Goal: Task Accomplishment & Management: Complete application form

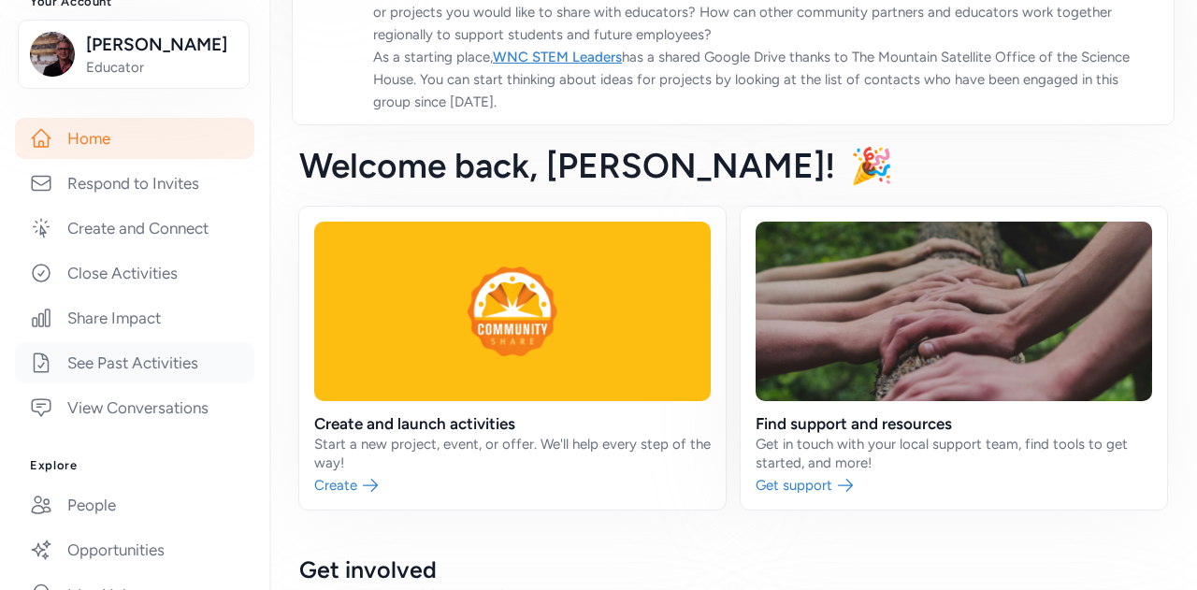
scroll to position [166, 0]
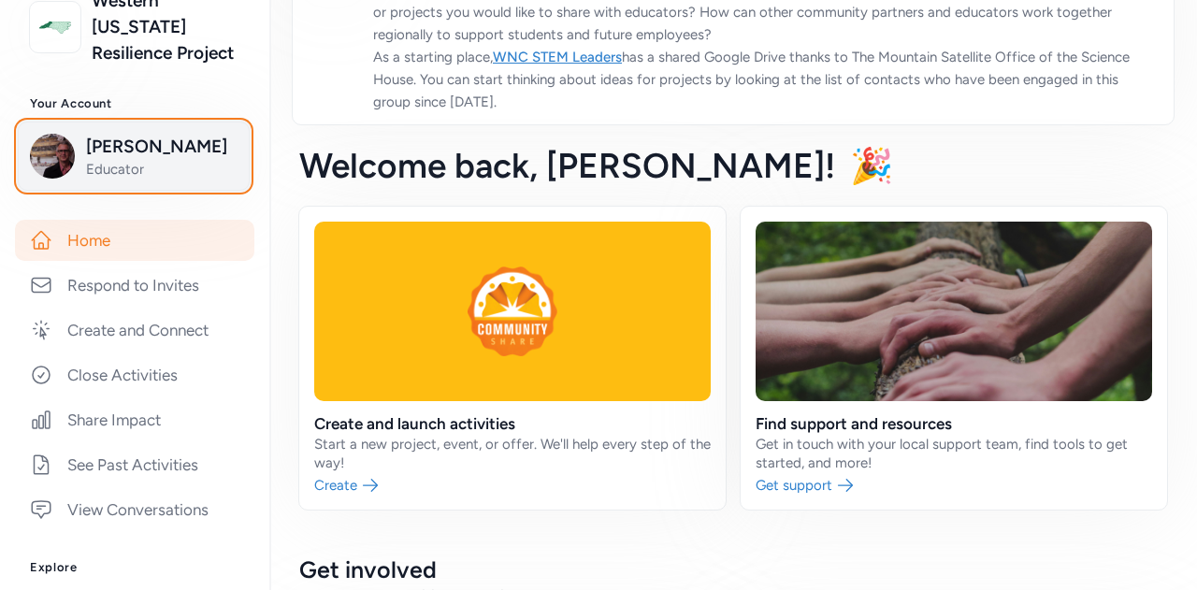
click at [183, 179] on span "Educator" at bounding box center [161, 169] width 151 height 19
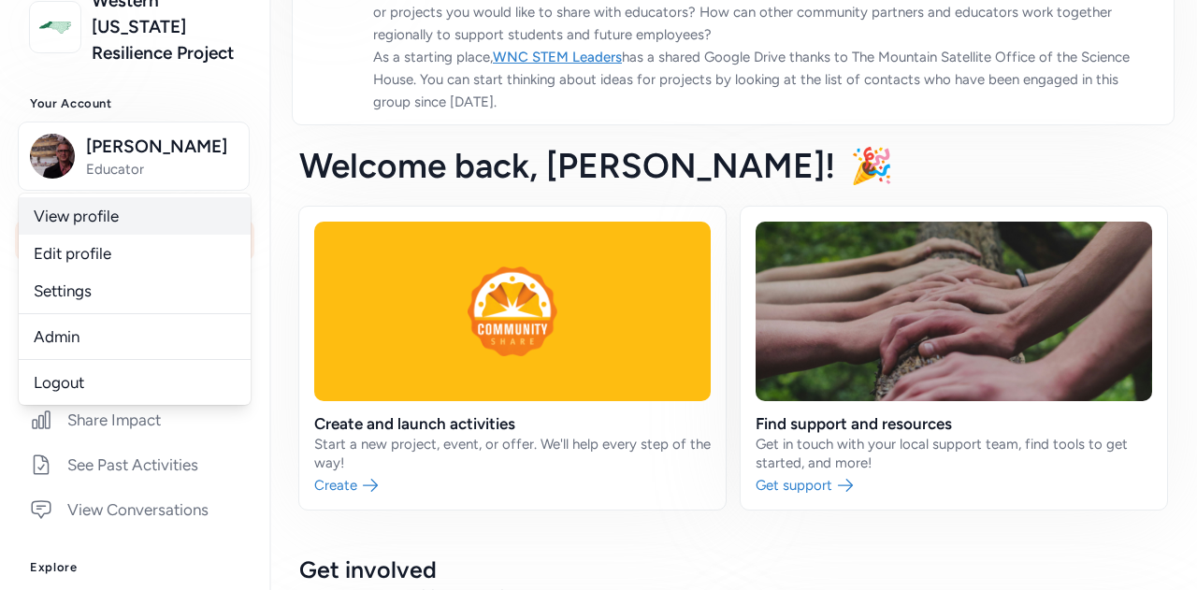
click at [133, 235] on link "View profile" at bounding box center [135, 215] width 232 height 37
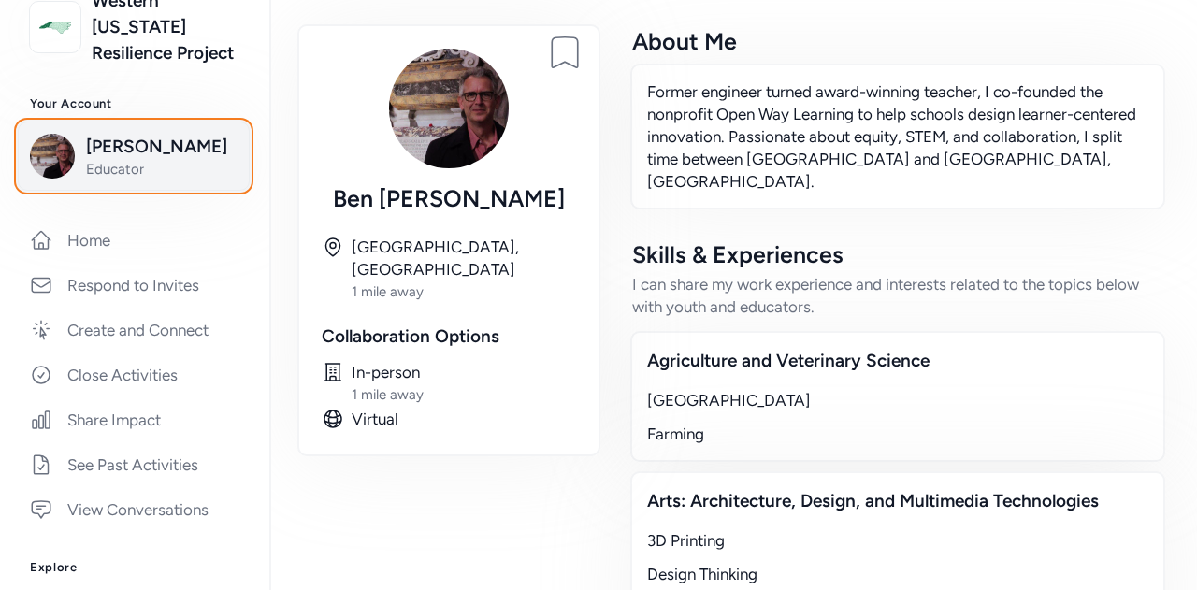
click at [153, 191] on button "Ben Owens Educator" at bounding box center [134, 156] width 232 height 69
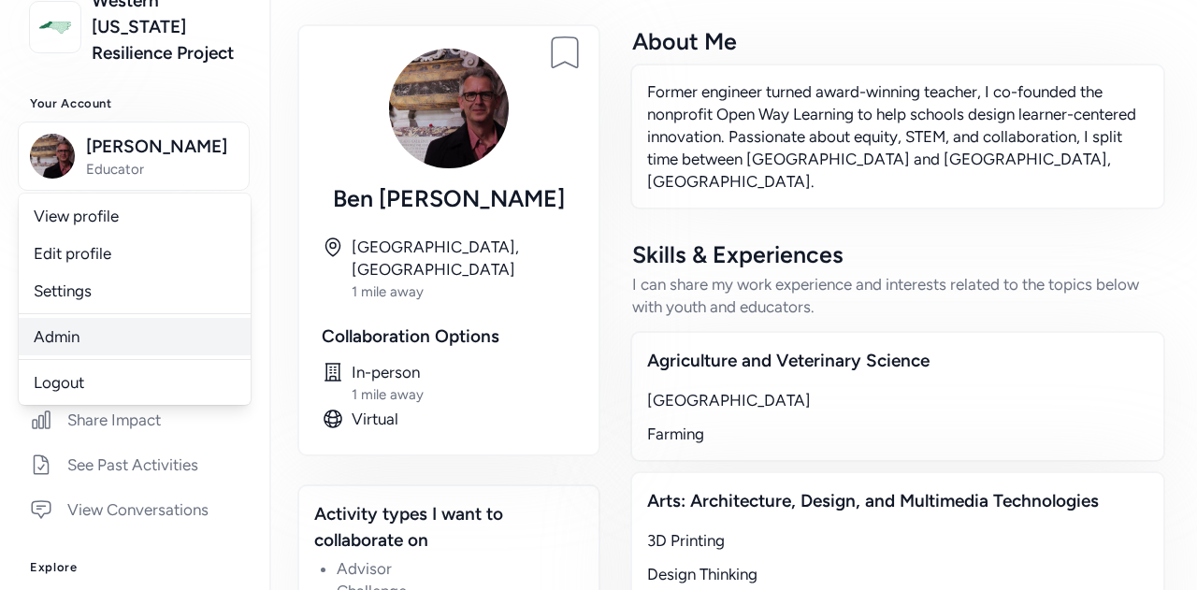
click at [81, 355] on link "Admin" at bounding box center [135, 336] width 232 height 37
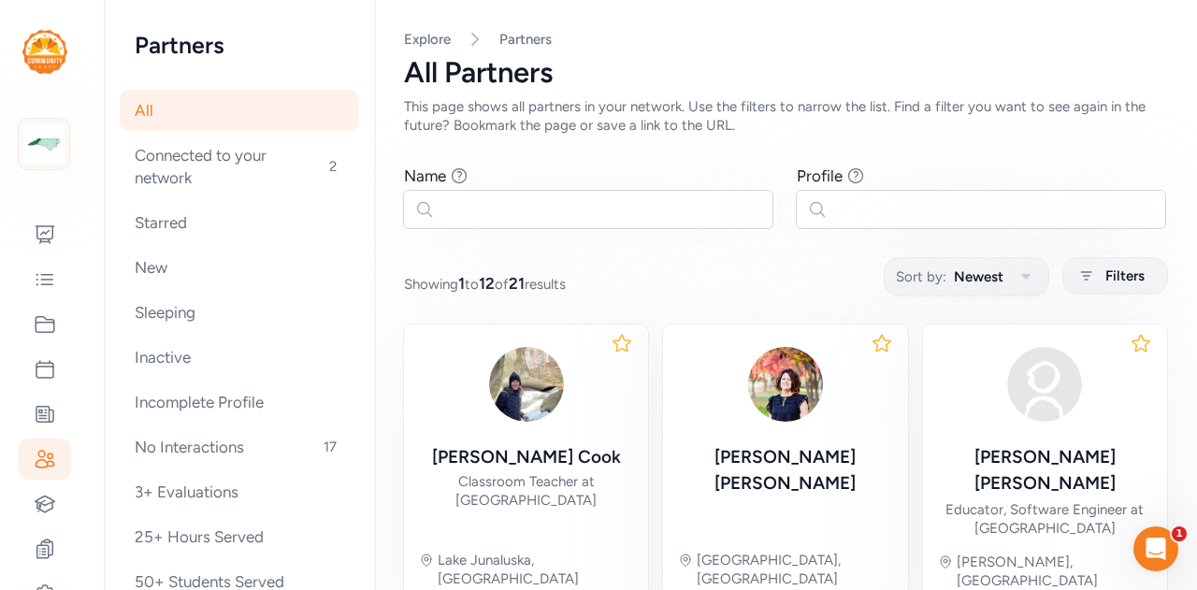
click at [41, 153] on img at bounding box center [43, 143] width 41 height 41
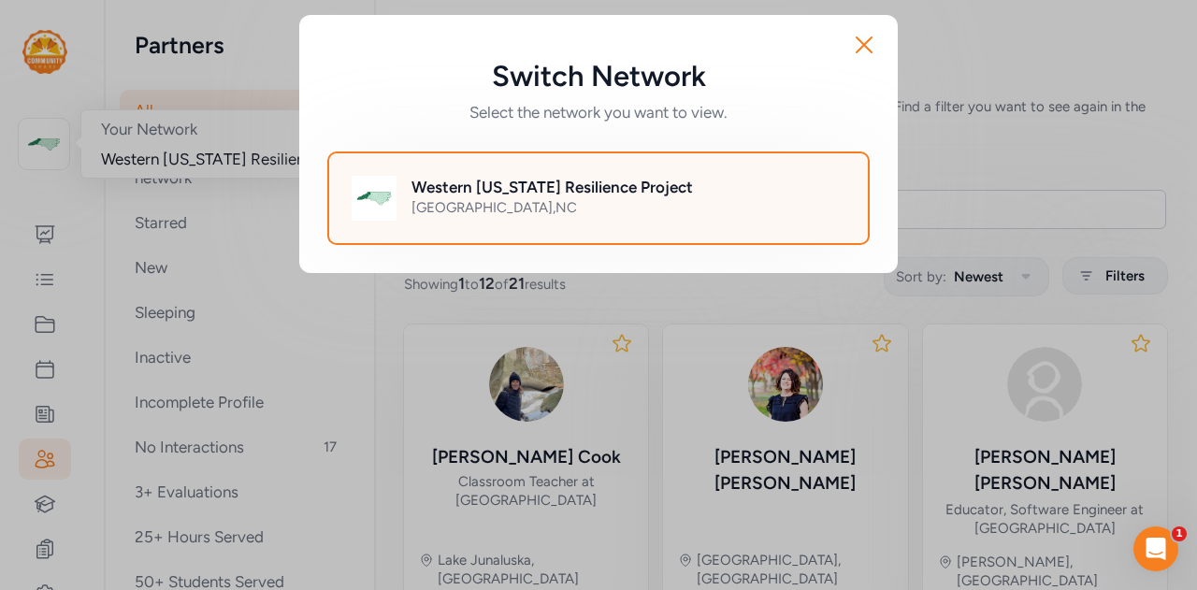
click at [447, 217] on div "Western North Carolina Resilience Project Brasstown , NC" at bounding box center [628, 198] width 434 height 45
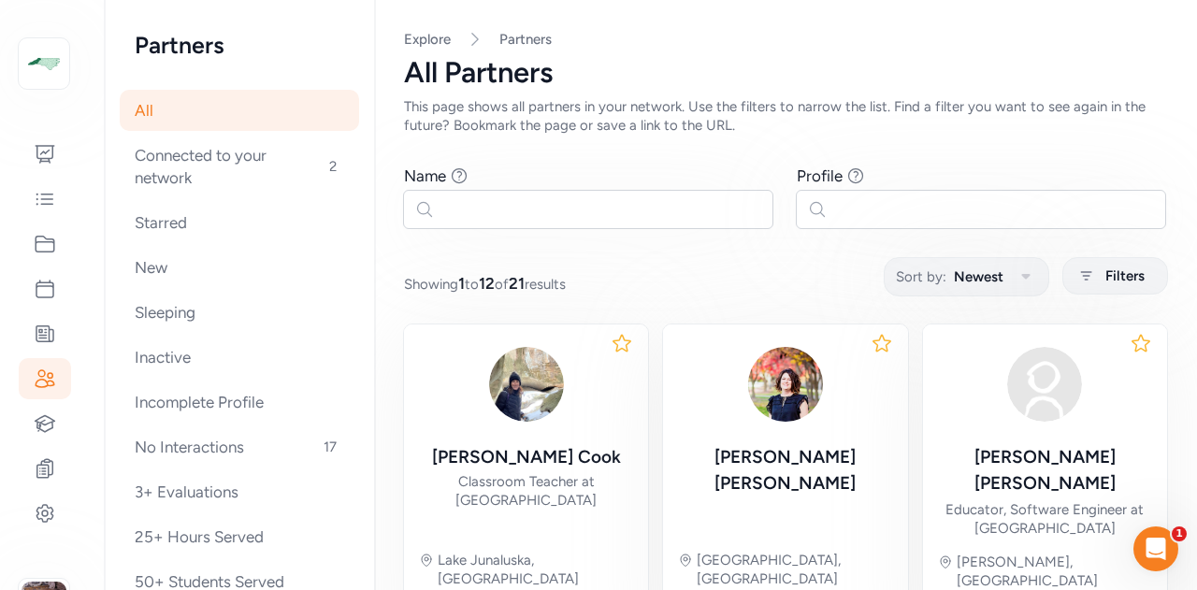
scroll to position [149, 0]
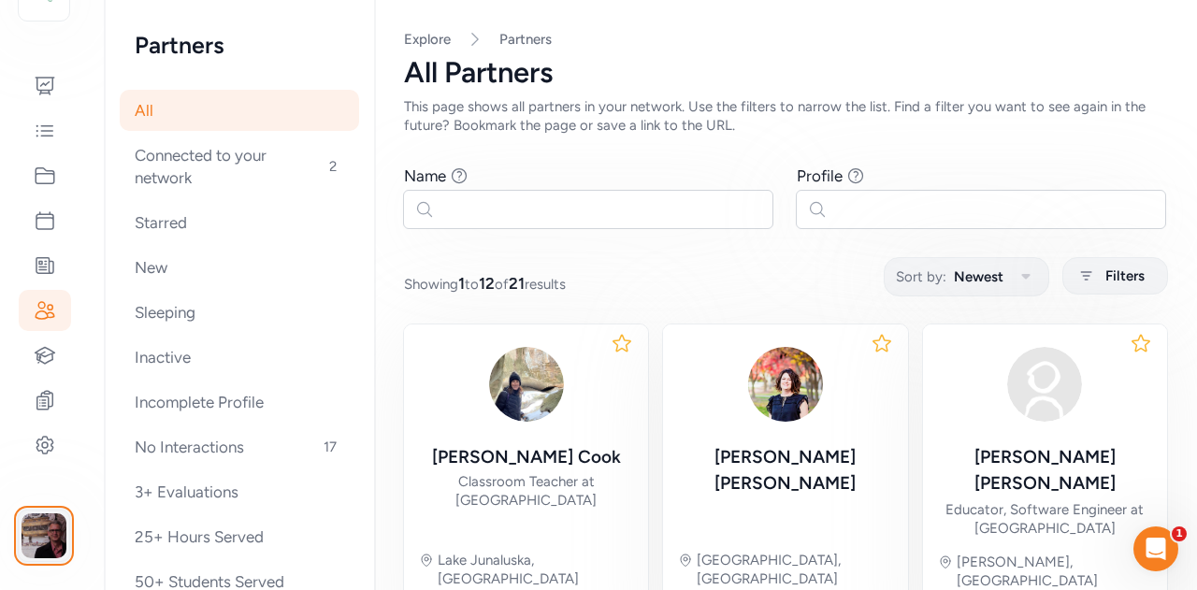
click at [53, 536] on img "button" at bounding box center [44, 535] width 45 height 45
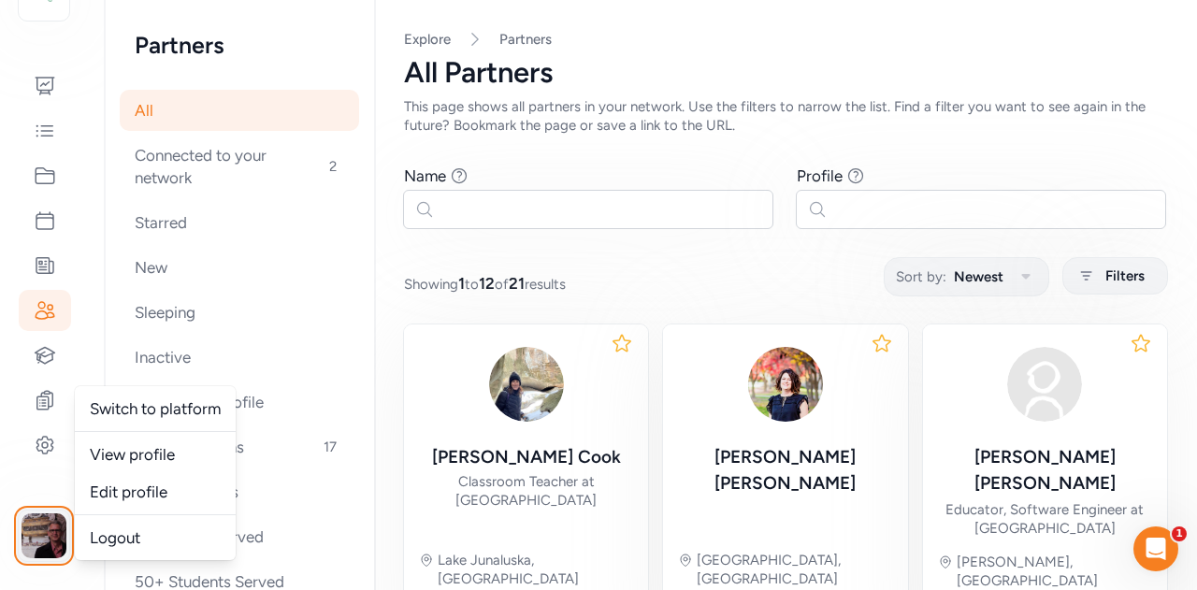
click at [41, 533] on img "button" at bounding box center [44, 535] width 45 height 45
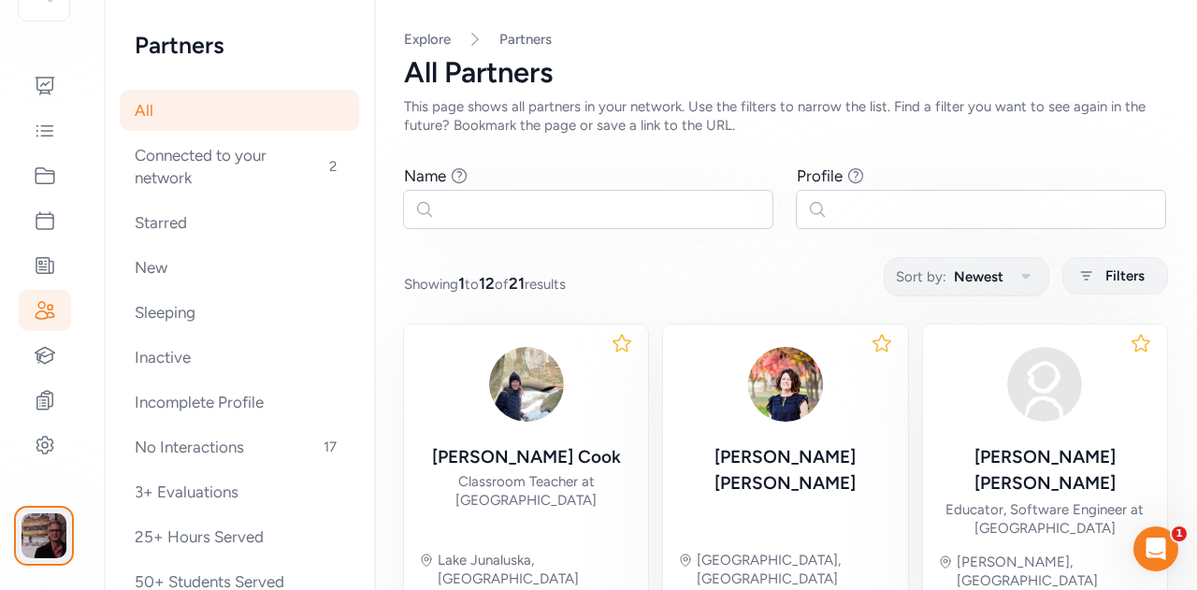
click at [42, 539] on img "button" at bounding box center [44, 535] width 45 height 45
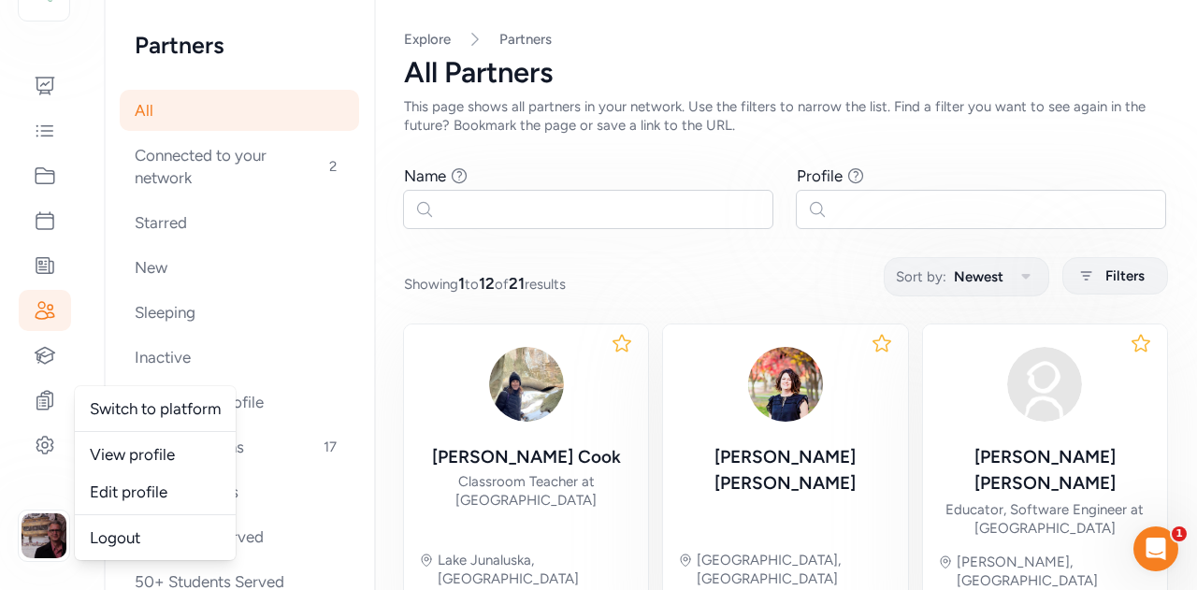
click at [187, 415] on link "Switch to platform" at bounding box center [155, 408] width 161 height 37
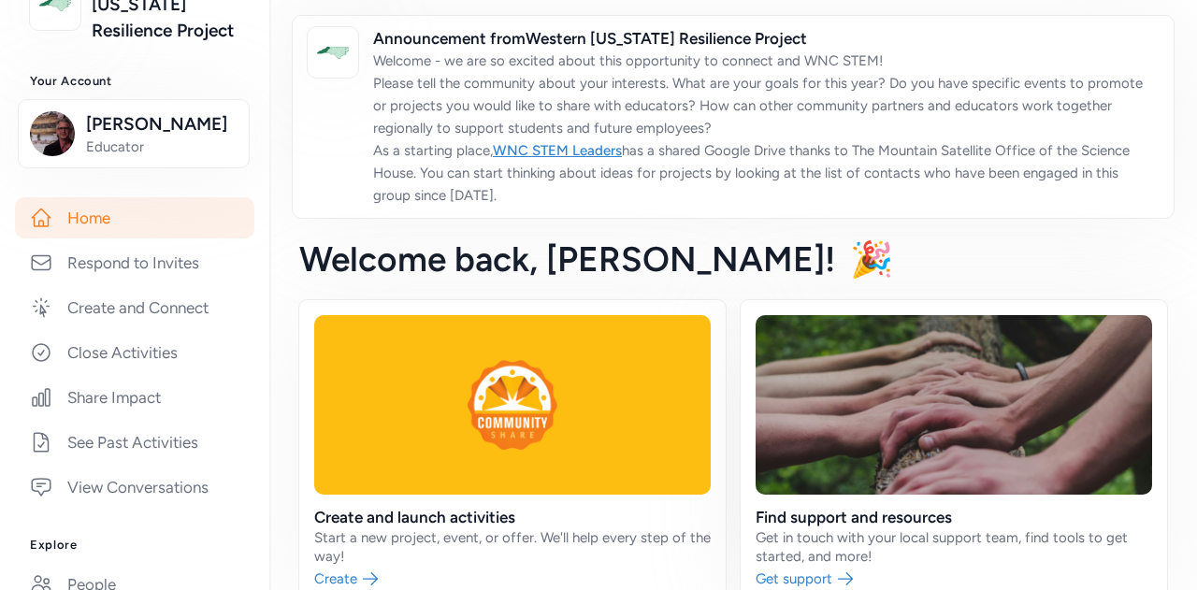
scroll to position [219, 0]
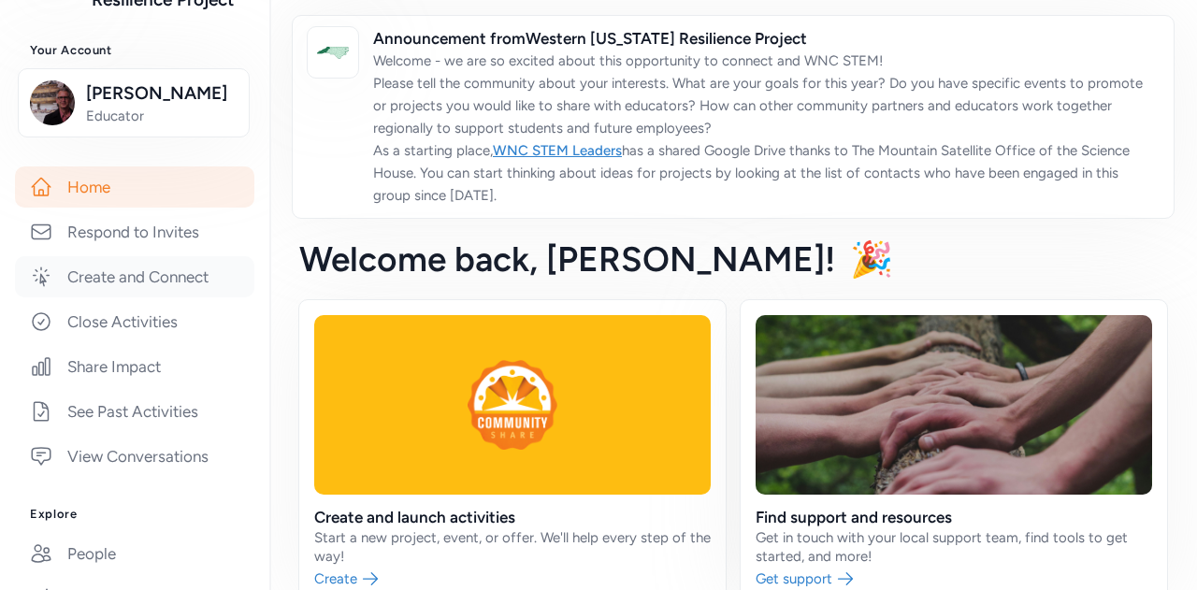
click at [189, 297] on link "Create and Connect" at bounding box center [134, 276] width 239 height 41
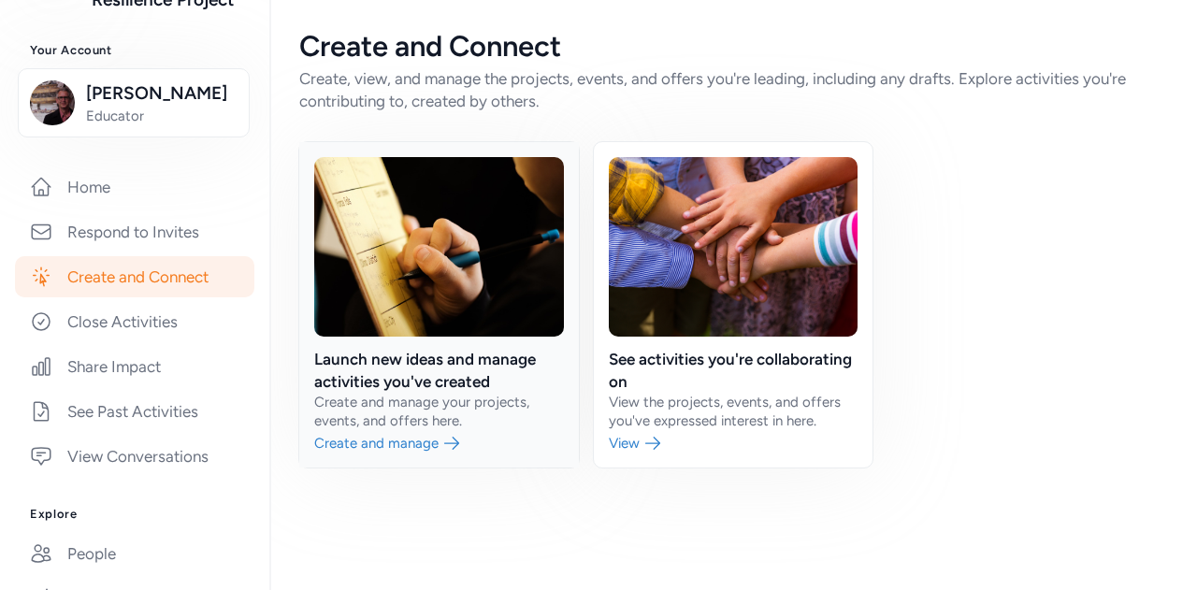
click at [408, 449] on link at bounding box center [439, 304] width 280 height 325
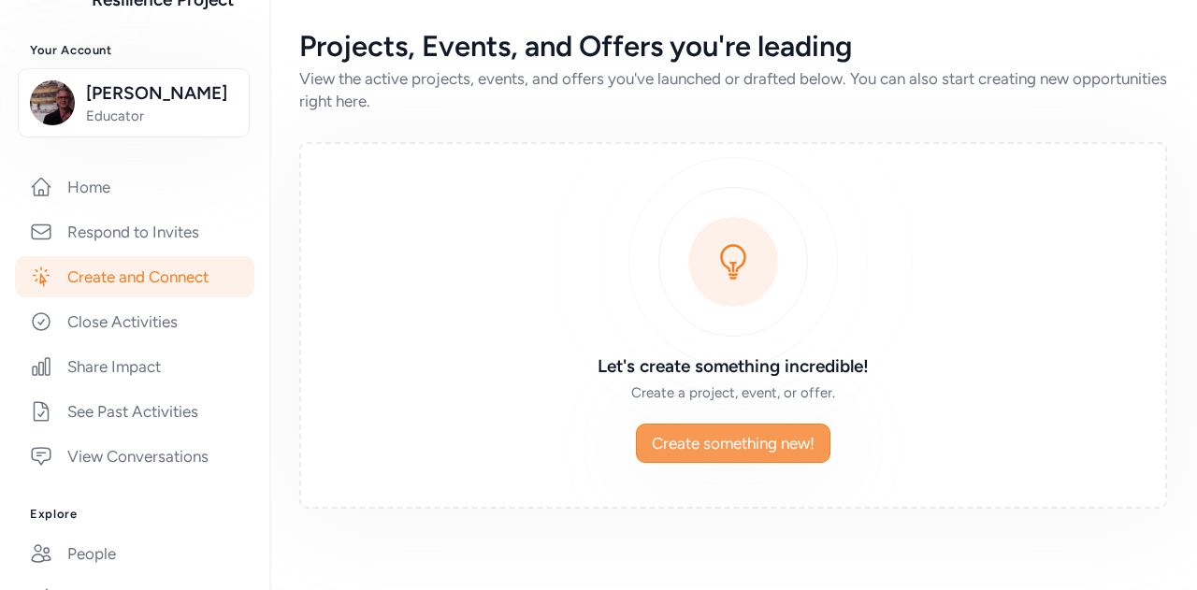
click at [720, 440] on span "Create something new!" at bounding box center [733, 443] width 163 height 22
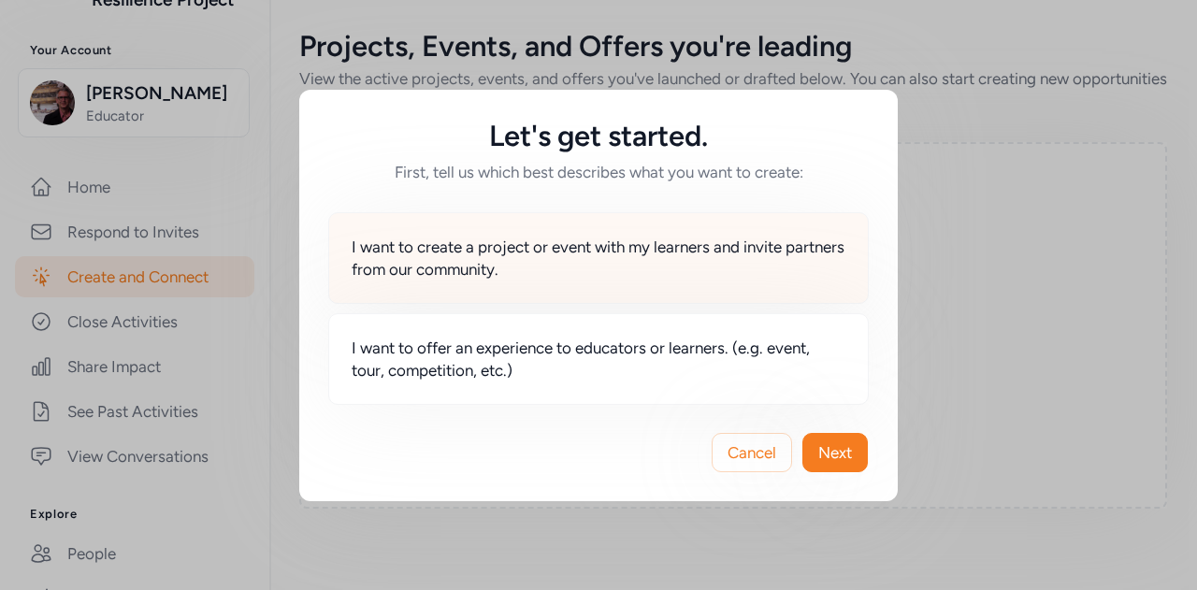
click at [582, 263] on span "I want to create a project or event with my learners and invite partners from o…" at bounding box center [599, 258] width 494 height 45
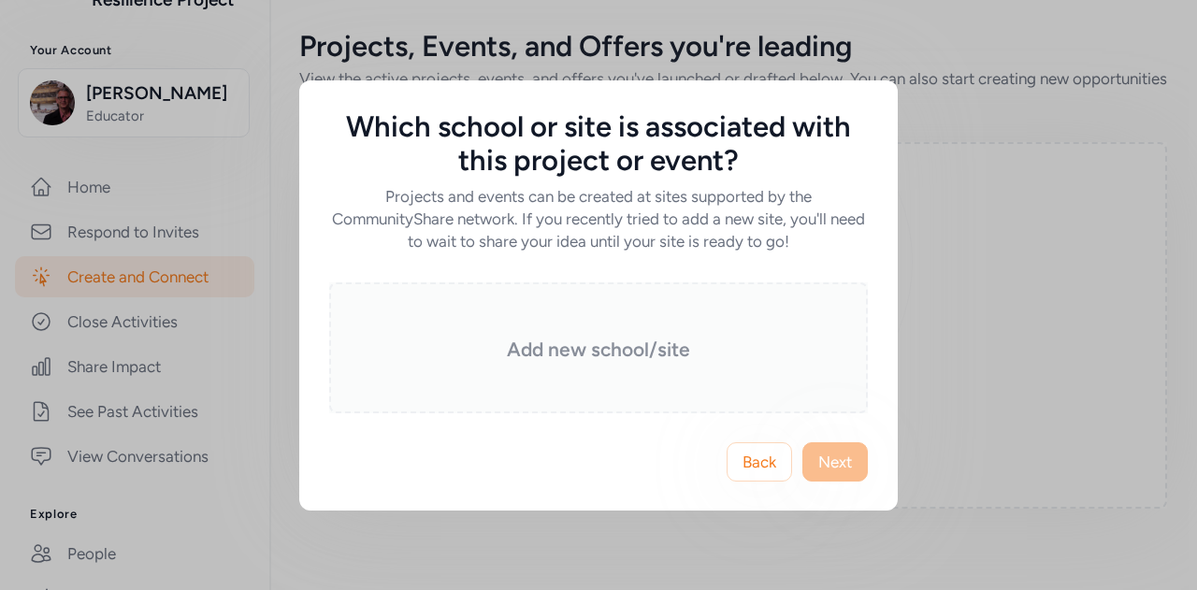
click at [577, 359] on h3 "Add new school/site" at bounding box center [598, 350] width 445 height 26
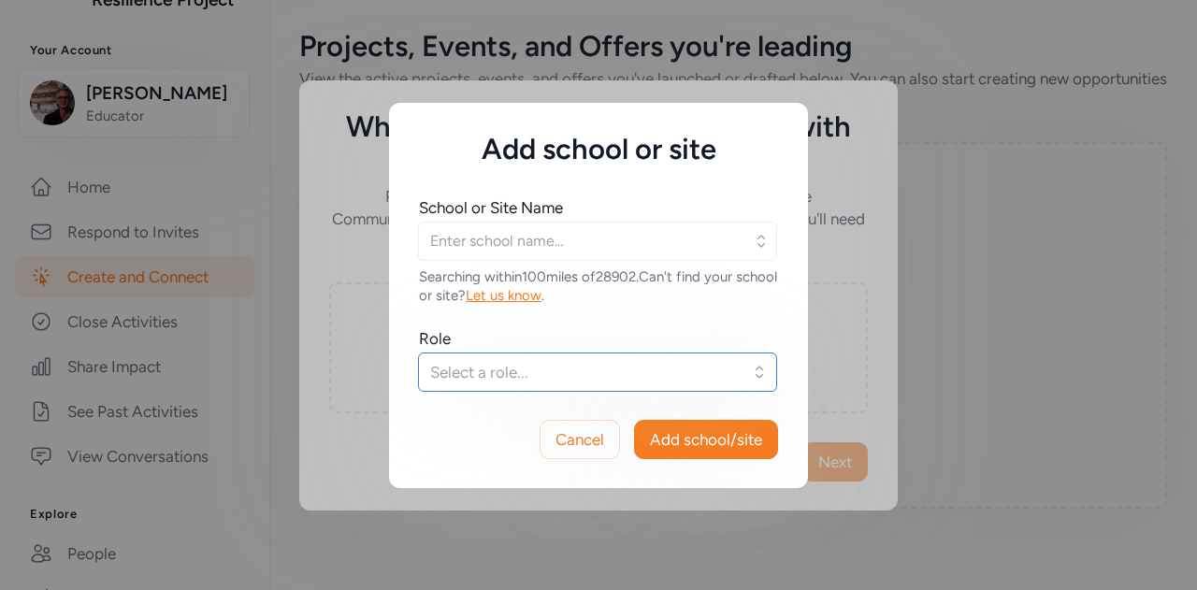
click at [558, 368] on span "Select a role..." at bounding box center [584, 372] width 309 height 22
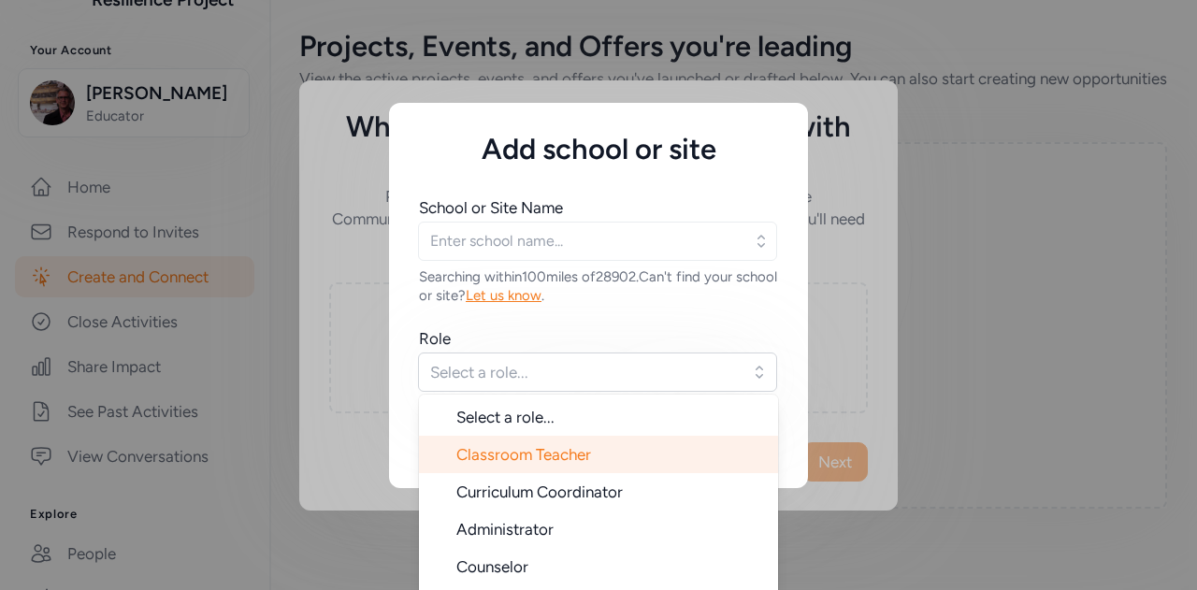
click at [554, 452] on span "Classroom Teacher" at bounding box center [523, 454] width 135 height 19
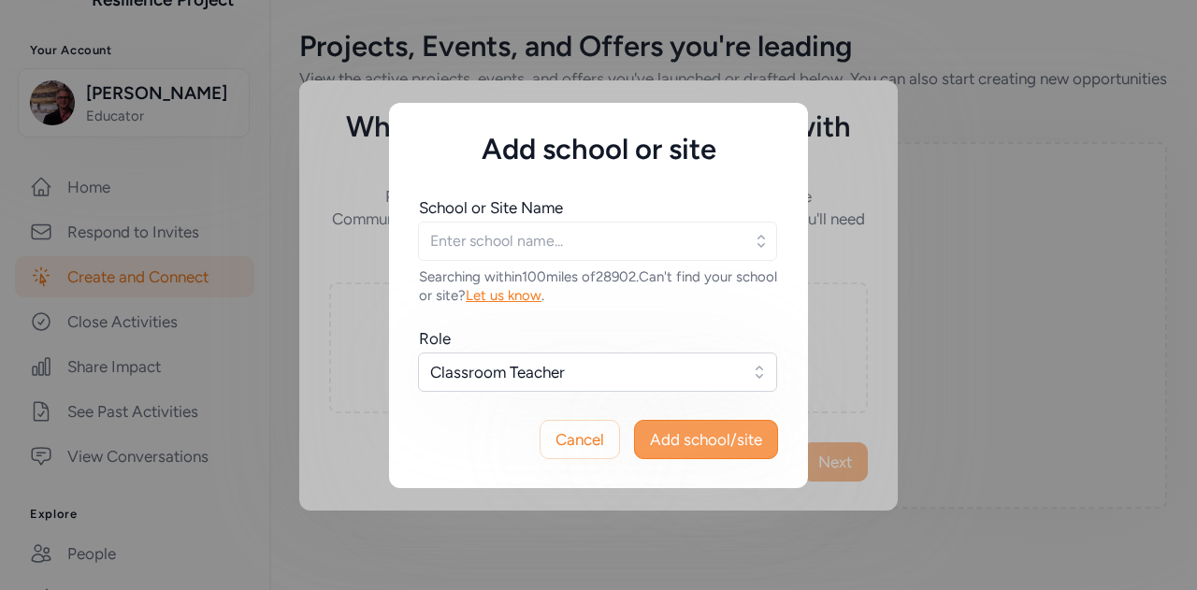
click at [660, 434] on span "Add school/site" at bounding box center [706, 439] width 112 height 22
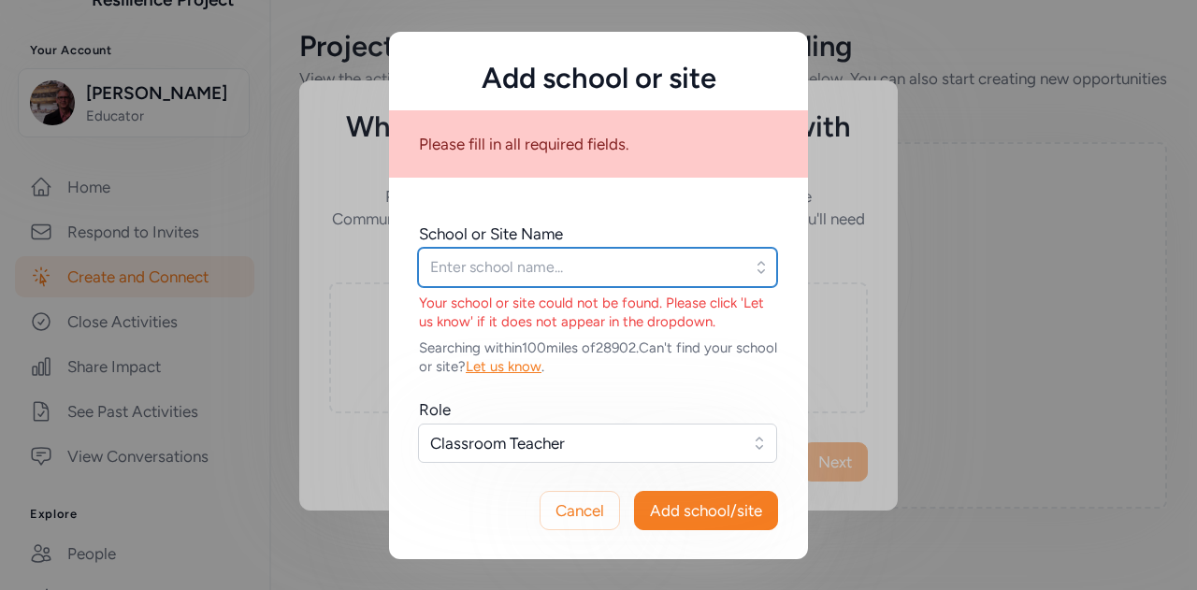
click at [562, 267] on input "text" at bounding box center [597, 267] width 359 height 39
click at [567, 272] on input "text" at bounding box center [597, 267] width 359 height 39
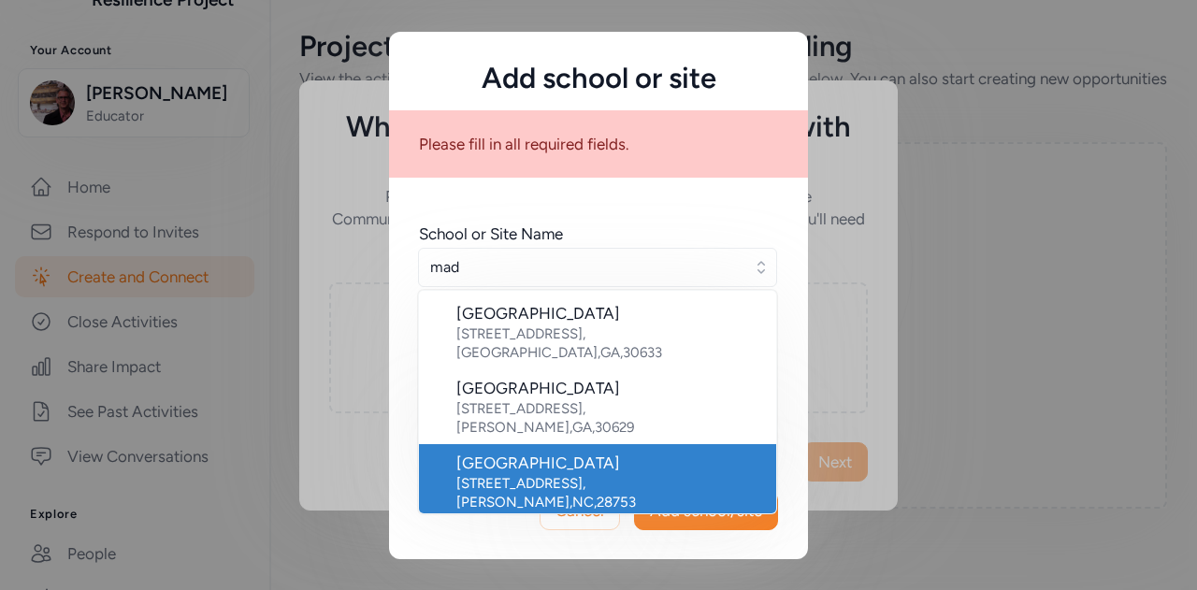
click at [589, 452] on div "Madison Early College High" at bounding box center [608, 463] width 305 height 22
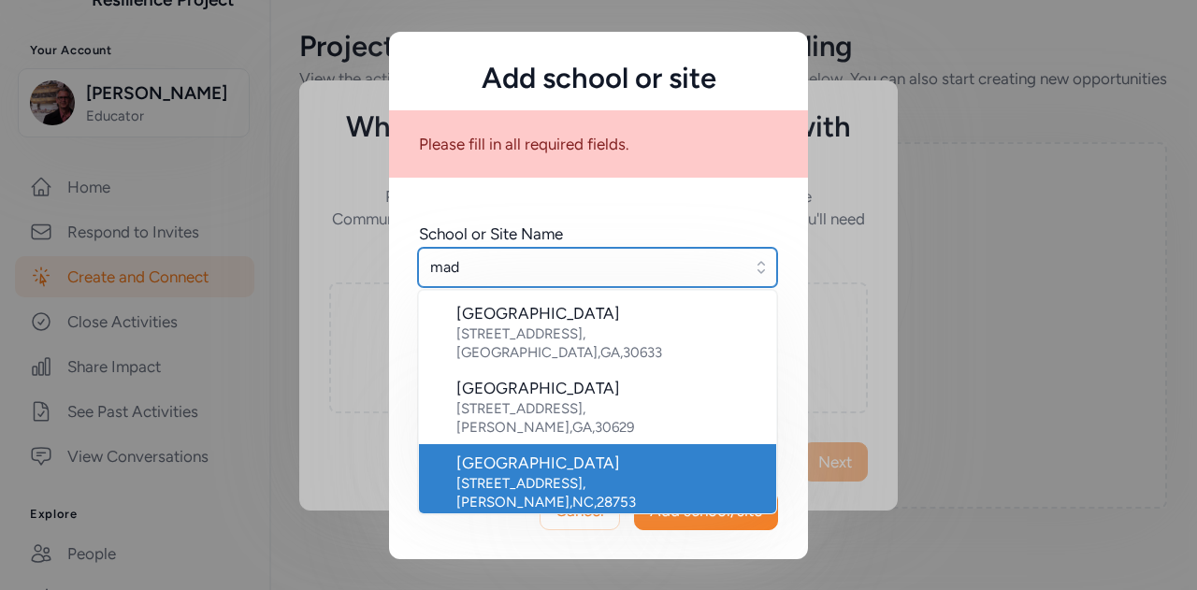
type input "Madison Early College High"
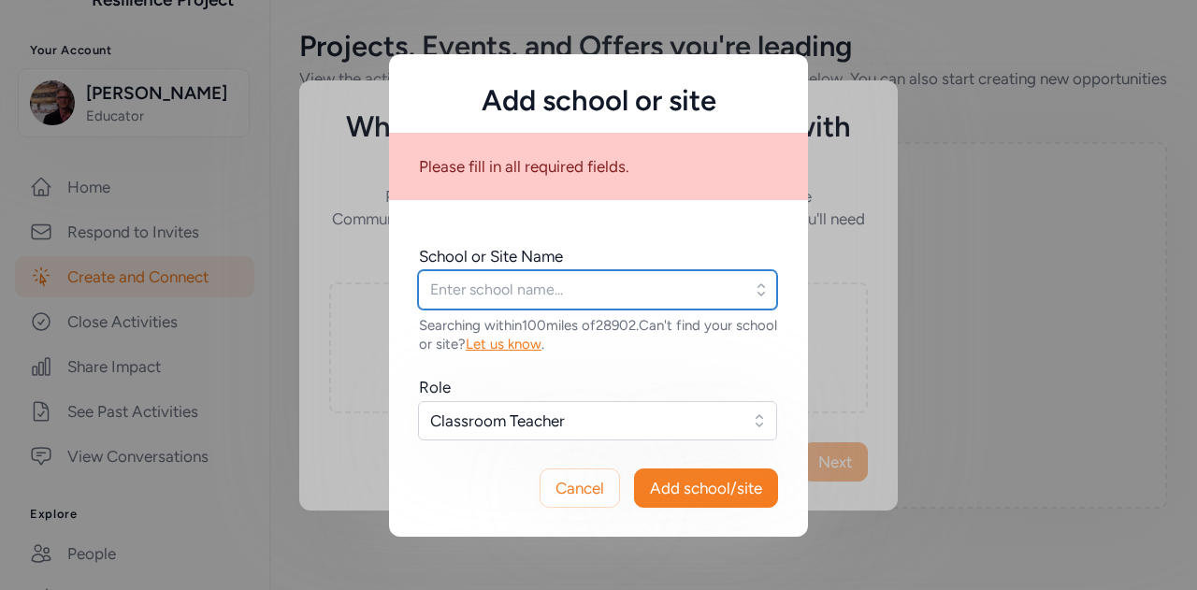
type input "Madison Early College High"
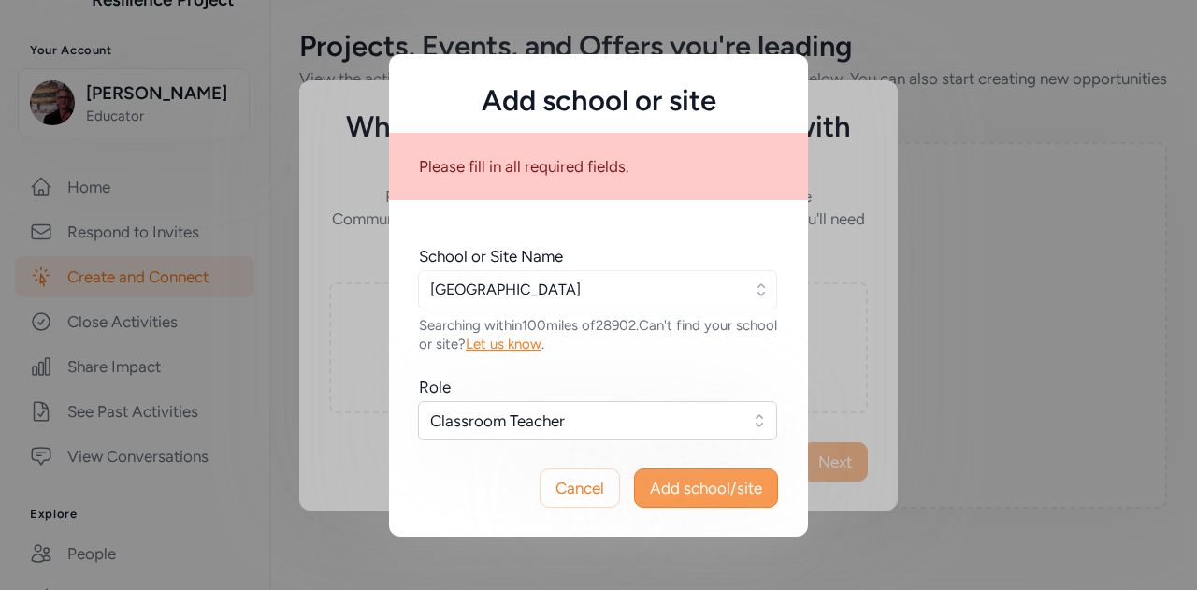
click at [684, 478] on span "Add school/site" at bounding box center [706, 488] width 112 height 22
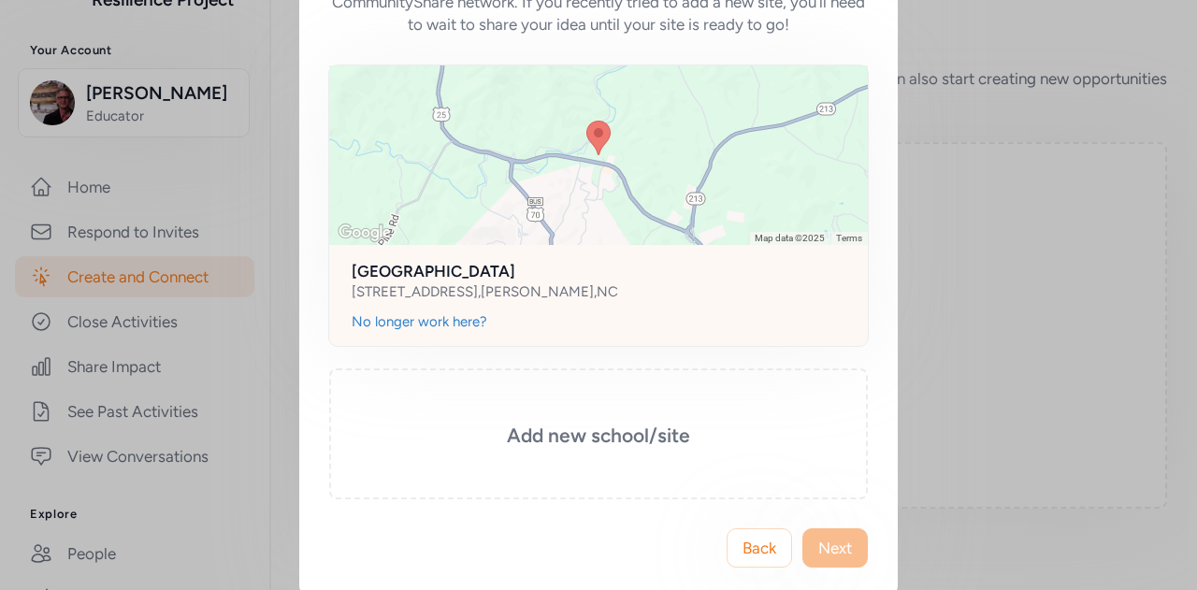
scroll to position [171, 0]
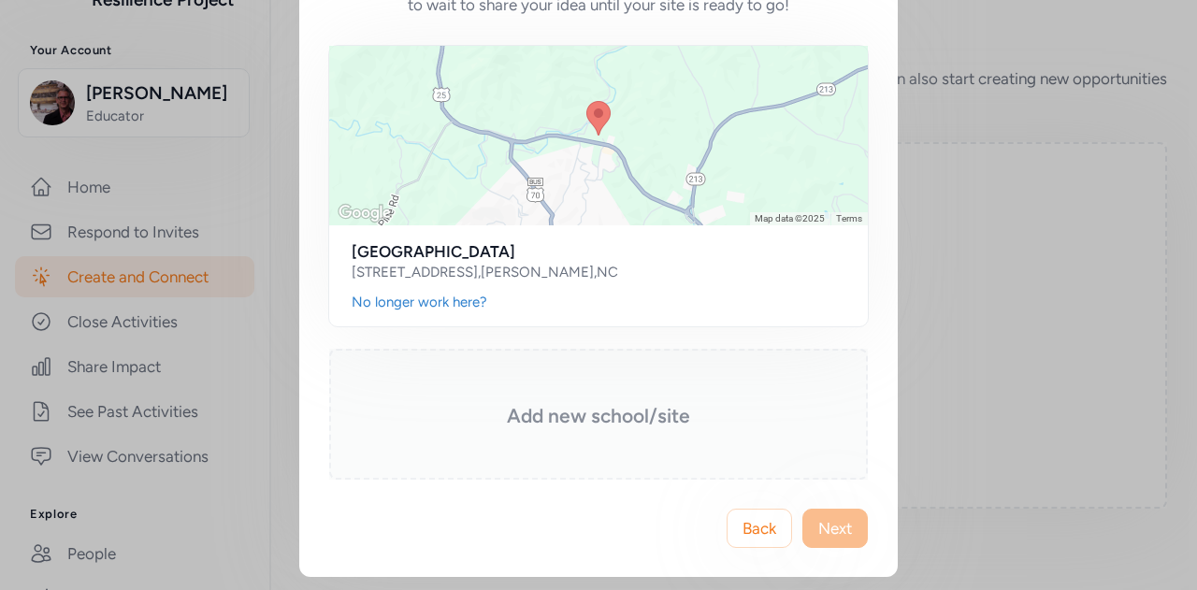
click at [651, 425] on h3 "Add new school/site" at bounding box center [598, 416] width 445 height 26
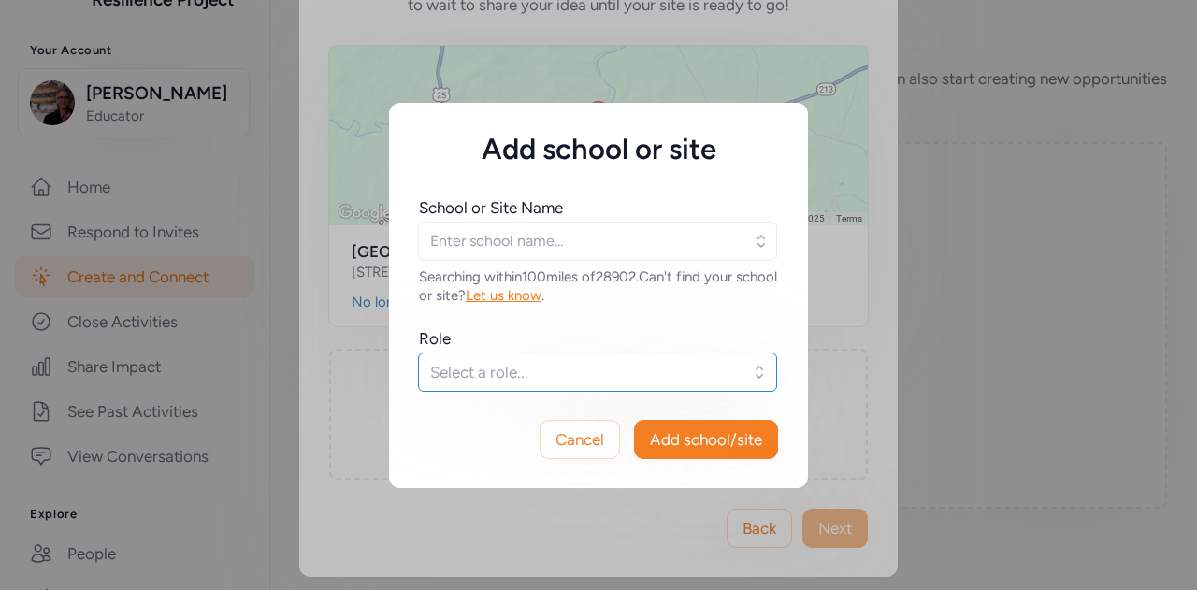
click at [646, 375] on span "Select a role..." at bounding box center [584, 372] width 309 height 22
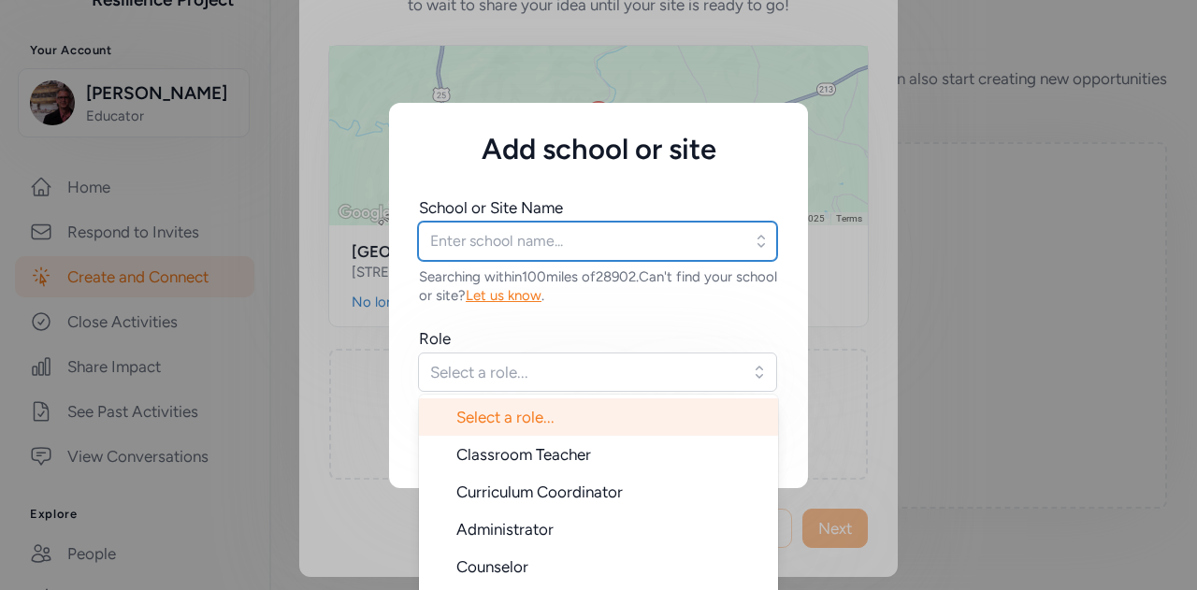
click at [683, 241] on input "text" at bounding box center [597, 241] width 359 height 39
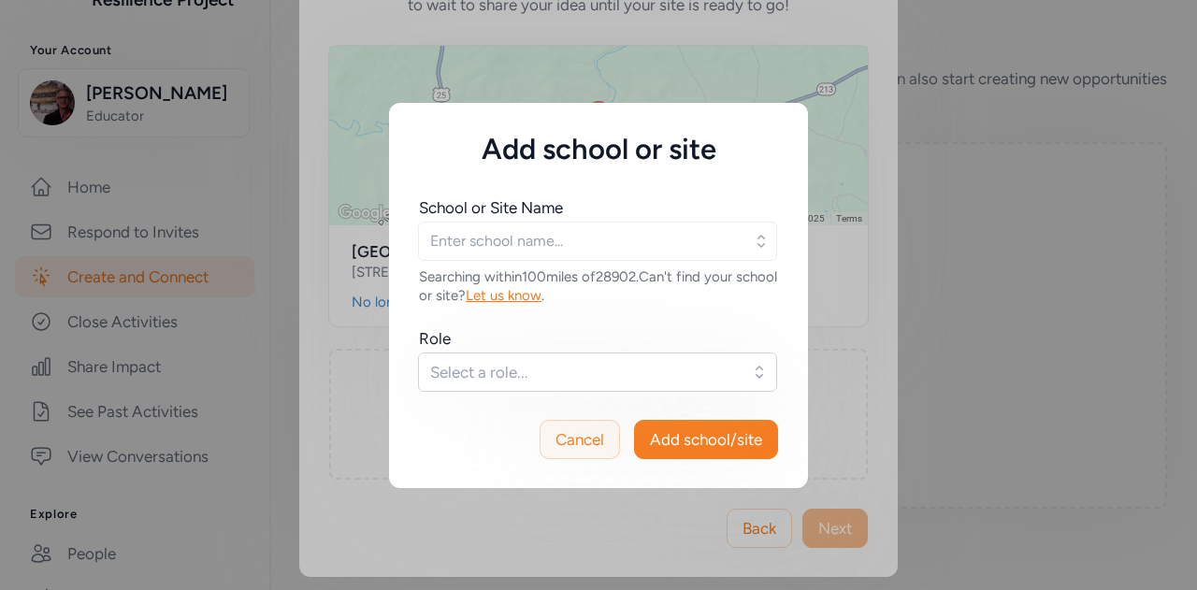
click at [593, 428] on span "Cancel" at bounding box center [579, 439] width 49 height 22
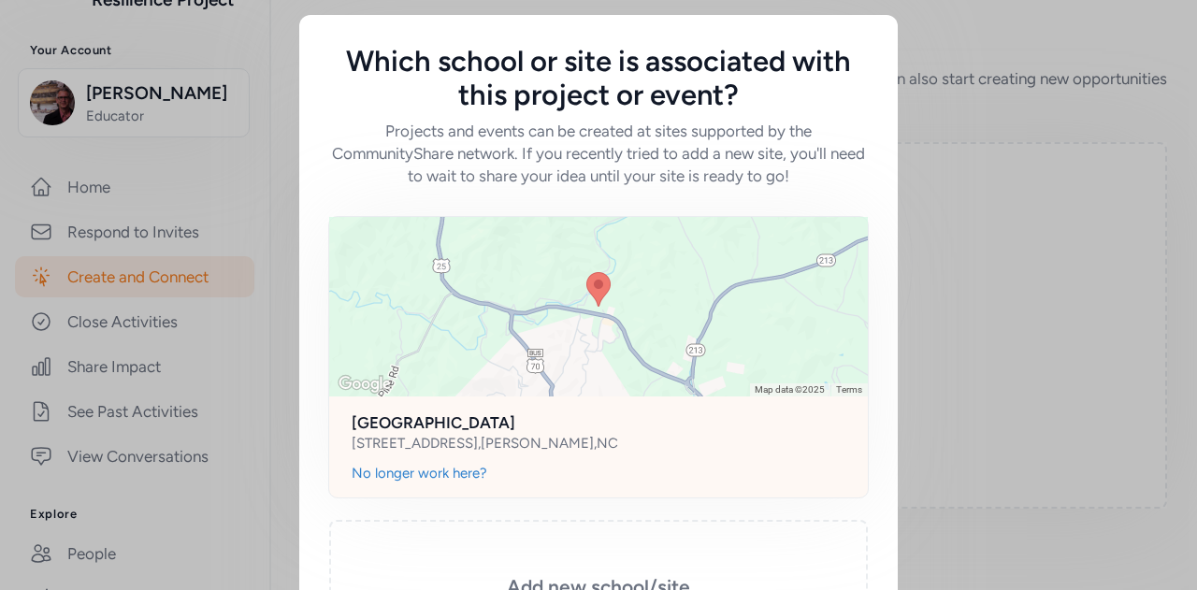
click at [533, 424] on h2 "Madison Early College High" at bounding box center [599, 422] width 494 height 22
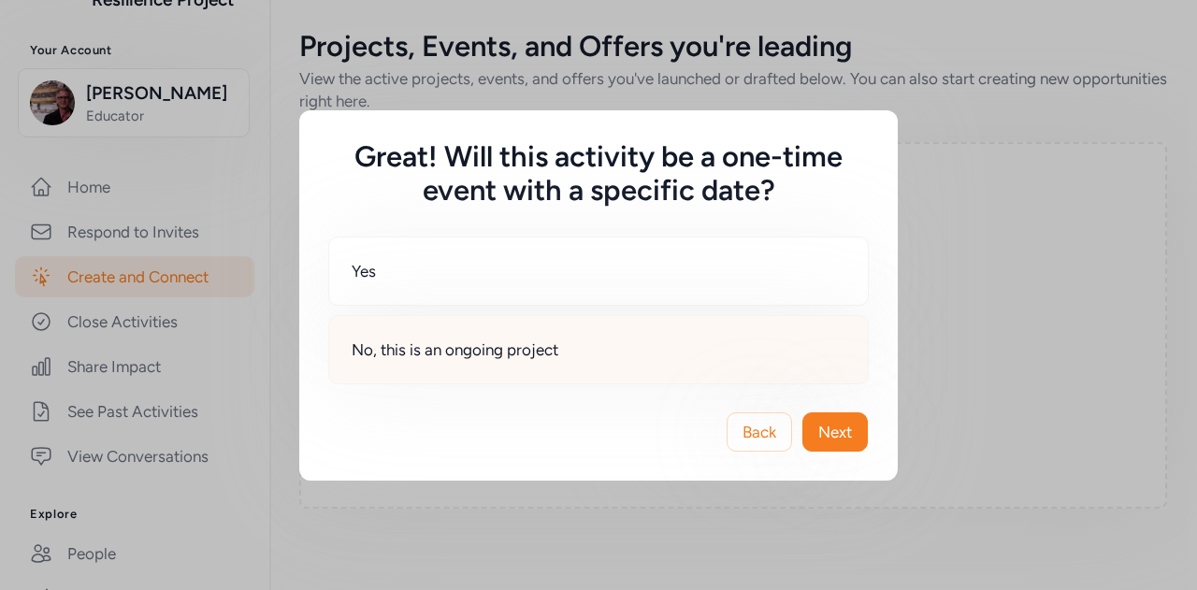
click at [567, 353] on div "No, this is an ongoing project" at bounding box center [598, 349] width 540 height 69
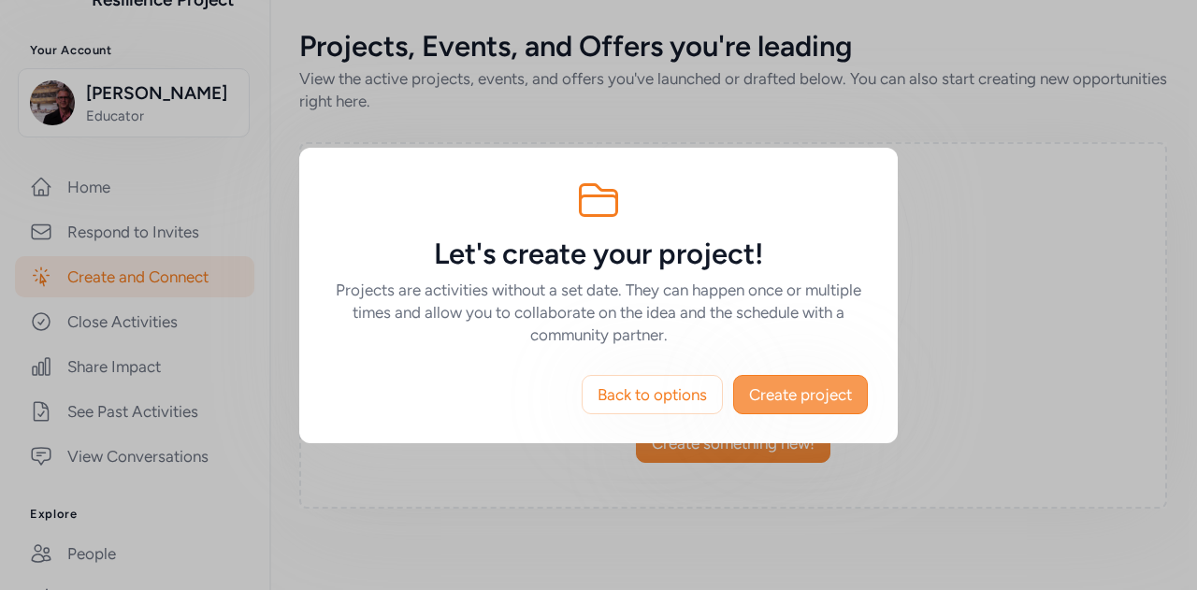
click at [769, 401] on span "Create project" at bounding box center [800, 394] width 103 height 22
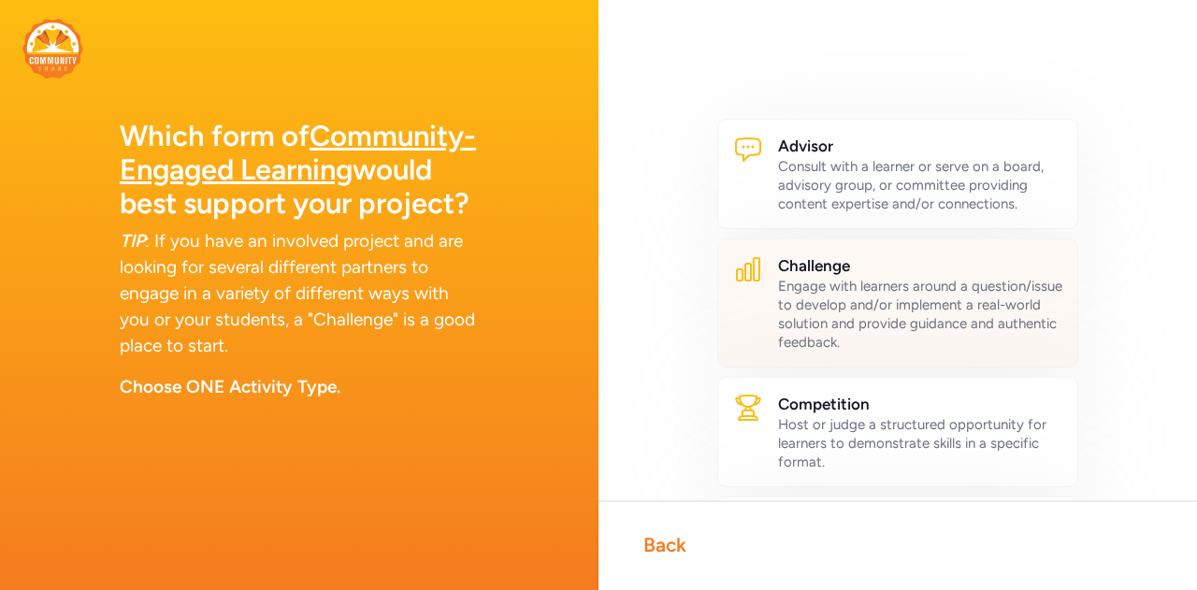
click at [881, 317] on div "Engage with learners around a question/issue to develop and/or implement a real…" at bounding box center [920, 314] width 284 height 75
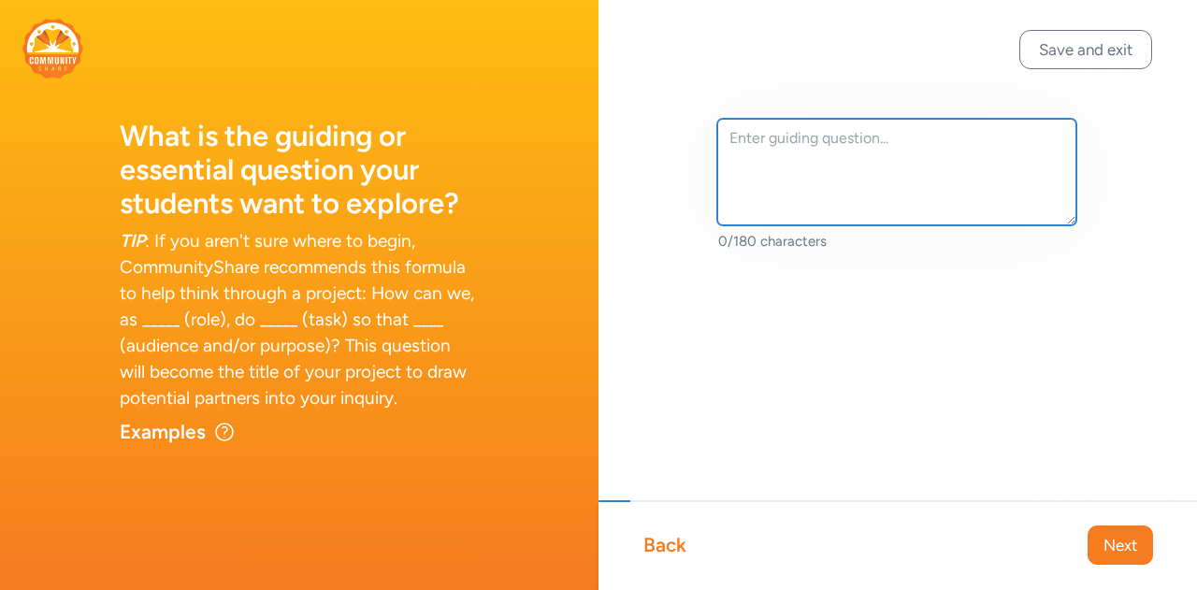
click at [852, 171] on textarea at bounding box center [896, 172] width 359 height 107
type textarea "Test"
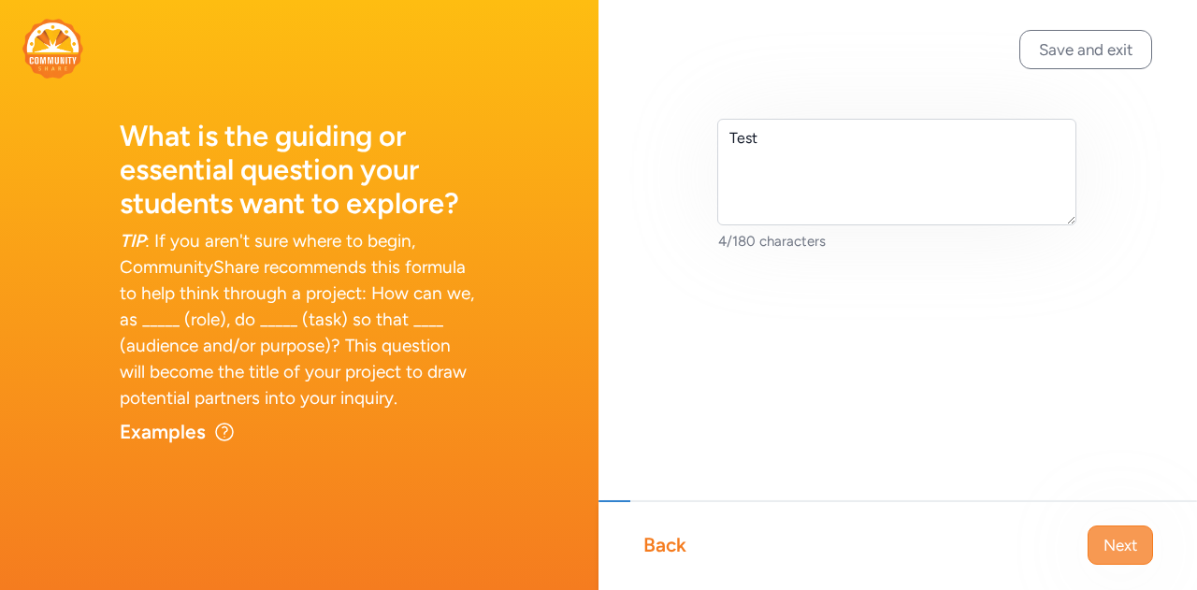
click at [1117, 554] on span "Next" at bounding box center [1120, 545] width 34 height 22
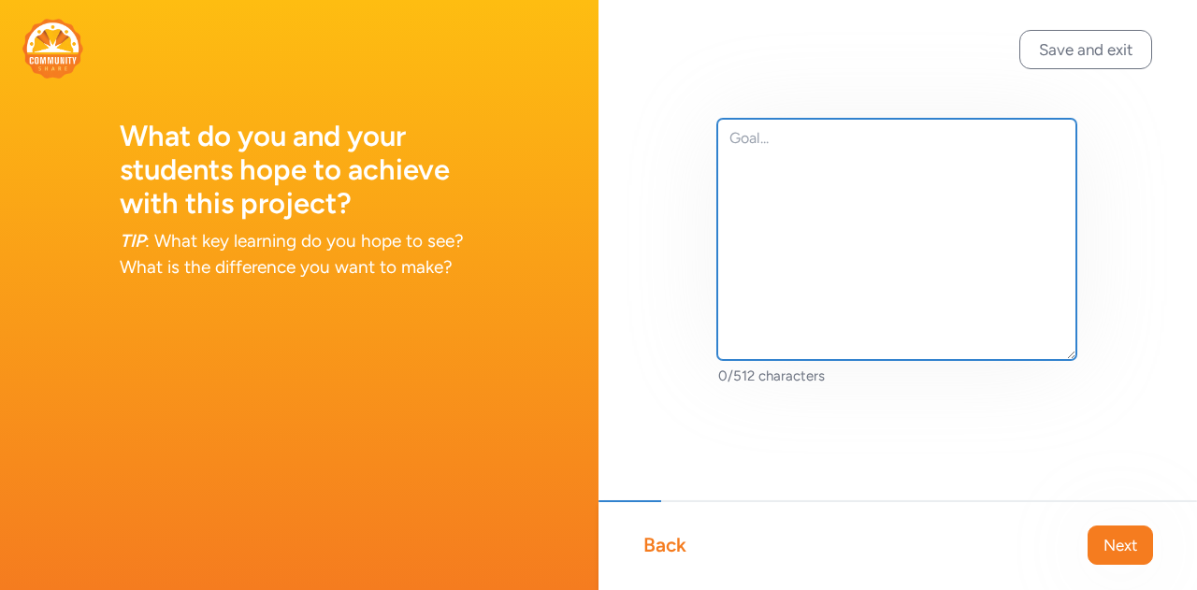
click at [848, 139] on textarea at bounding box center [896, 239] width 359 height 241
type textarea "Engage"
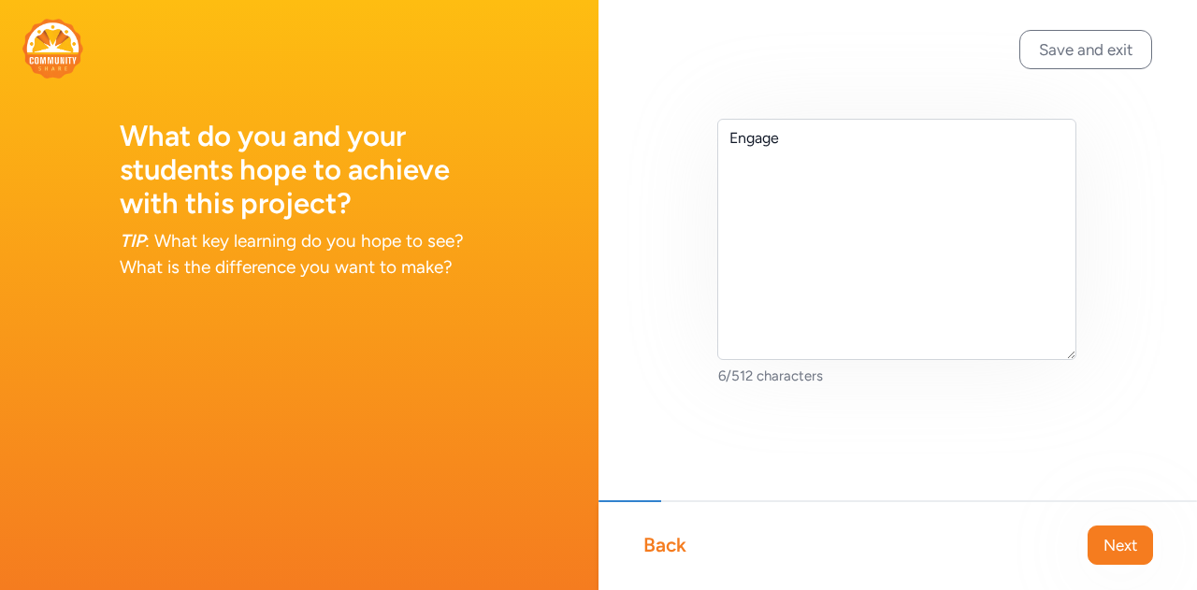
click at [1106, 541] on span "Next" at bounding box center [1120, 545] width 34 height 22
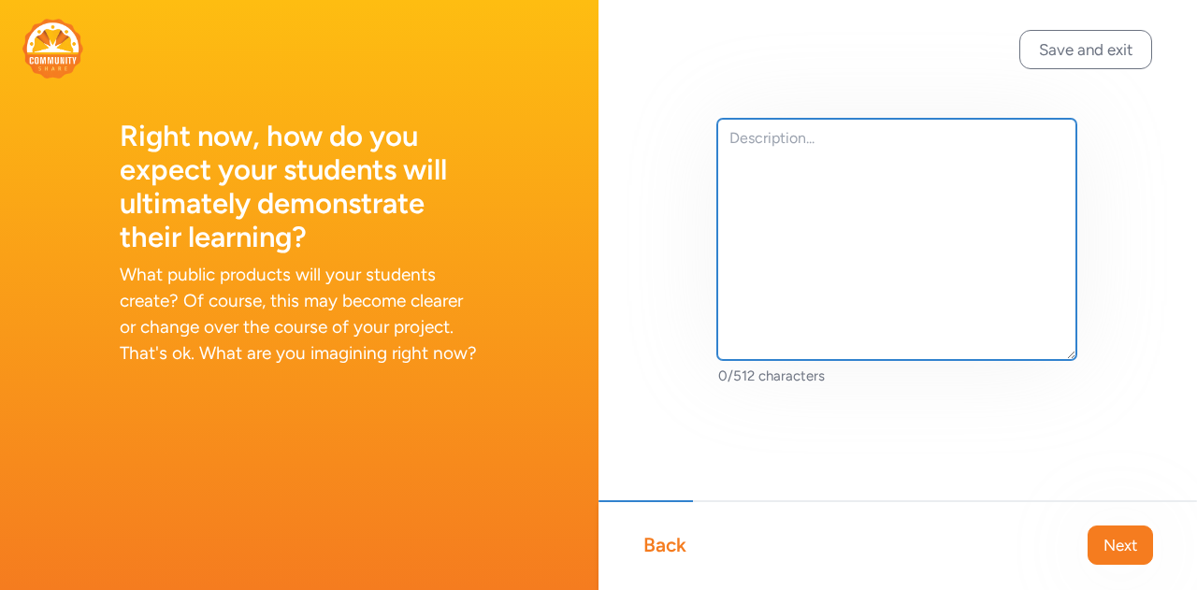
click at [817, 163] on textarea at bounding box center [896, 239] width 359 height 241
type textarea "River"
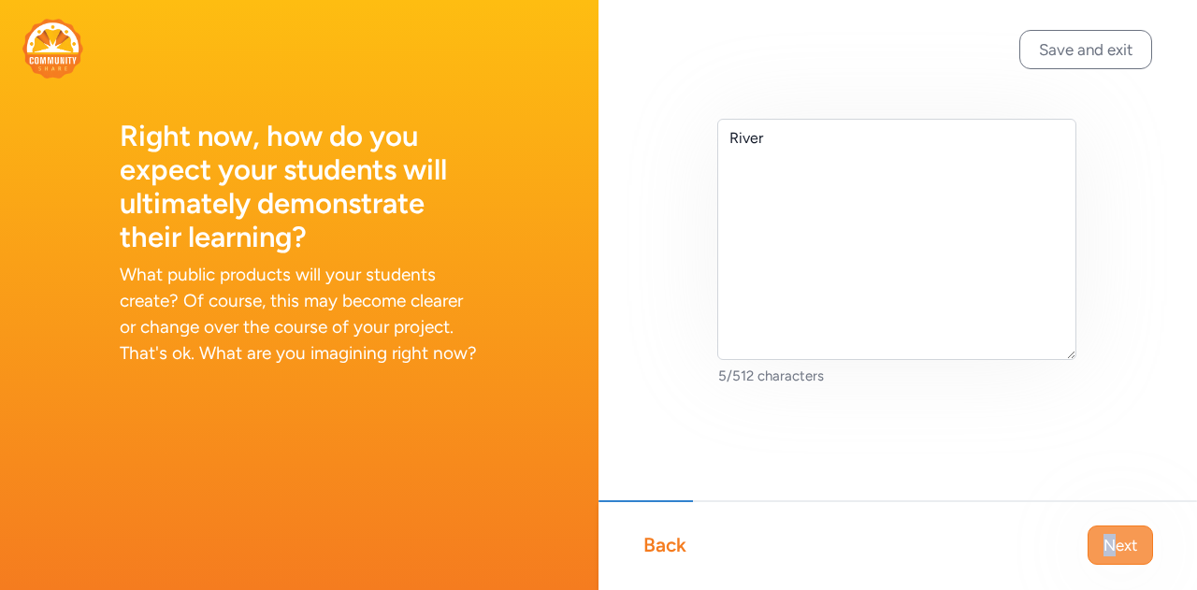
click at [1109, 564] on div "Back Next" at bounding box center [897, 545] width 598 height 90
click at [1122, 541] on span "Next" at bounding box center [1120, 545] width 34 height 22
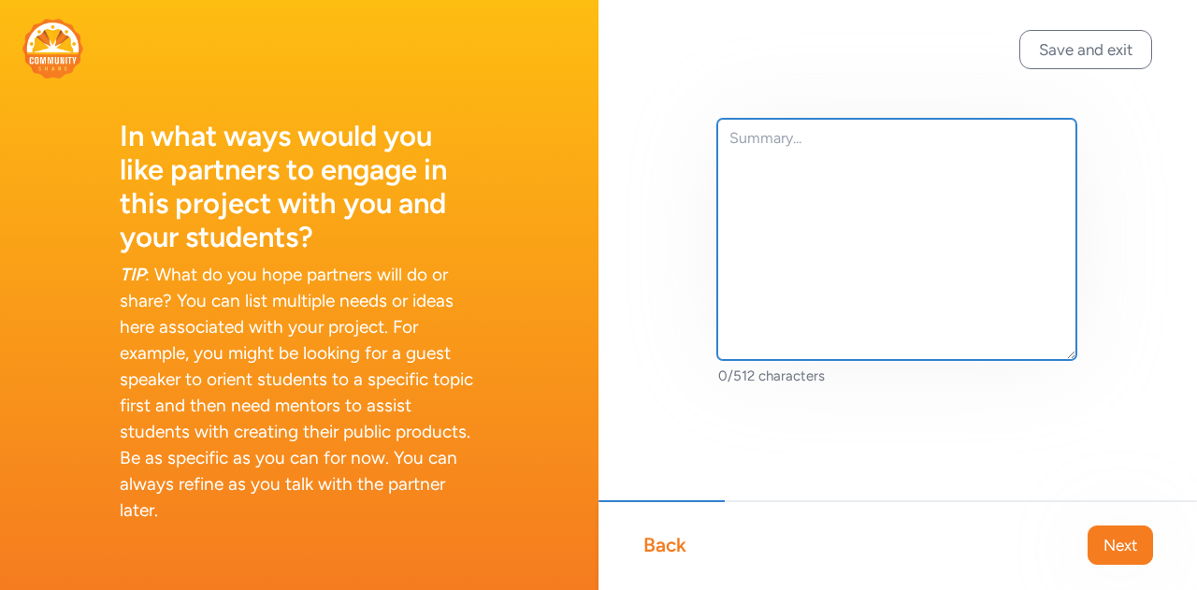
click at [859, 159] on textarea at bounding box center [896, 239] width 359 height 241
type textarea "PBL"
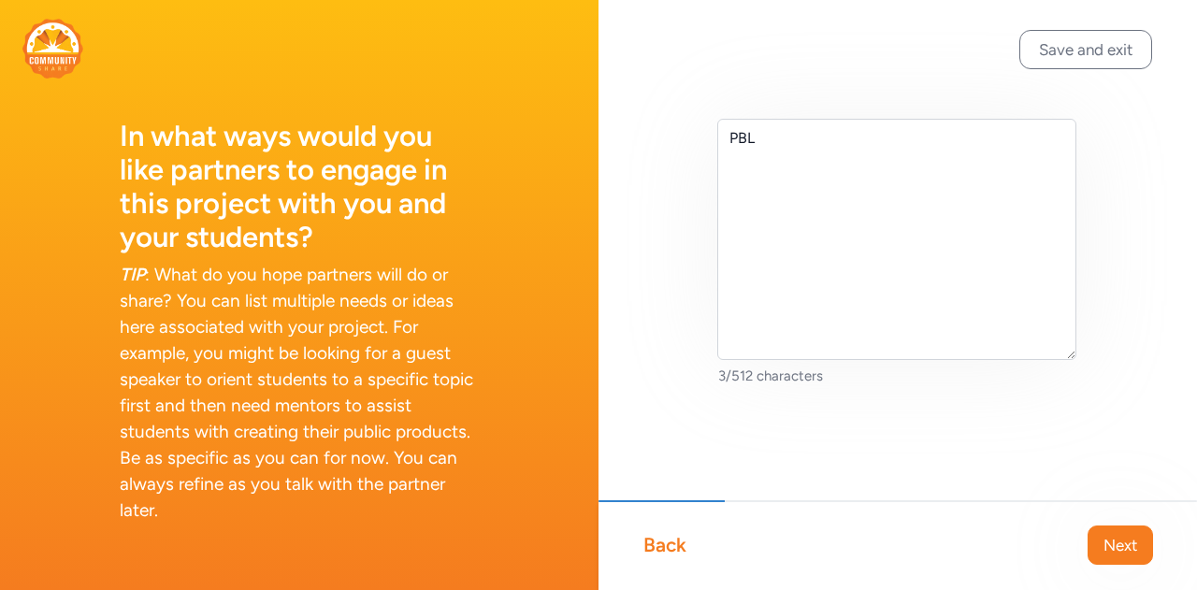
click at [1125, 553] on span "Next" at bounding box center [1120, 545] width 34 height 22
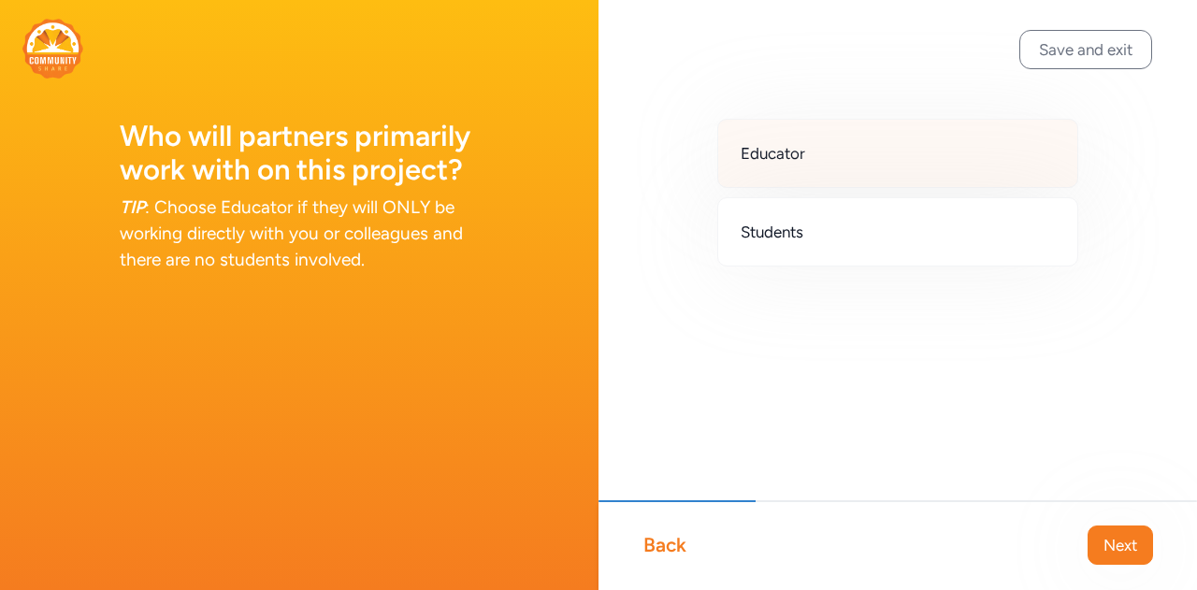
click at [769, 166] on div "Educator" at bounding box center [897, 153] width 361 height 69
click at [1118, 540] on span "Next" at bounding box center [1120, 545] width 34 height 22
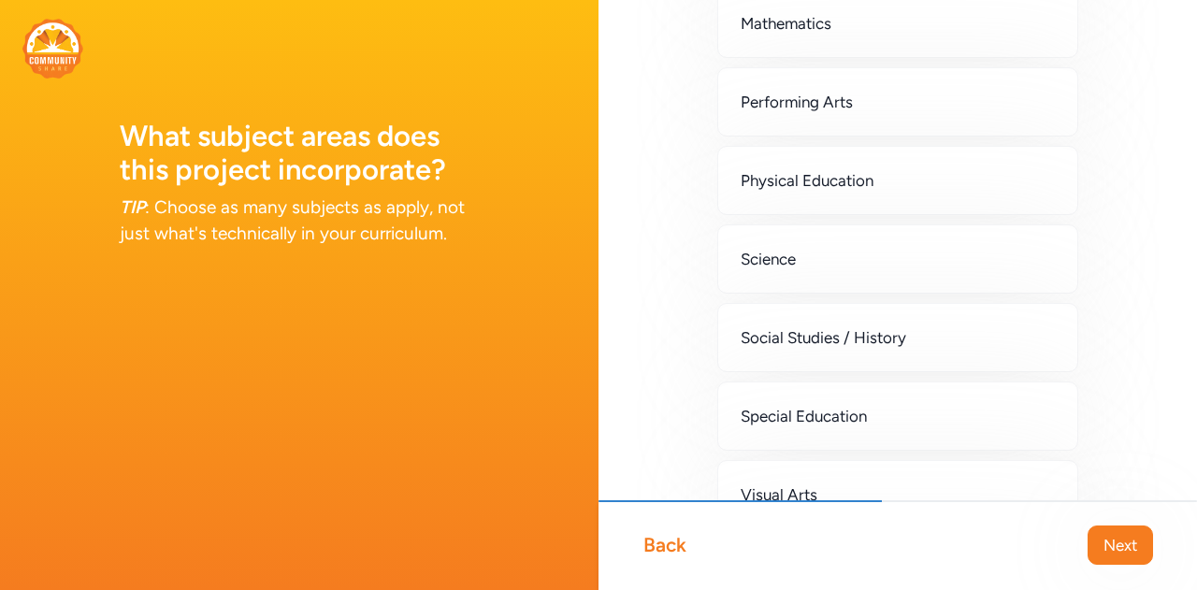
scroll to position [561, 0]
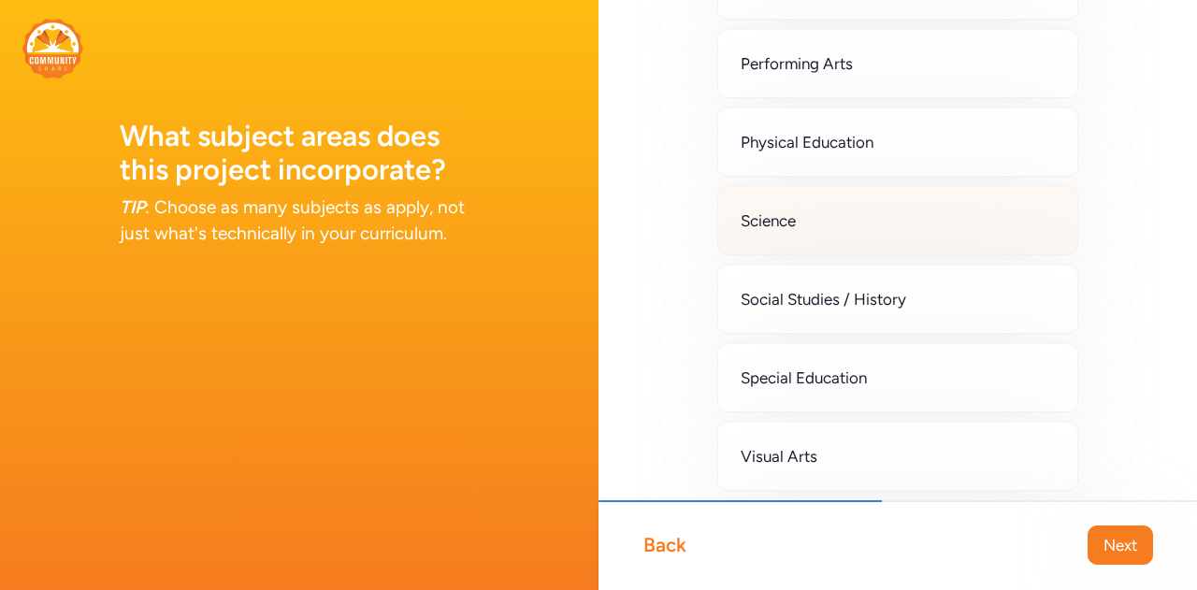
click at [944, 251] on div "Science" at bounding box center [897, 220] width 361 height 69
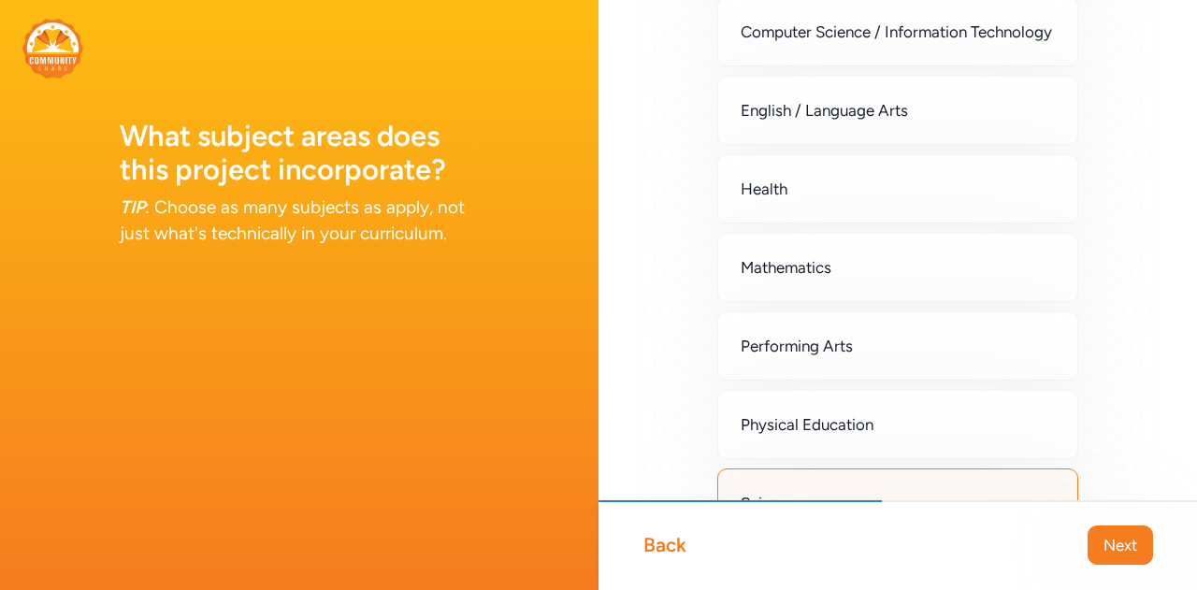
scroll to position [266, 0]
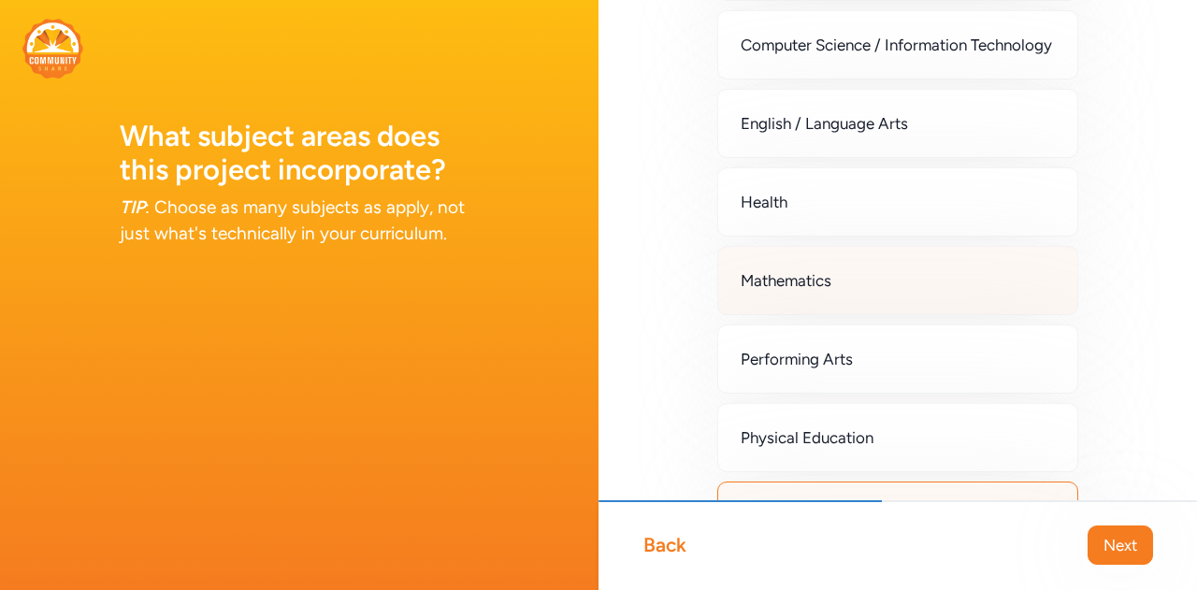
click at [900, 294] on div "Mathematics" at bounding box center [897, 280] width 361 height 69
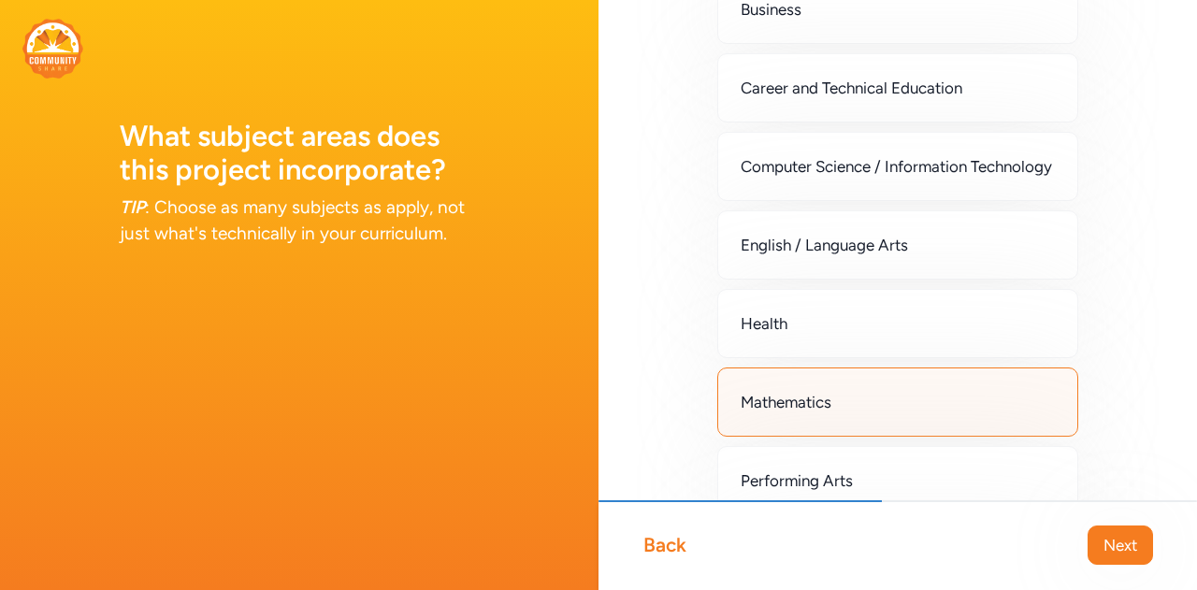
scroll to position [79, 0]
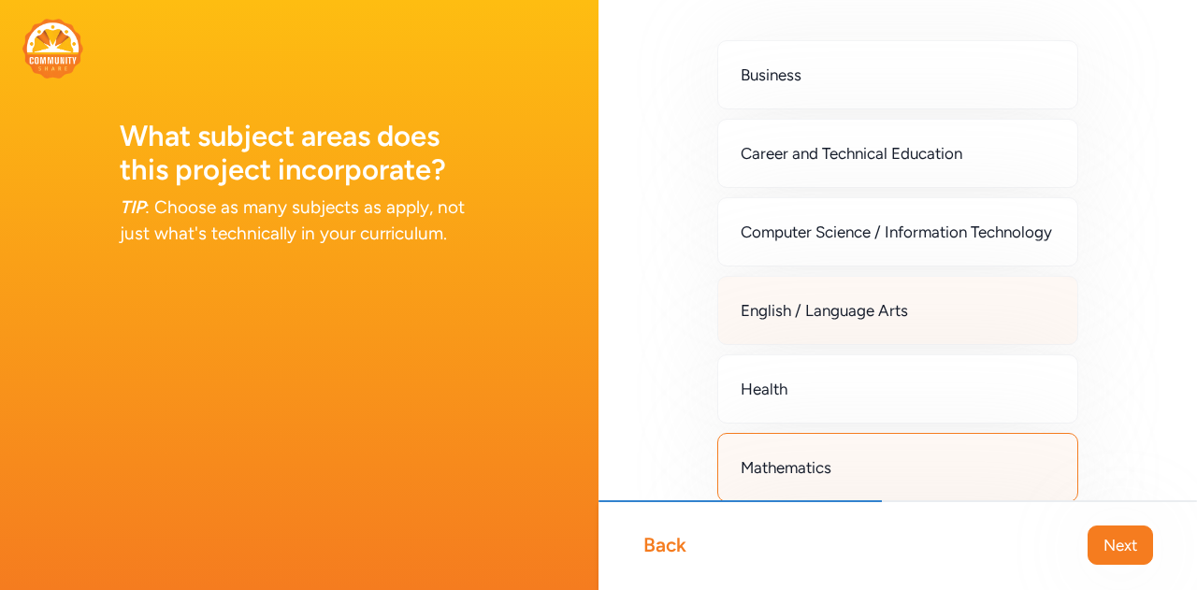
click at [897, 322] on span "English / Language Arts" at bounding box center [824, 310] width 167 height 22
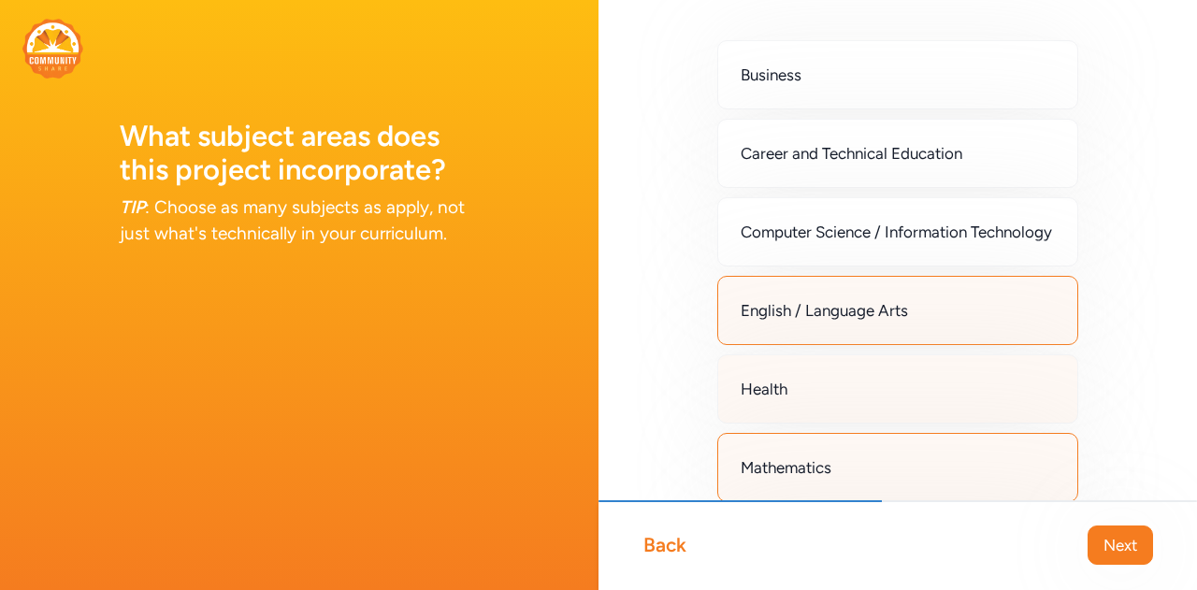
click at [871, 410] on div "Health" at bounding box center [897, 388] width 361 height 69
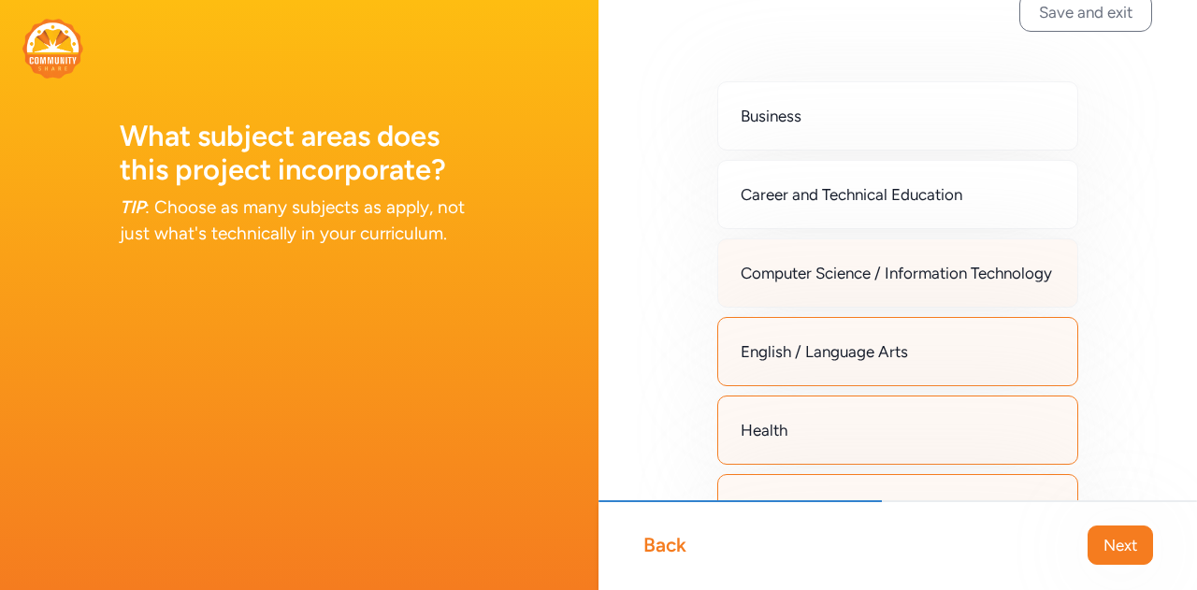
scroll to position [0, 0]
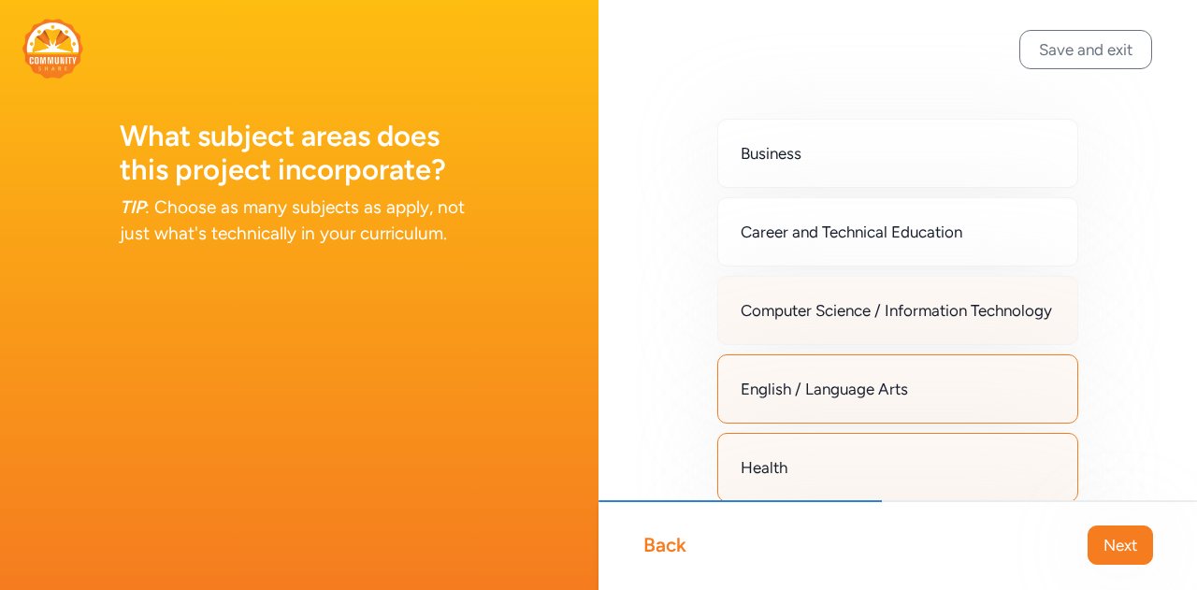
click at [914, 307] on span "Computer Science / Information Technology" at bounding box center [896, 310] width 311 height 22
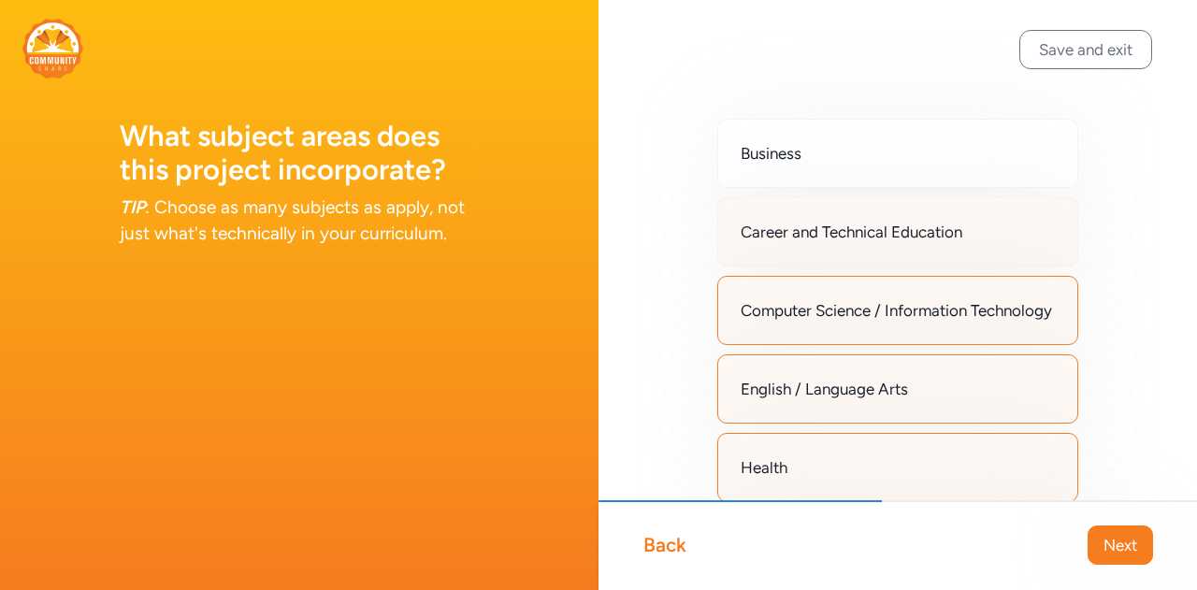
click at [935, 243] on div "Career and Technical Education" at bounding box center [897, 231] width 361 height 69
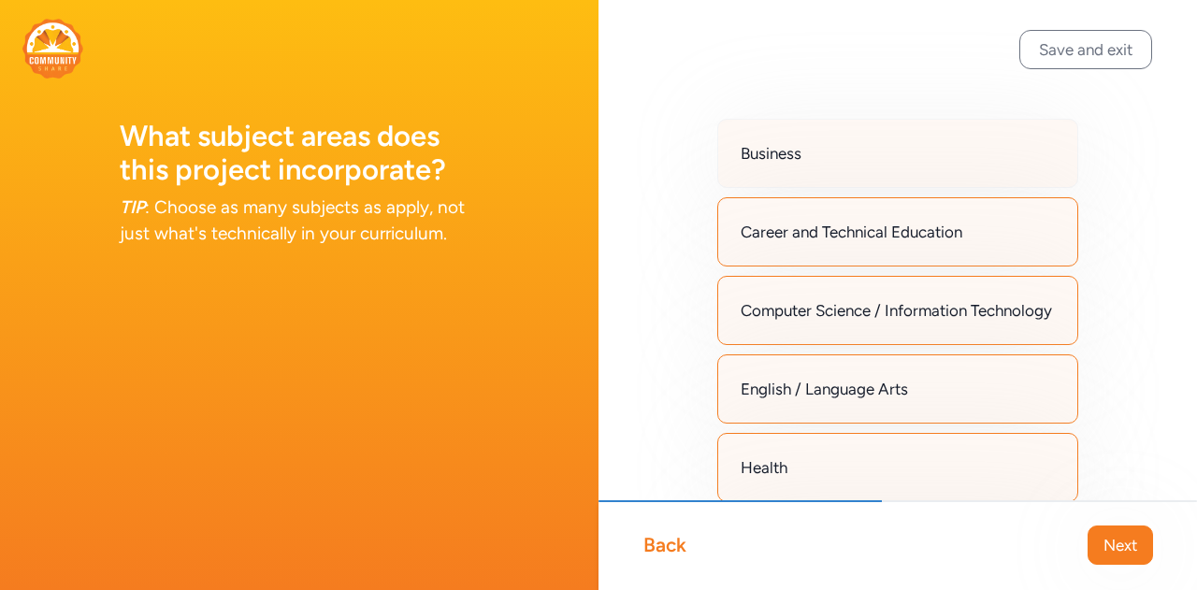
click at [988, 146] on div "Business" at bounding box center [897, 153] width 361 height 69
drag, startPoint x: 1116, startPoint y: 540, endPoint x: 1111, endPoint y: 498, distance: 41.5
click at [1116, 540] on span "Next" at bounding box center [1120, 545] width 34 height 22
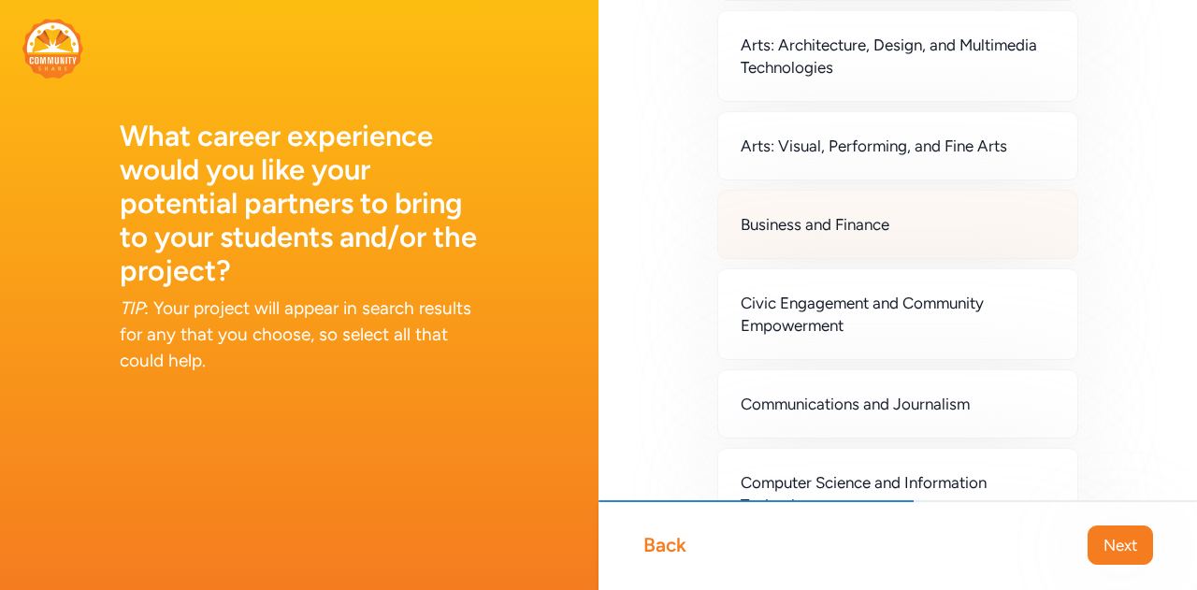
scroll to position [281, 0]
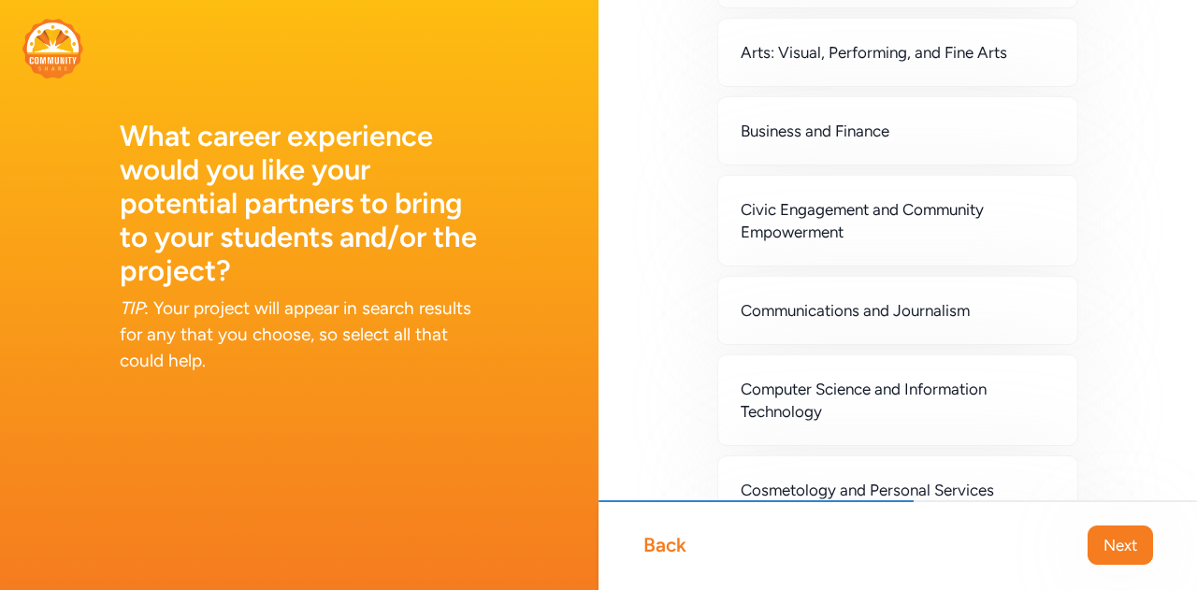
click at [963, 216] on span "Civic Engagement and Community Empowerment" at bounding box center [898, 220] width 314 height 45
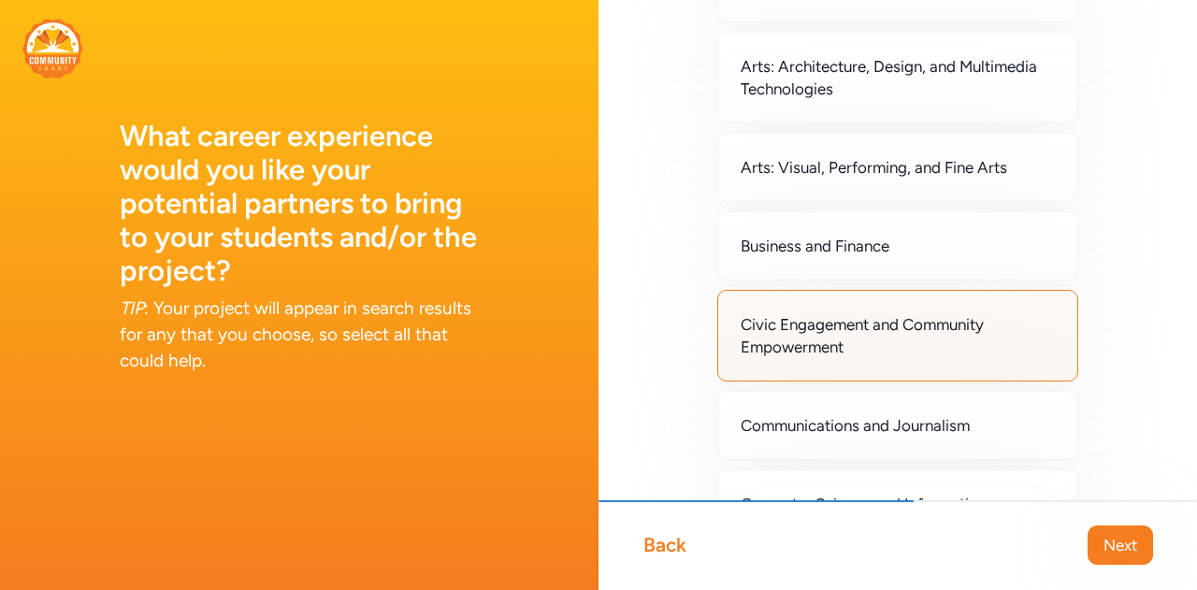
scroll to position [0, 0]
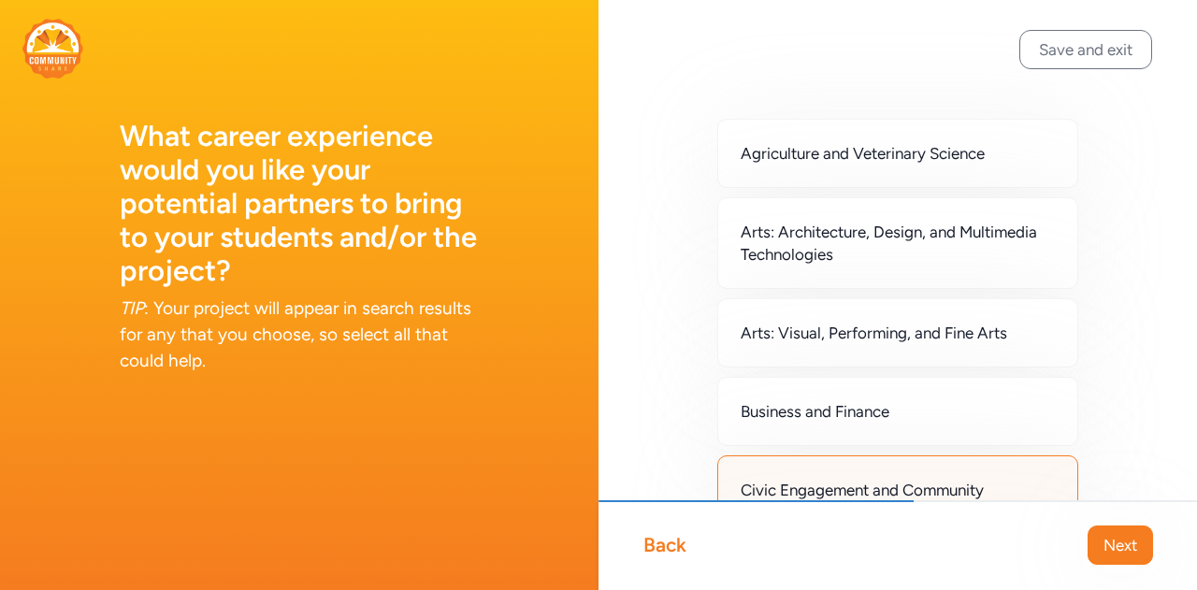
drag, startPoint x: 969, startPoint y: 325, endPoint x: 982, endPoint y: 320, distance: 14.2
click at [968, 324] on span "Arts: Visual, Performing, and Fine Arts" at bounding box center [874, 333] width 266 height 22
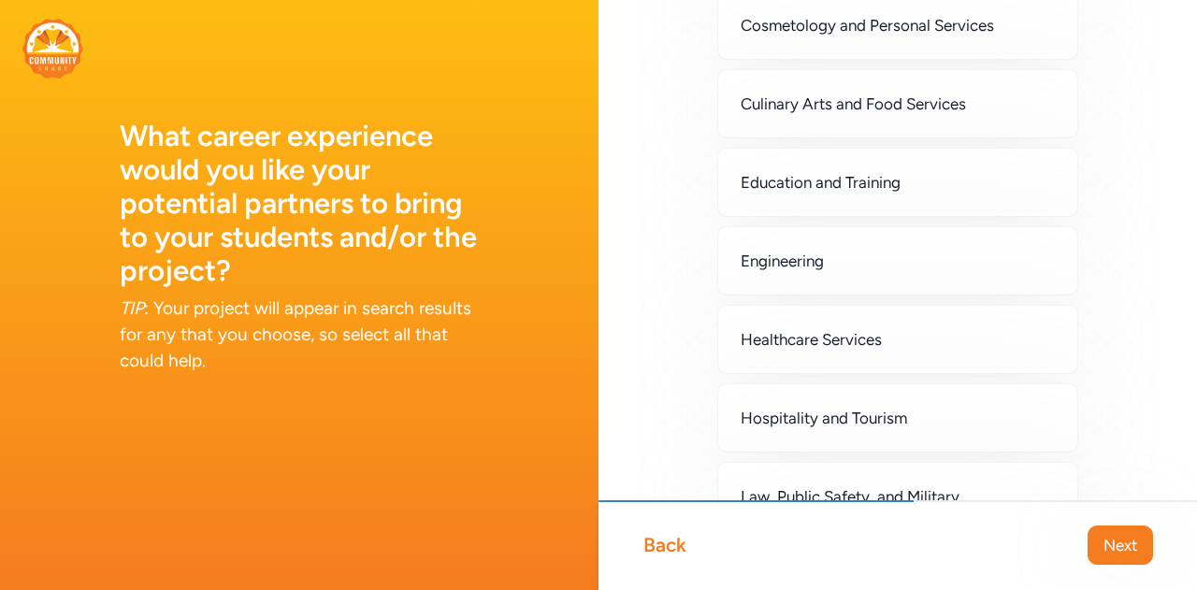
scroll to position [748, 0]
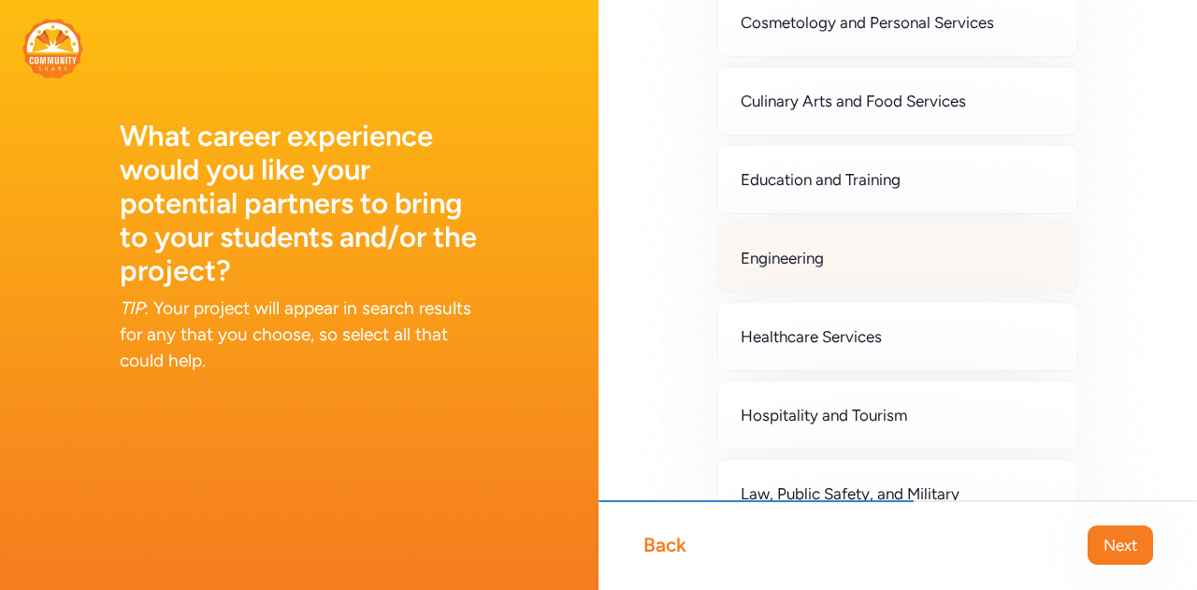
click at [894, 267] on div "Engineering" at bounding box center [897, 257] width 361 height 69
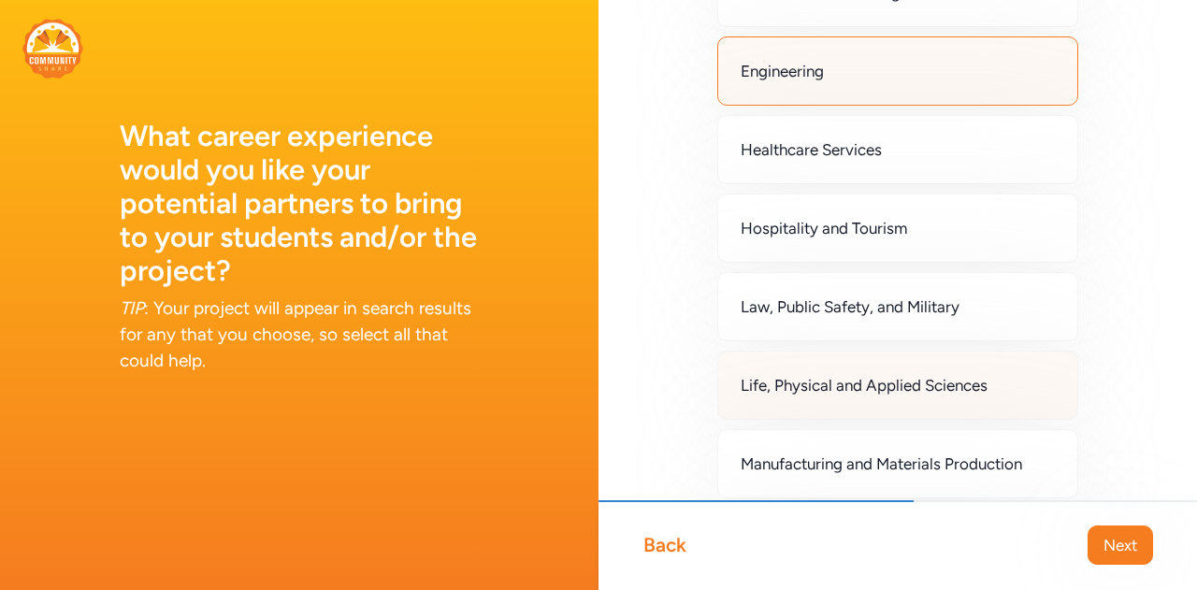
scroll to position [1029, 0]
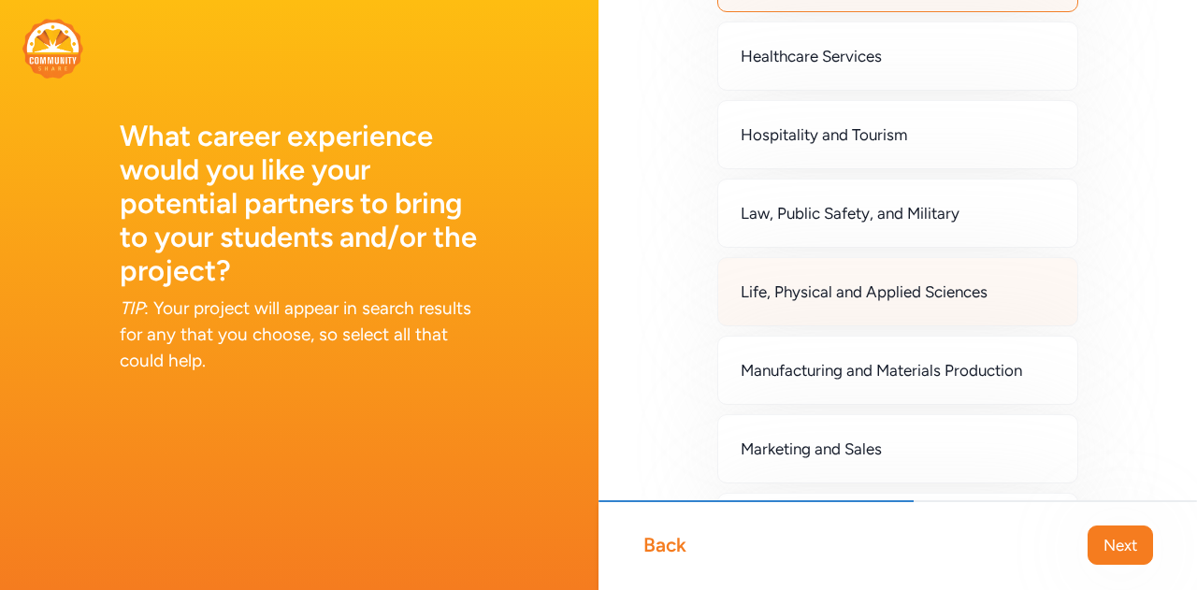
click at [916, 285] on span "Life, Physical and Applied Sciences" at bounding box center [864, 292] width 247 height 22
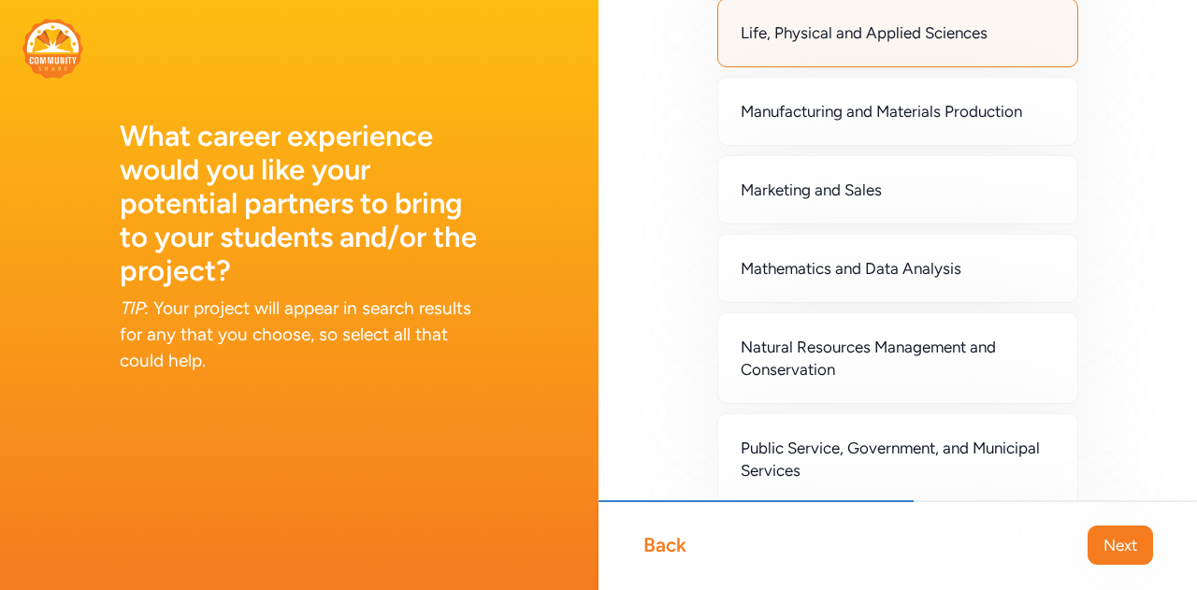
scroll to position [1309, 0]
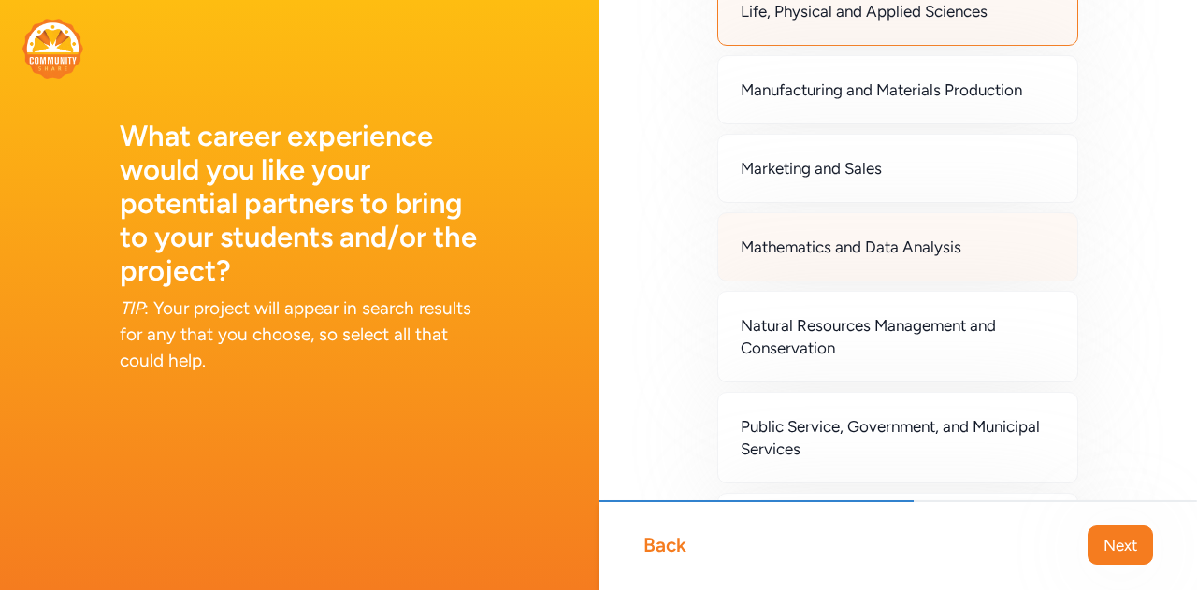
click at [930, 236] on span "Mathematics and Data Analysis" at bounding box center [851, 247] width 221 height 22
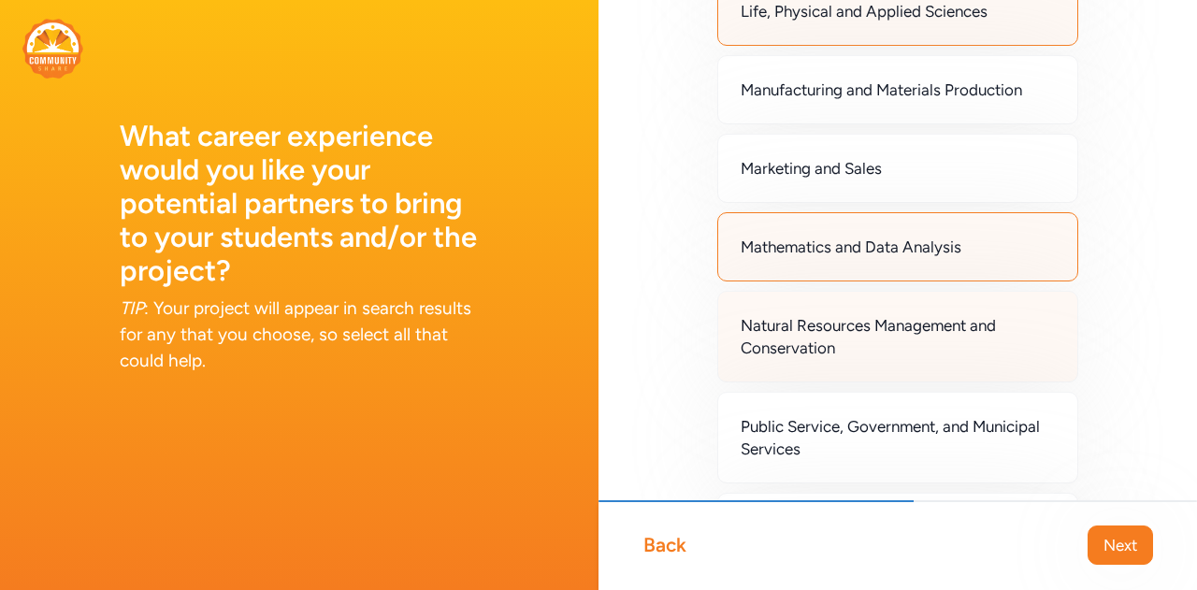
click at [933, 317] on span "Natural Resources Management and Conservation" at bounding box center [898, 336] width 314 height 45
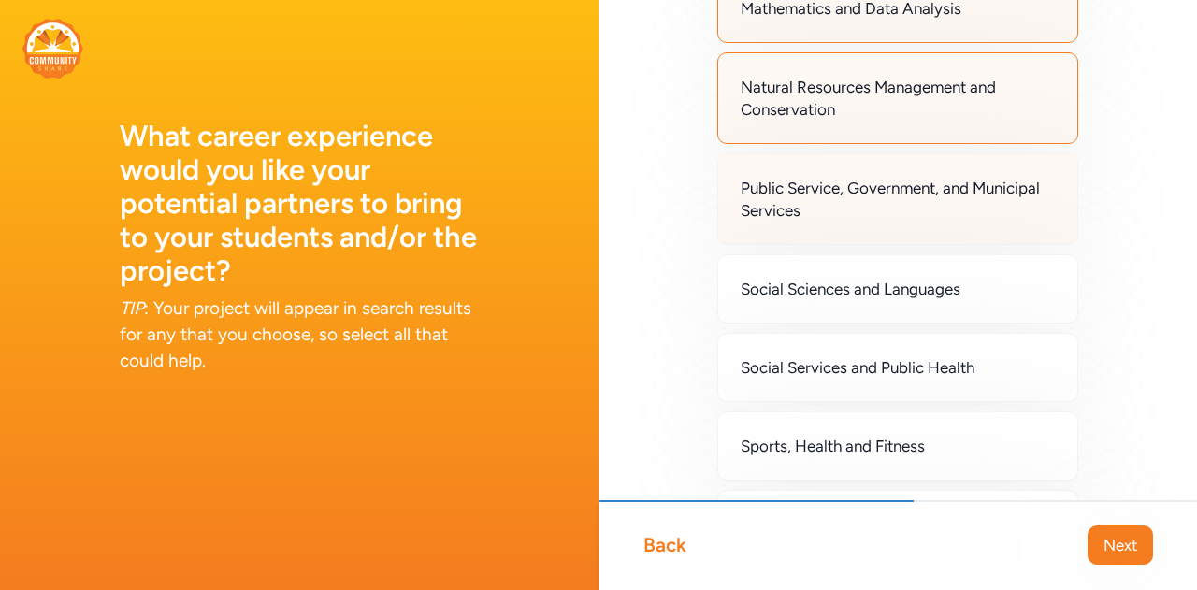
scroll to position [1590, 0]
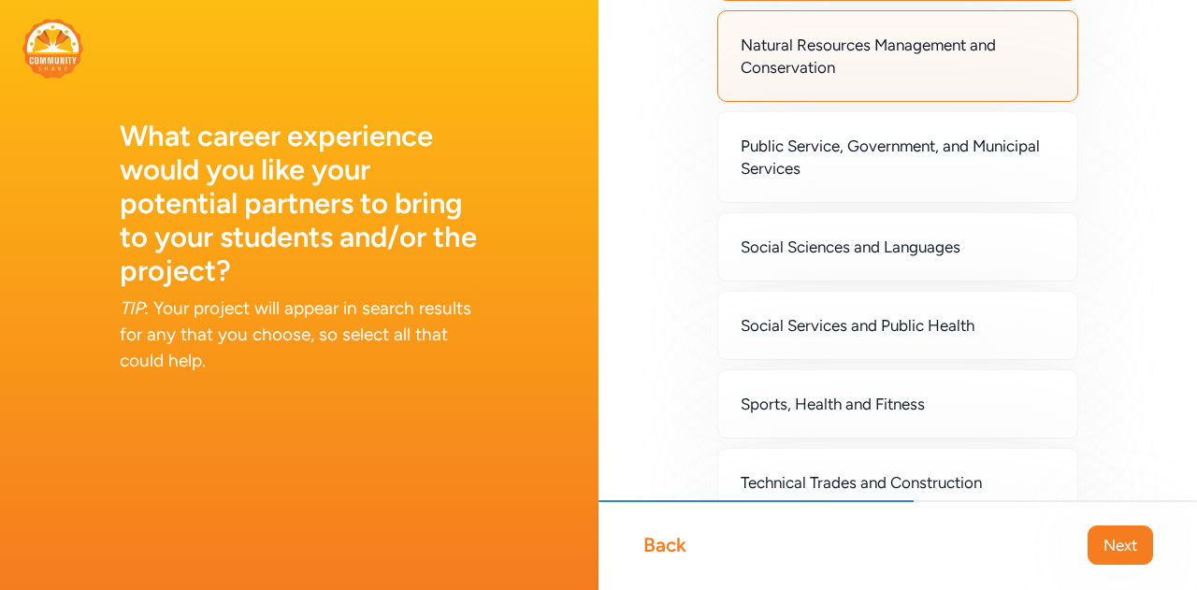
click at [931, 150] on span "Public Service, Government, and Municipal Services" at bounding box center [898, 157] width 314 height 45
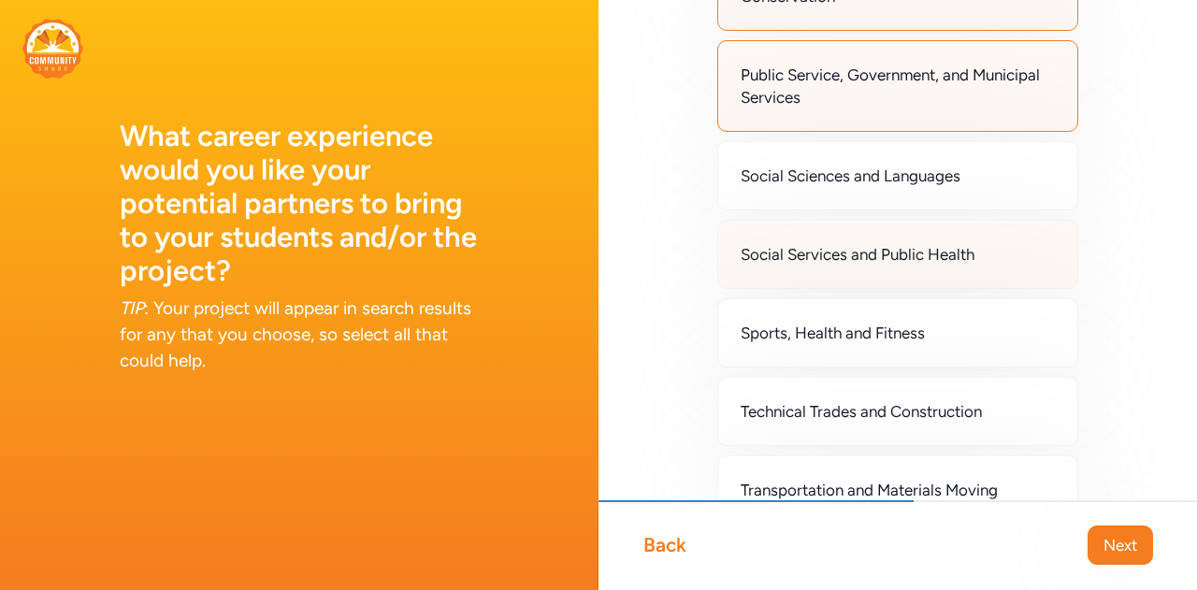
scroll to position [1683, 0]
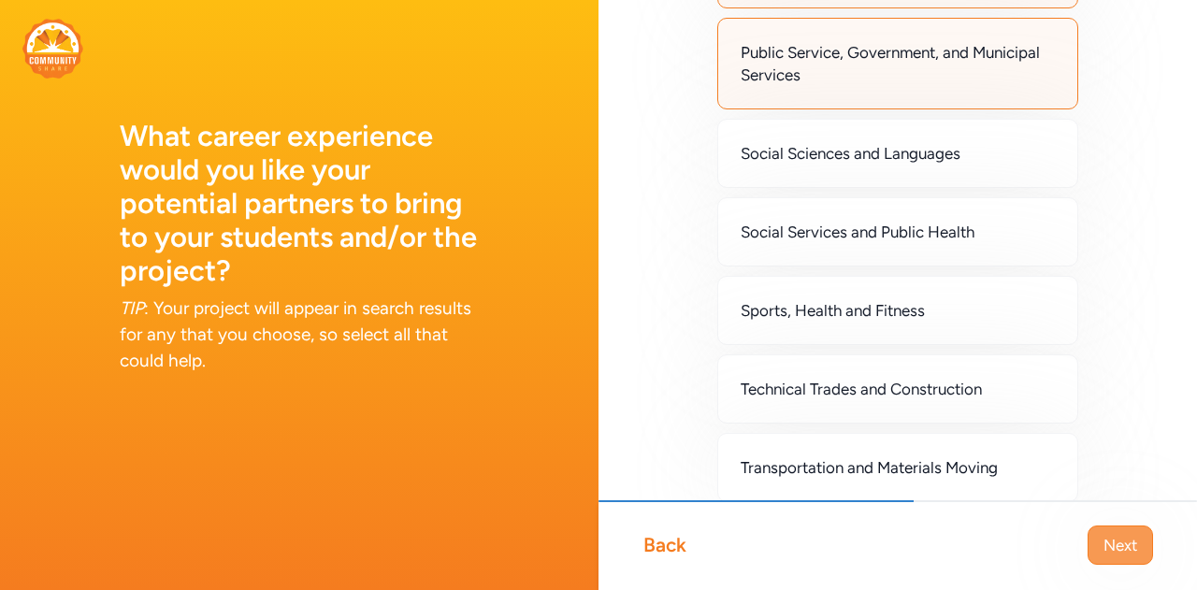
click at [1120, 540] on span "Next" at bounding box center [1120, 545] width 34 height 22
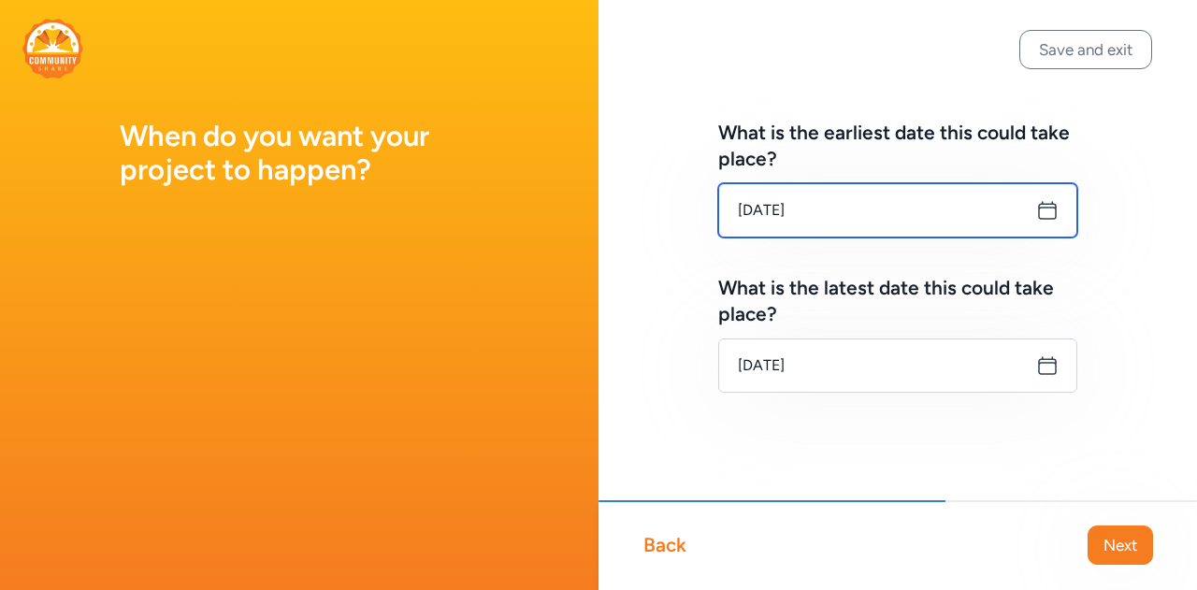
click at [941, 223] on input "Sep 16, 2025" at bounding box center [897, 210] width 359 height 54
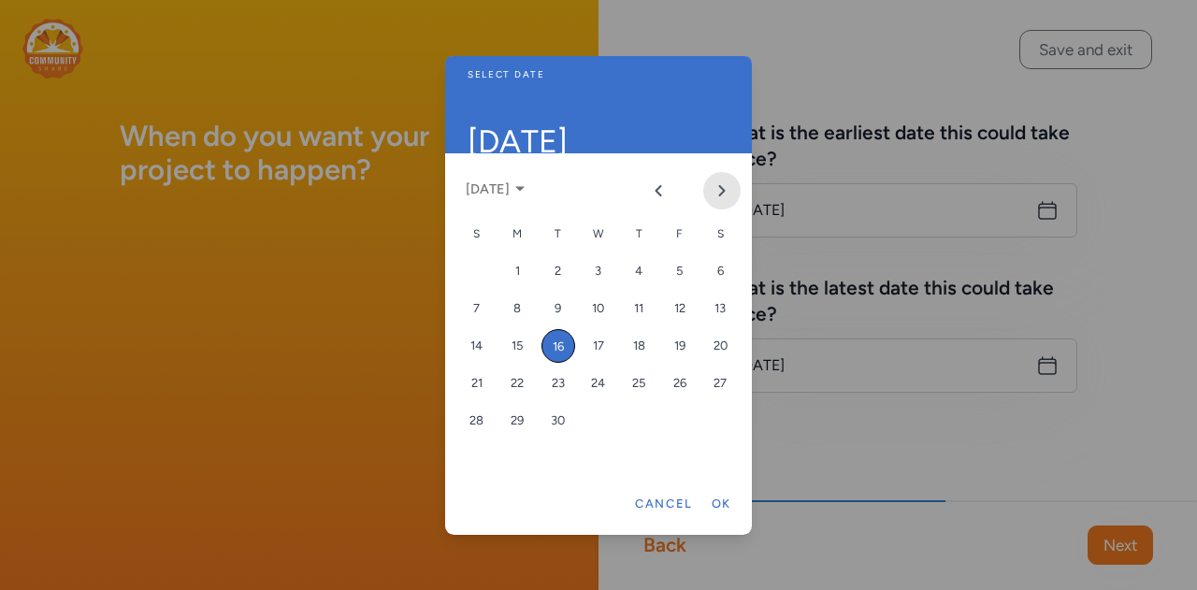
click at [733, 184] on button "Next month" at bounding box center [721, 190] width 37 height 37
click at [598, 281] on div "1" at bounding box center [599, 271] width 34 height 34
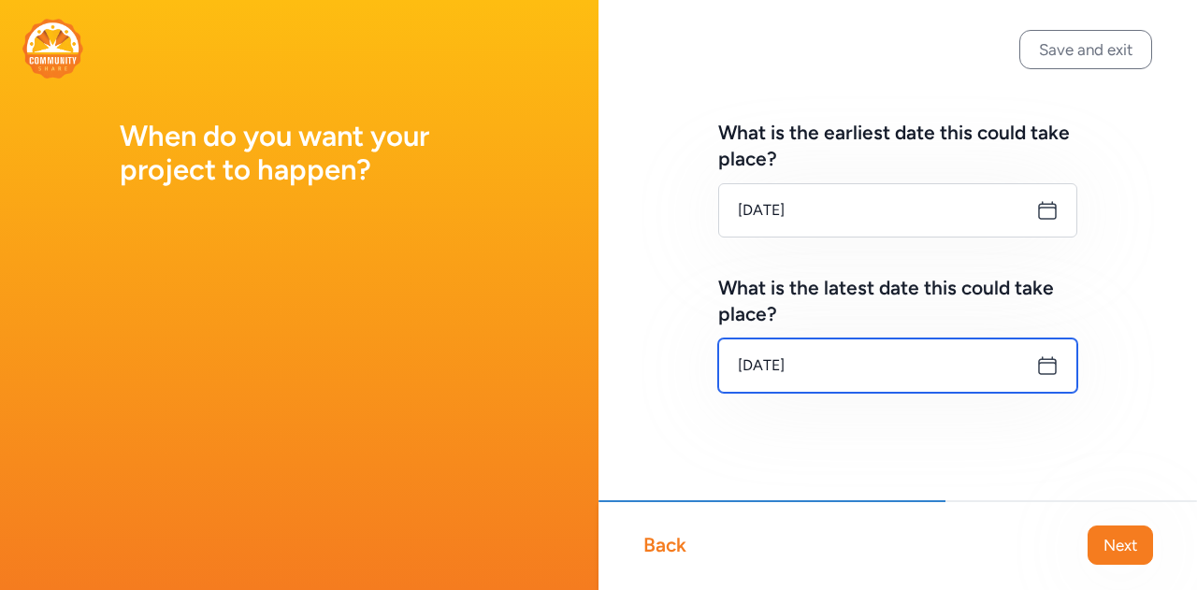
click at [819, 373] on input "Oct 1, 2025" at bounding box center [897, 365] width 359 height 54
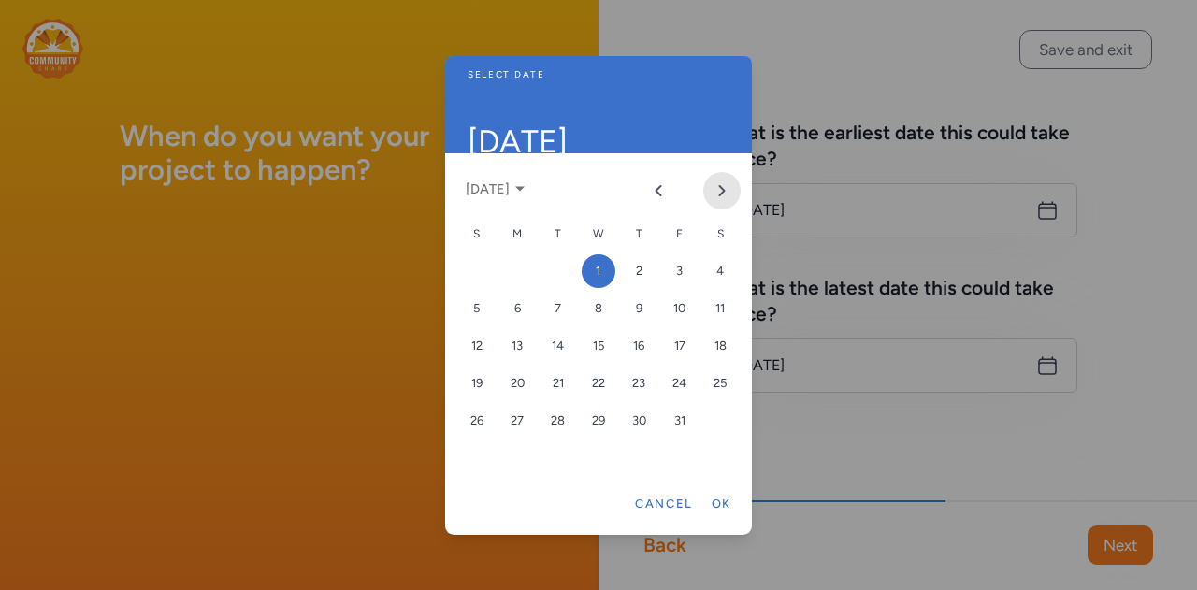
click at [726, 193] on icon "Next month" at bounding box center [721, 190] width 15 height 15
click at [726, 194] on icon "Next month" at bounding box center [721, 190] width 15 height 15
click at [514, 267] on div "1" at bounding box center [517, 271] width 34 height 34
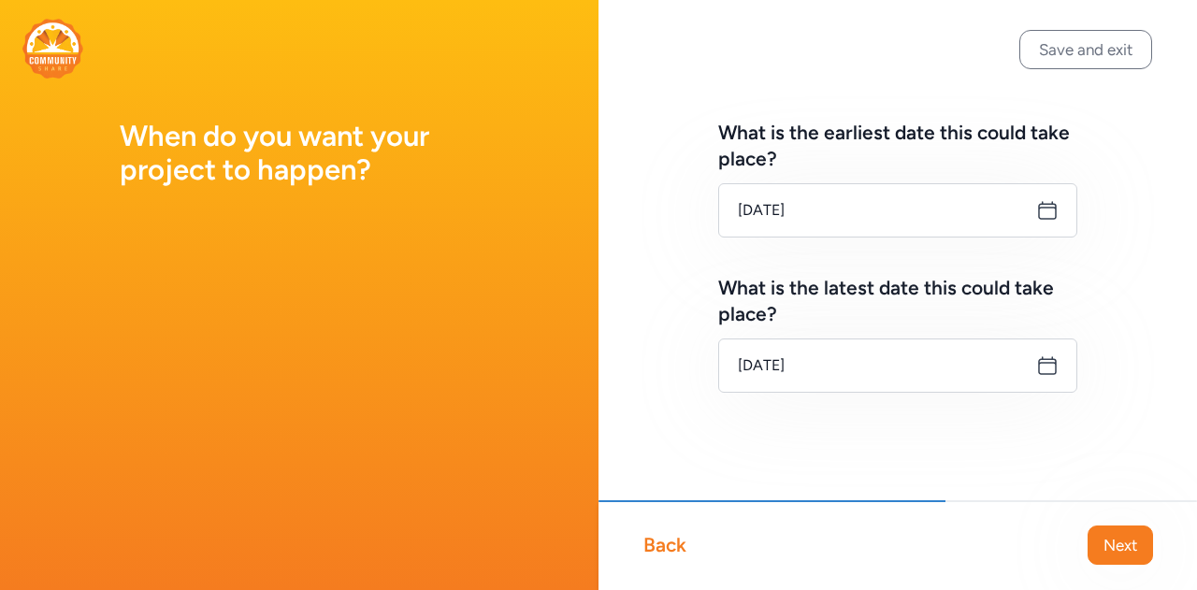
drag, startPoint x: 1113, startPoint y: 552, endPoint x: 1105, endPoint y: 537, distance: 16.7
click at [1111, 552] on span "Next" at bounding box center [1120, 545] width 34 height 22
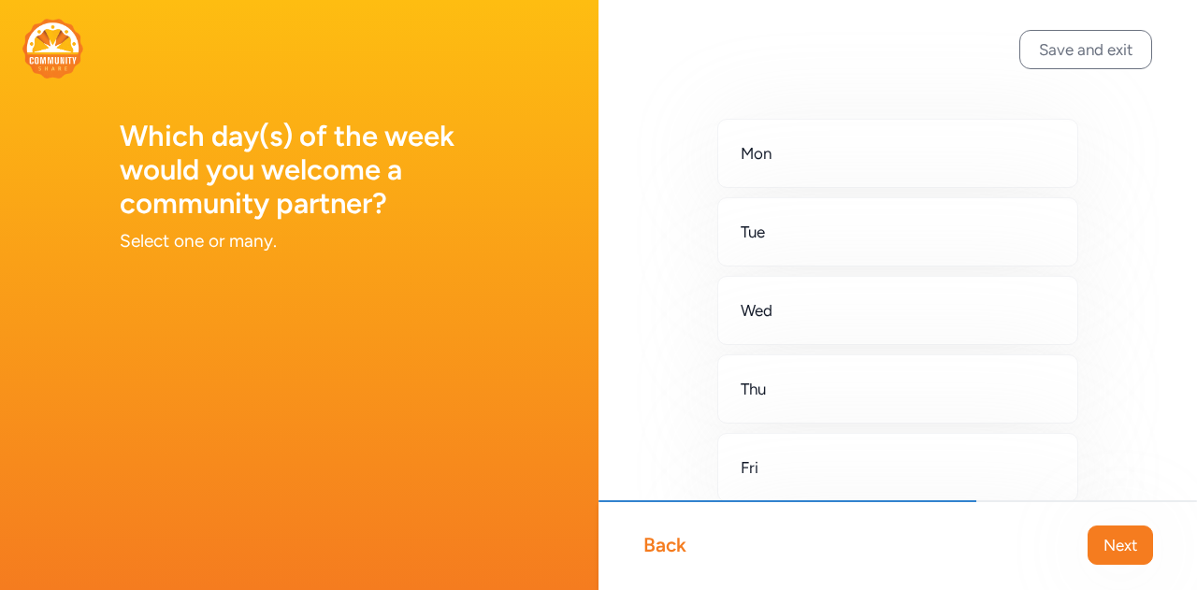
click at [1124, 548] on span "Next" at bounding box center [1120, 545] width 34 height 22
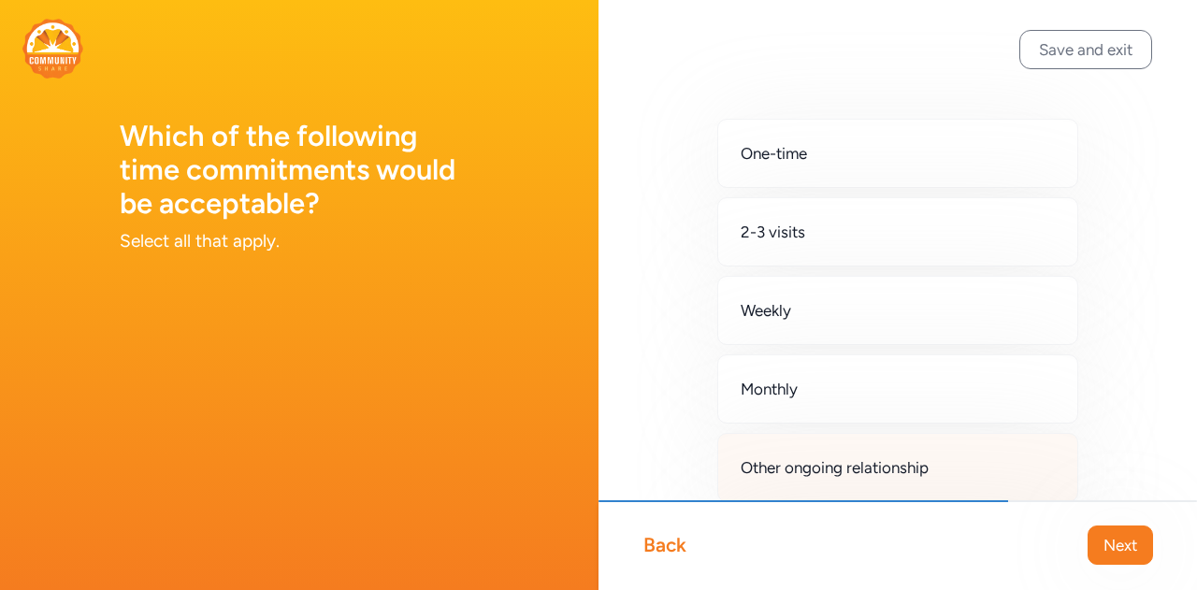
click at [886, 463] on span "Other ongoing relationship" at bounding box center [835, 467] width 188 height 22
click at [1127, 544] on span "Next" at bounding box center [1120, 545] width 34 height 22
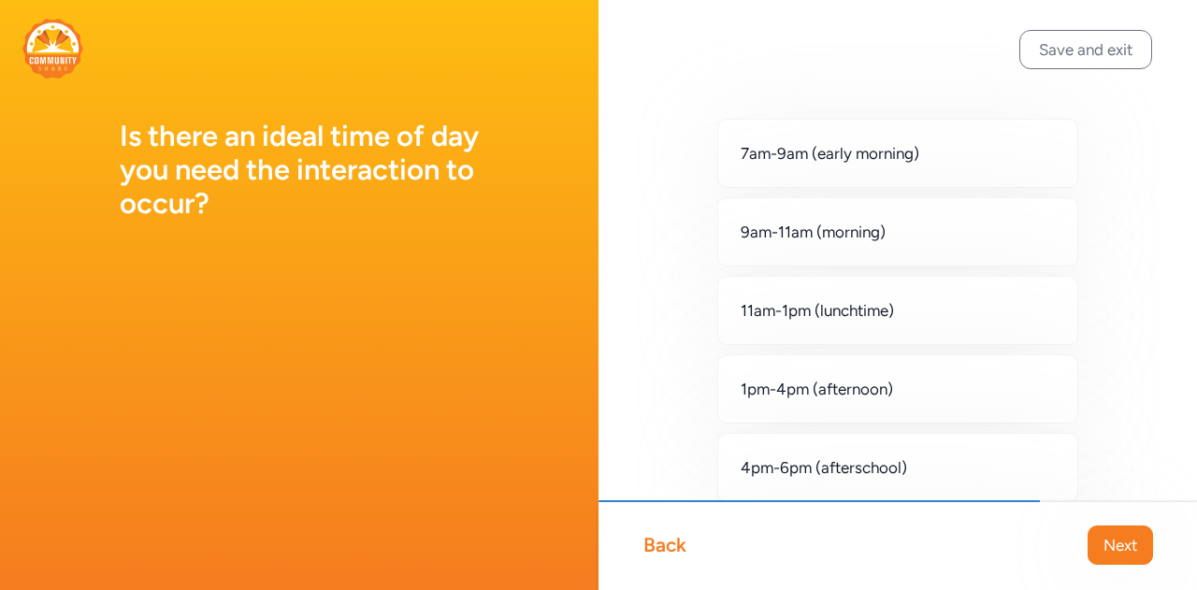
click at [1116, 554] on span "Next" at bounding box center [1120, 545] width 34 height 22
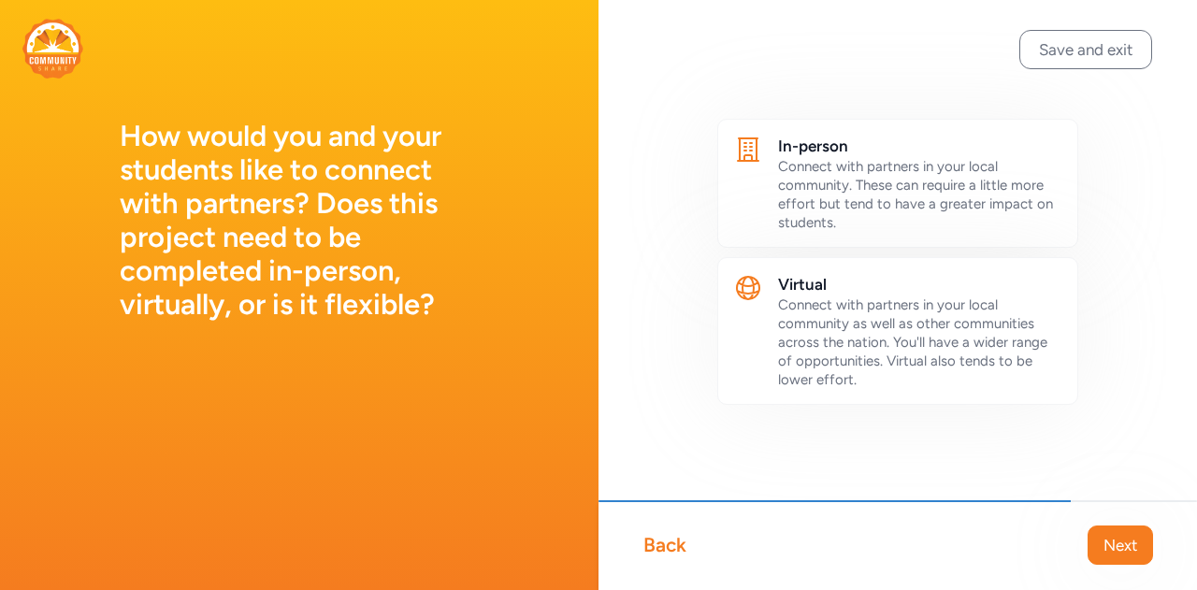
click at [983, 154] on h2 "In-person" at bounding box center [920, 146] width 284 height 22
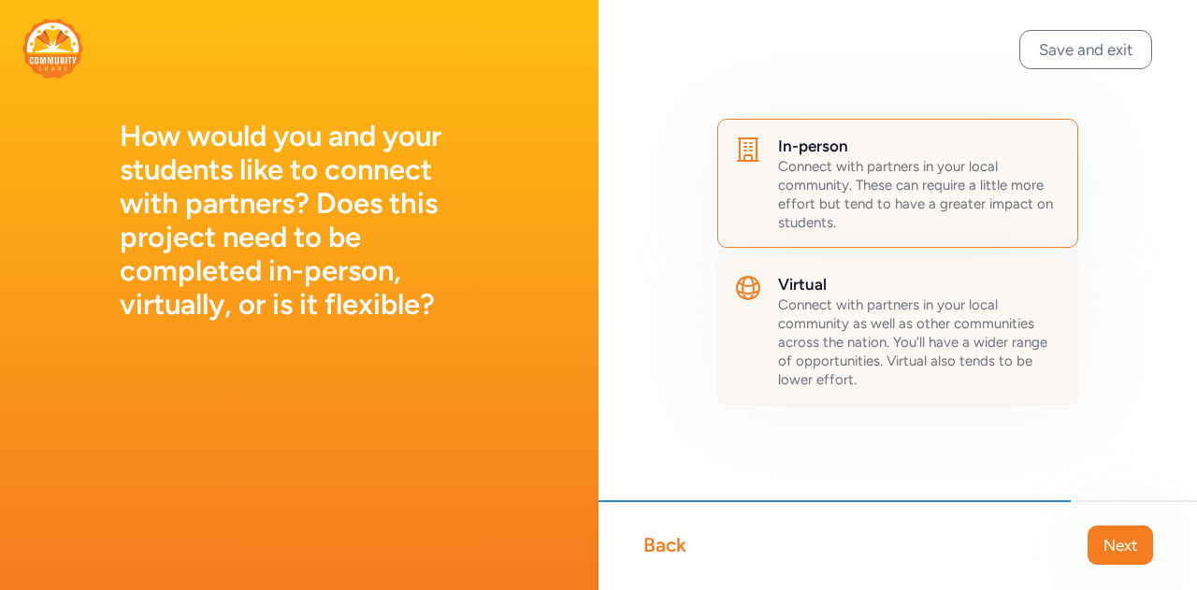
click at [998, 339] on span "Connect with partners in your local community as well as other communities acro…" at bounding box center [912, 342] width 269 height 92
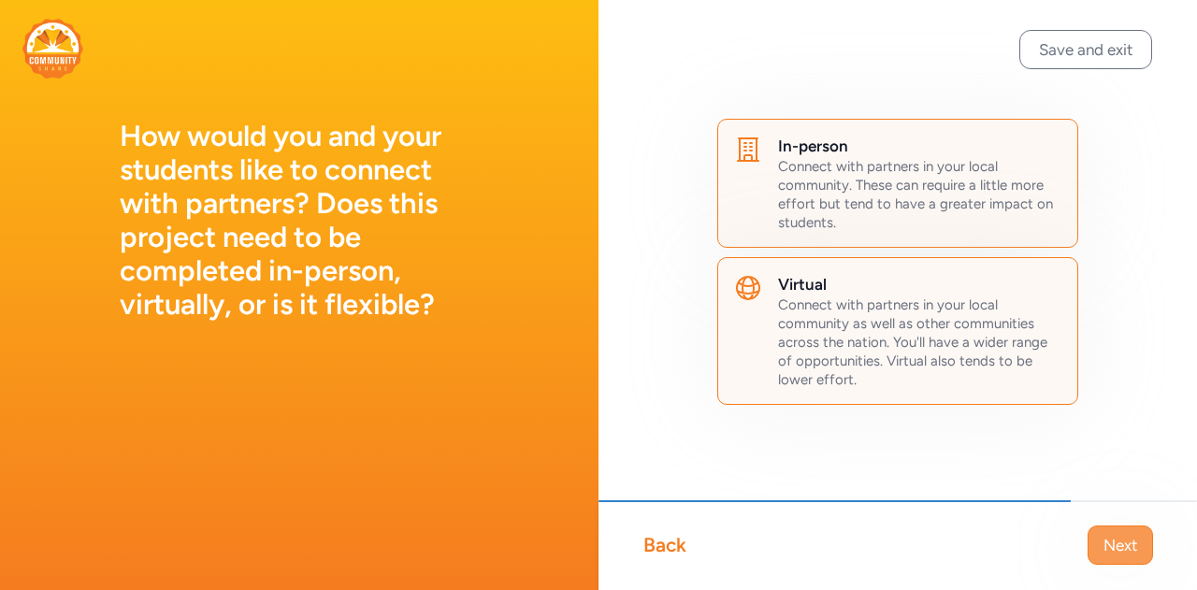
click at [1111, 540] on span "Next" at bounding box center [1120, 545] width 34 height 22
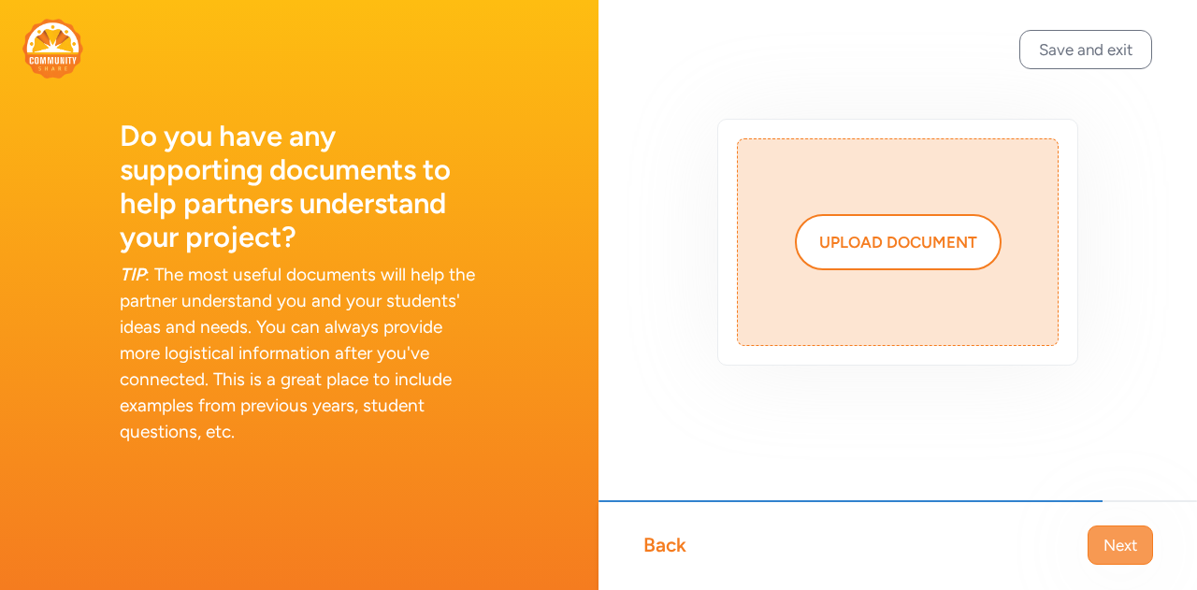
click at [1103, 545] on span "Next" at bounding box center [1120, 545] width 34 height 22
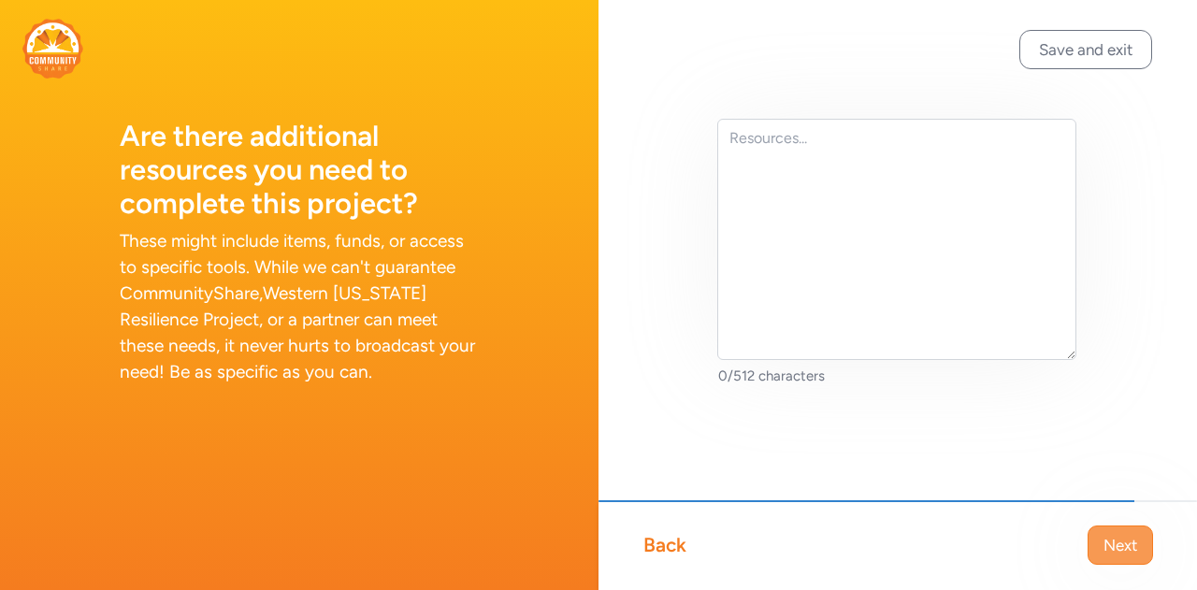
click at [1115, 549] on span "Next" at bounding box center [1120, 545] width 34 height 22
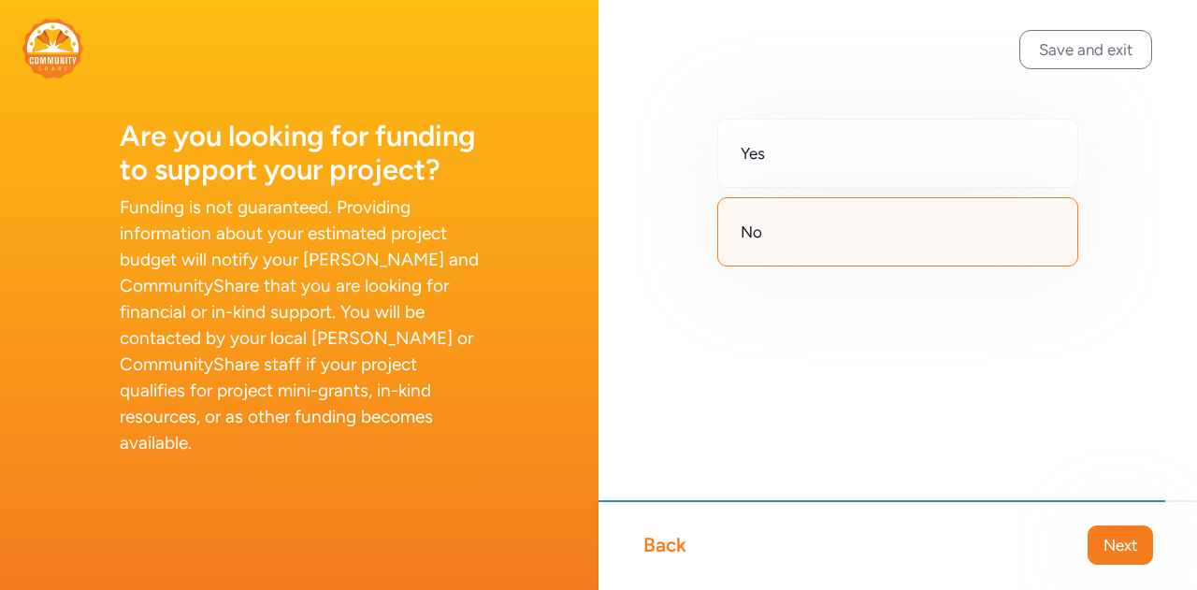
click at [1107, 542] on span "Next" at bounding box center [1120, 545] width 34 height 22
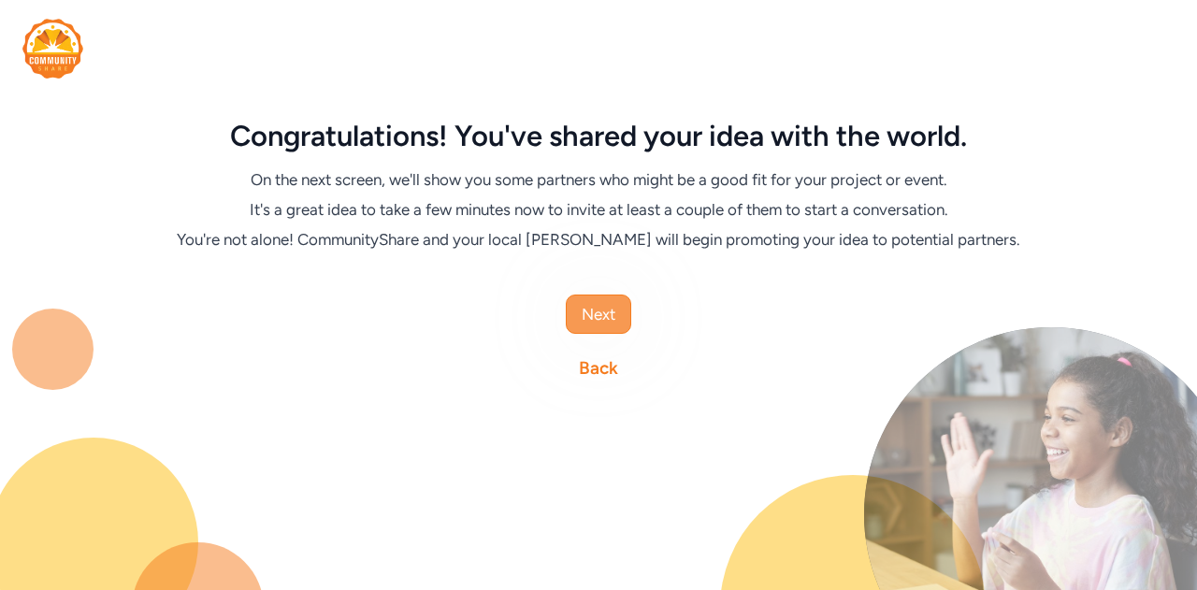
click at [610, 318] on span "Next" at bounding box center [599, 314] width 34 height 22
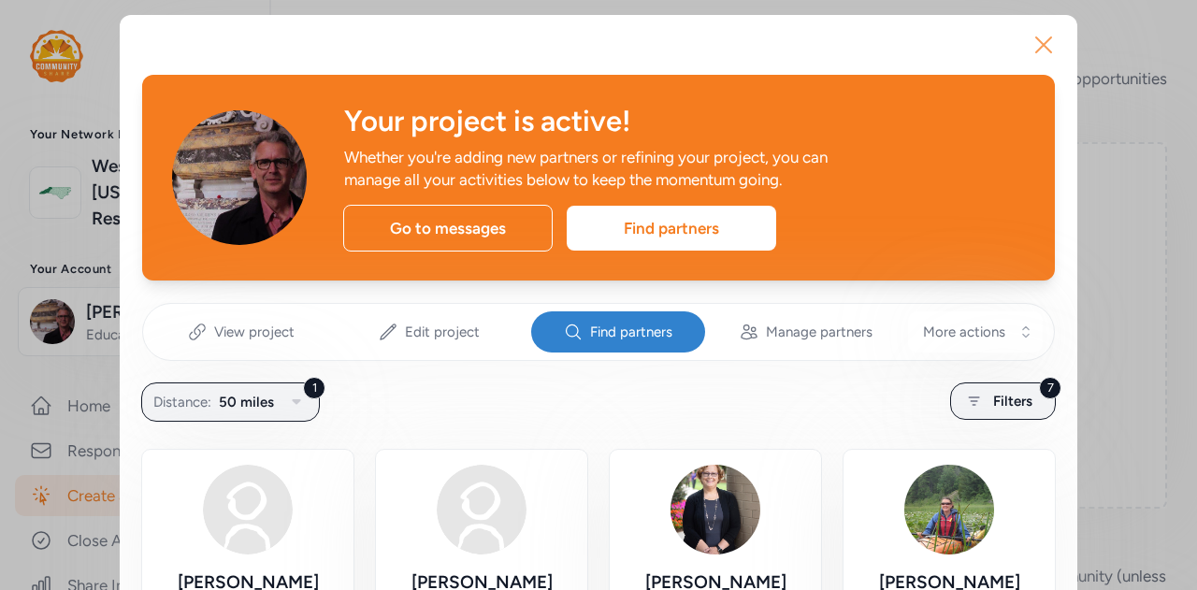
click at [1036, 41] on icon "button" at bounding box center [1044, 45] width 30 height 30
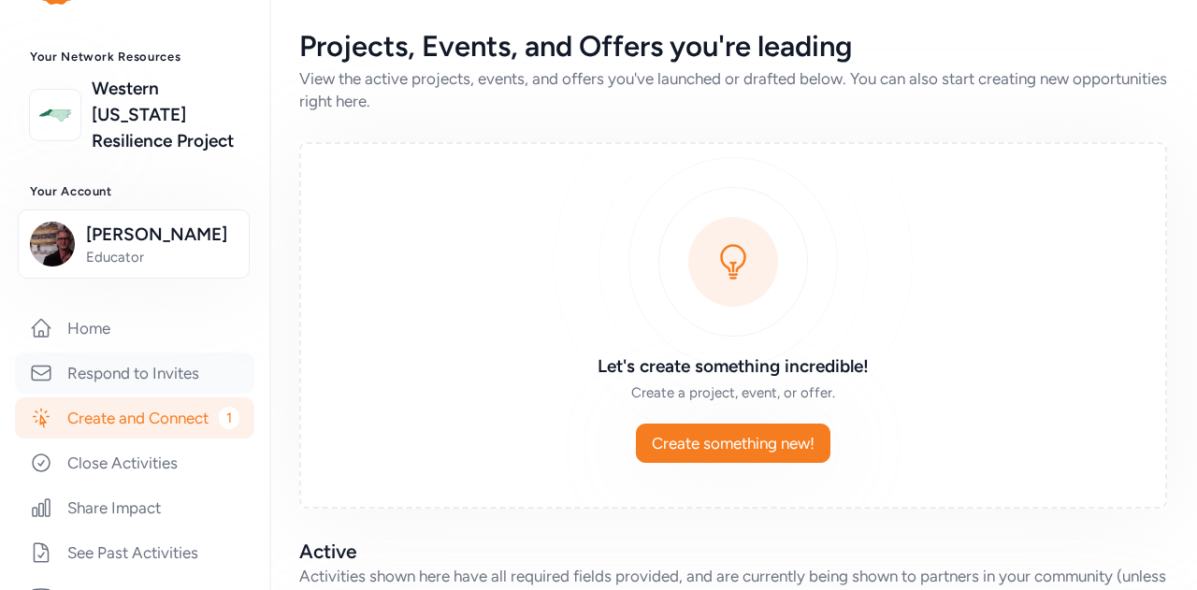
scroll to position [281, 0]
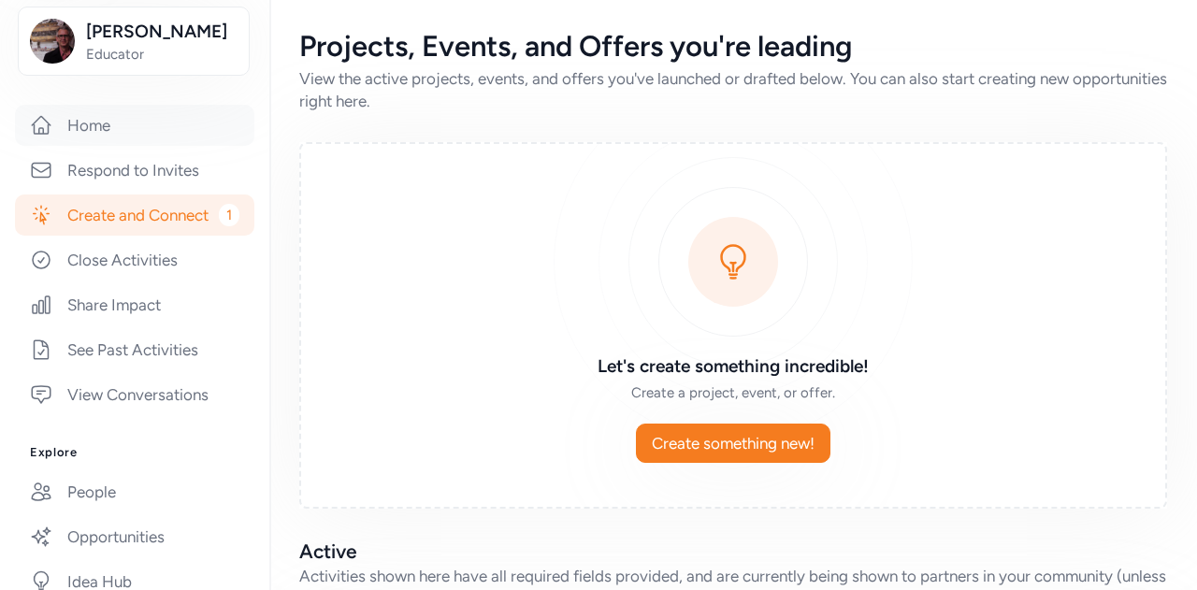
click at [80, 146] on link "Home" at bounding box center [134, 125] width 239 height 41
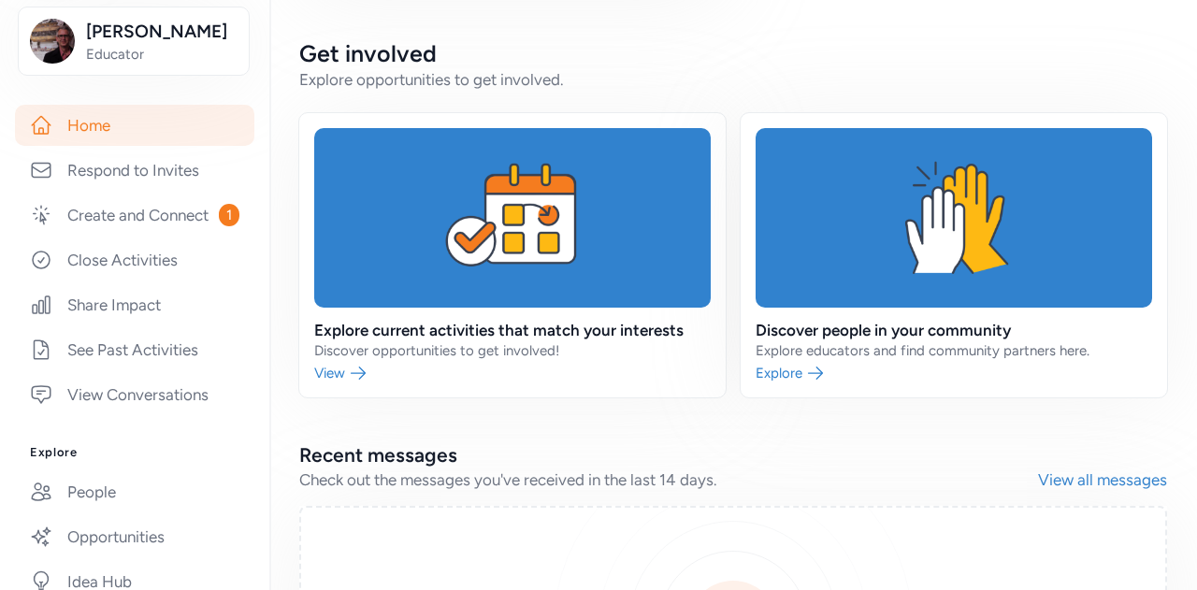
scroll to position [980, 0]
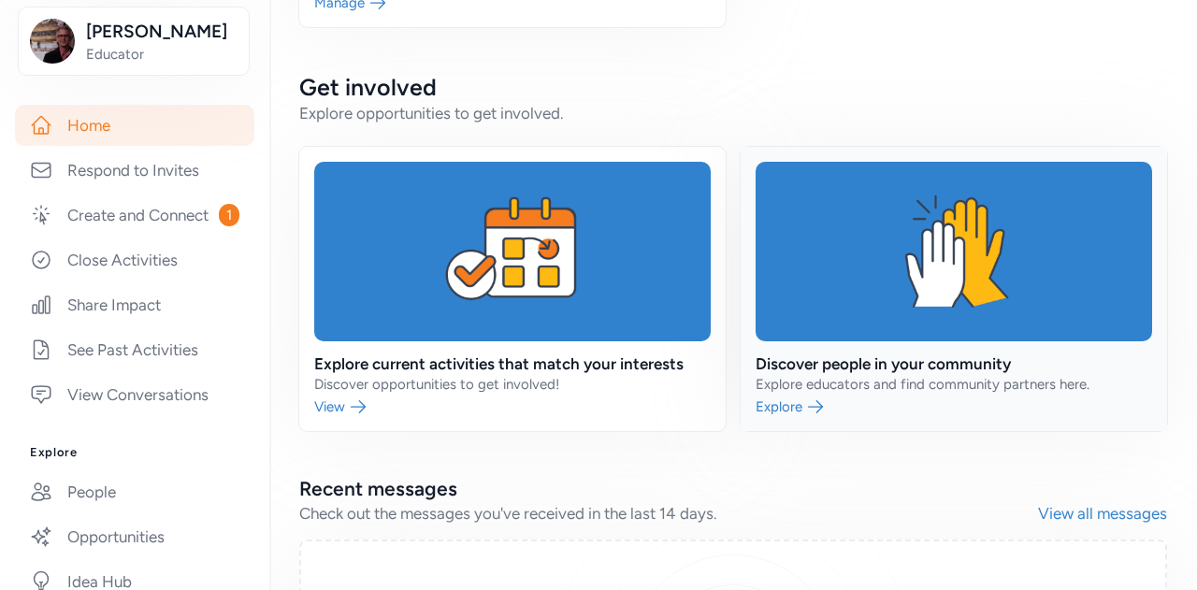
click at [772, 409] on link at bounding box center [954, 289] width 426 height 284
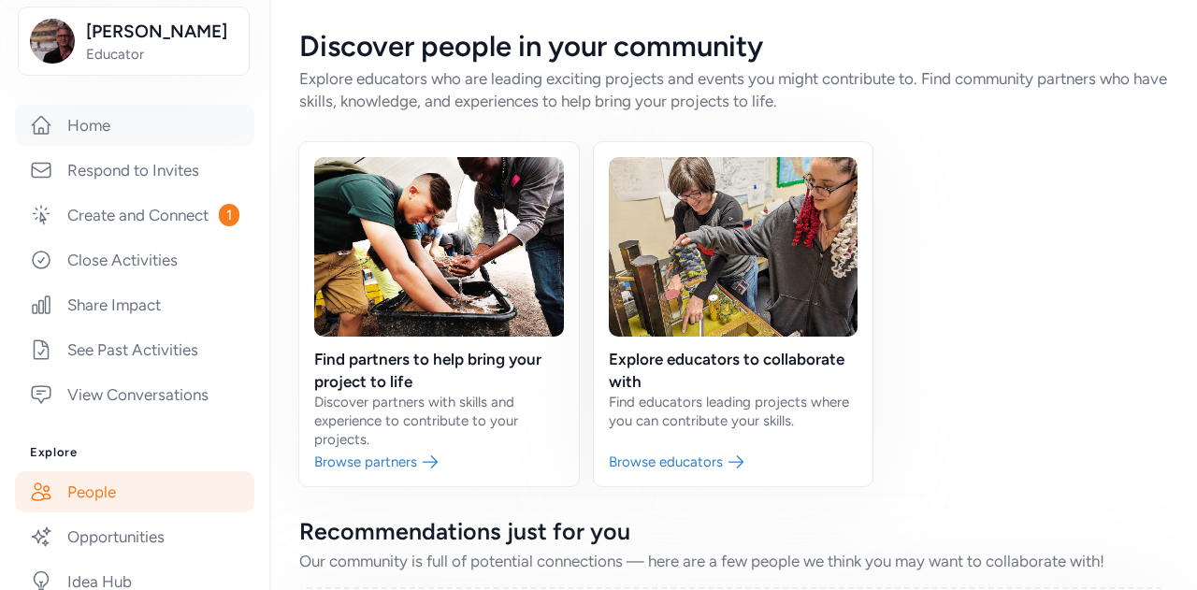
click at [79, 146] on link "Home" at bounding box center [134, 125] width 239 height 41
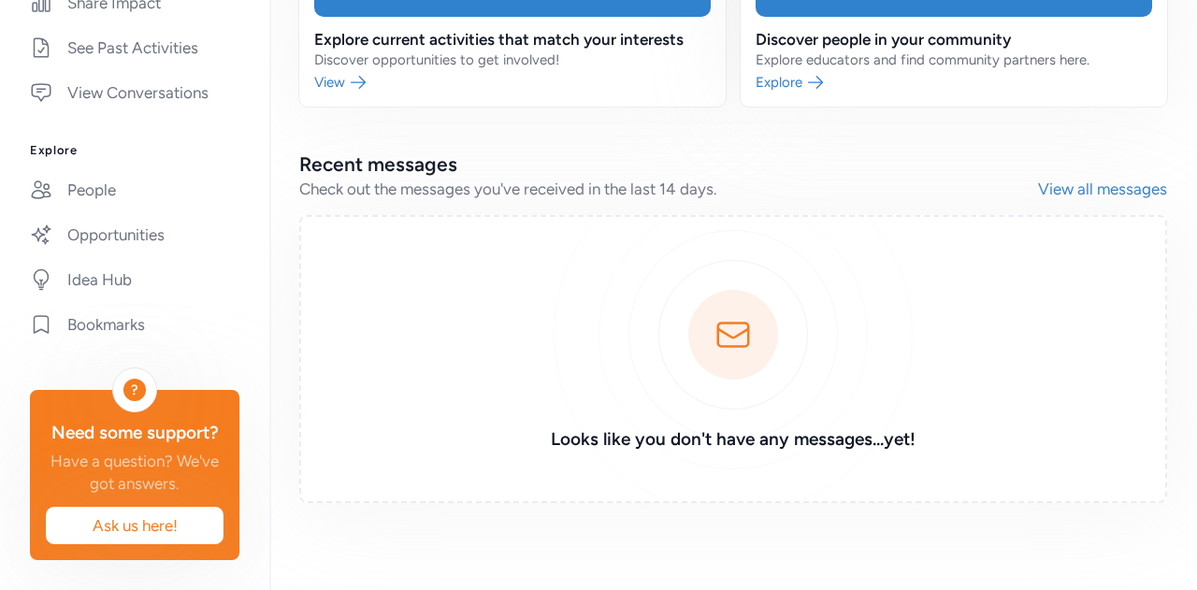
scroll to position [626, 0]
click at [94, 300] on link "Idea Hub" at bounding box center [134, 279] width 239 height 41
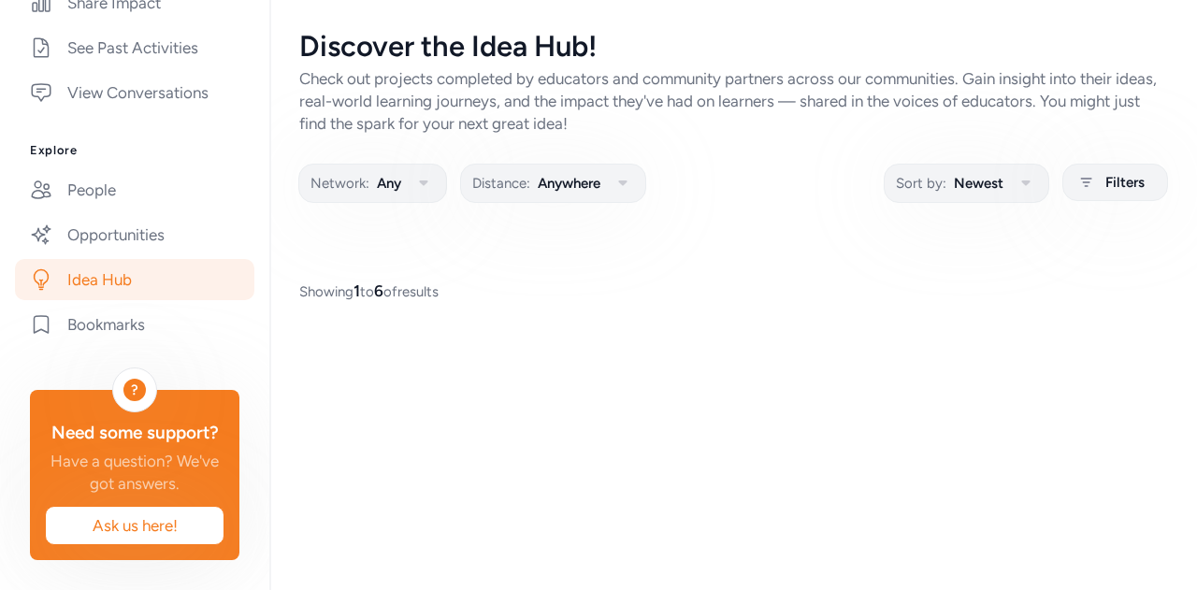
click at [95, 297] on link "Idea Hub" at bounding box center [134, 279] width 239 height 41
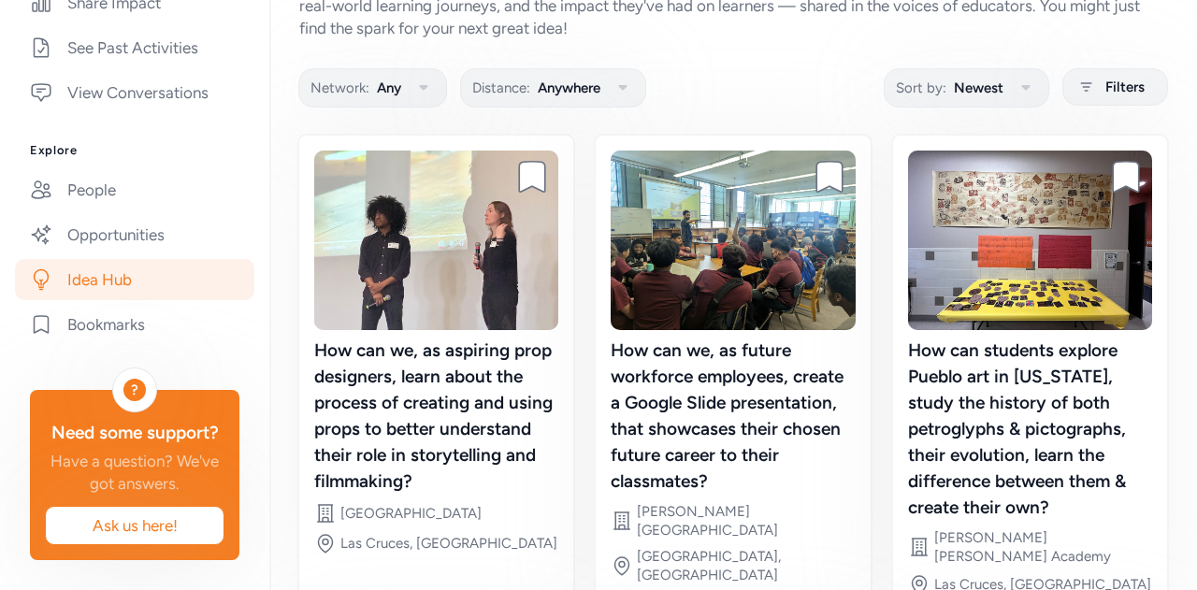
scroll to position [90, 0]
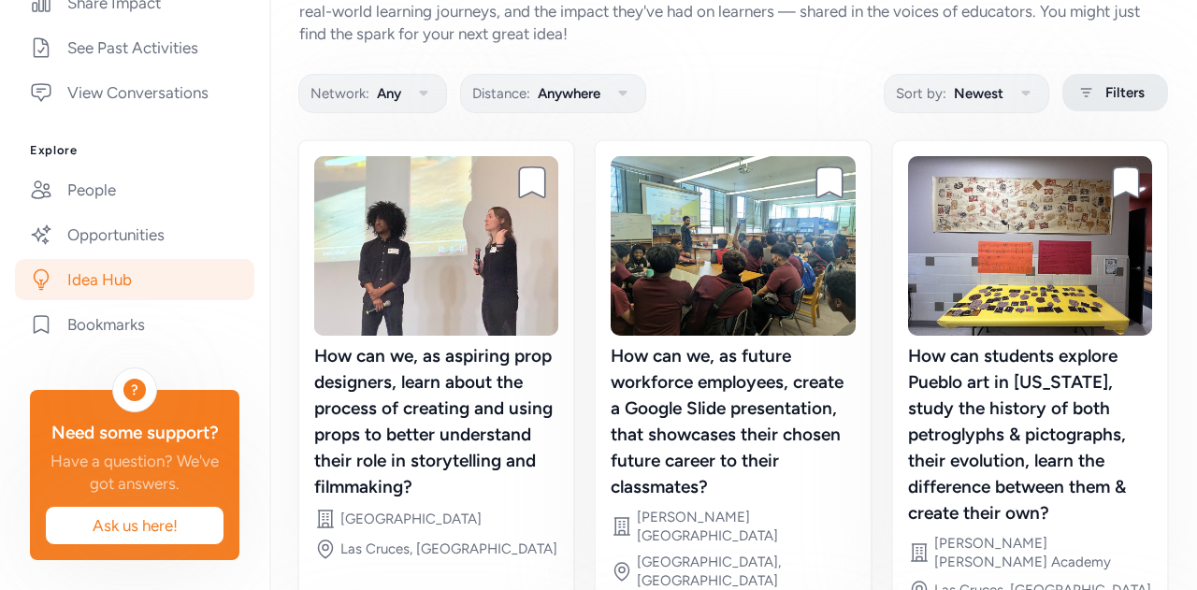
click at [1081, 94] on icon at bounding box center [1085, 92] width 23 height 22
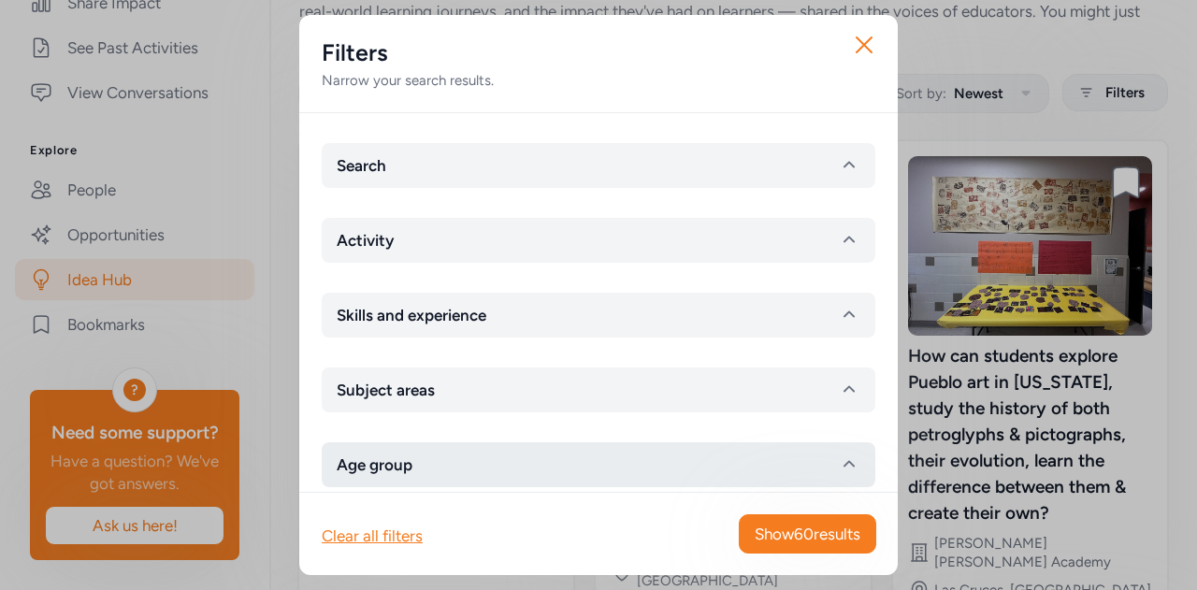
click at [454, 473] on button "Age group" at bounding box center [599, 464] width 554 height 45
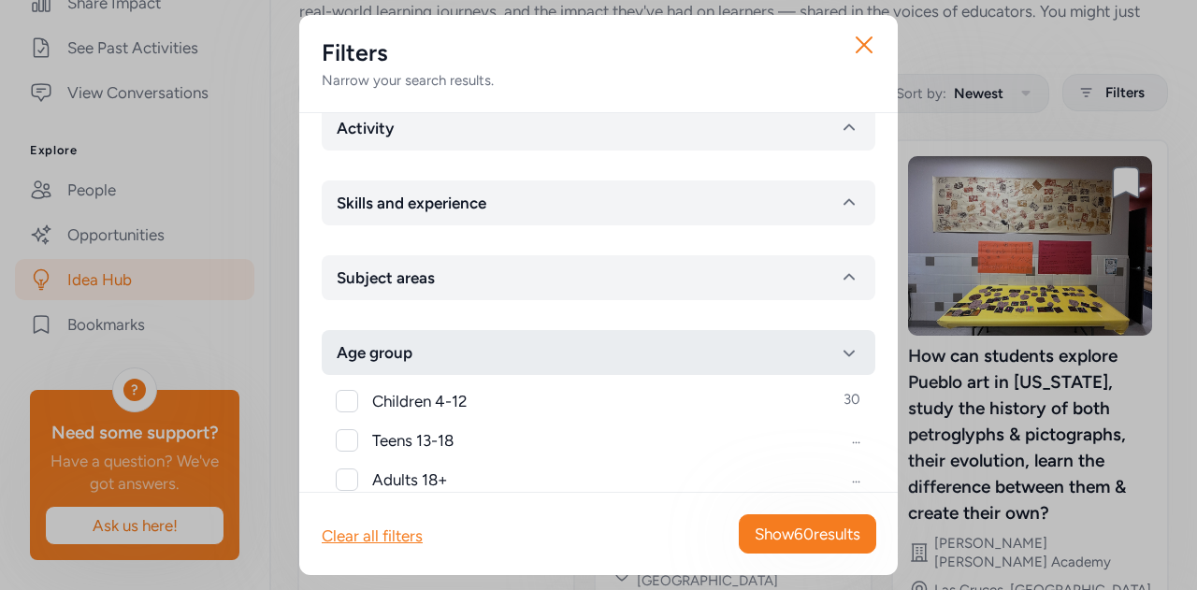
scroll to position [231, 0]
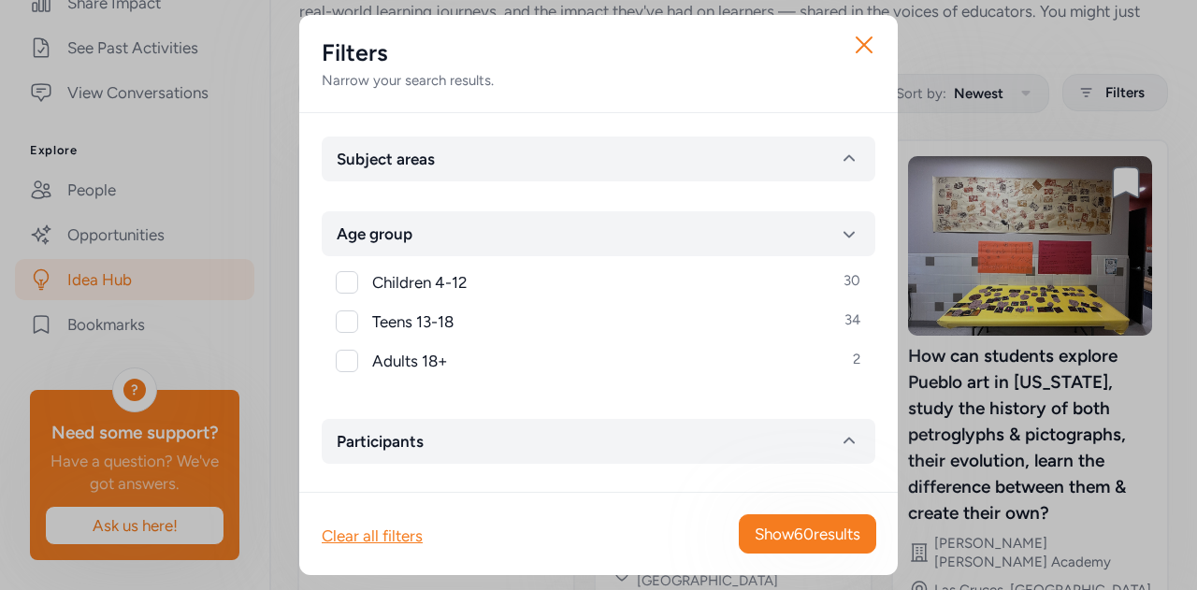
click at [337, 322] on div at bounding box center [347, 321] width 22 height 22
checkbox input "true"
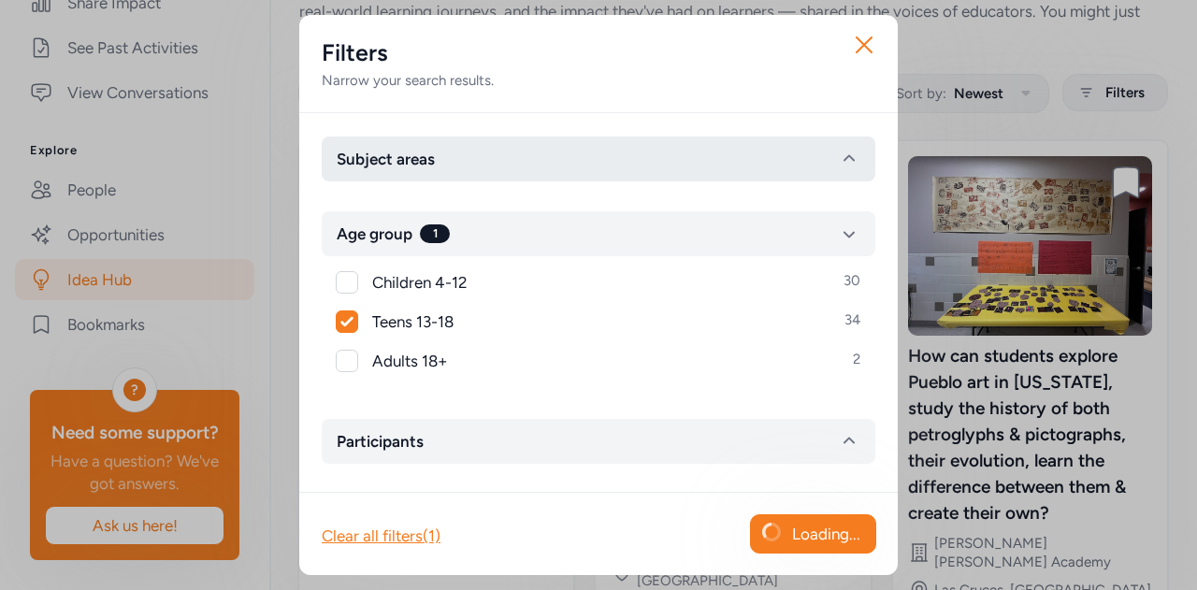
click at [439, 165] on button "Subject areas" at bounding box center [599, 159] width 554 height 45
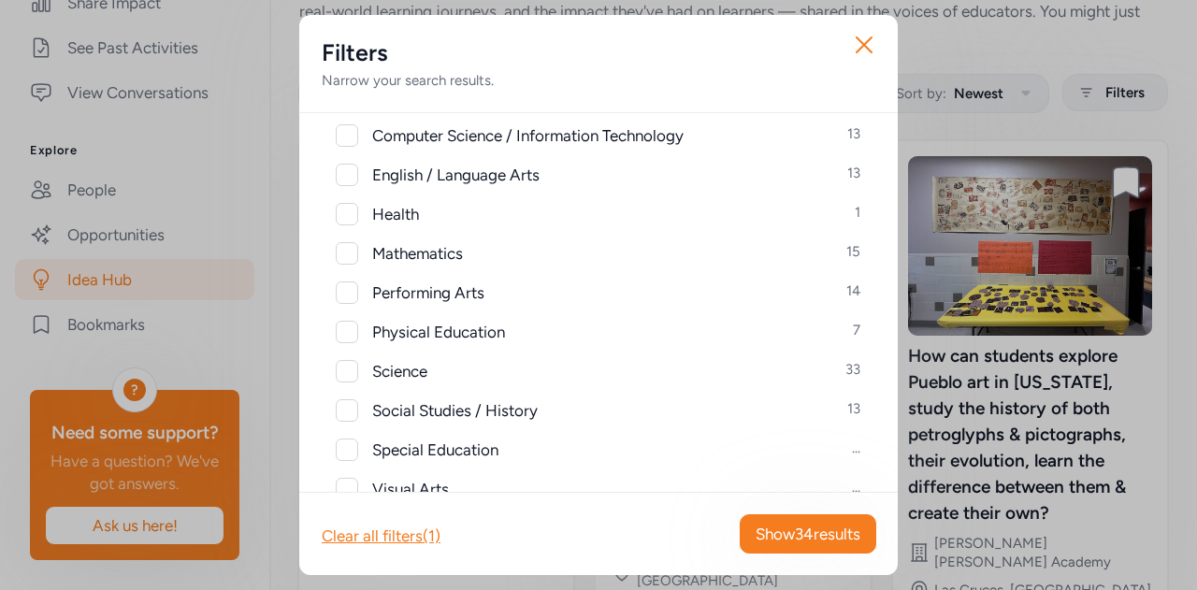
scroll to position [384, 0]
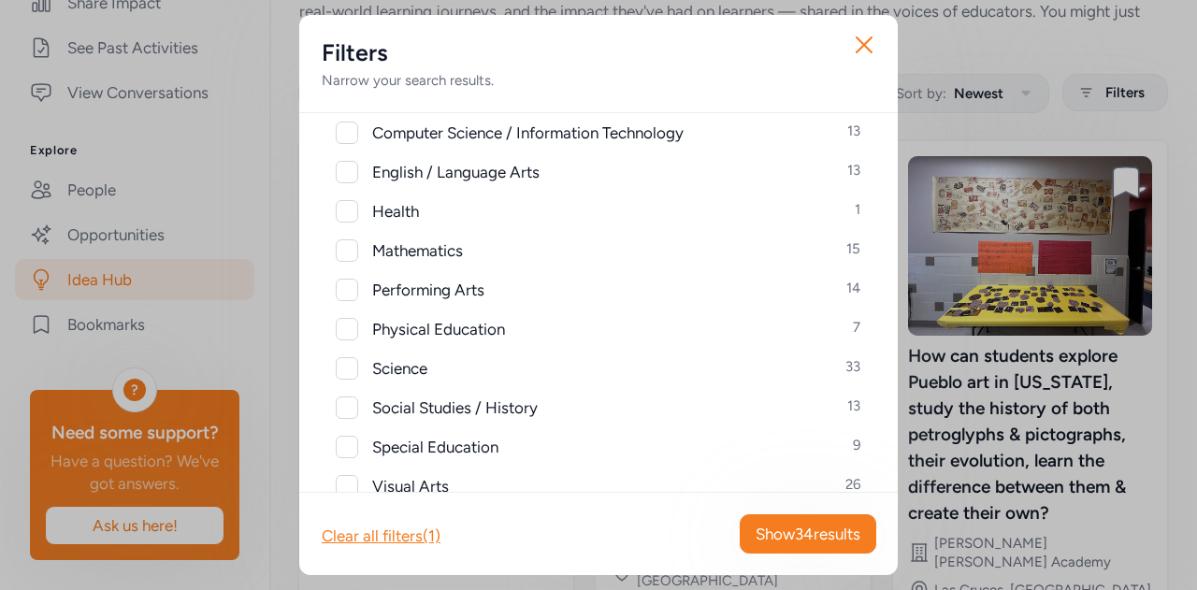
click at [341, 367] on div at bounding box center [347, 368] width 22 height 22
checkbox input "true"
click at [784, 536] on span "Show 12 results" at bounding box center [809, 534] width 102 height 22
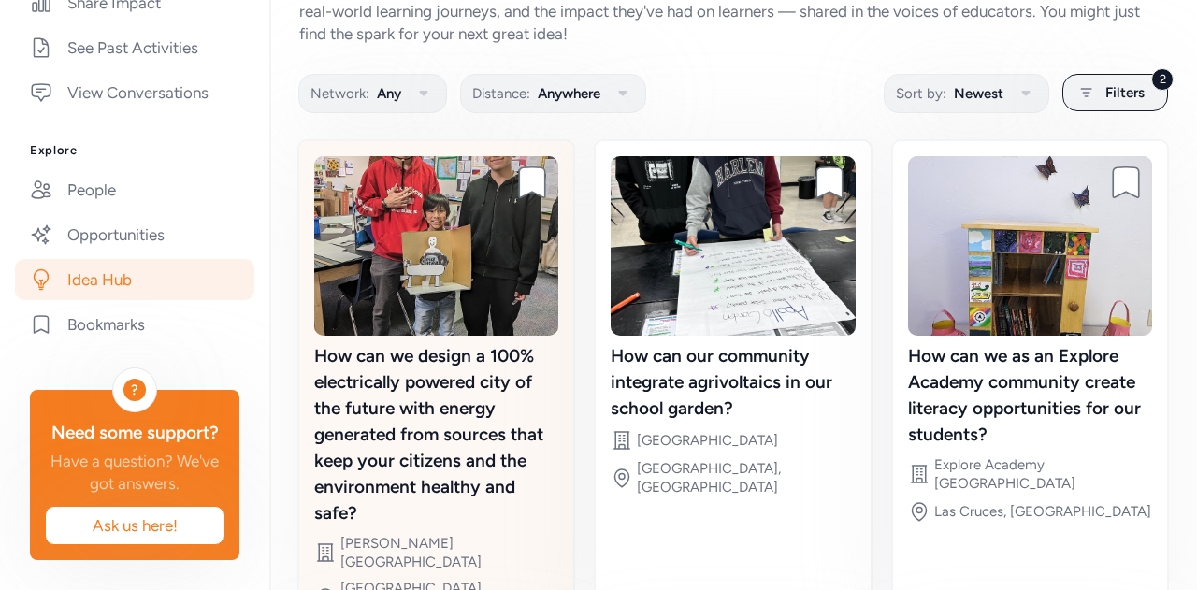
click at [402, 458] on div "How can we design a 100% electrically powered city of the future with energy ge…" at bounding box center [436, 434] width 244 height 183
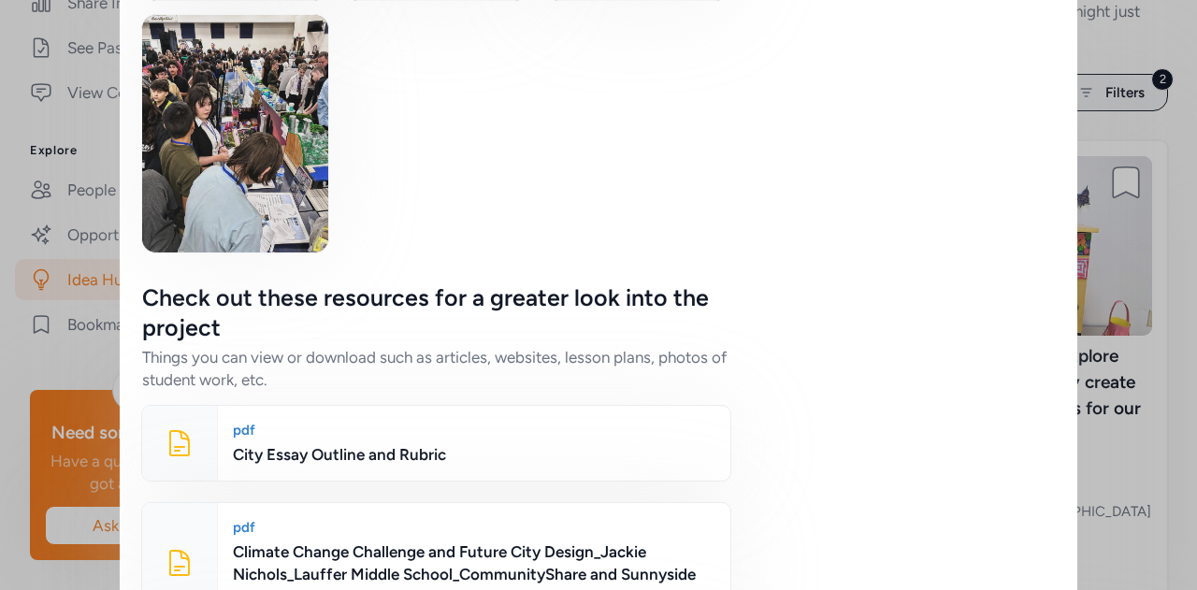
scroll to position [3573, 0]
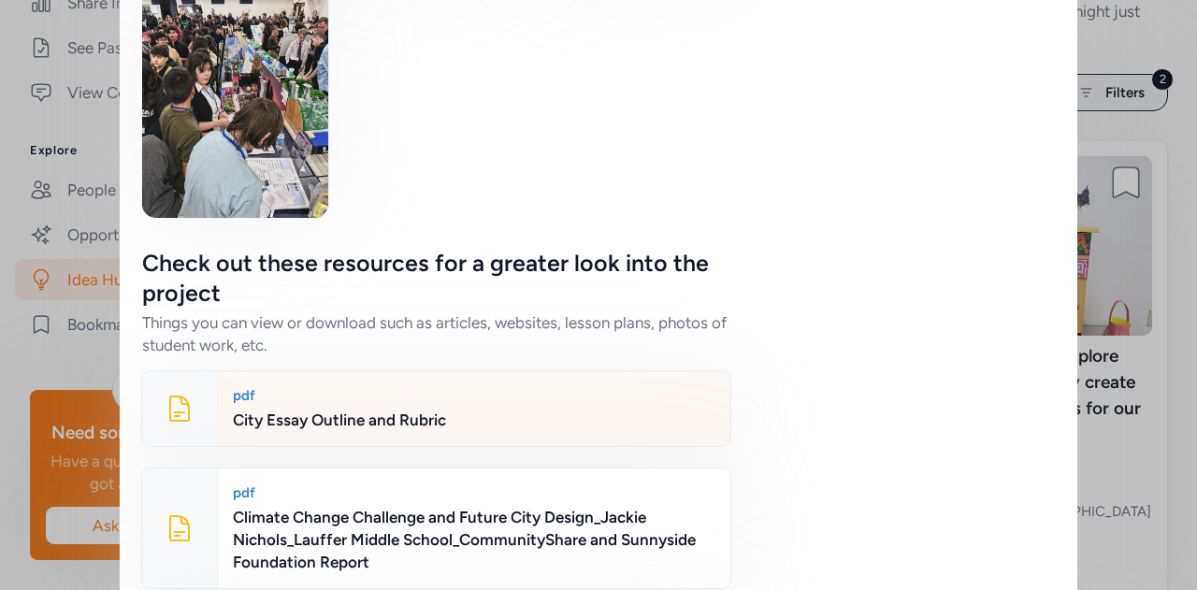
click at [217, 371] on div "pdf City Essay Outline and Rubric" at bounding box center [473, 408] width 513 height 75
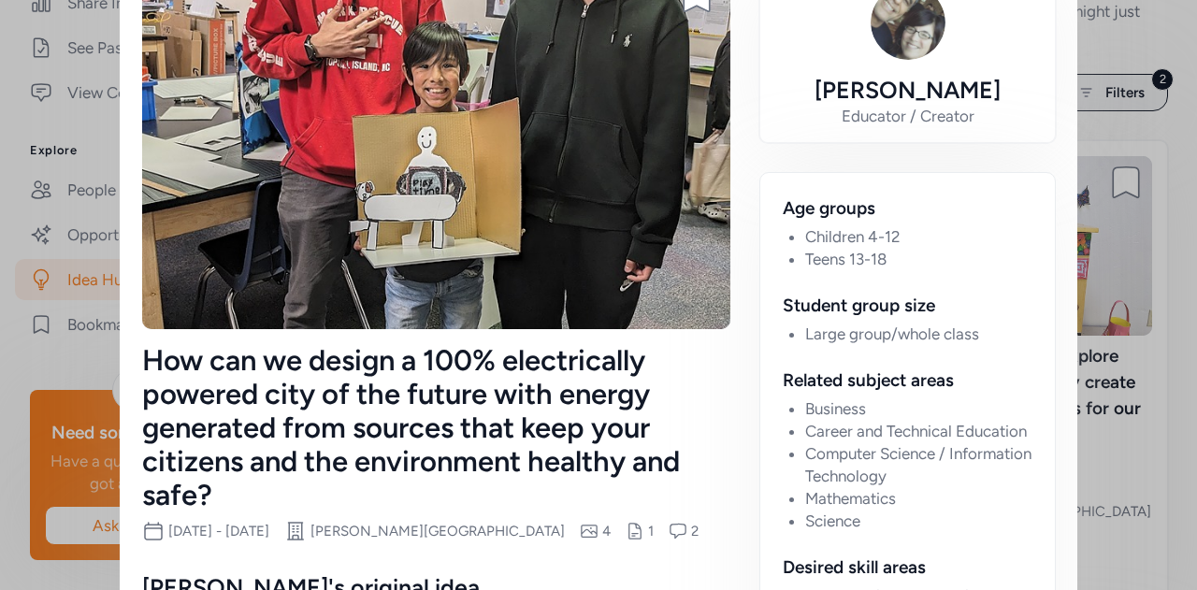
scroll to position [0, 0]
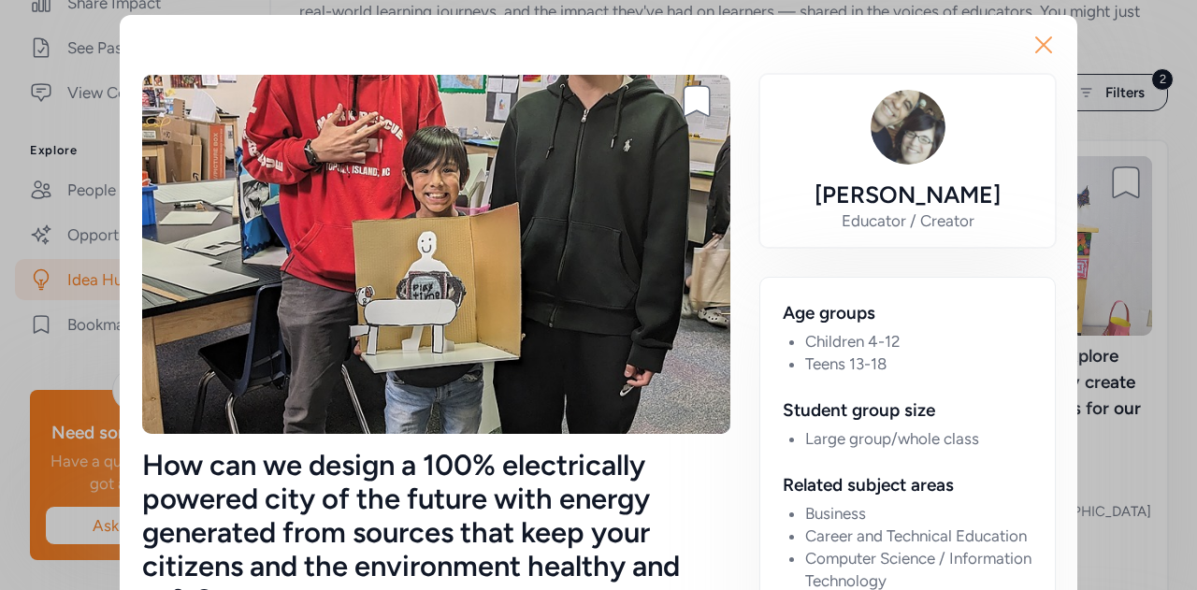
click at [1019, 59] on button "Close" at bounding box center [1044, 45] width 60 height 60
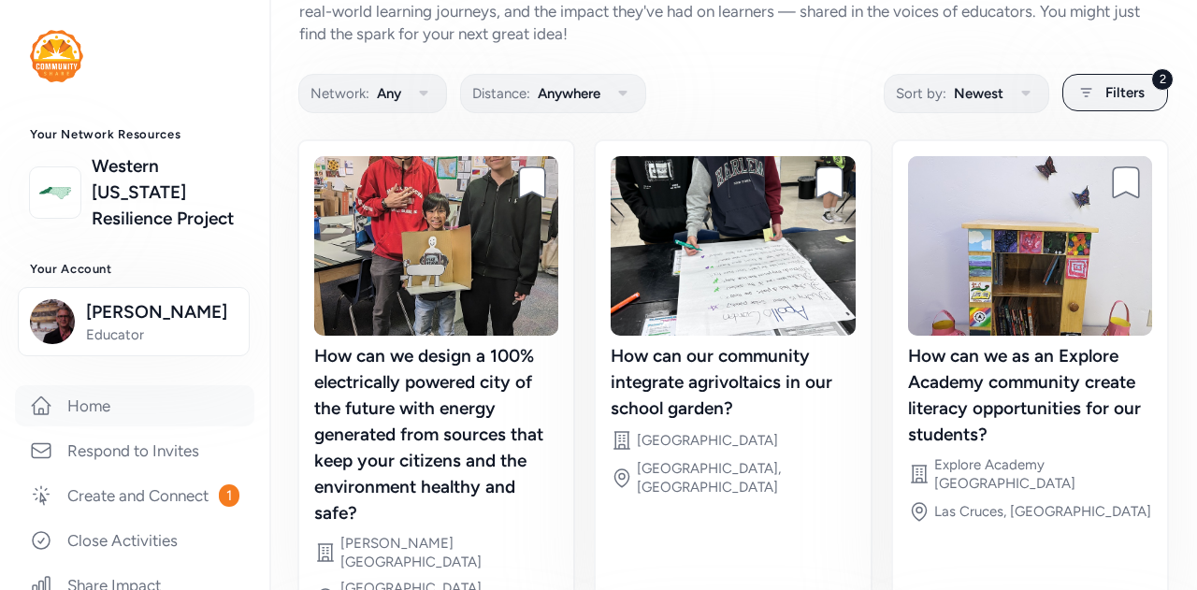
click at [93, 426] on link "Home" at bounding box center [134, 405] width 239 height 41
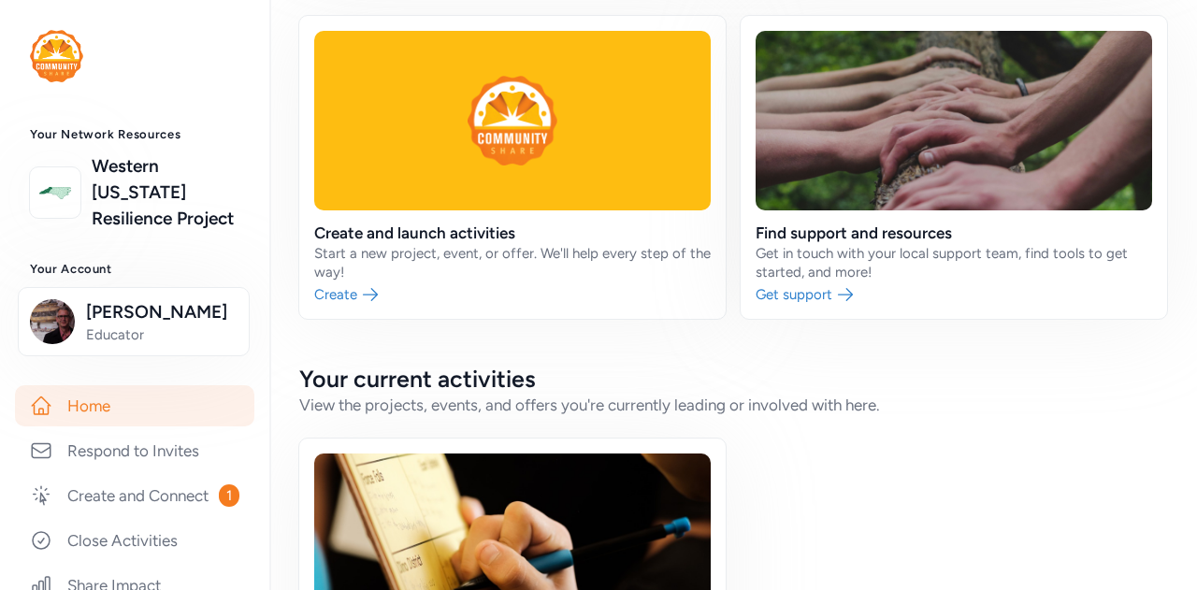
scroll to position [303, 0]
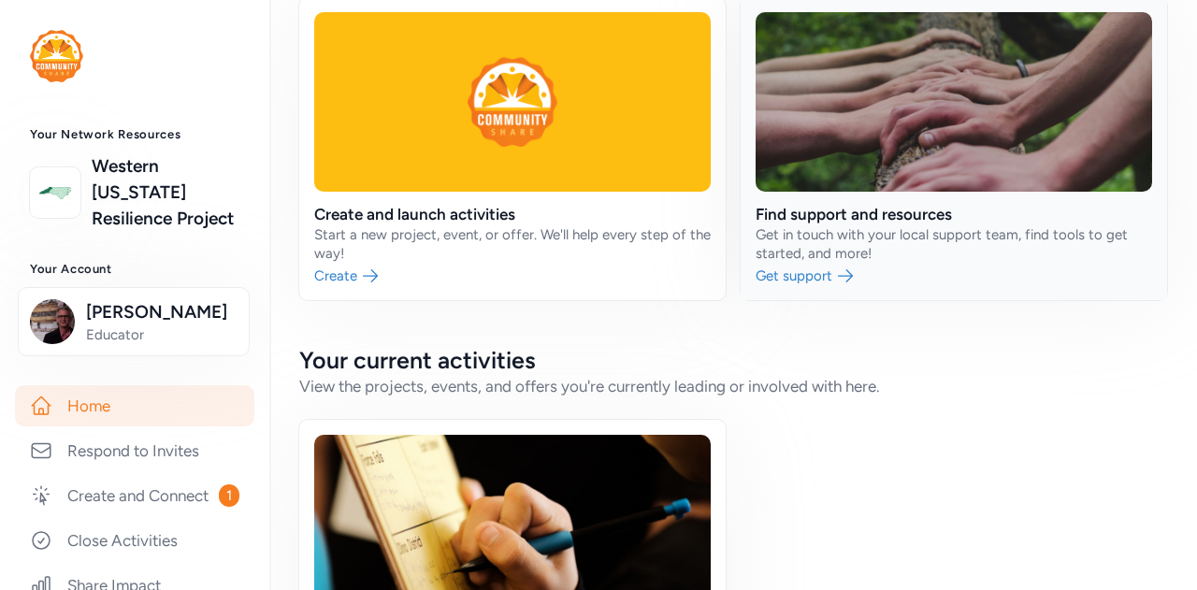
click at [800, 273] on link at bounding box center [954, 148] width 426 height 303
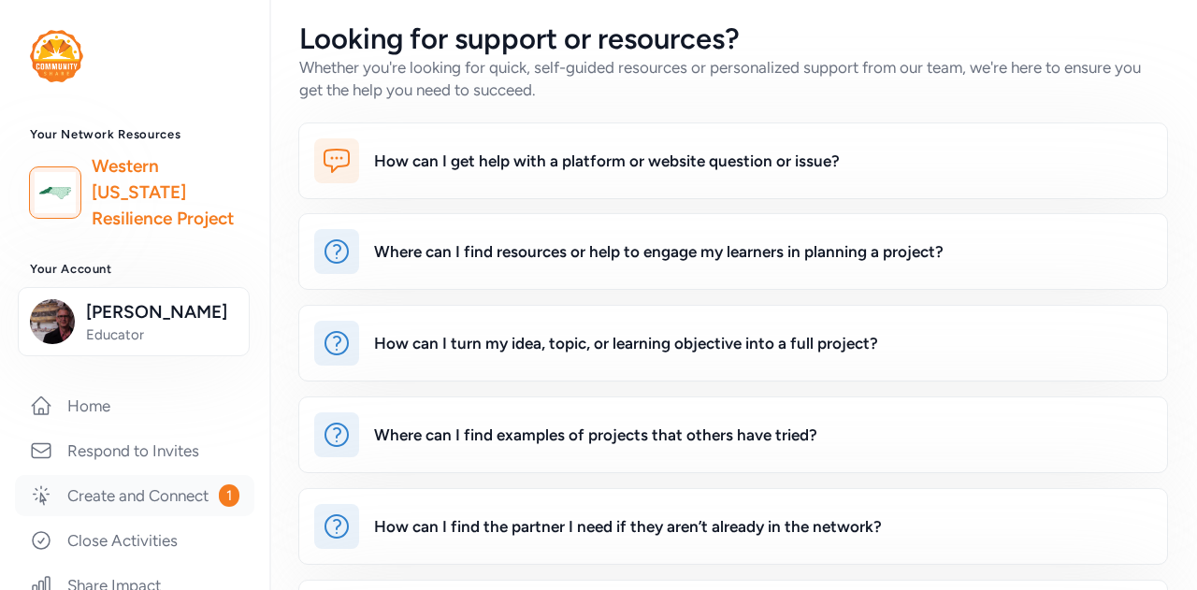
click at [104, 516] on link "Create and Connect 1" at bounding box center [134, 495] width 239 height 41
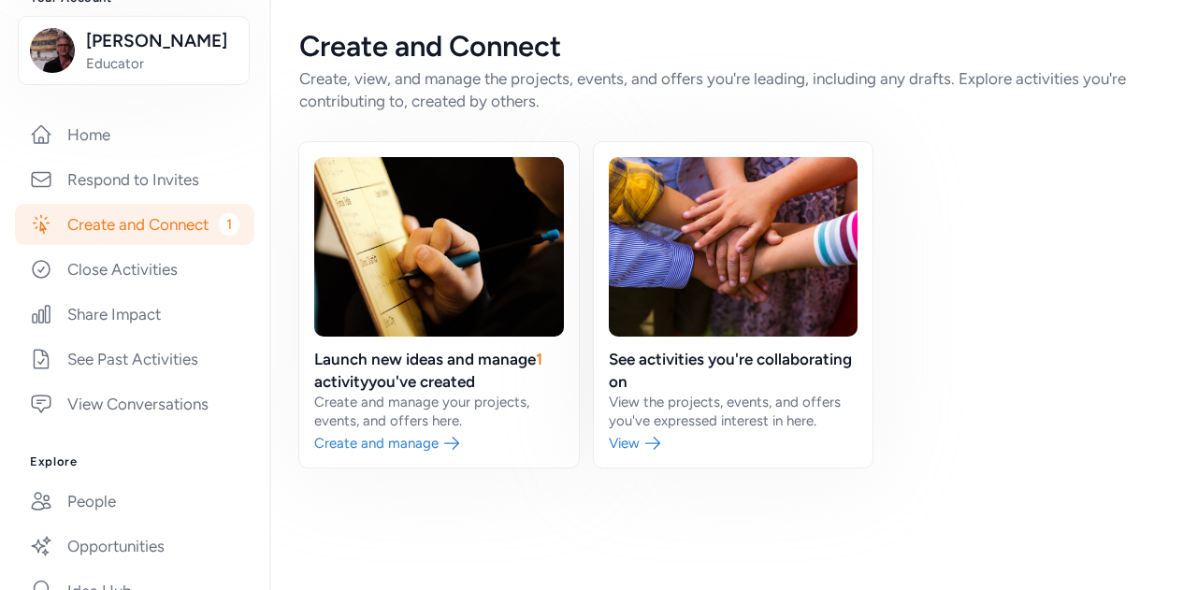
scroll to position [281, 0]
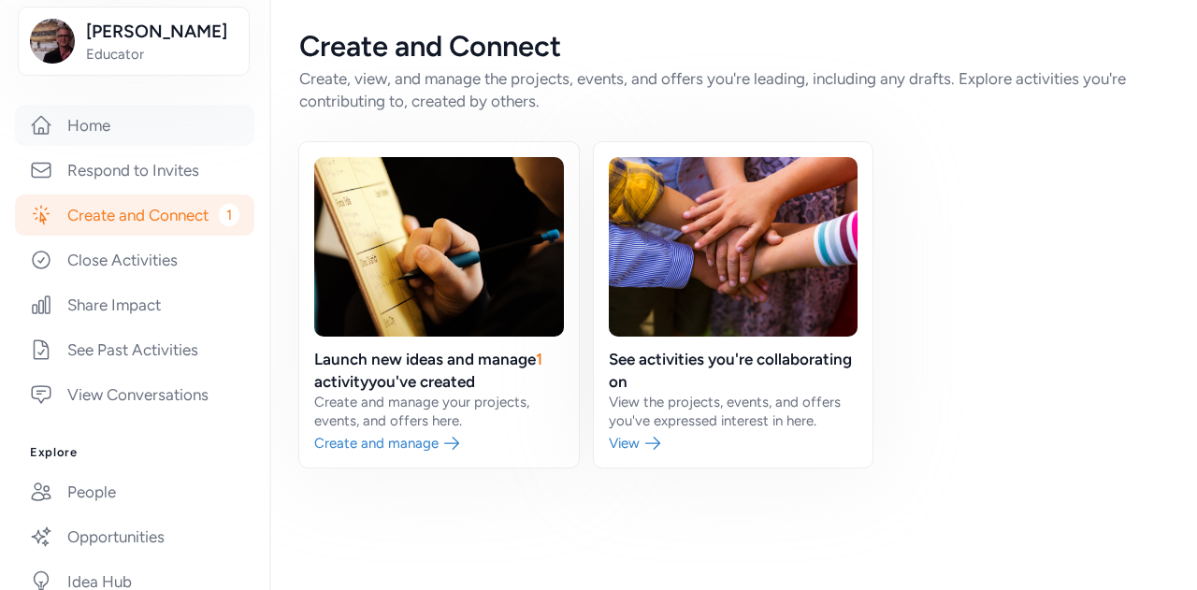
click at [73, 146] on link "Home" at bounding box center [134, 125] width 239 height 41
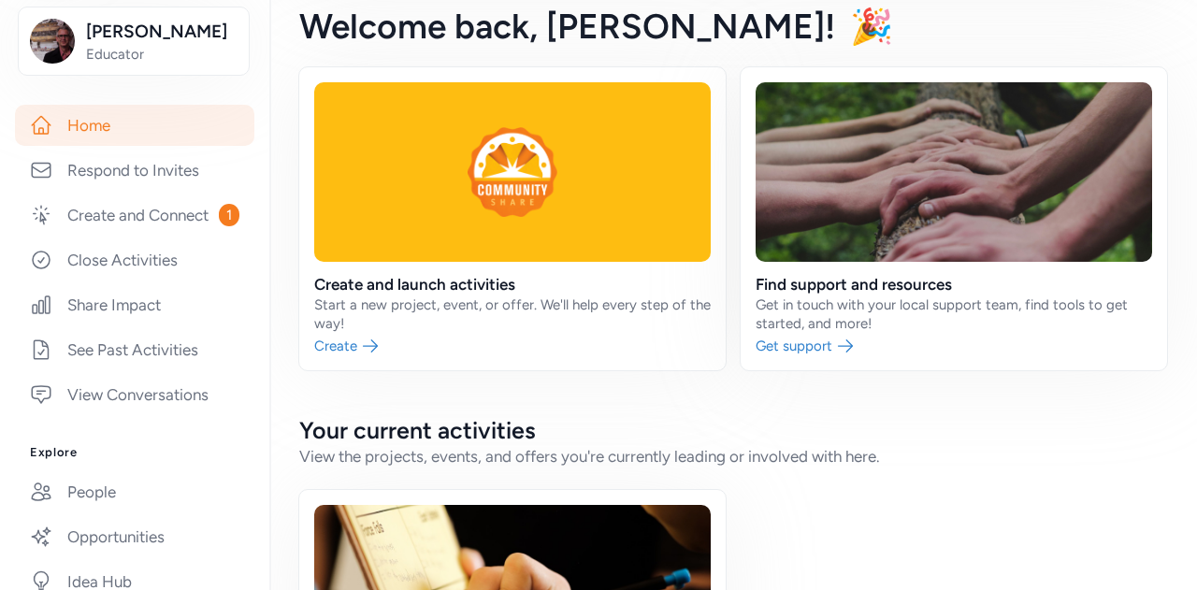
scroll to position [232, 0]
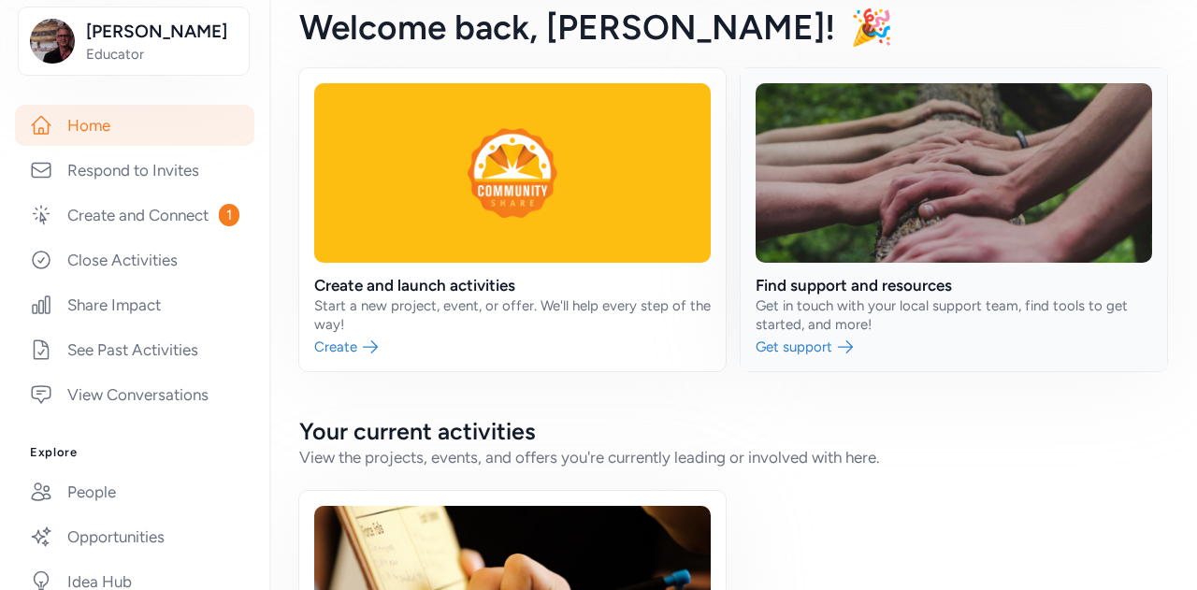
click at [795, 340] on link at bounding box center [954, 219] width 426 height 303
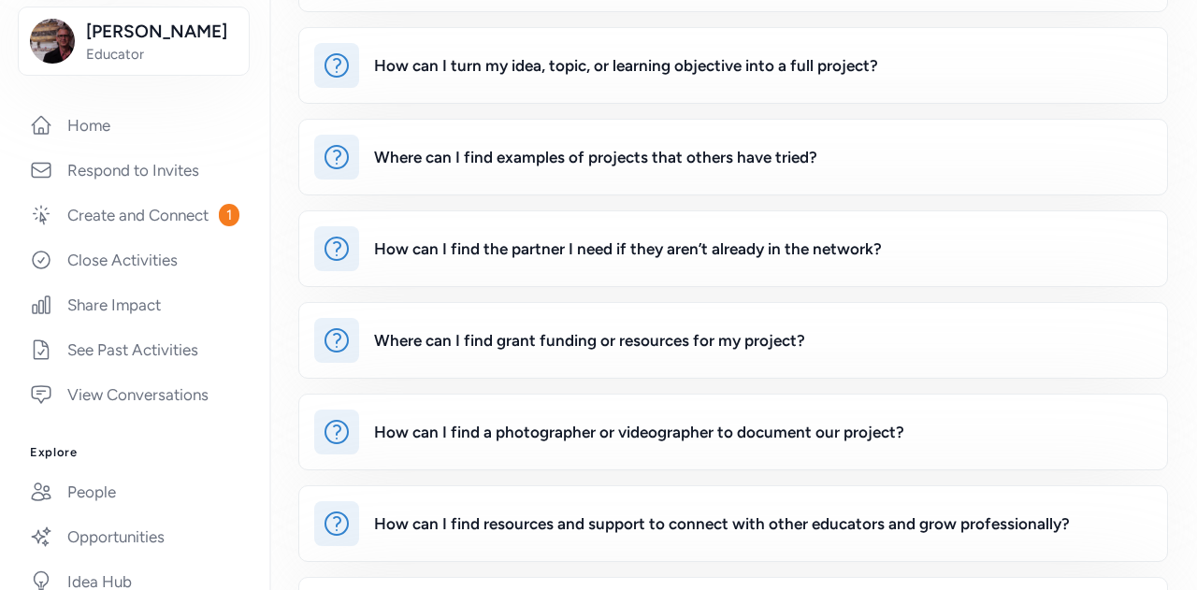
scroll to position [380, 0]
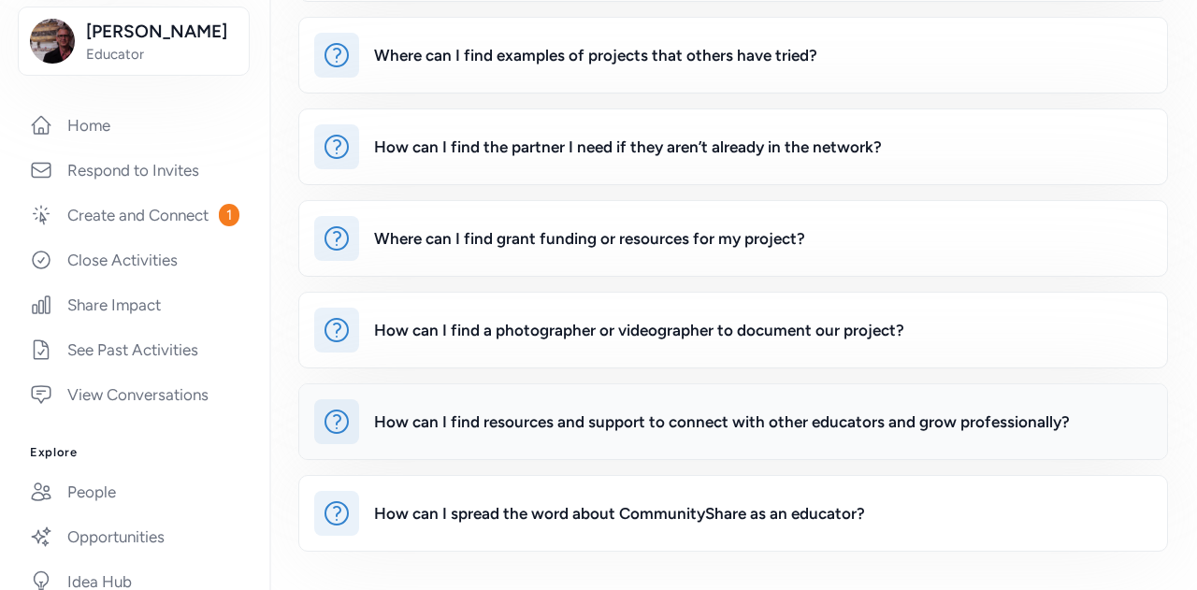
click at [570, 430] on div "How can I find resources and support to connect with other educators and grow p…" at bounding box center [763, 421] width 778 height 45
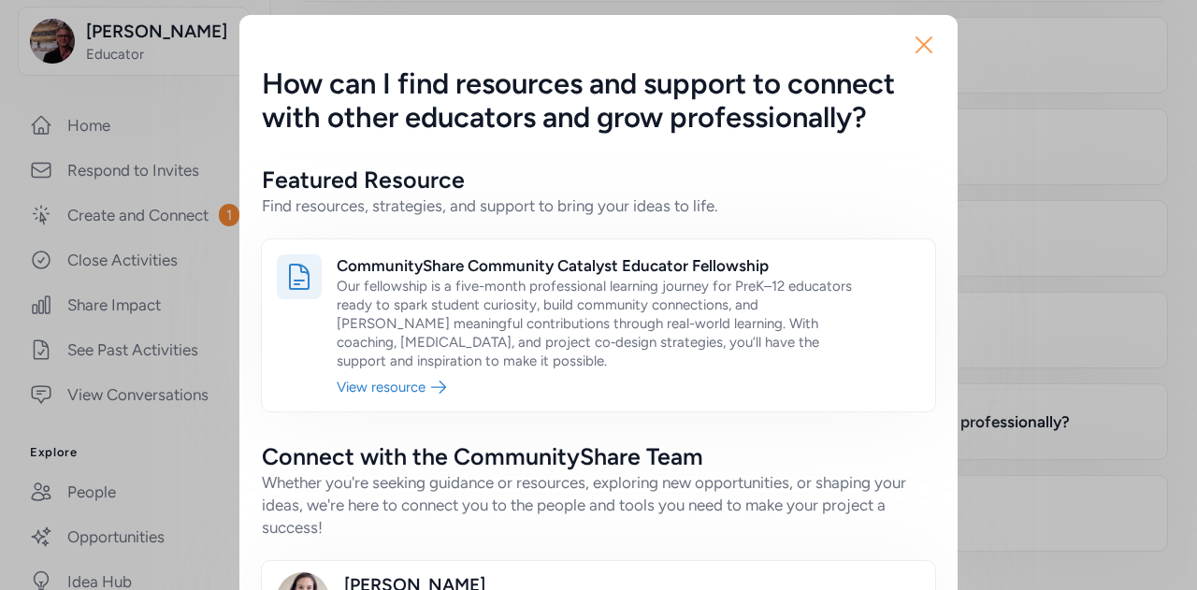
click at [913, 51] on icon "button" at bounding box center [924, 45] width 30 height 30
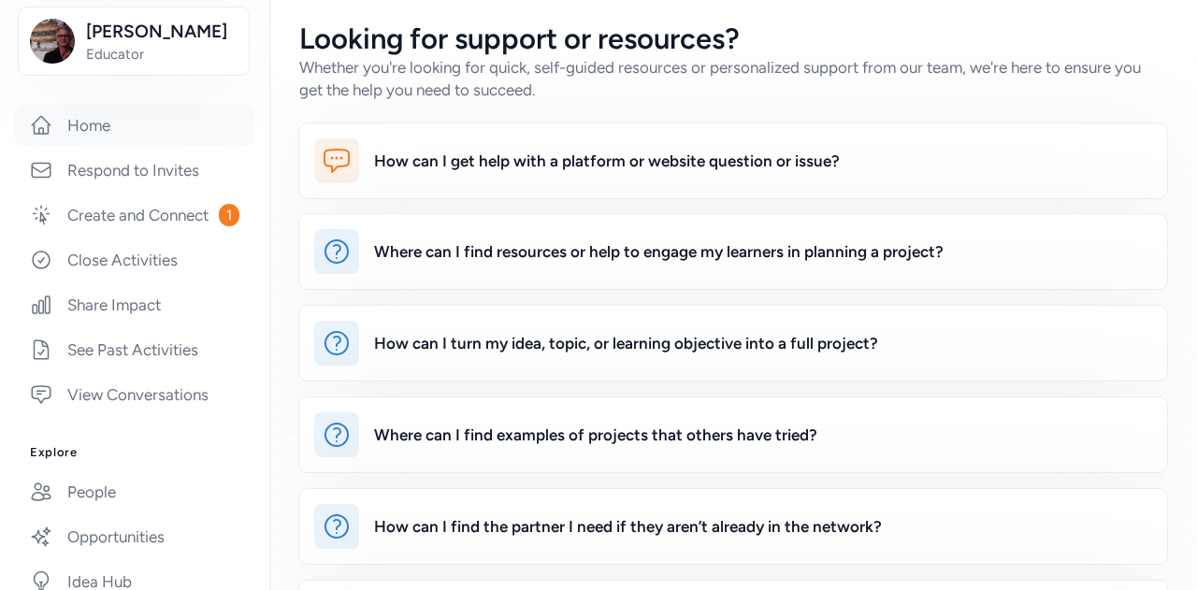
click at [83, 146] on link "Home" at bounding box center [134, 125] width 239 height 41
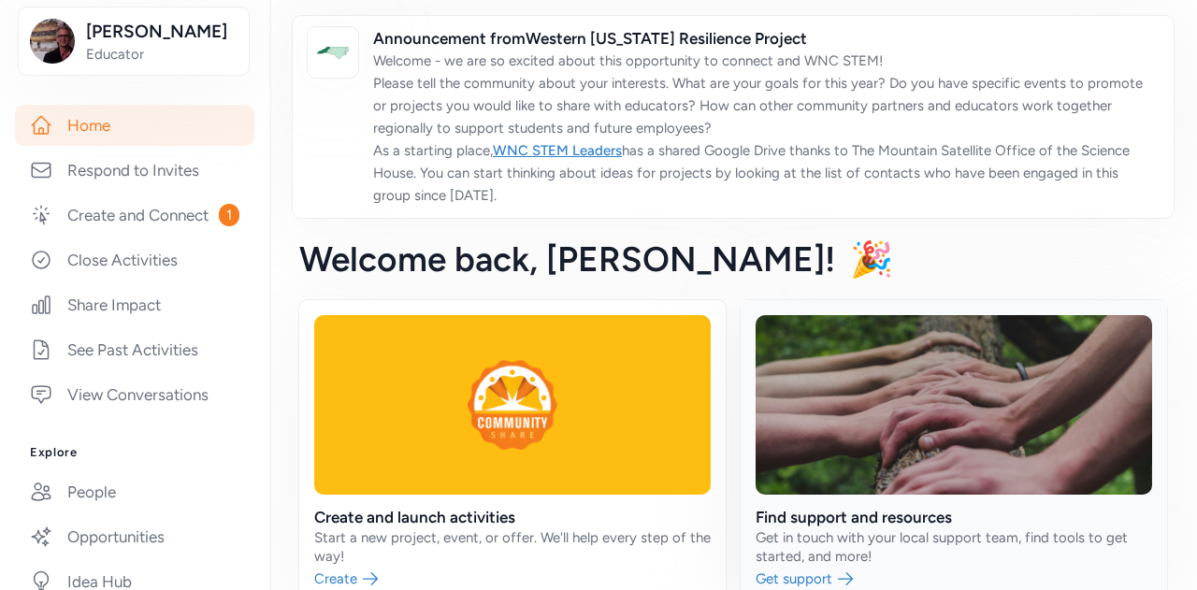
click at [824, 549] on link at bounding box center [954, 451] width 426 height 303
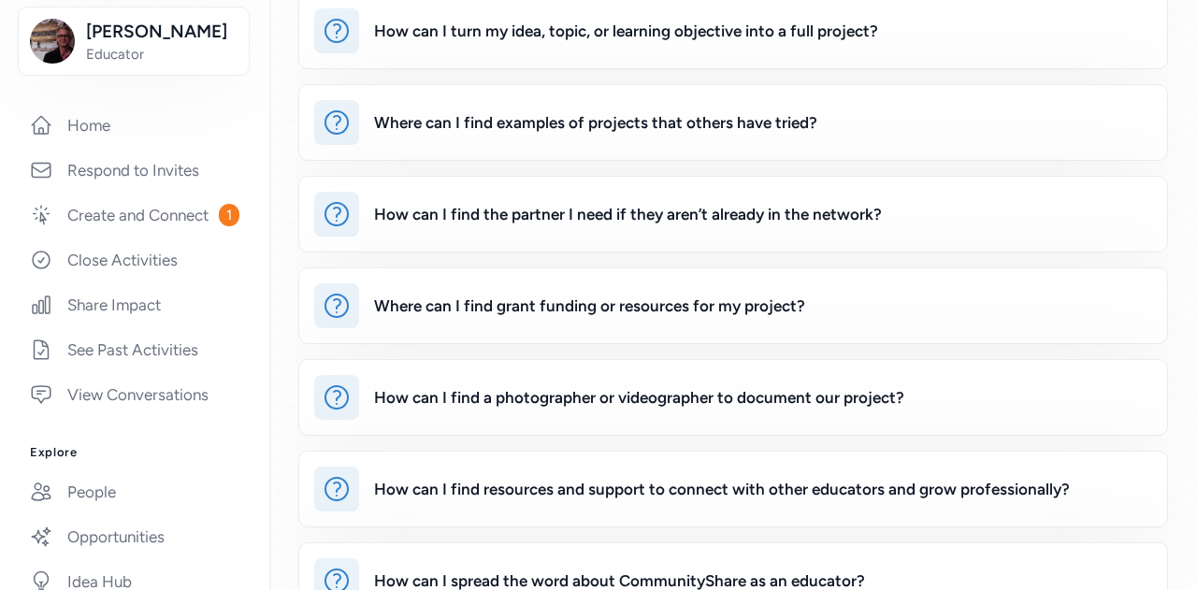
scroll to position [330, 0]
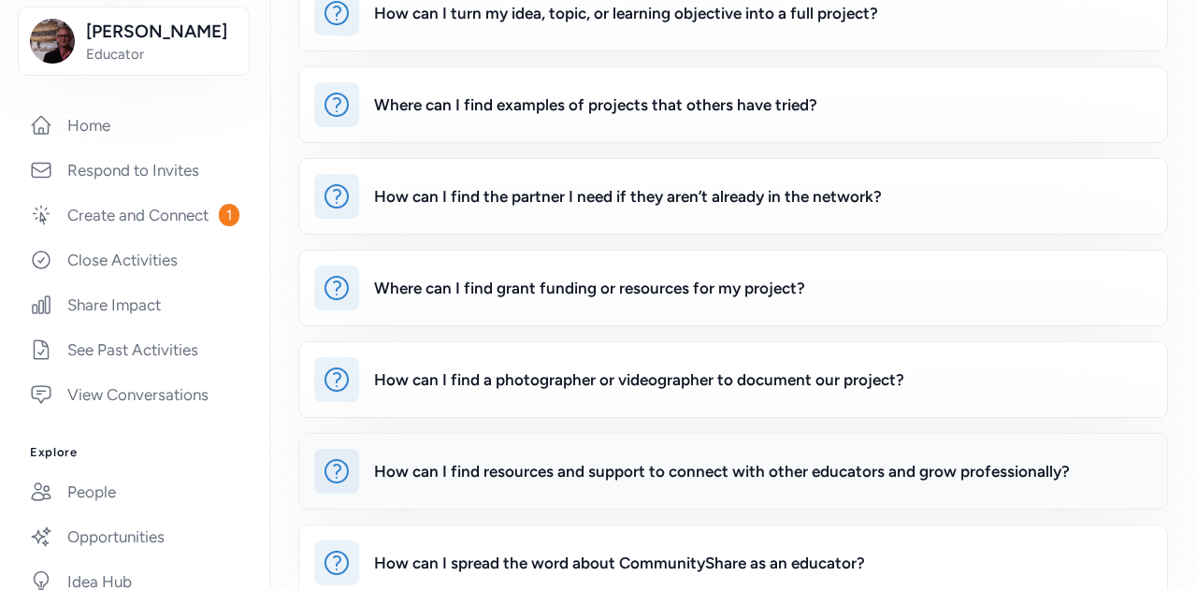
click at [582, 482] on div "How can I find resources and support to connect with other educators and grow p…" at bounding box center [763, 471] width 778 height 45
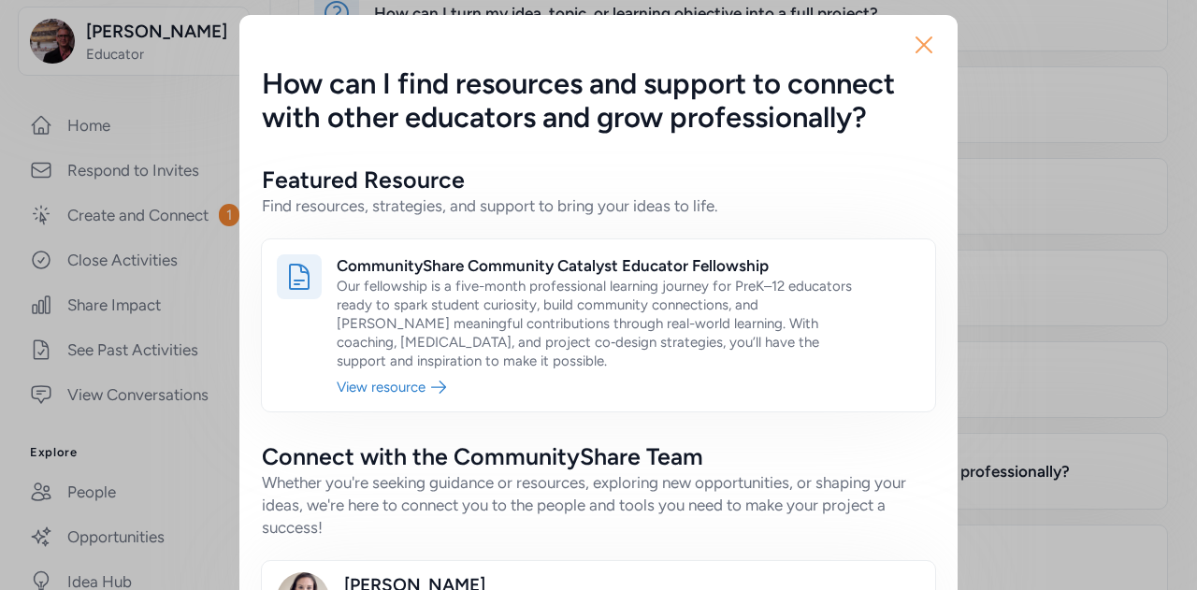
click at [914, 54] on icon "button" at bounding box center [924, 45] width 30 height 30
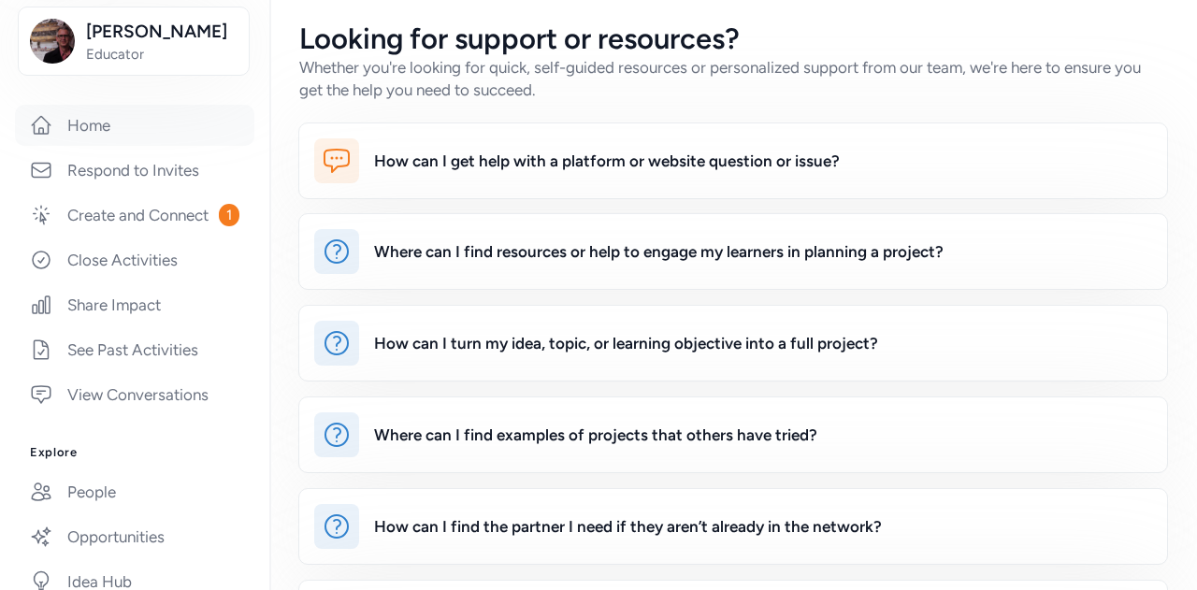
click at [83, 145] on link "Home" at bounding box center [134, 125] width 239 height 41
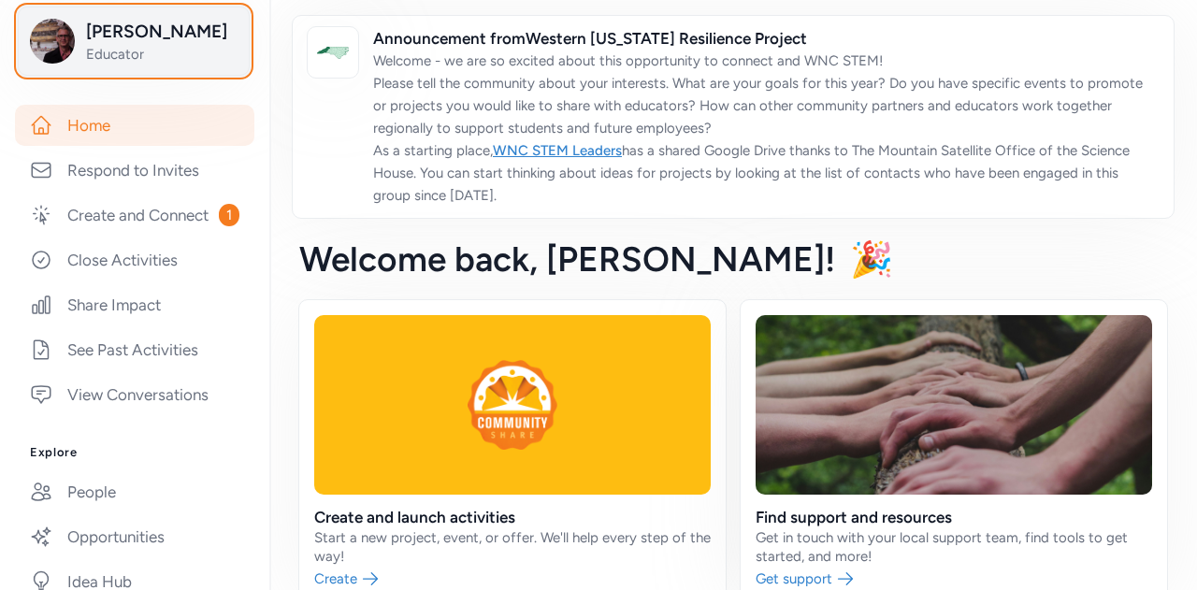
click at [121, 45] on span "Ben Owens" at bounding box center [161, 32] width 151 height 26
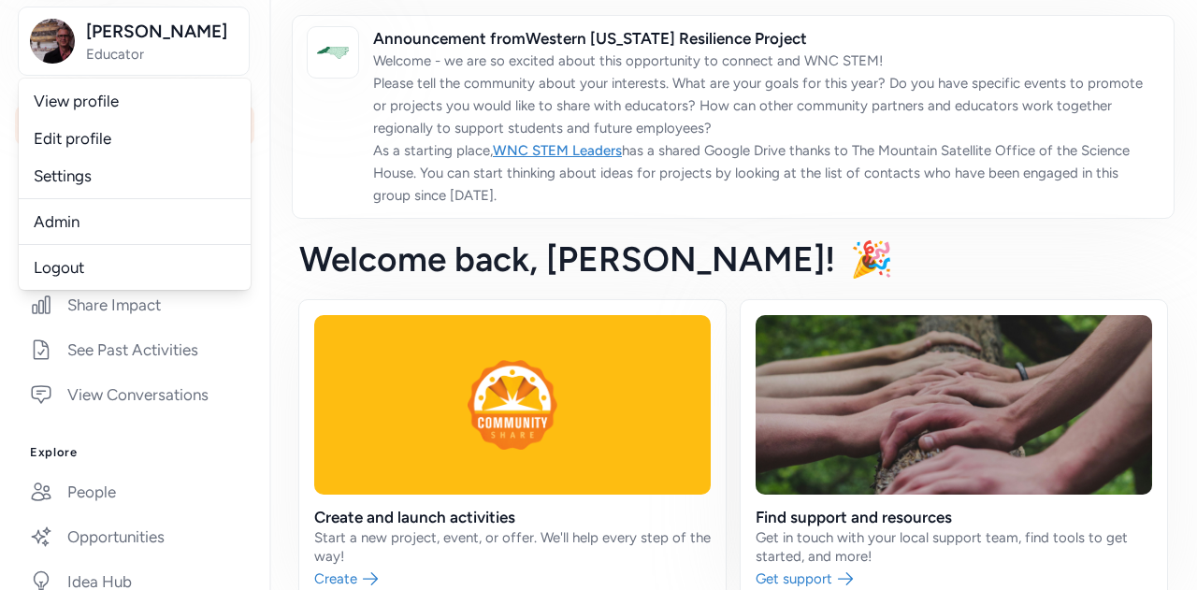
click at [65, 240] on link "Admin" at bounding box center [135, 221] width 232 height 37
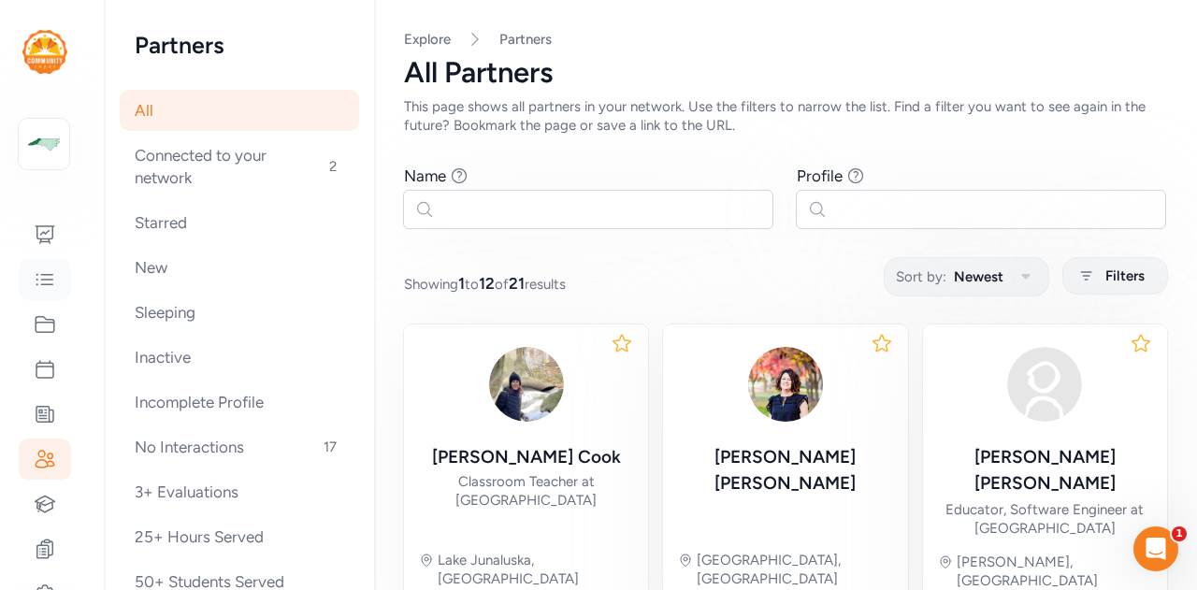
click at [43, 275] on icon at bounding box center [45, 279] width 22 height 22
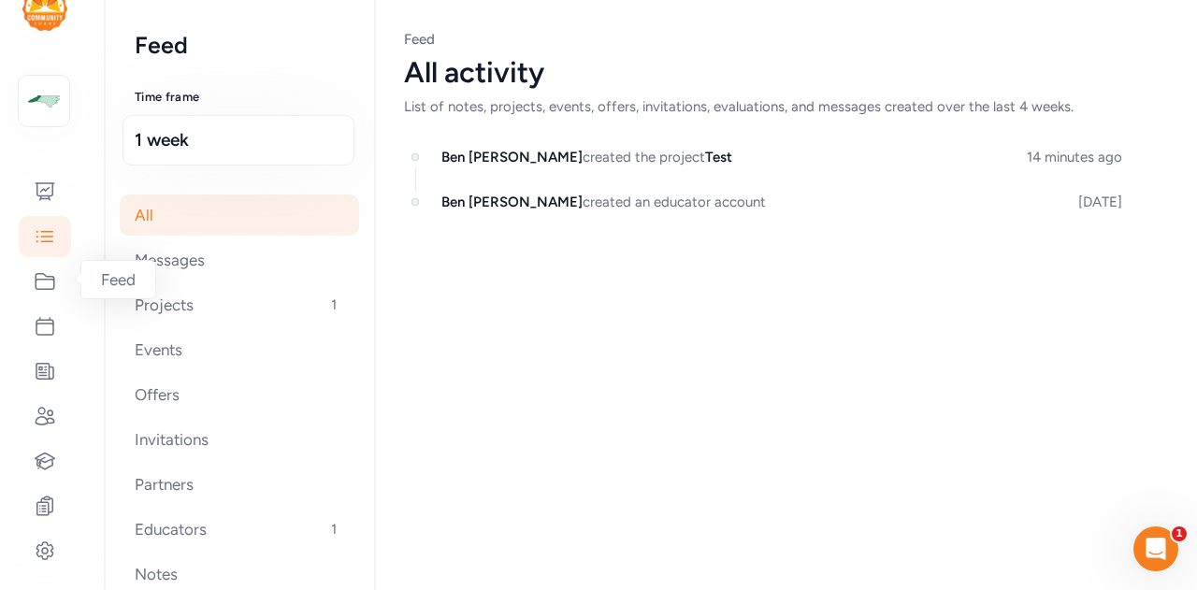
scroll to position [149, 0]
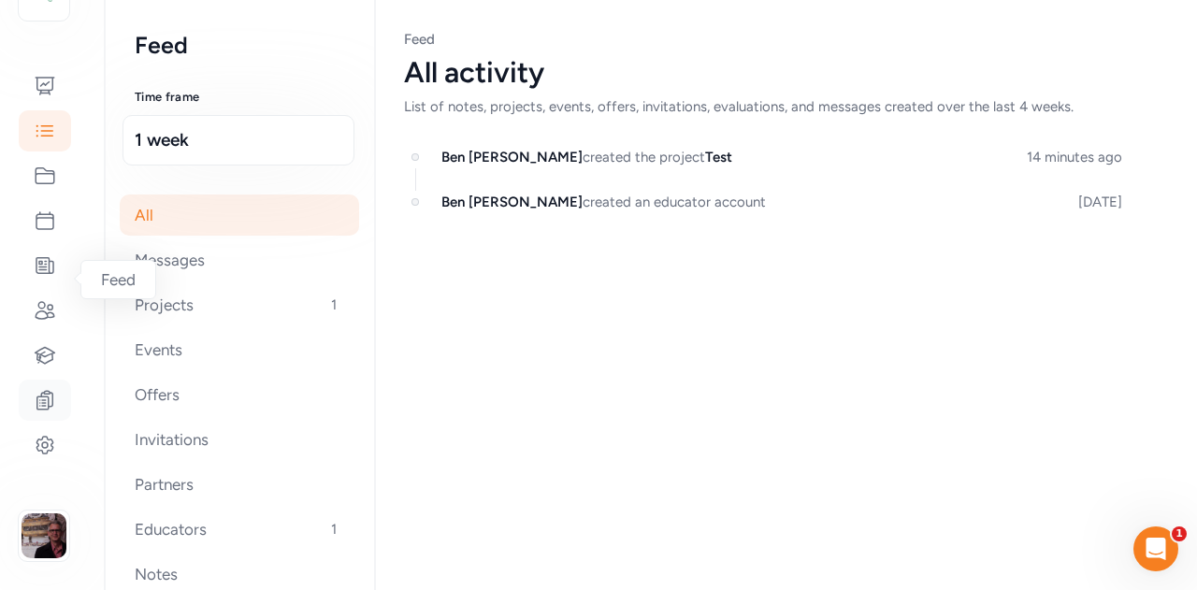
click at [36, 404] on icon at bounding box center [45, 400] width 22 height 22
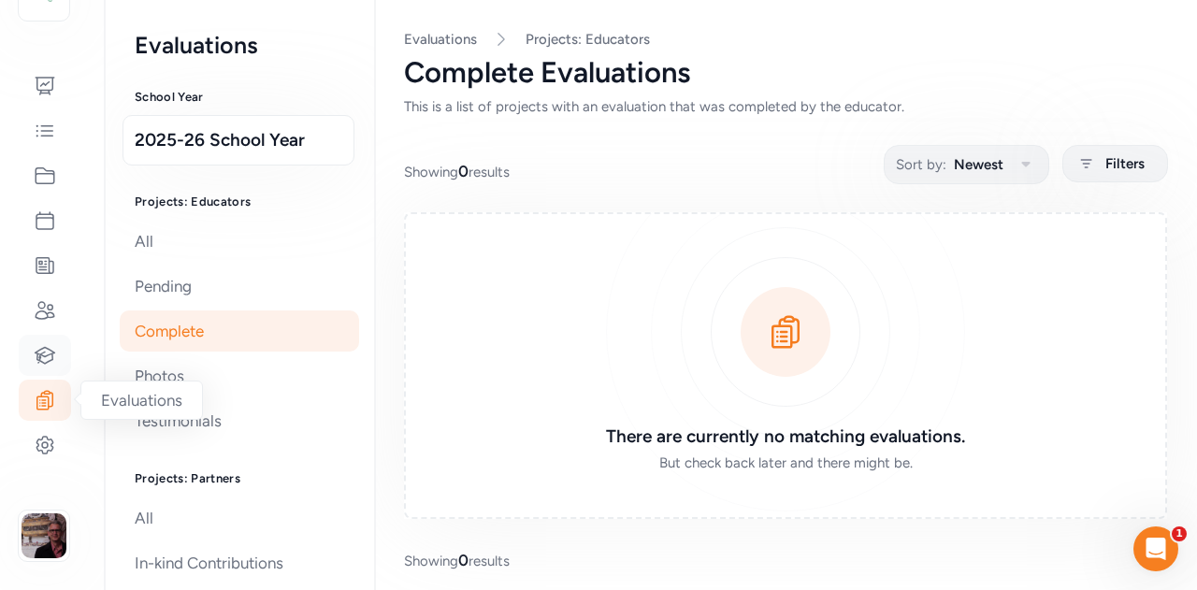
click at [37, 359] on icon at bounding box center [46, 355] width 20 height 16
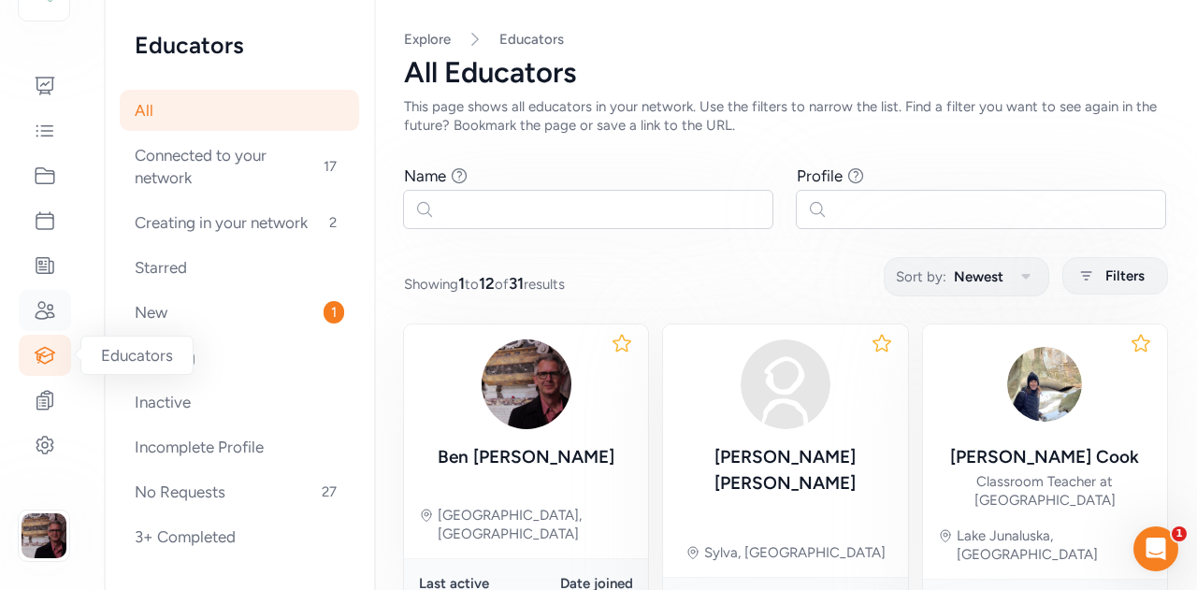
click at [42, 319] on icon at bounding box center [45, 310] width 19 height 17
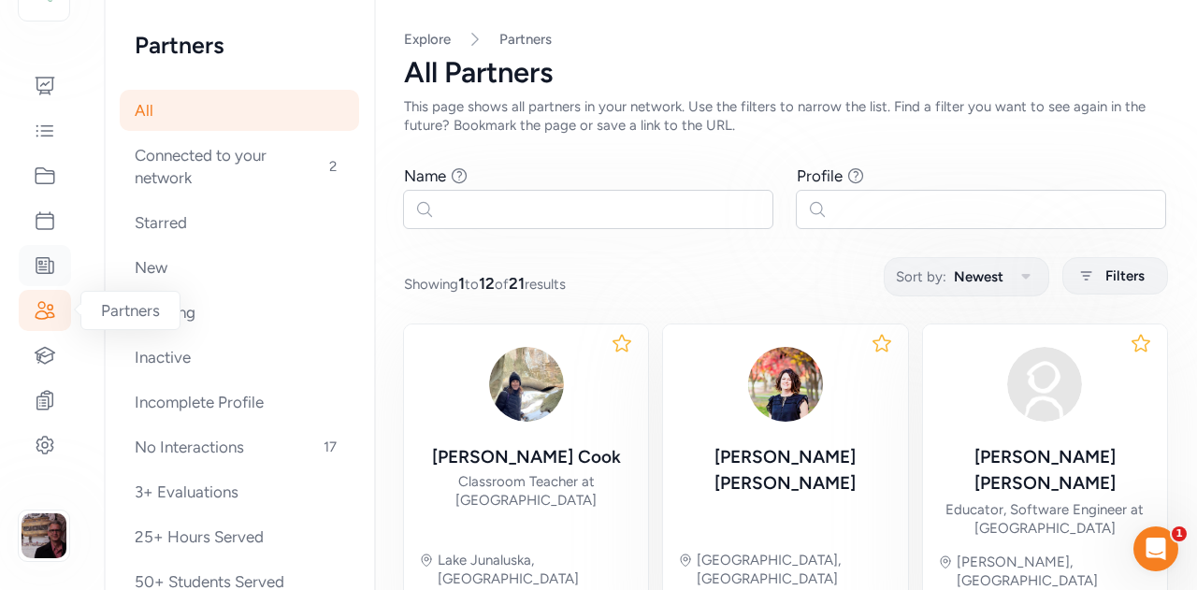
click at [43, 271] on icon at bounding box center [45, 265] width 22 height 22
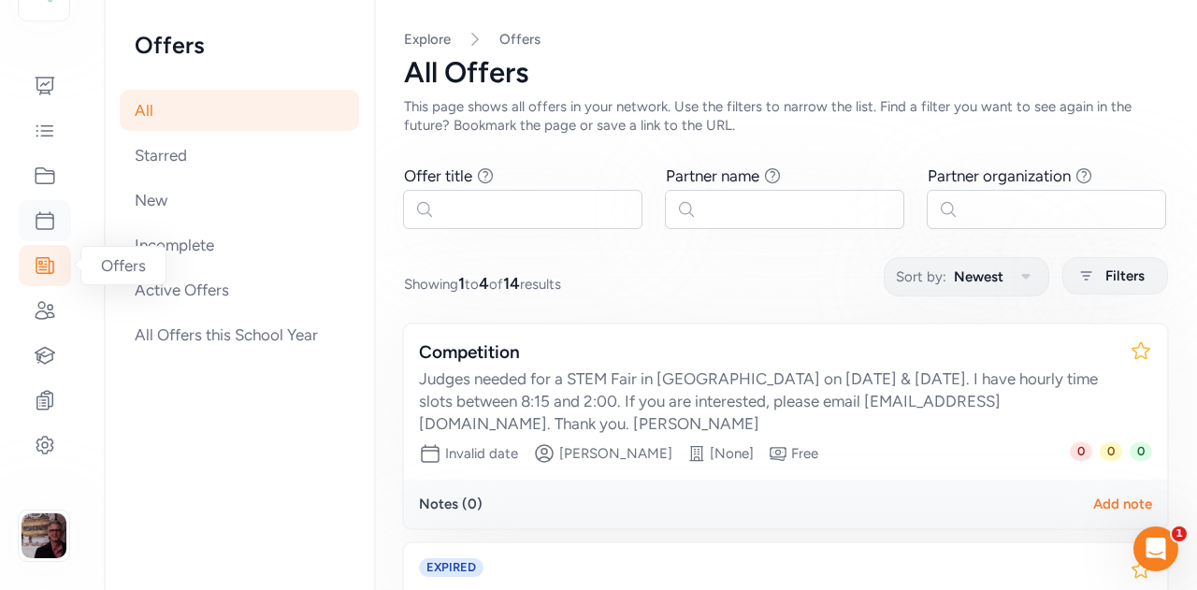
click at [39, 225] on icon at bounding box center [45, 220] width 22 height 22
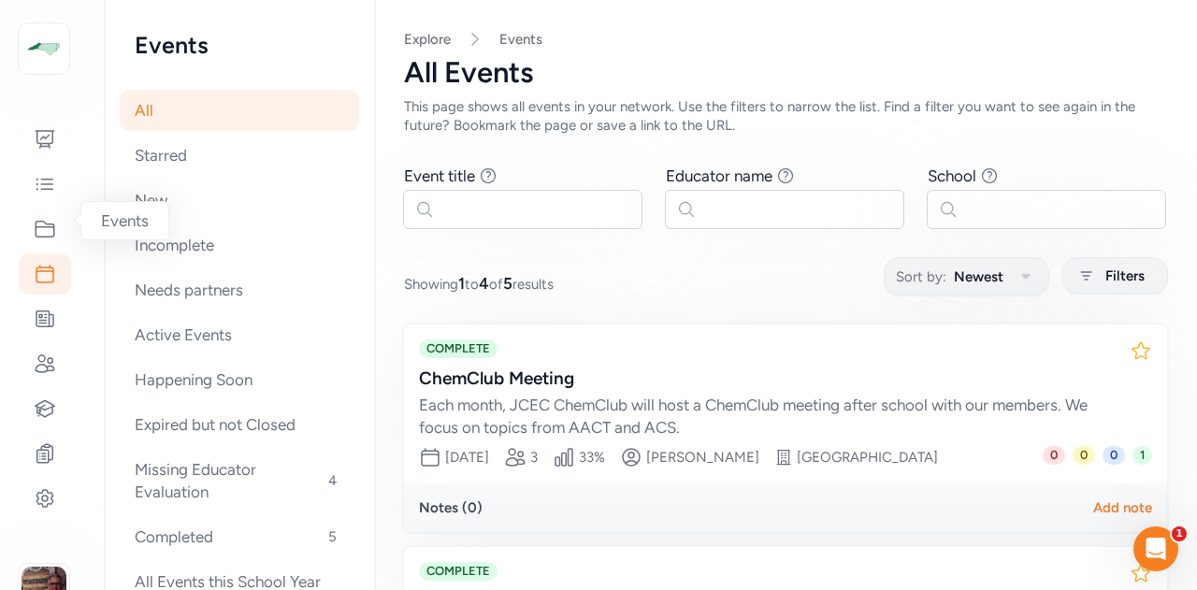
scroll to position [30, 0]
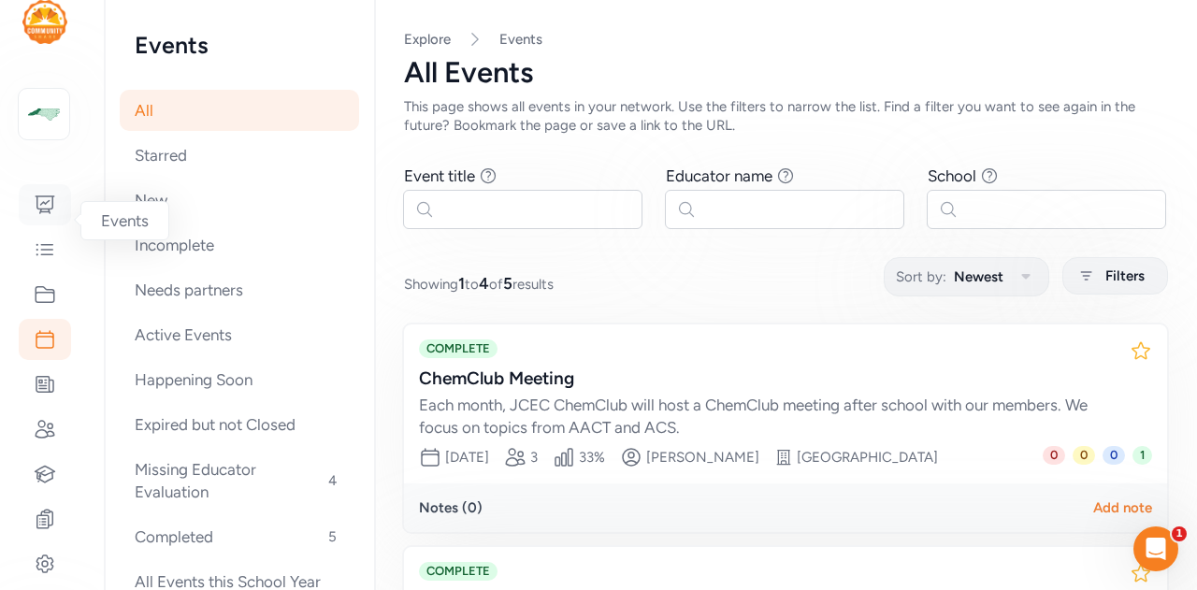
click at [37, 203] on icon at bounding box center [45, 205] width 22 height 22
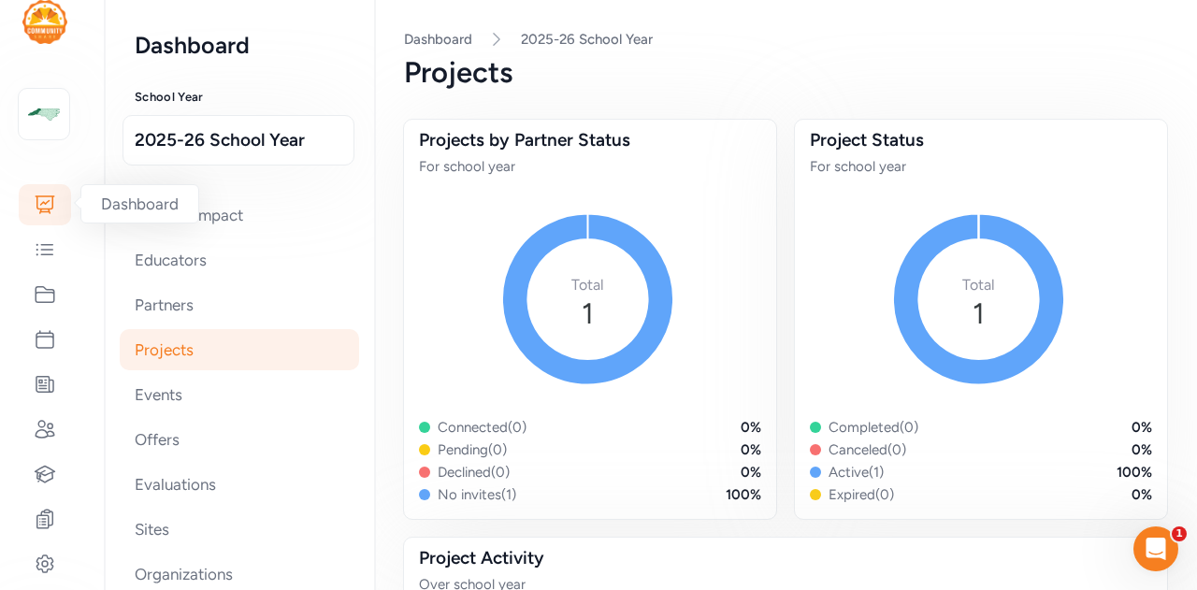
scroll to position [34, 0]
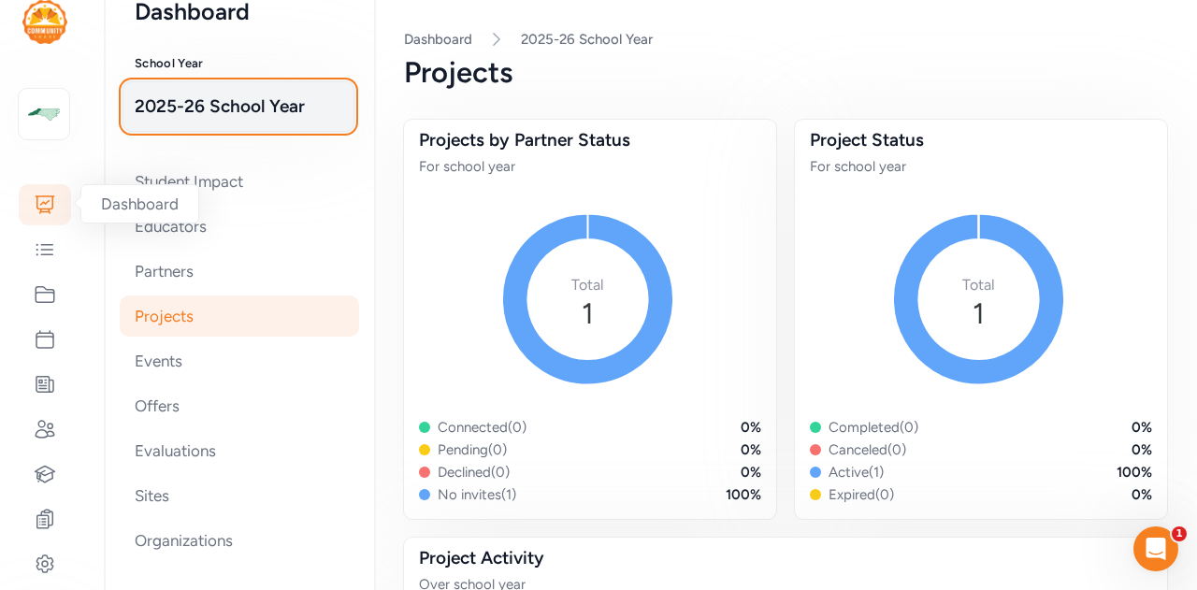
click at [236, 118] on span "2025-26 School Year" at bounding box center [239, 107] width 208 height 26
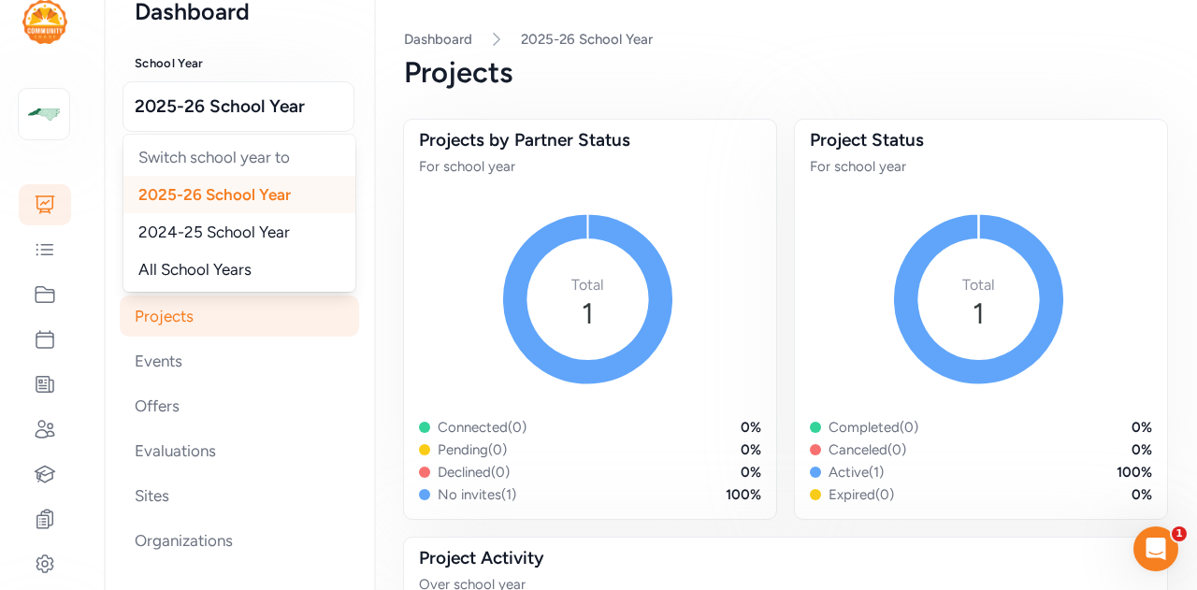
click at [273, 239] on span "2024-25 School Year" at bounding box center [213, 232] width 151 height 19
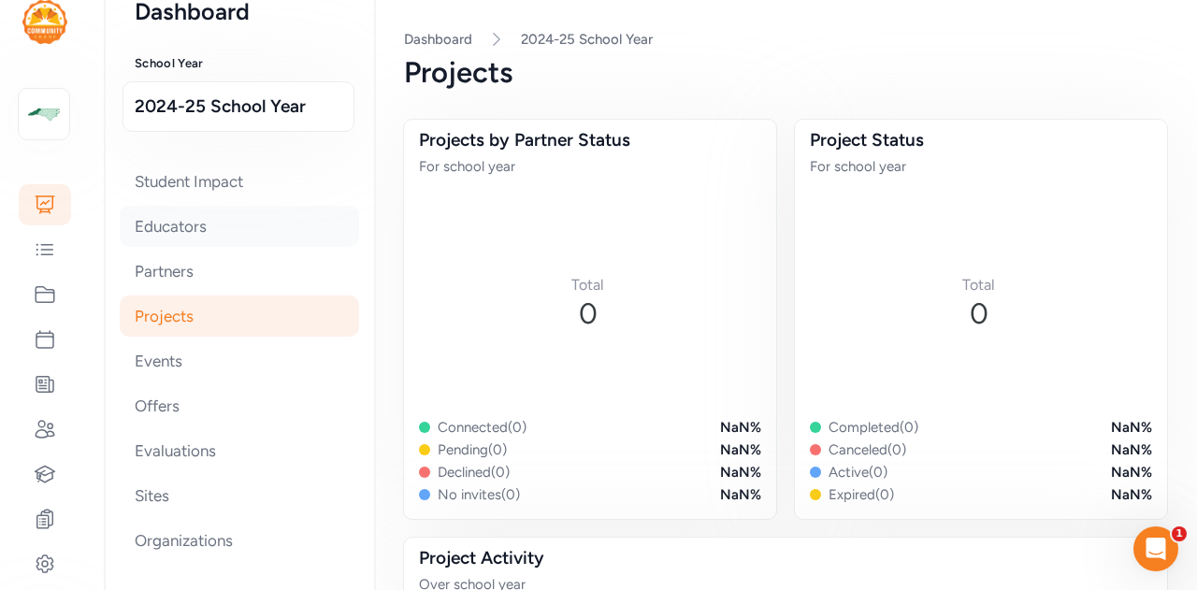
click at [183, 232] on div "Educators" at bounding box center [239, 226] width 239 height 41
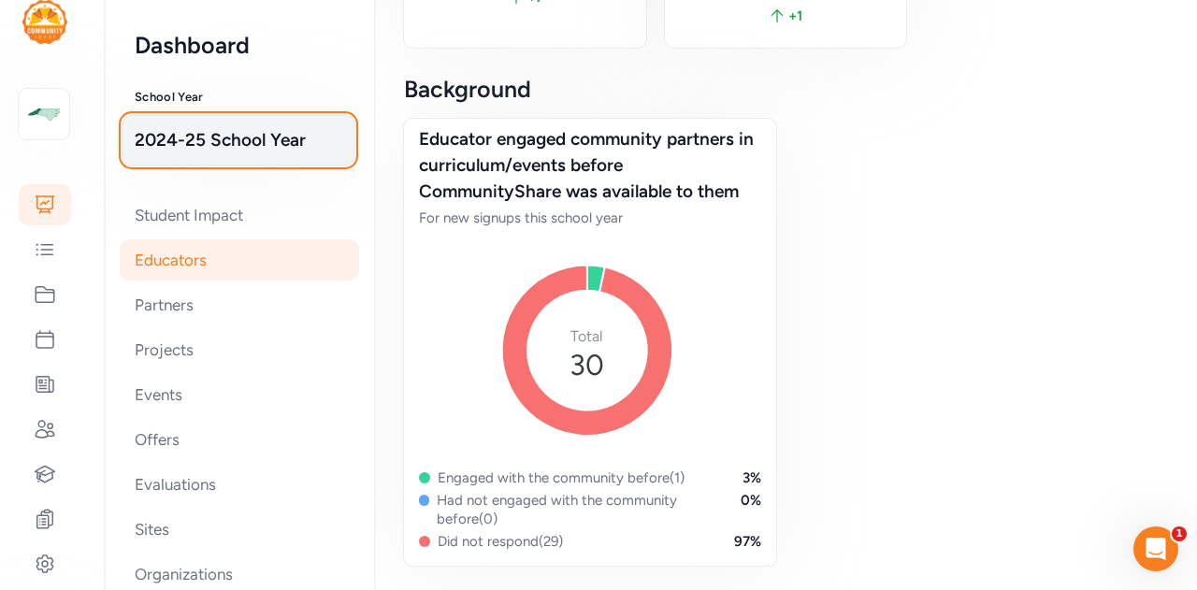
click at [223, 144] on span "2024-25 School Year" at bounding box center [239, 140] width 208 height 26
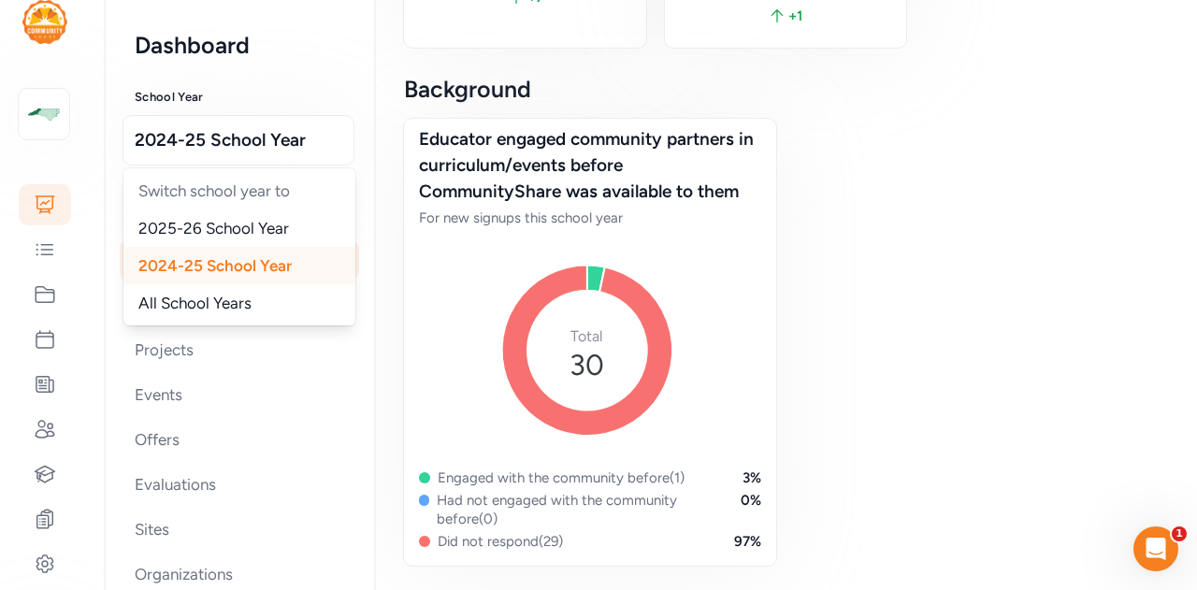
click at [46, 208] on icon at bounding box center [45, 205] width 22 height 22
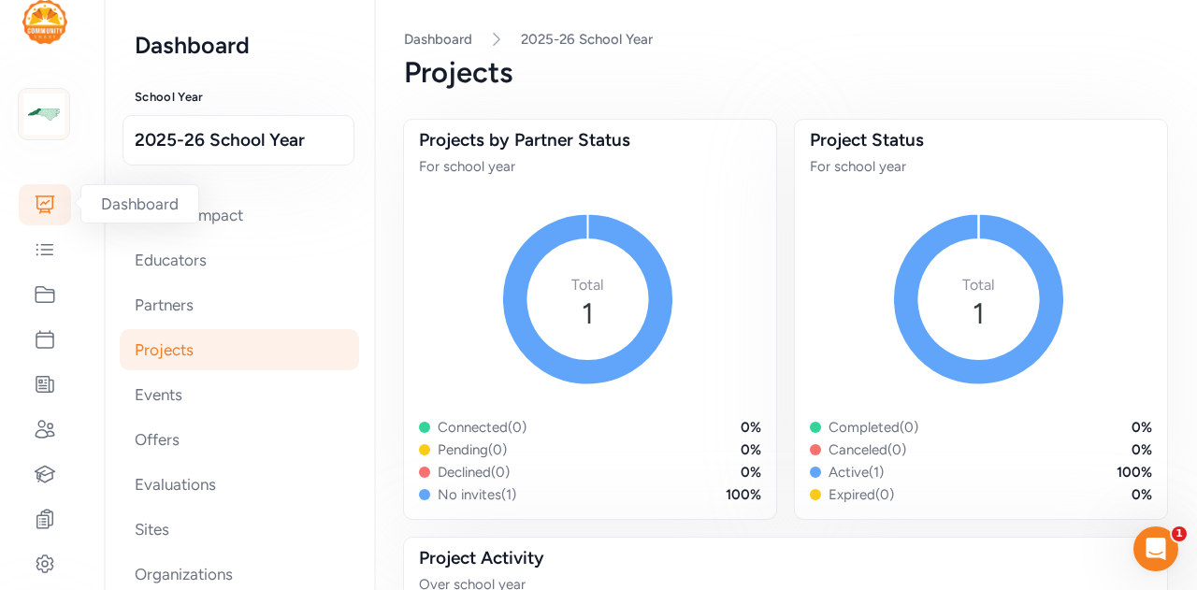
click at [50, 110] on img at bounding box center [43, 114] width 41 height 41
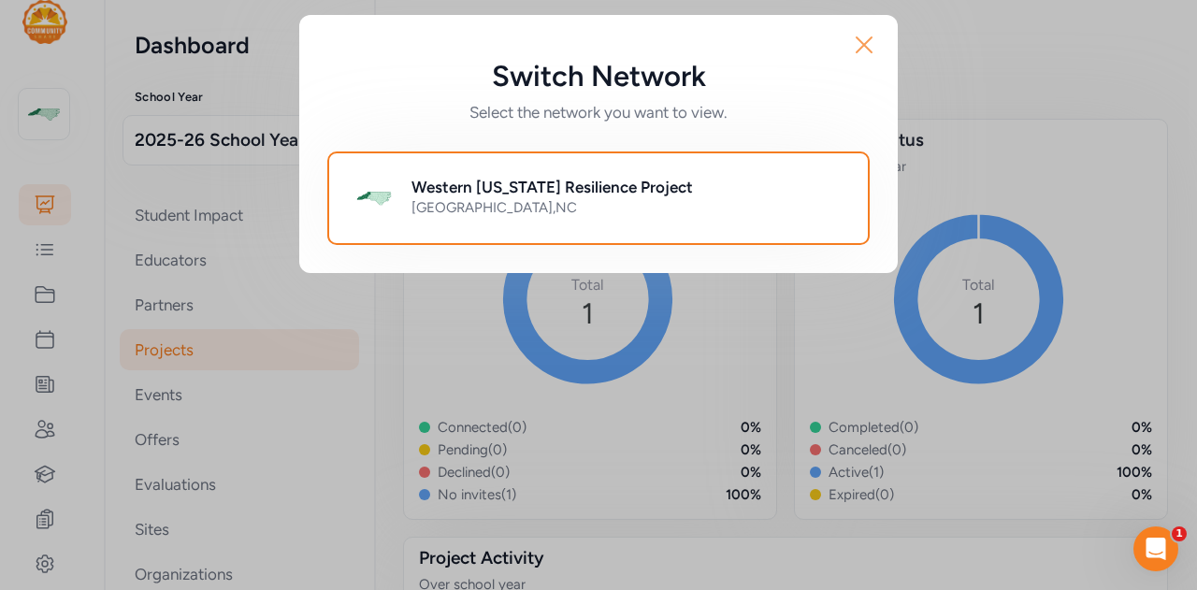
click at [866, 52] on icon "button" at bounding box center [864, 45] width 30 height 30
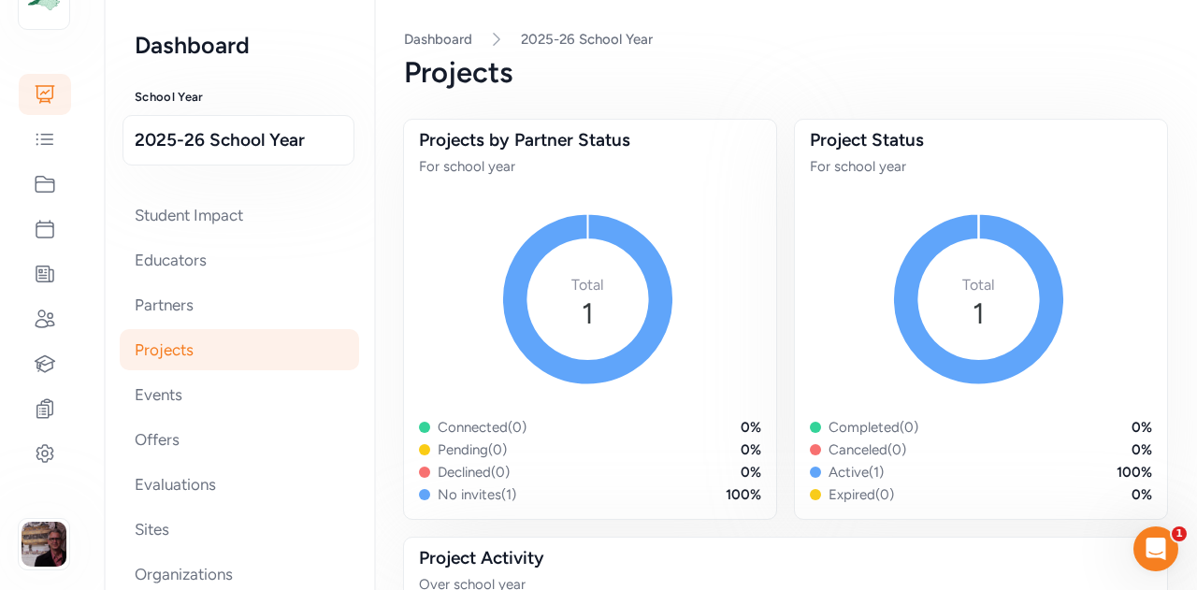
scroll to position [149, 0]
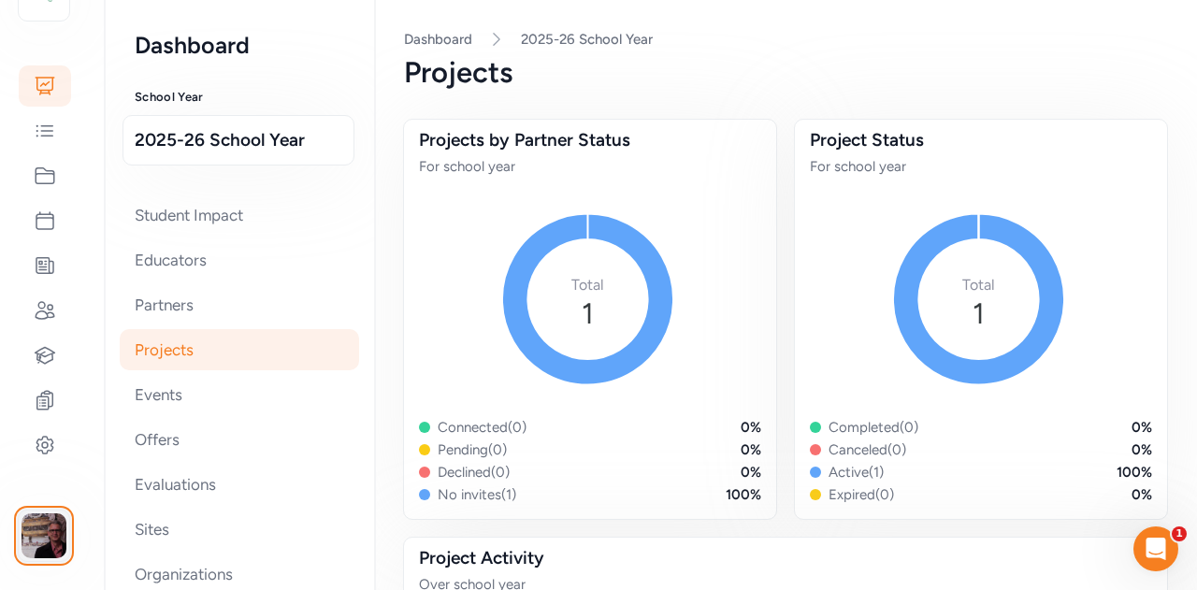
click at [34, 531] on img "button" at bounding box center [44, 535] width 45 height 45
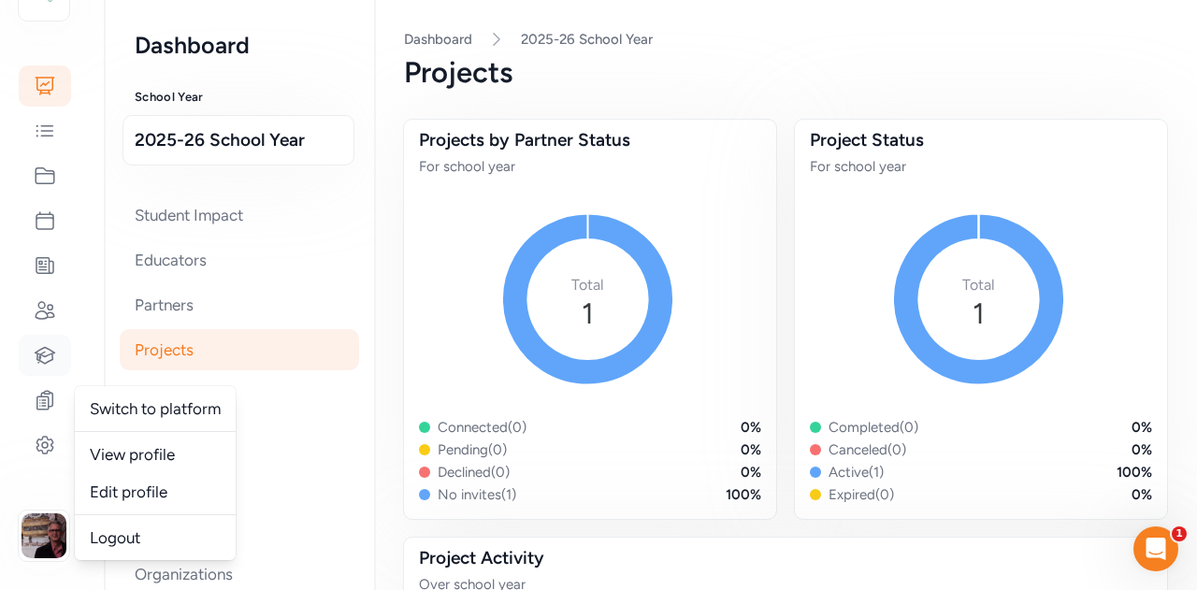
click at [43, 355] on icon at bounding box center [46, 355] width 20 height 16
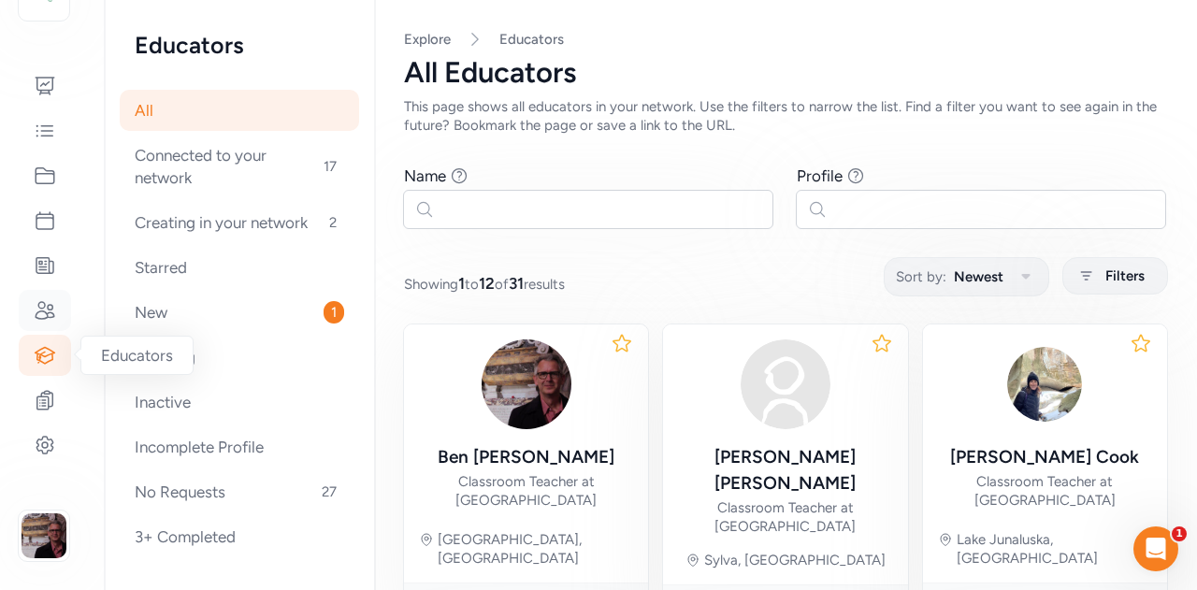
click at [42, 306] on icon at bounding box center [45, 310] width 22 height 22
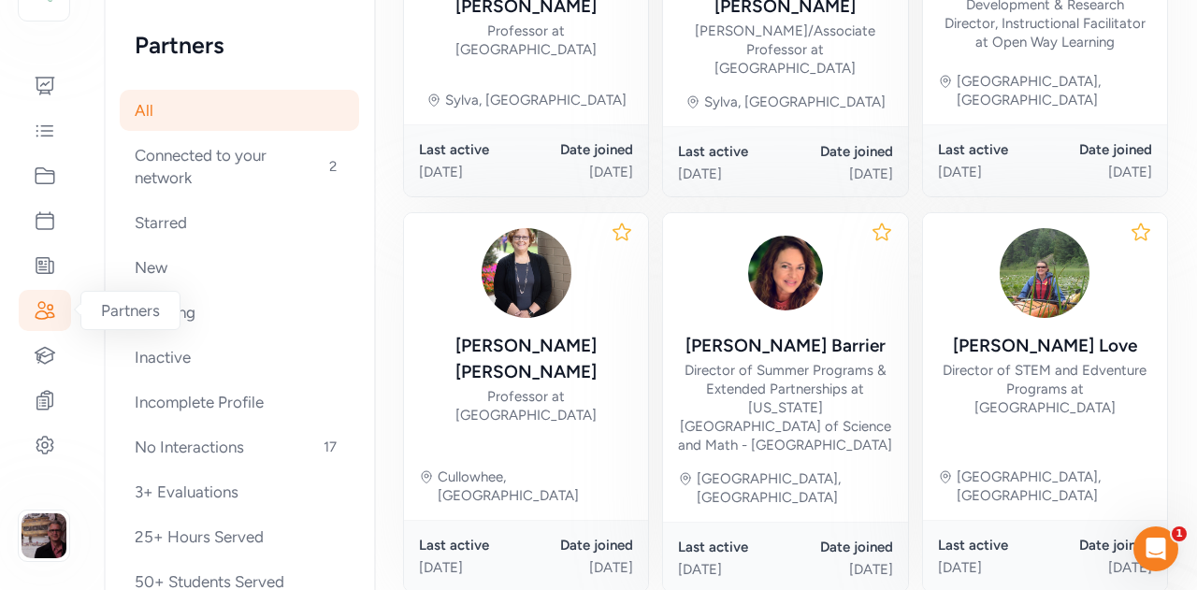
scroll to position [1238, 0]
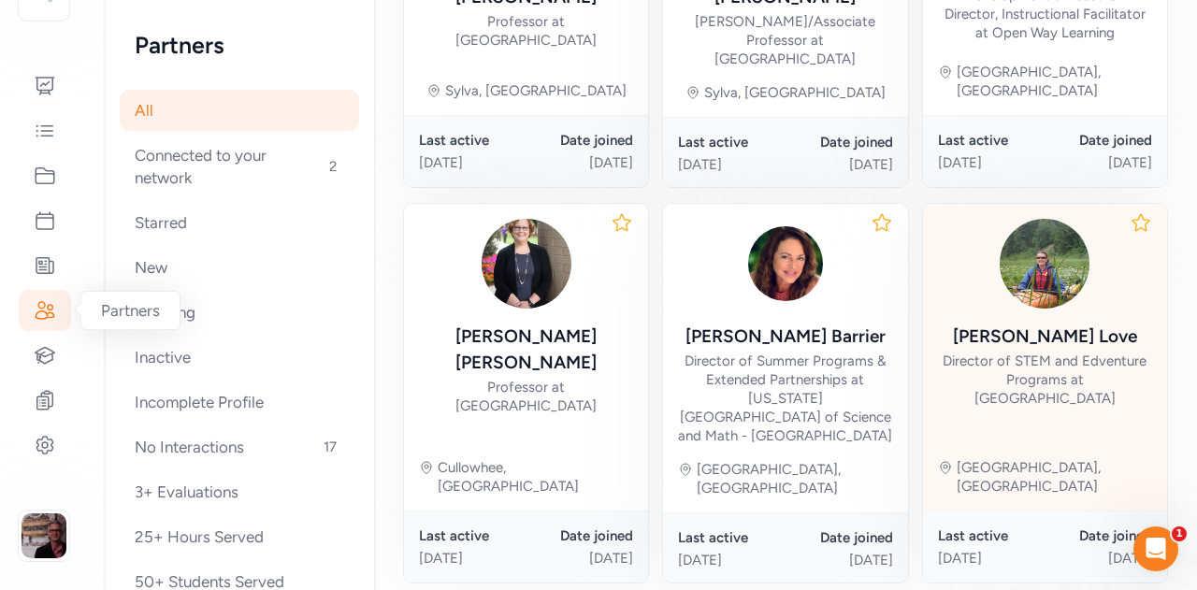
click at [1032, 324] on div "[PERSON_NAME]" at bounding box center [1045, 337] width 184 height 26
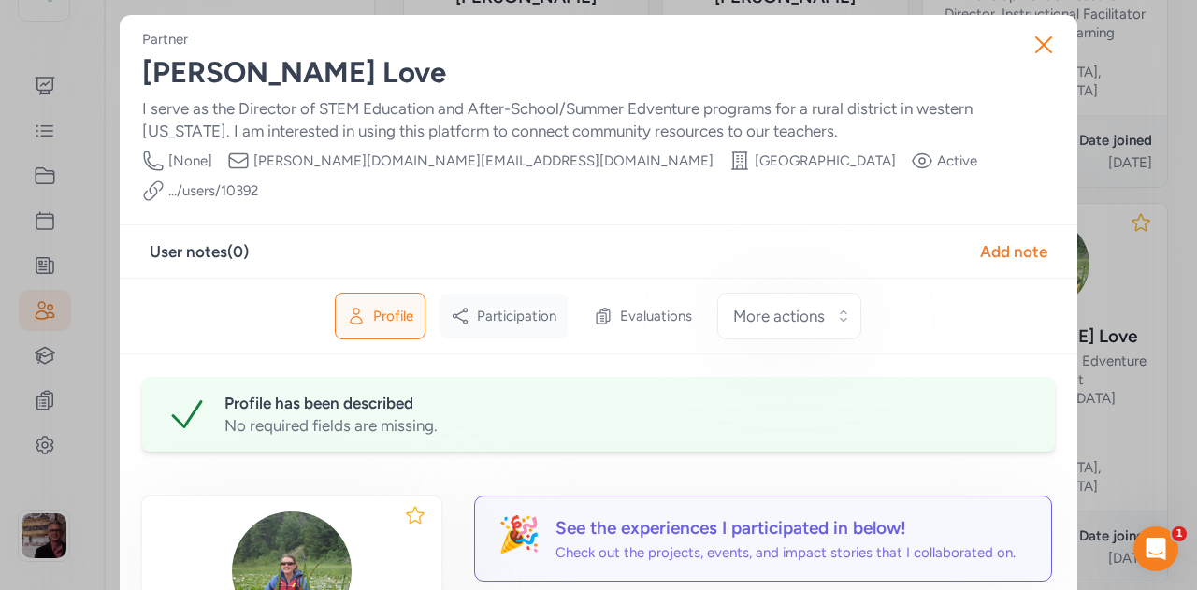
click at [497, 307] on span "Participation" at bounding box center [516, 316] width 79 height 19
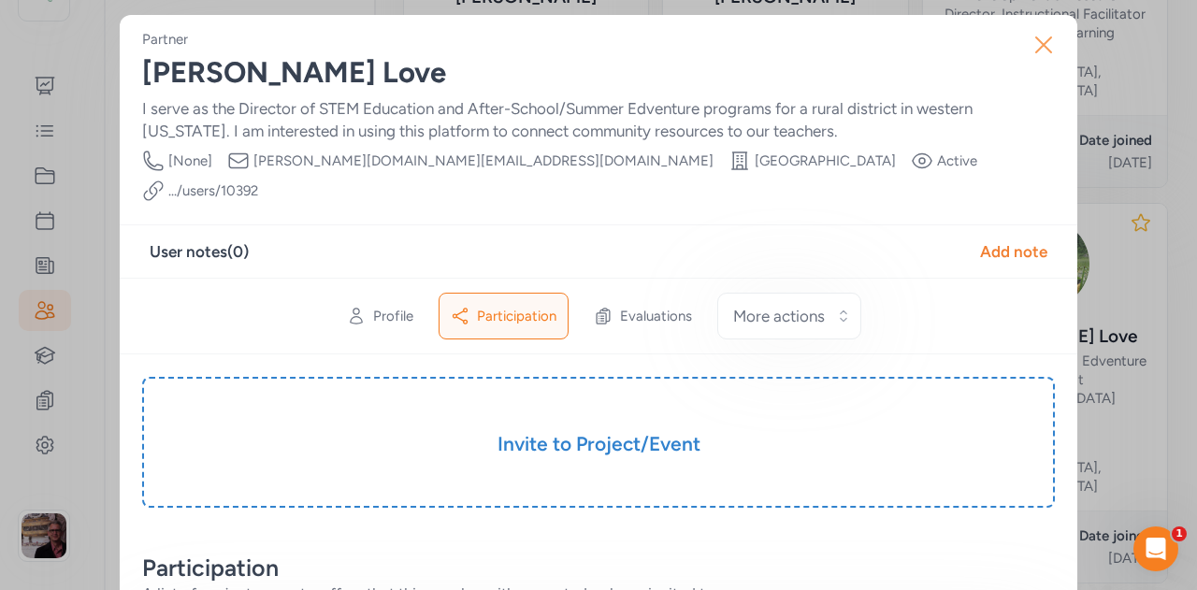
click at [1055, 60] on button "Close" at bounding box center [1044, 45] width 60 height 60
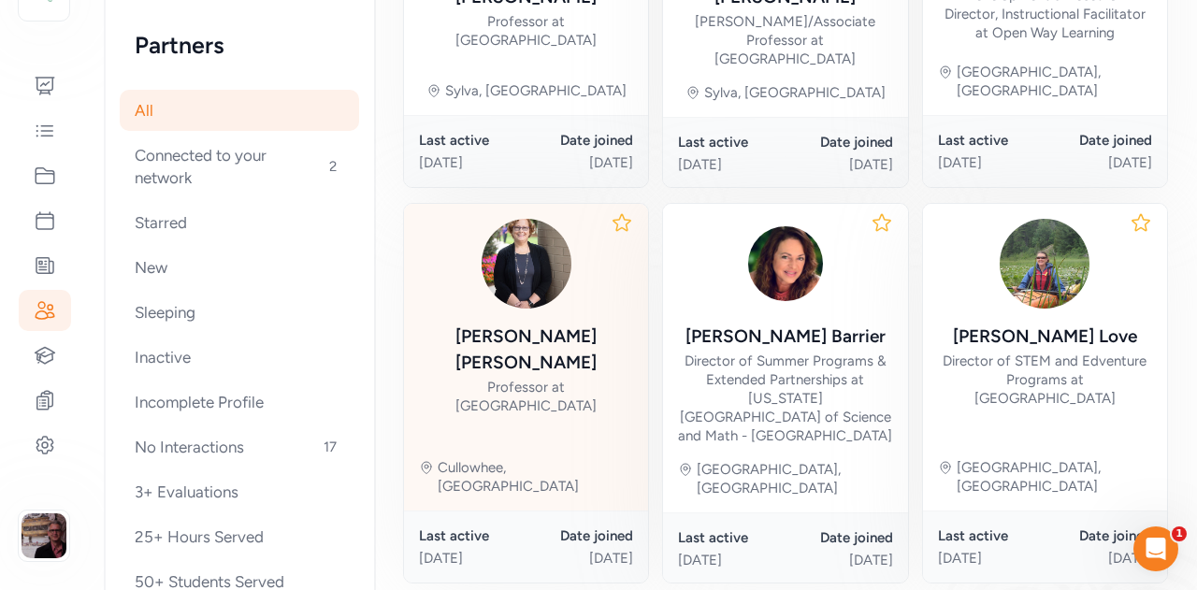
click at [518, 324] on div "[PERSON_NAME]" at bounding box center [526, 350] width 214 height 52
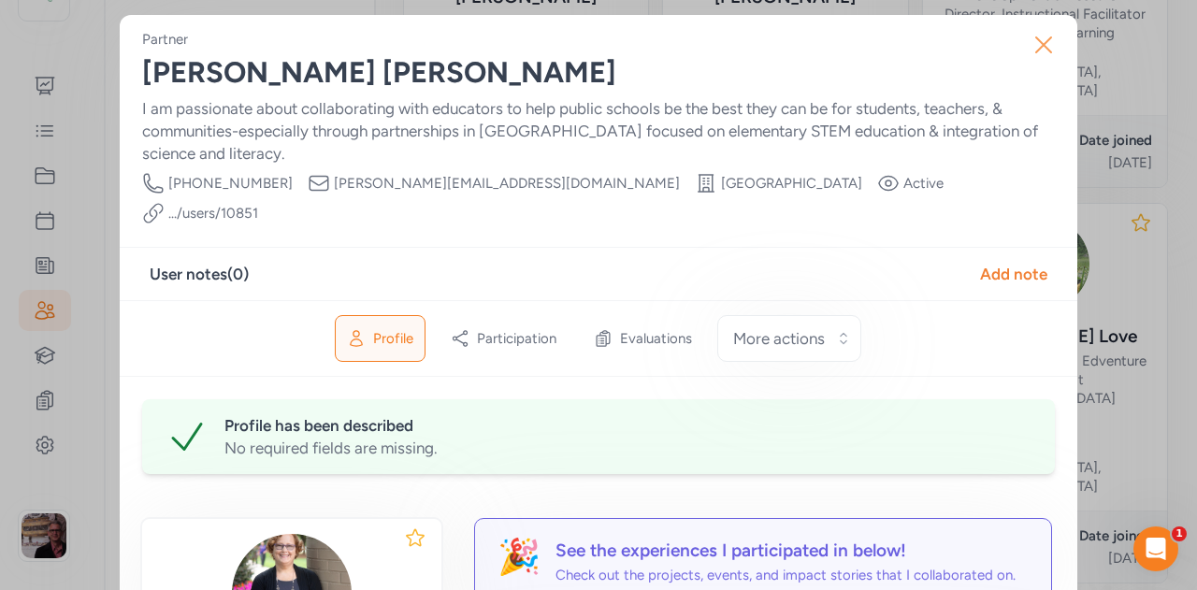
click at [1046, 54] on icon "button" at bounding box center [1044, 45] width 30 height 30
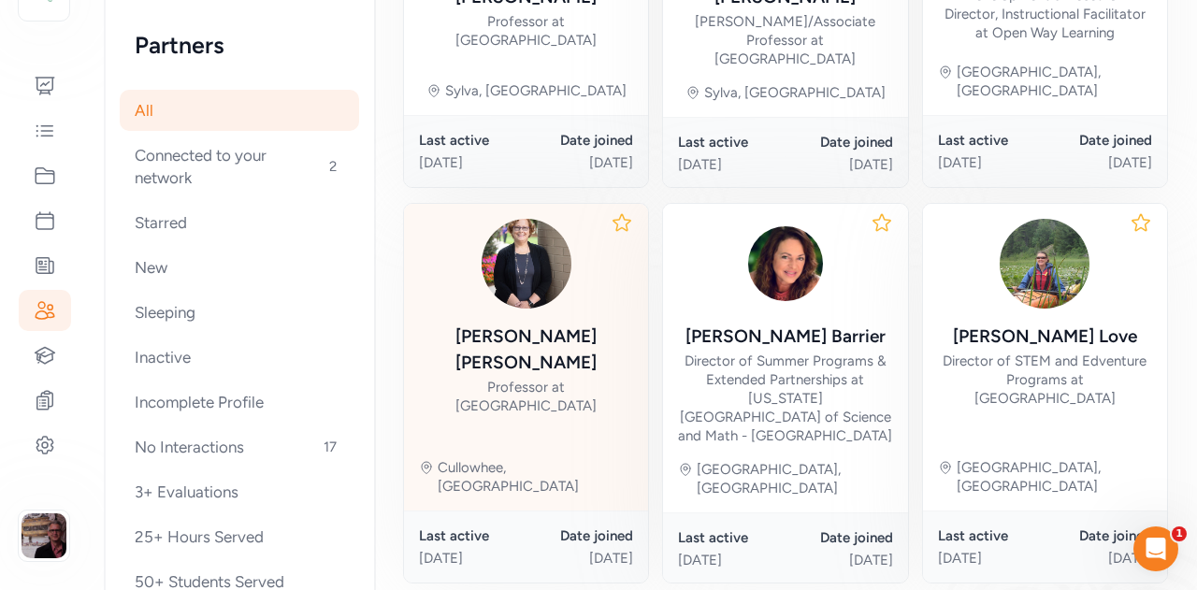
click at [520, 378] on div "Professor at [GEOGRAPHIC_DATA]" at bounding box center [526, 396] width 214 height 37
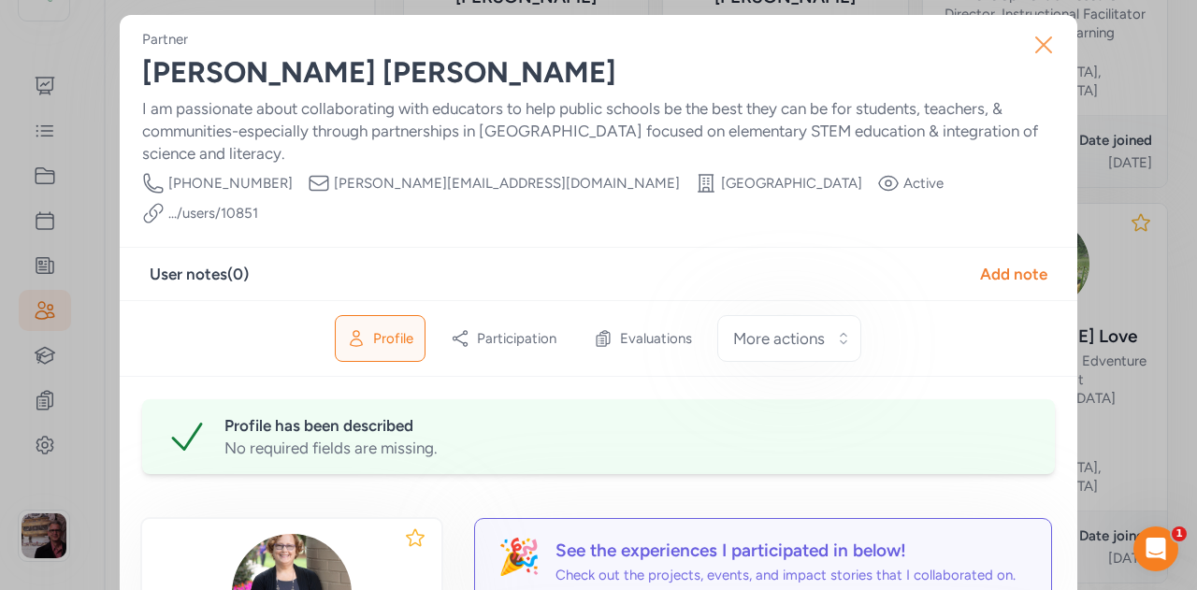
click at [1034, 54] on icon "button" at bounding box center [1044, 45] width 30 height 30
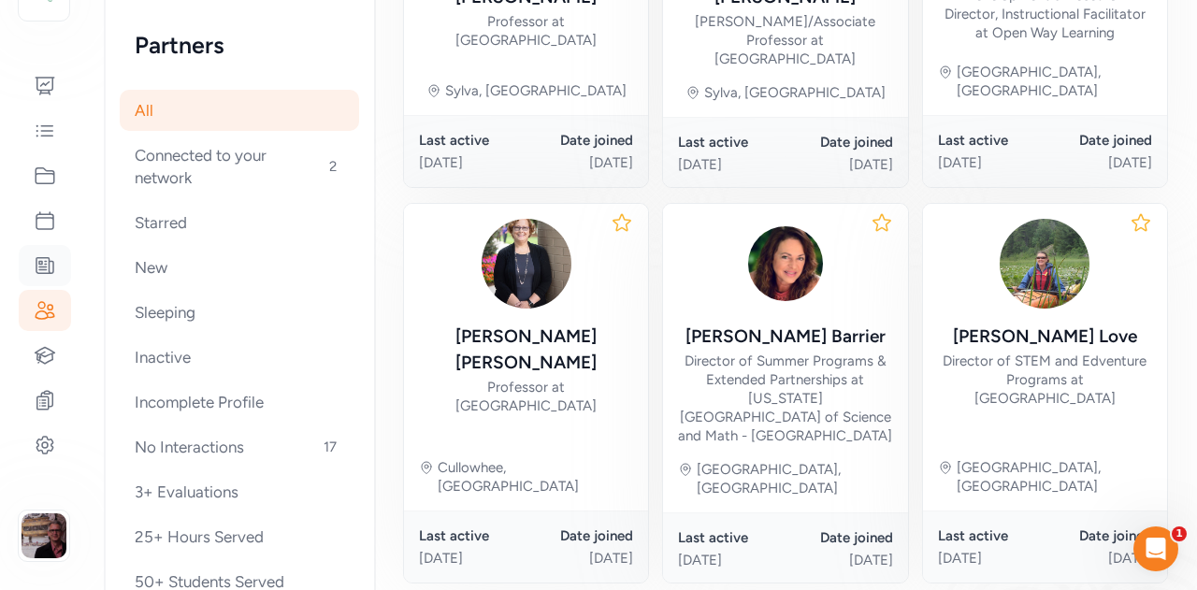
click at [41, 265] on icon at bounding box center [45, 265] width 22 height 22
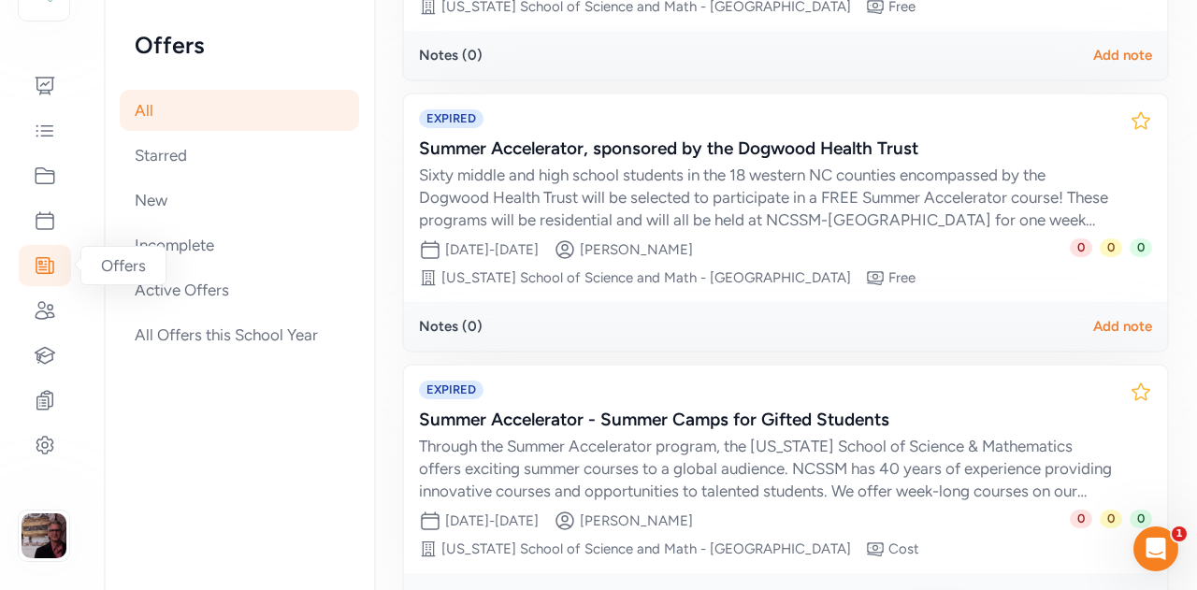
scroll to position [727, 0]
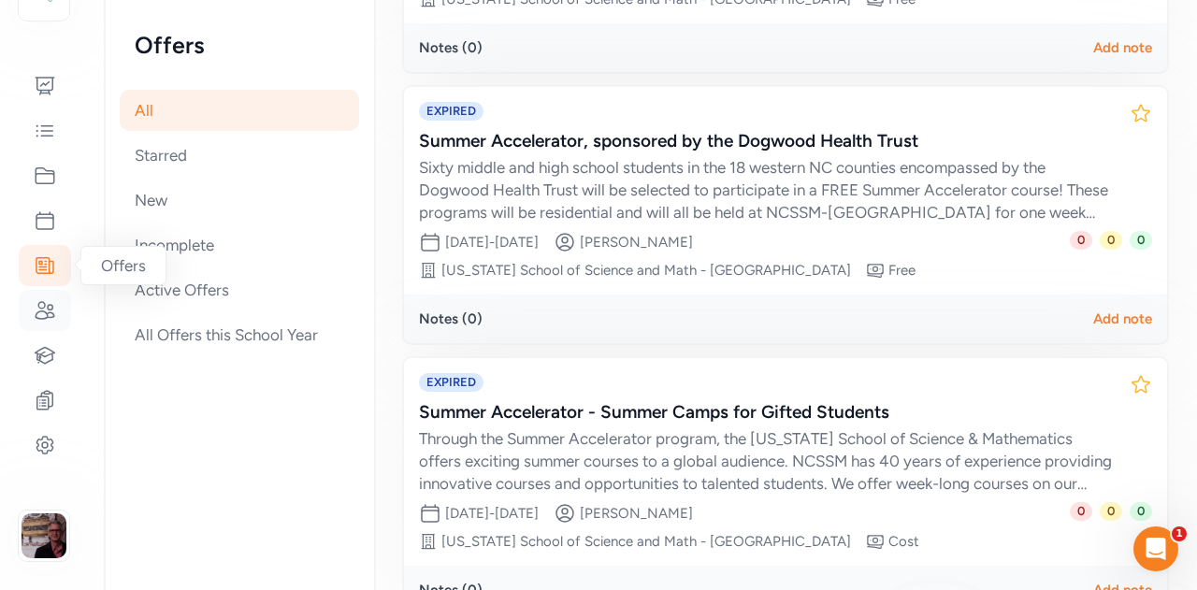
click at [44, 316] on icon at bounding box center [45, 310] width 22 height 22
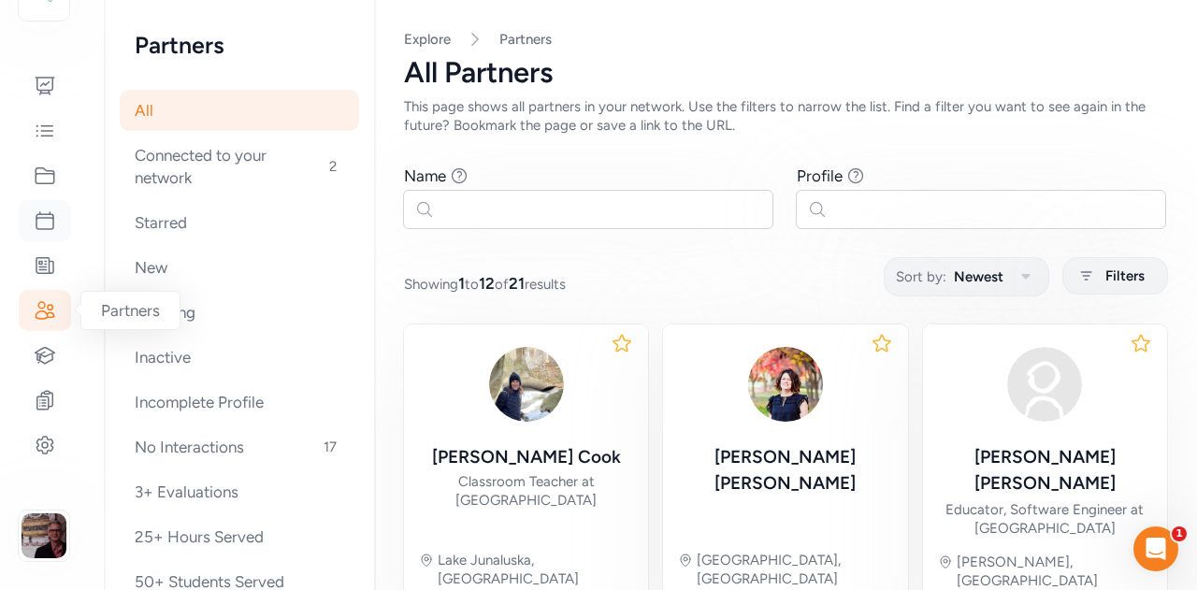
click at [35, 217] on icon at bounding box center [45, 220] width 22 height 22
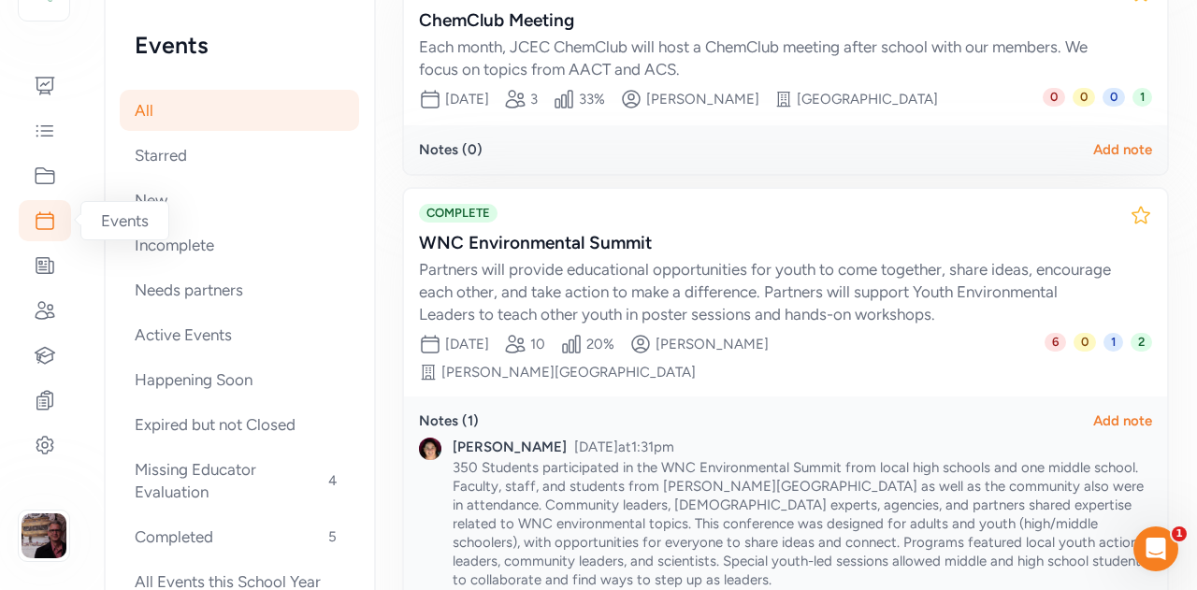
scroll to position [359, 0]
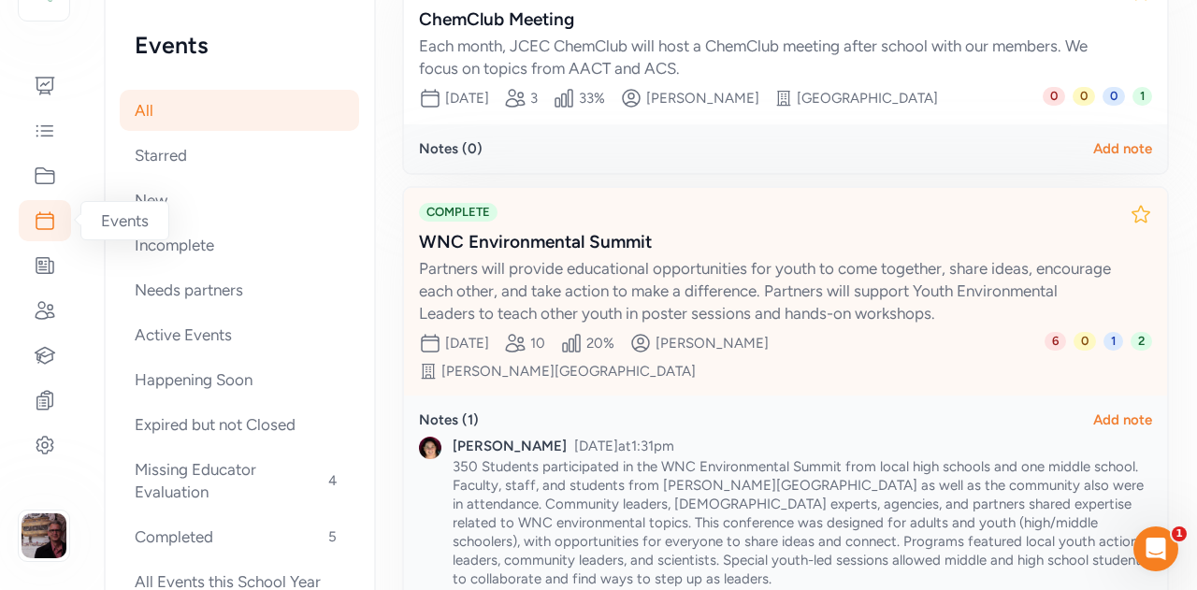
click at [554, 257] on div "Partners will provide educational opportunities for youth to come together, sha…" at bounding box center [767, 290] width 696 height 67
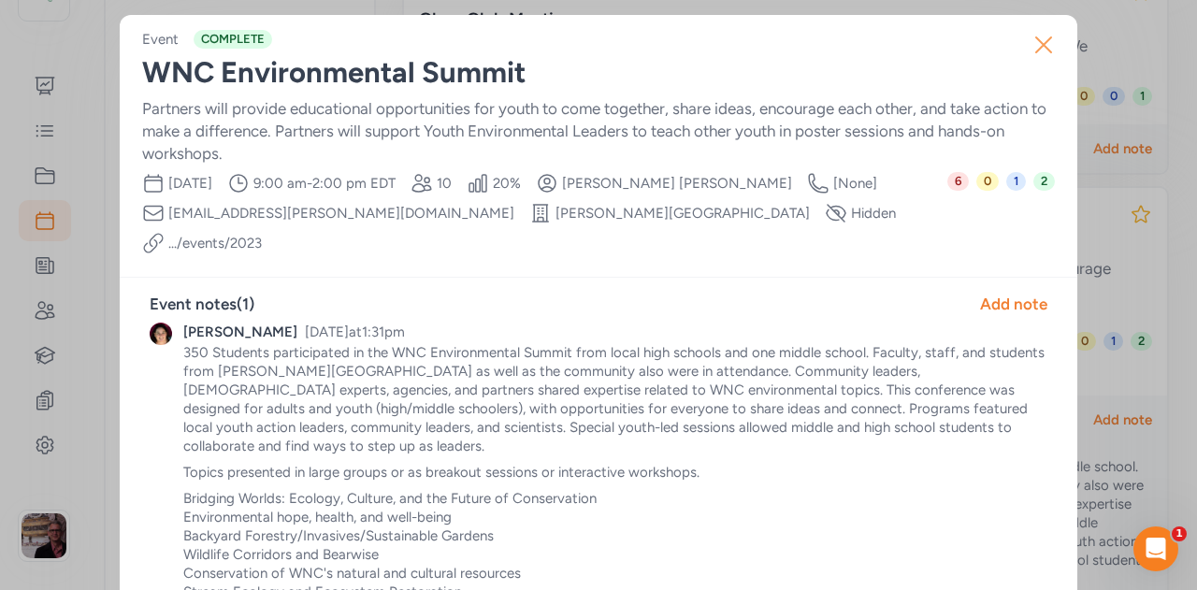
click at [1038, 49] on icon "button" at bounding box center [1044, 45] width 30 height 30
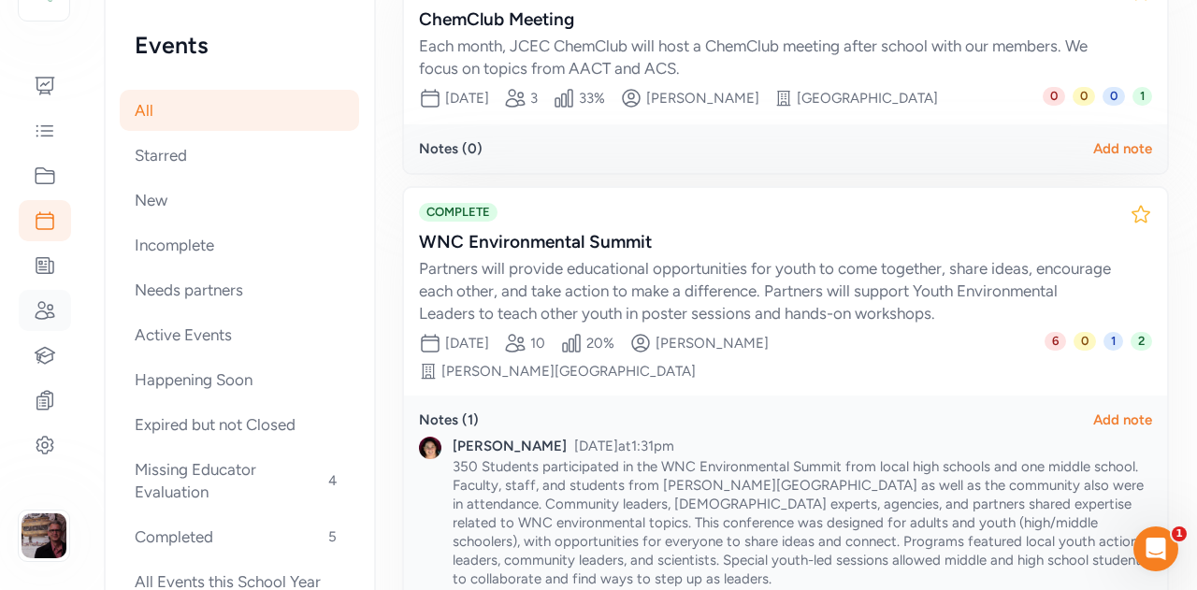
click at [32, 312] on div at bounding box center [45, 310] width 52 height 41
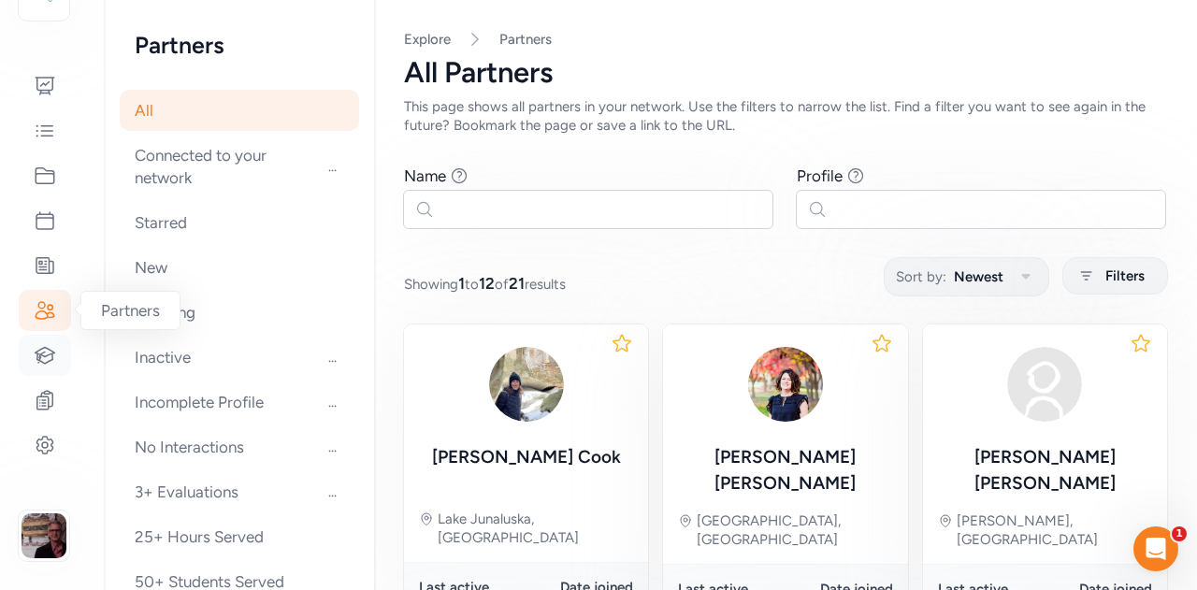
click at [48, 360] on icon at bounding box center [45, 355] width 22 height 22
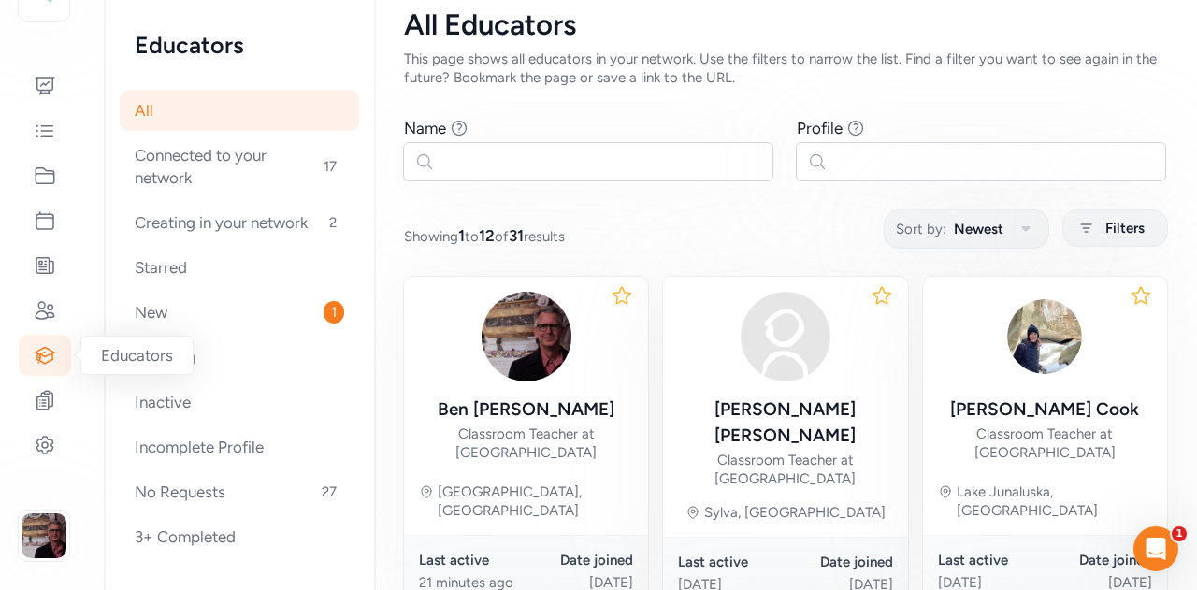
scroll to position [93, 0]
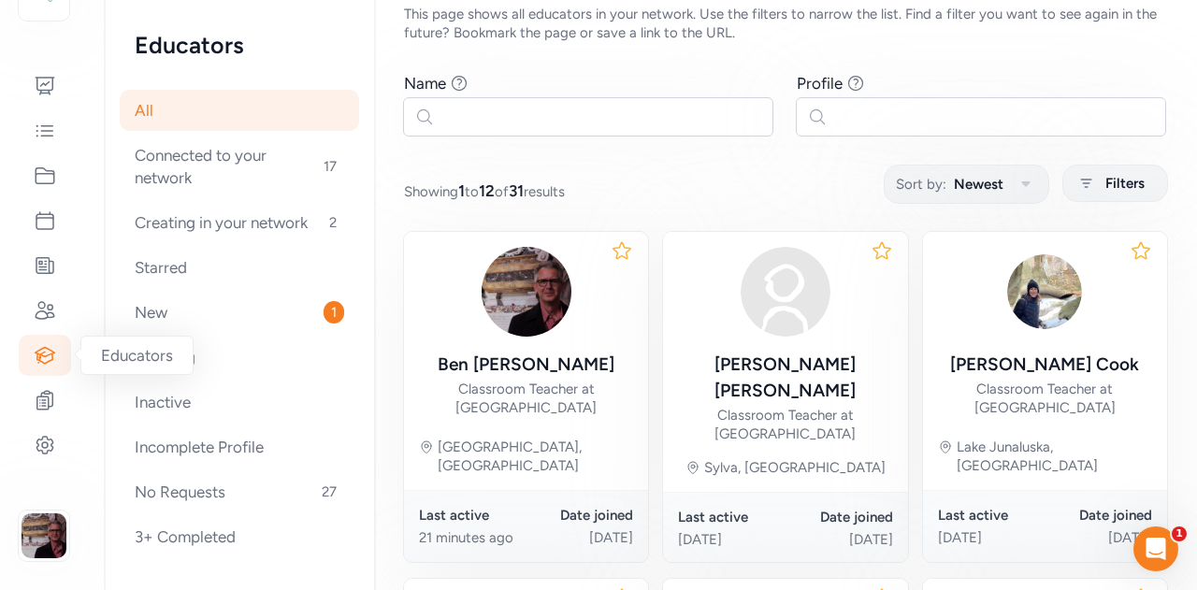
click at [1130, 251] on icon at bounding box center [1141, 250] width 22 height 22
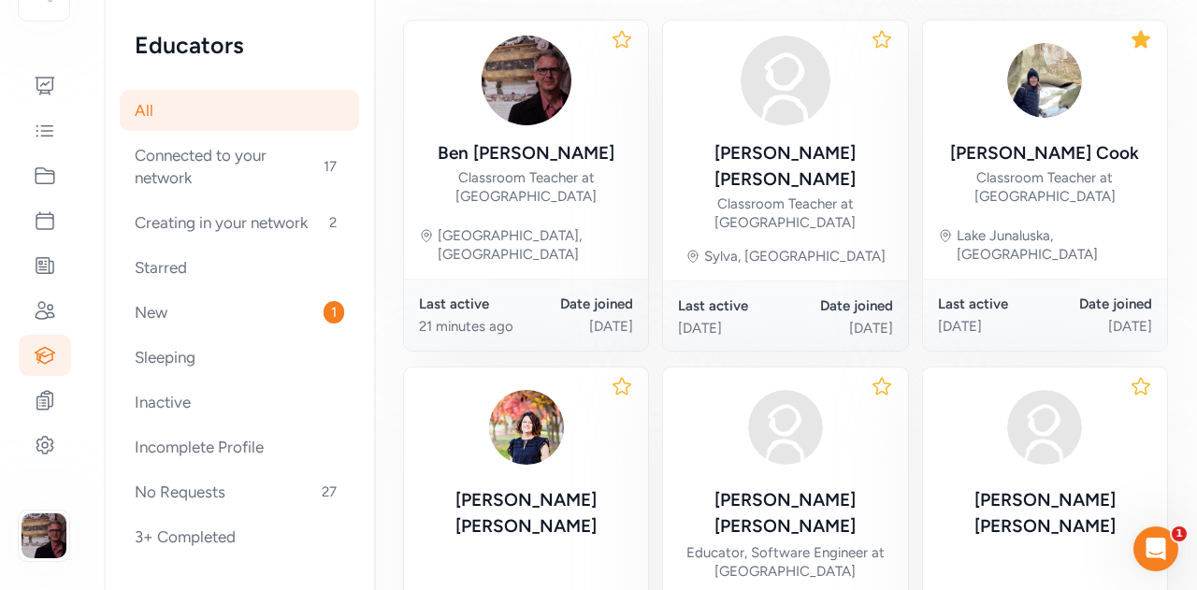
scroll to position [322, 0]
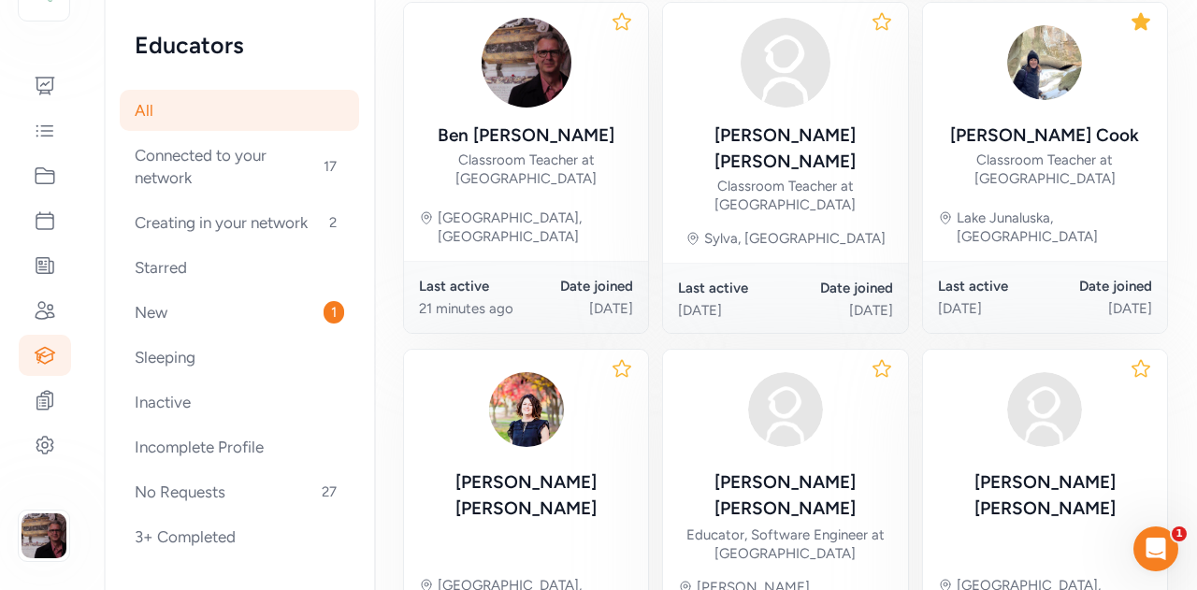
click at [878, 360] on icon at bounding box center [881, 368] width 17 height 16
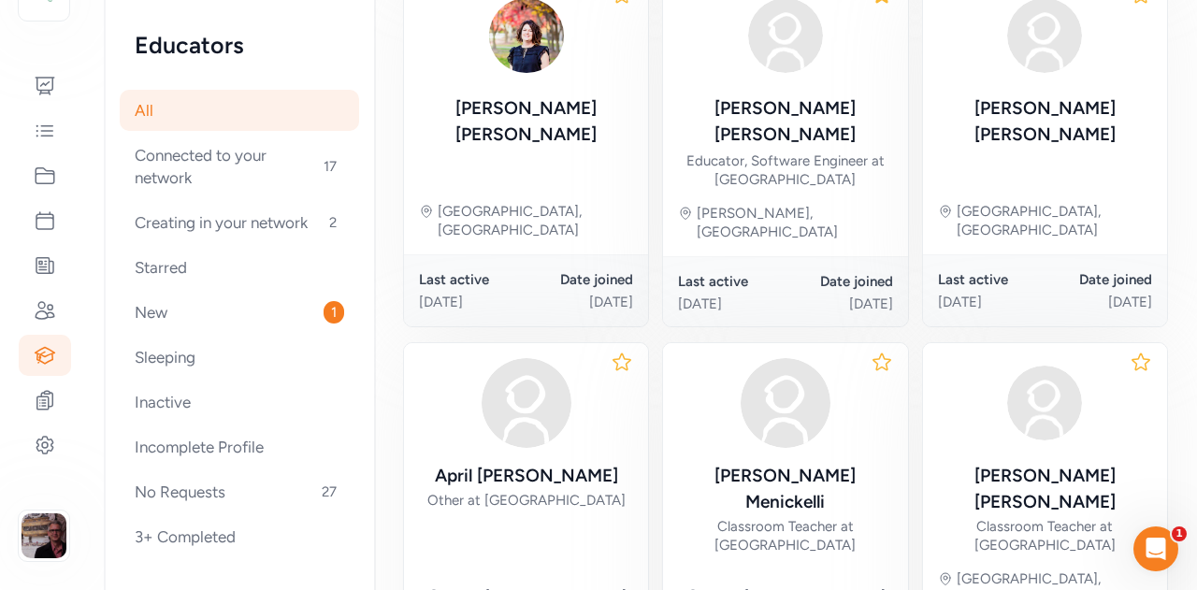
scroll to position [709, 0]
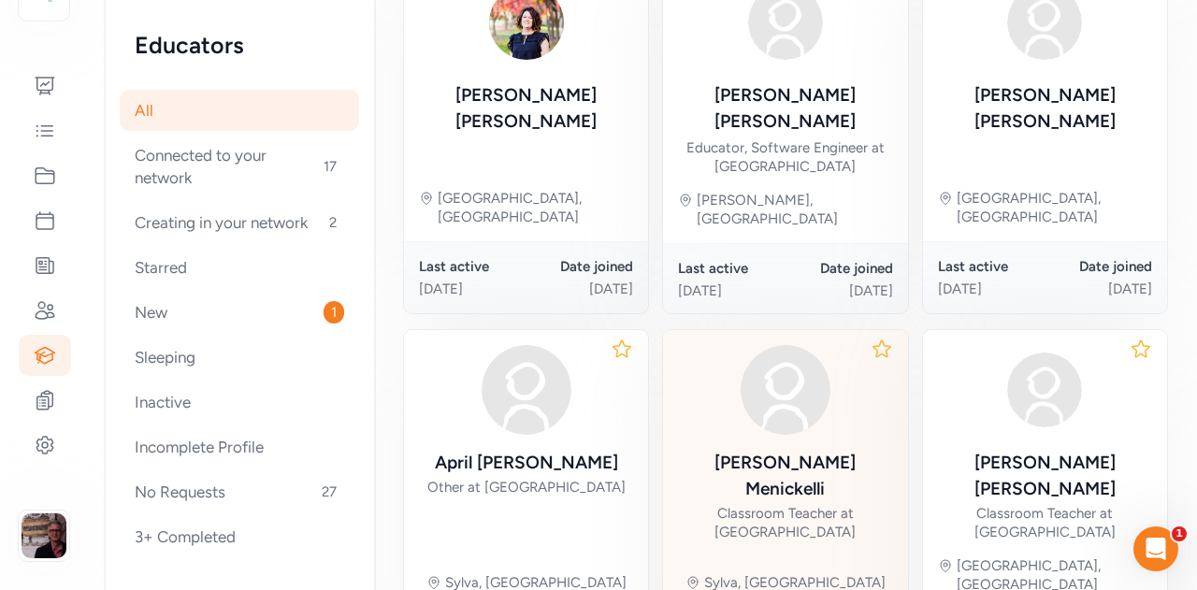
click at [866, 345] on div at bounding box center [785, 390] width 214 height 90
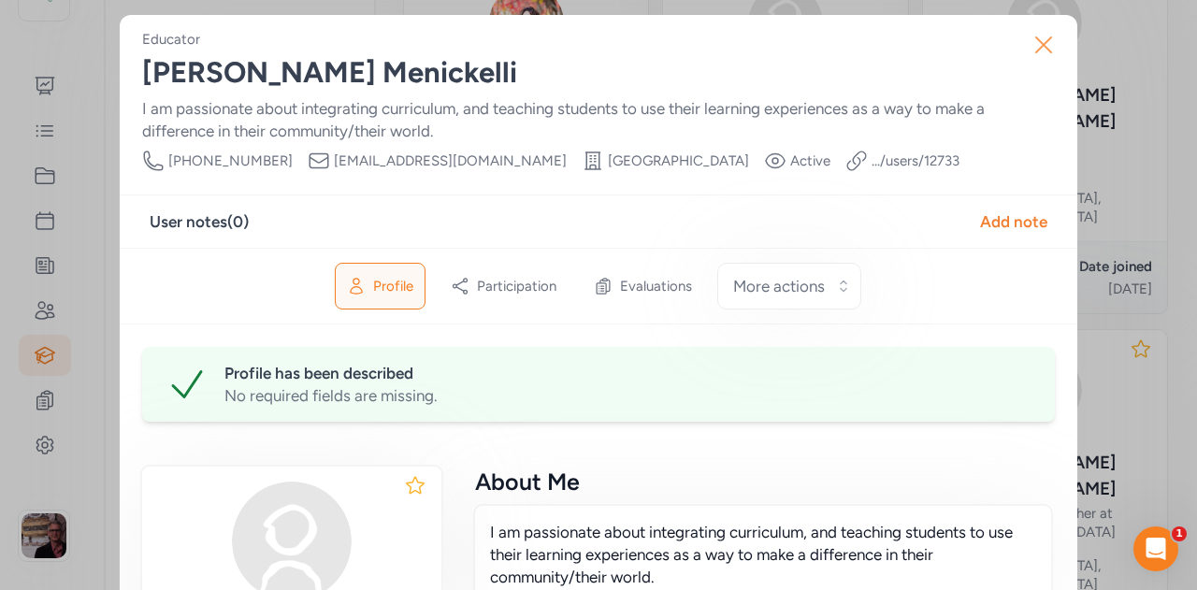
click at [1015, 66] on button "Close" at bounding box center [1044, 45] width 60 height 60
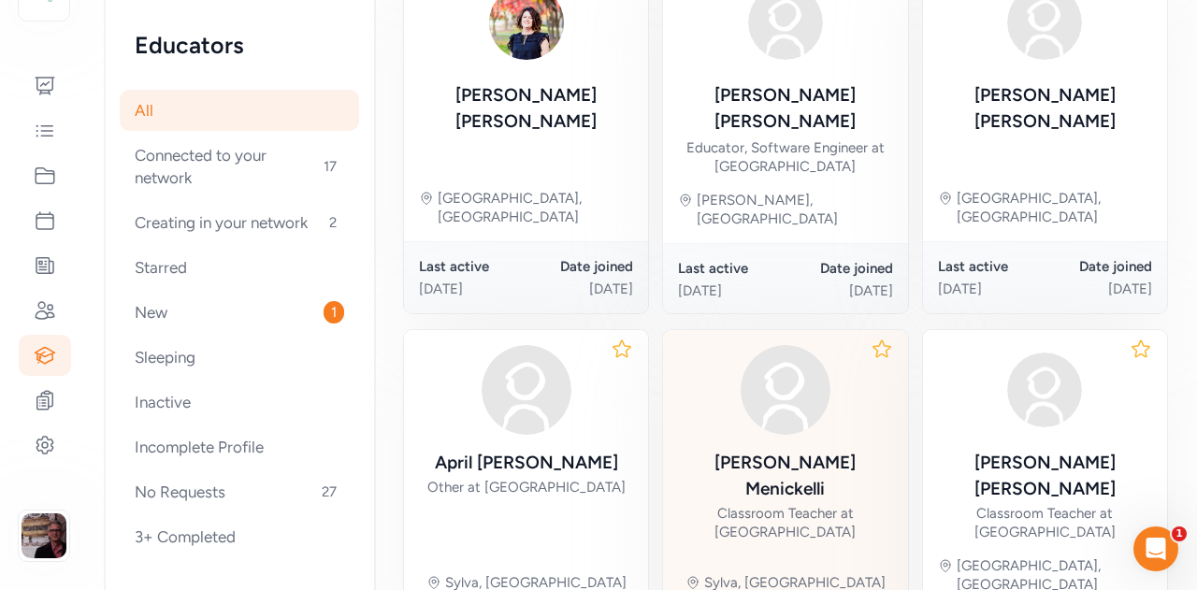
click at [855, 330] on div "[PERSON_NAME] Classroom Teacher at [GEOGRAPHIC_DATA], [GEOGRAPHIC_DATA]" at bounding box center [785, 468] width 244 height 277
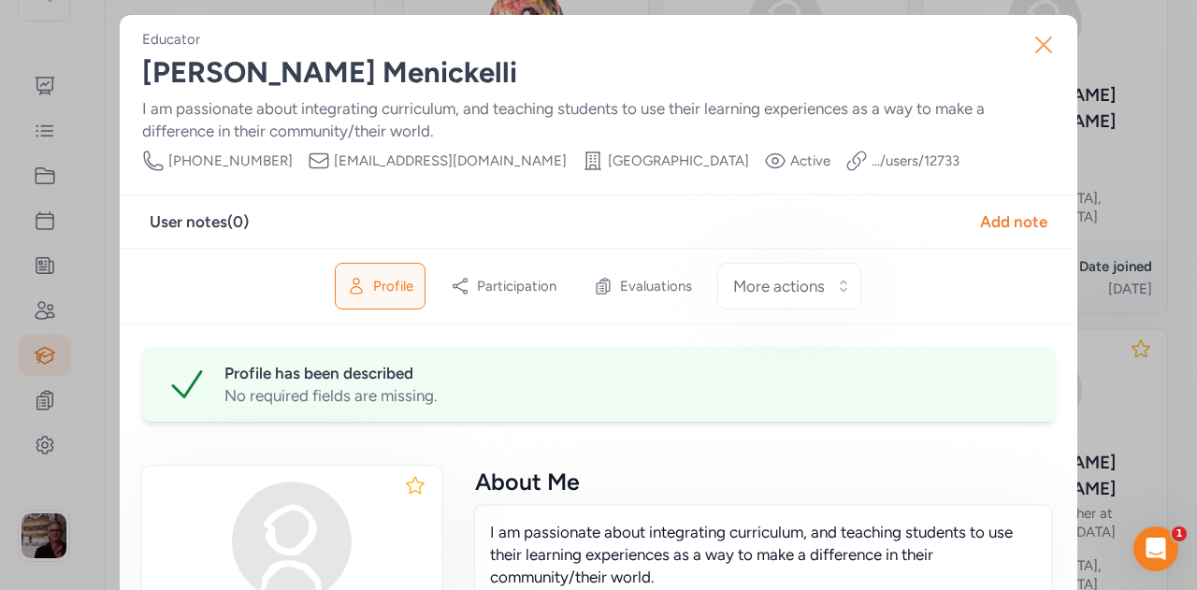
click at [1049, 51] on icon "button" at bounding box center [1044, 45] width 30 height 30
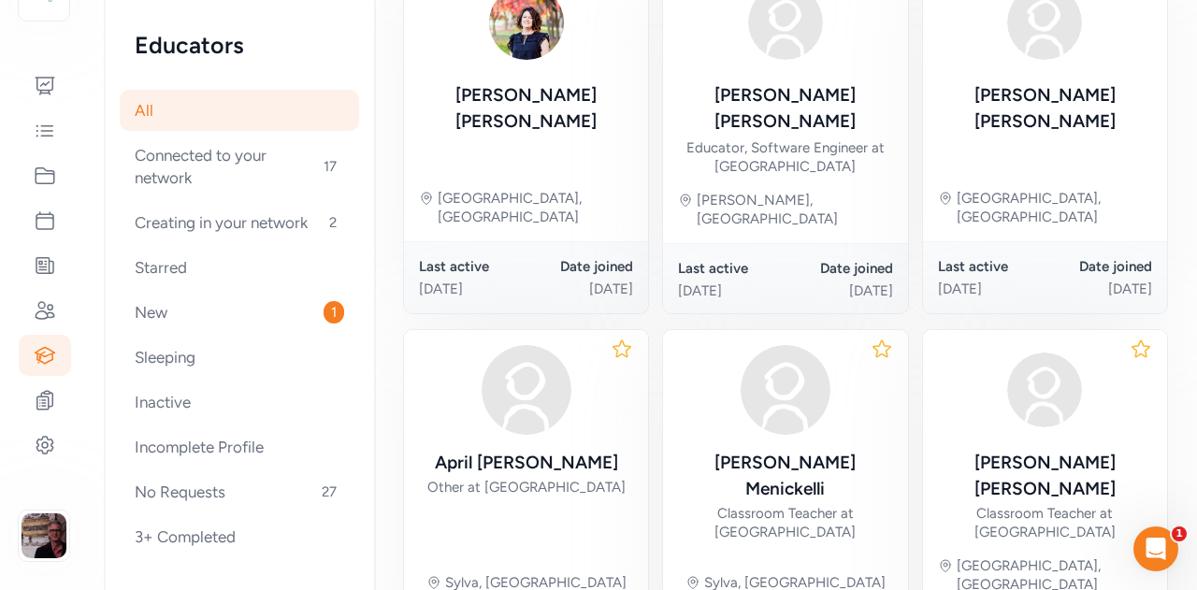
click at [873, 340] on icon at bounding box center [881, 348] width 17 height 16
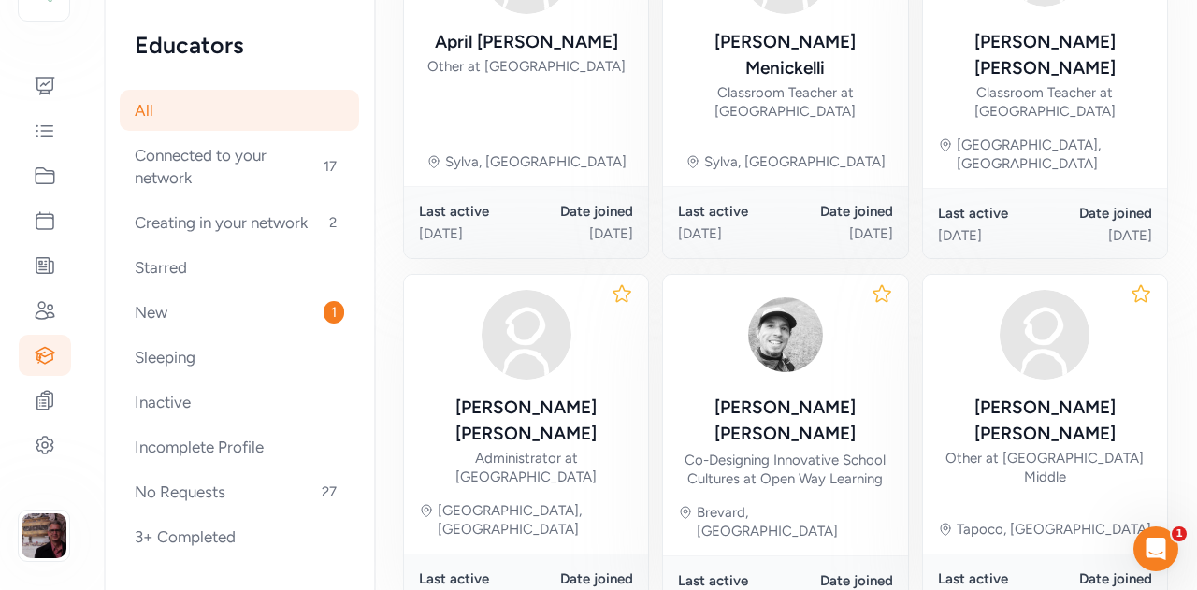
scroll to position [1130, 0]
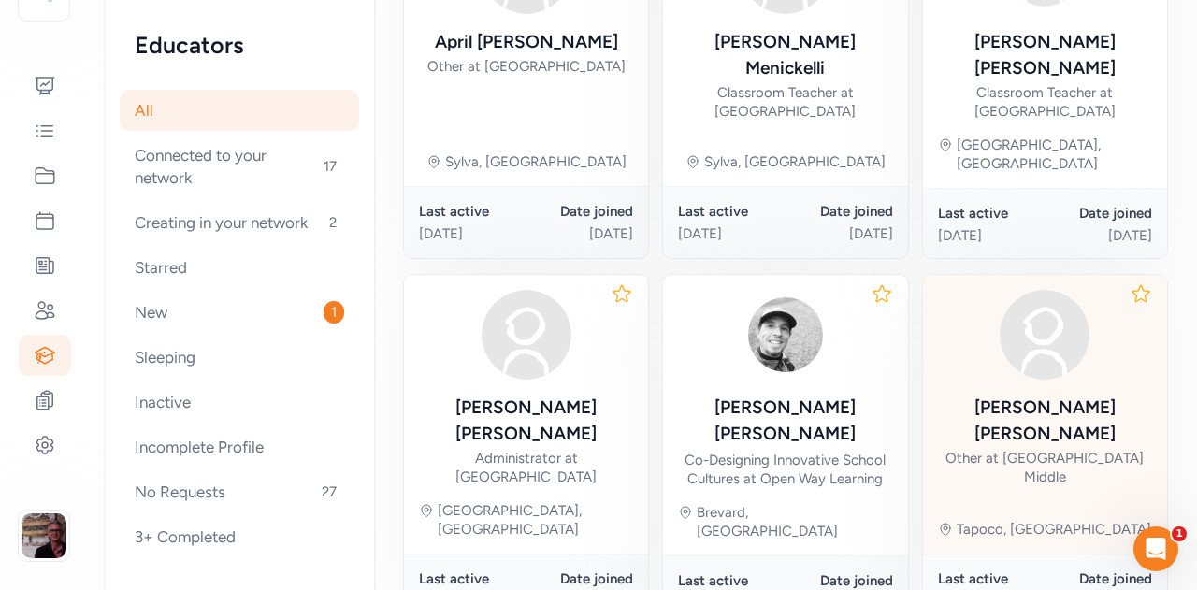
click at [1138, 275] on div "[PERSON_NAME] Other at [GEOGRAPHIC_DATA] [GEOGRAPHIC_DATA], [GEOGRAPHIC_DATA]" at bounding box center [1045, 414] width 244 height 279
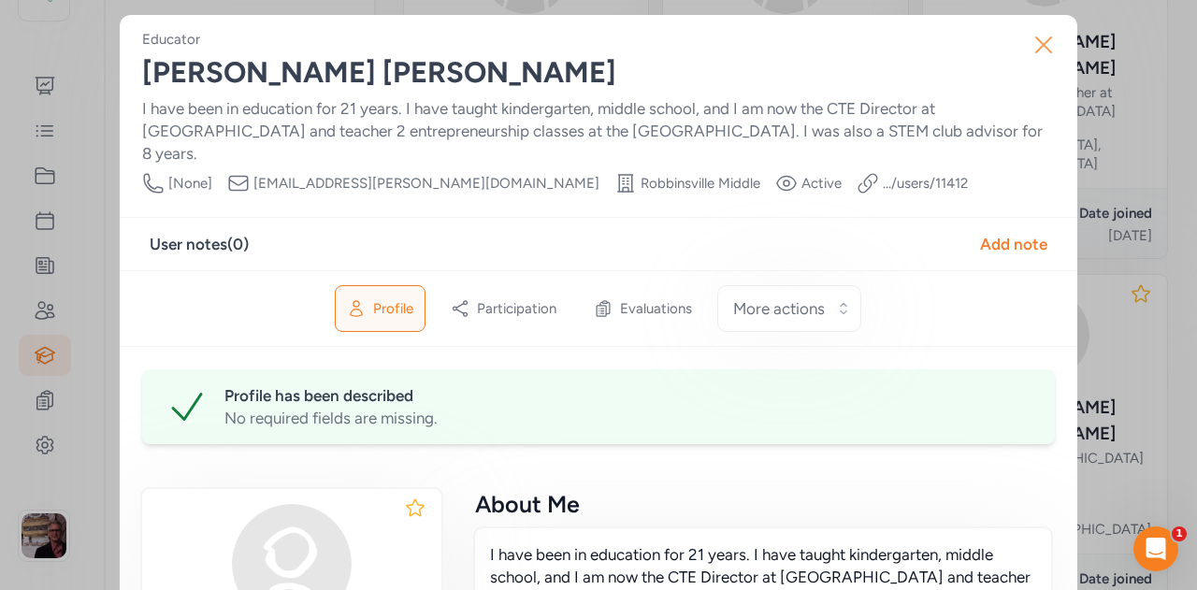
click at [1031, 47] on icon "button" at bounding box center [1044, 45] width 30 height 30
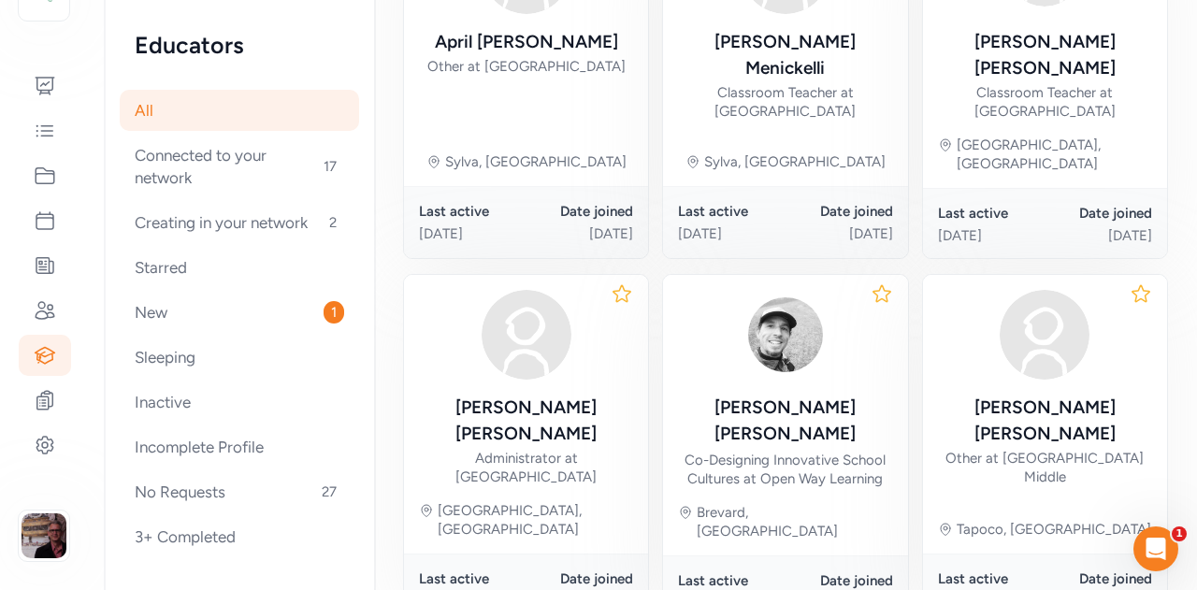
click at [1132, 285] on icon at bounding box center [1140, 293] width 17 height 16
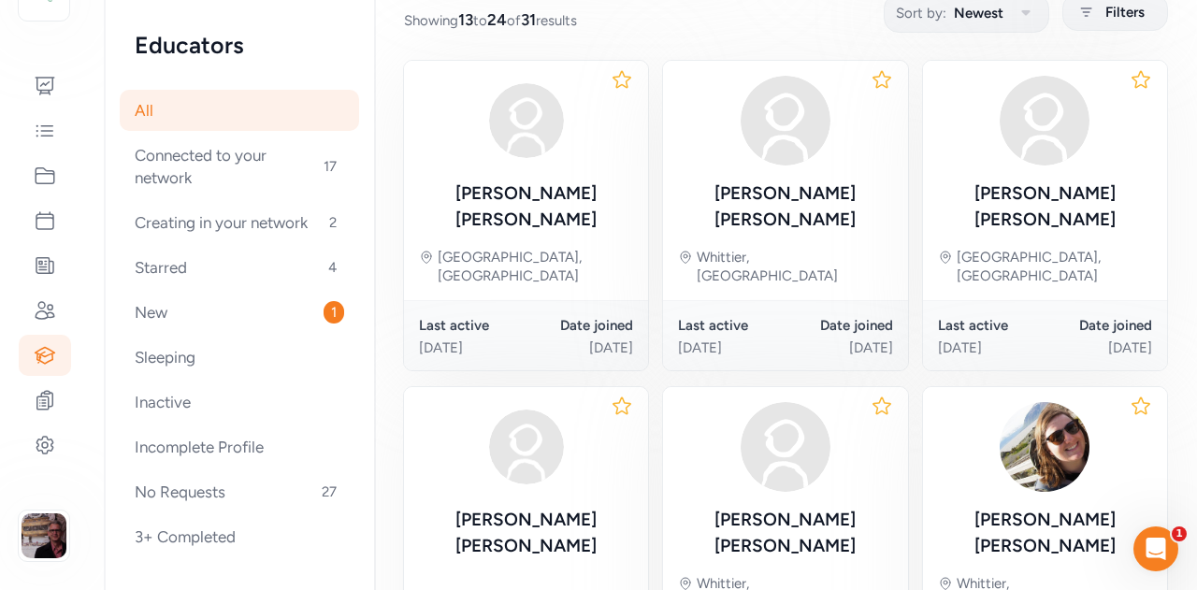
scroll to position [257, 0]
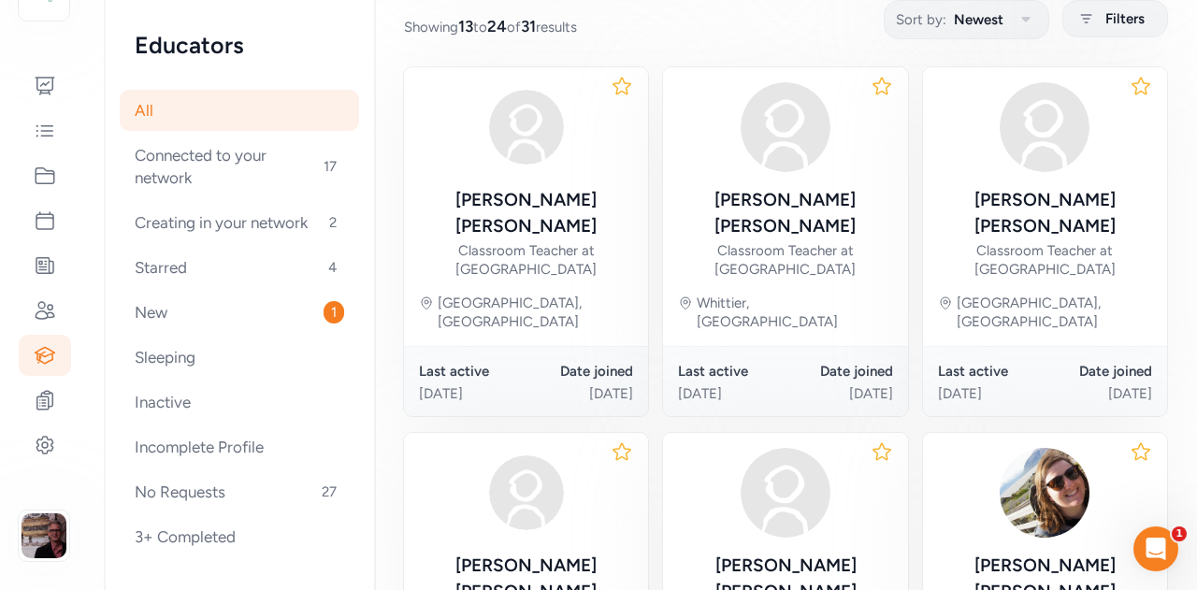
click at [871, 440] on icon at bounding box center [882, 451] width 22 height 22
click at [1130, 440] on icon at bounding box center [1141, 451] width 22 height 22
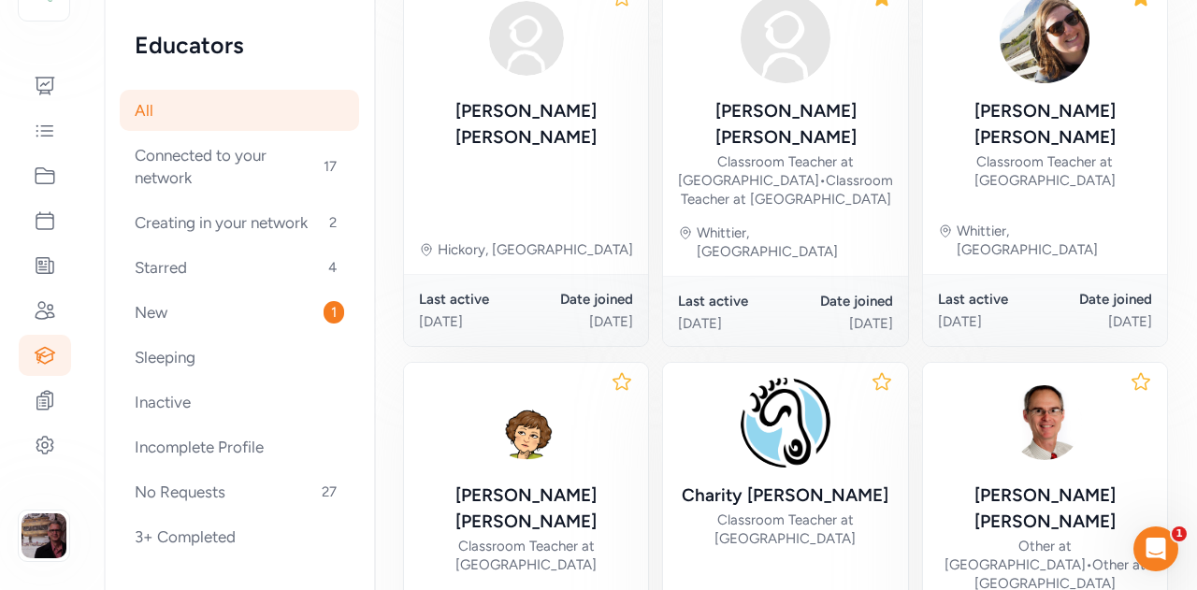
scroll to position [713, 0]
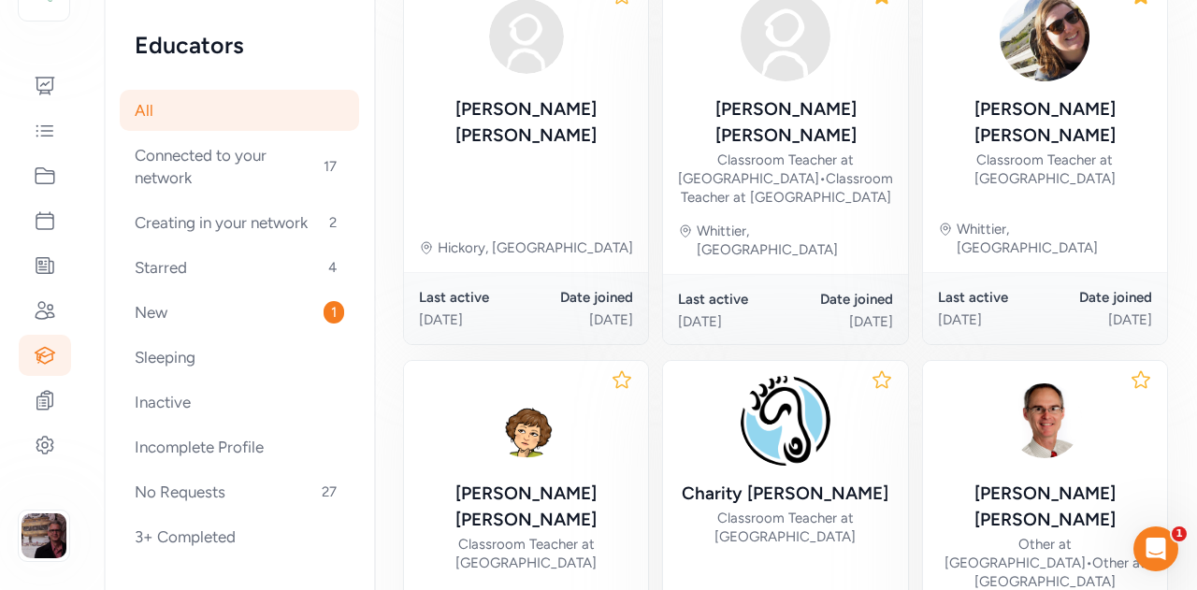
click at [871, 368] on icon at bounding box center [882, 379] width 22 height 22
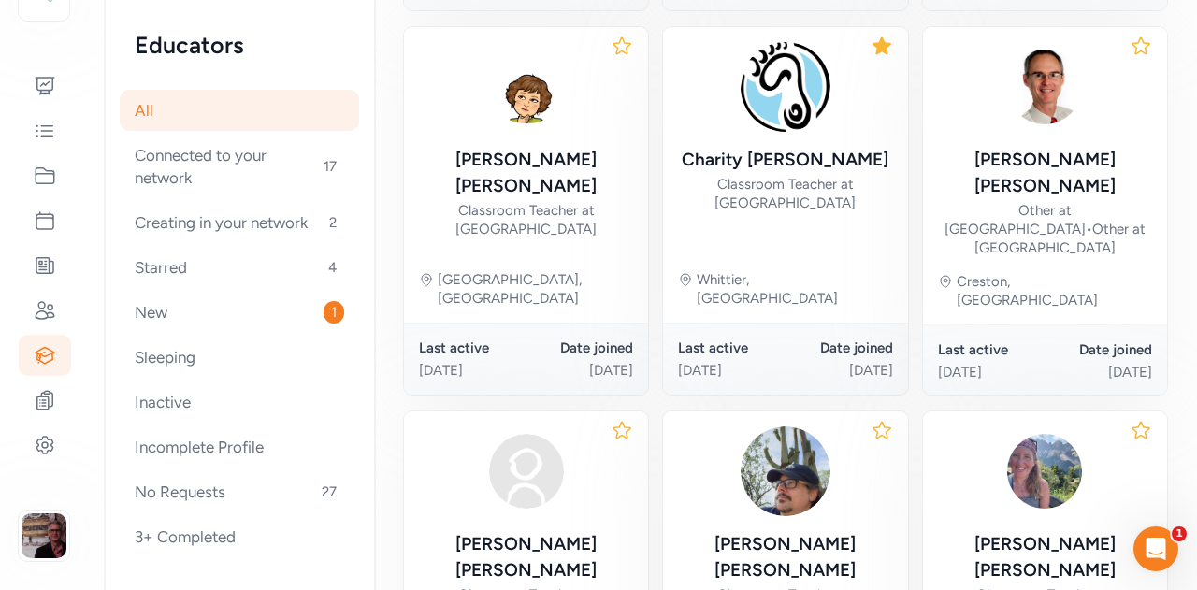
scroll to position [1047, 0]
click at [619, 419] on icon at bounding box center [622, 430] width 22 height 22
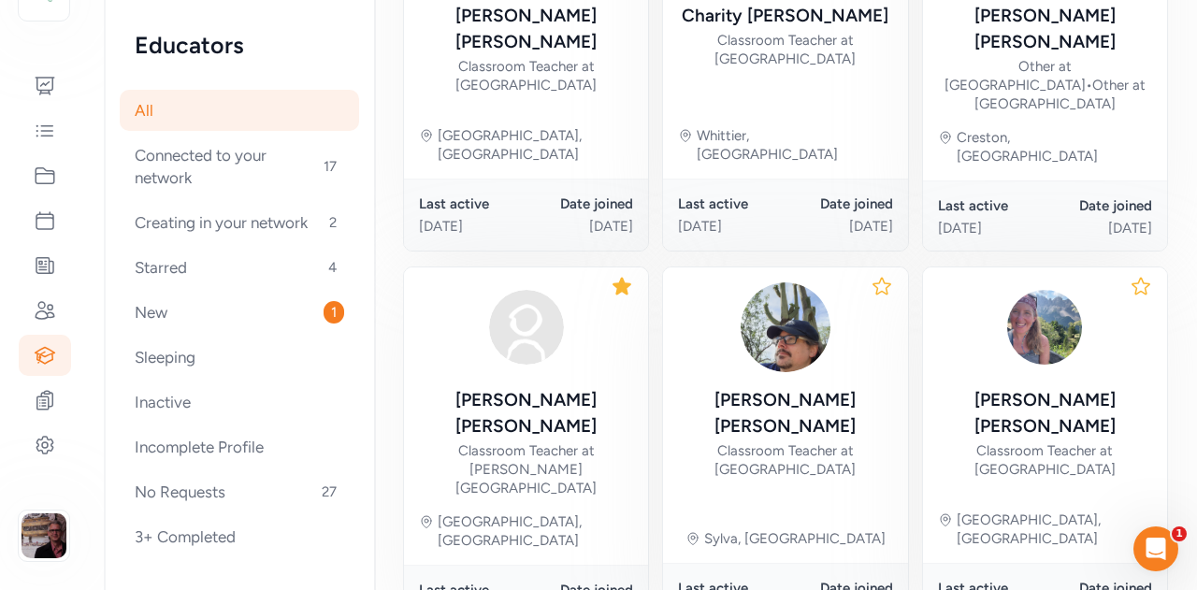
scroll to position [1217, 0]
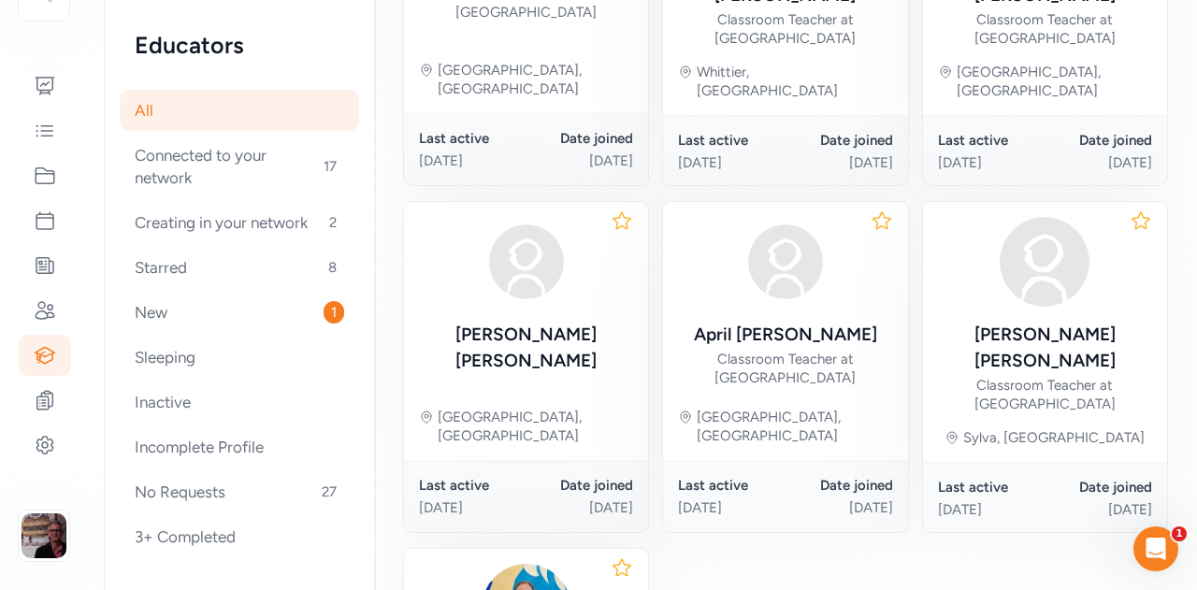
scroll to position [489, 0]
click at [1130, 209] on icon at bounding box center [1141, 220] width 22 height 22
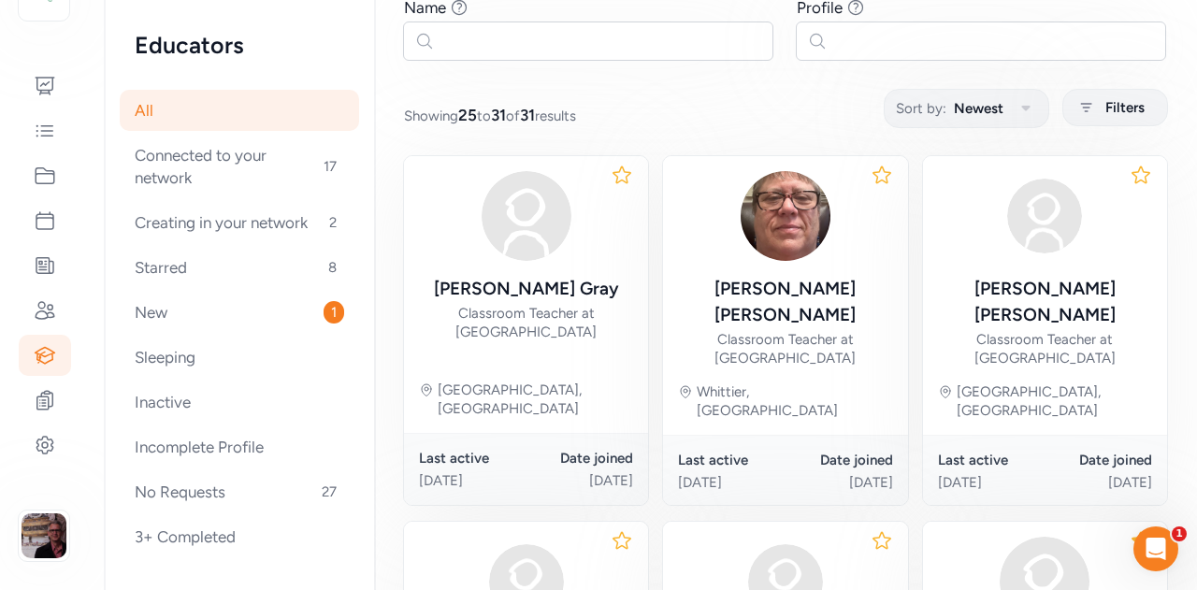
scroll to position [0, 0]
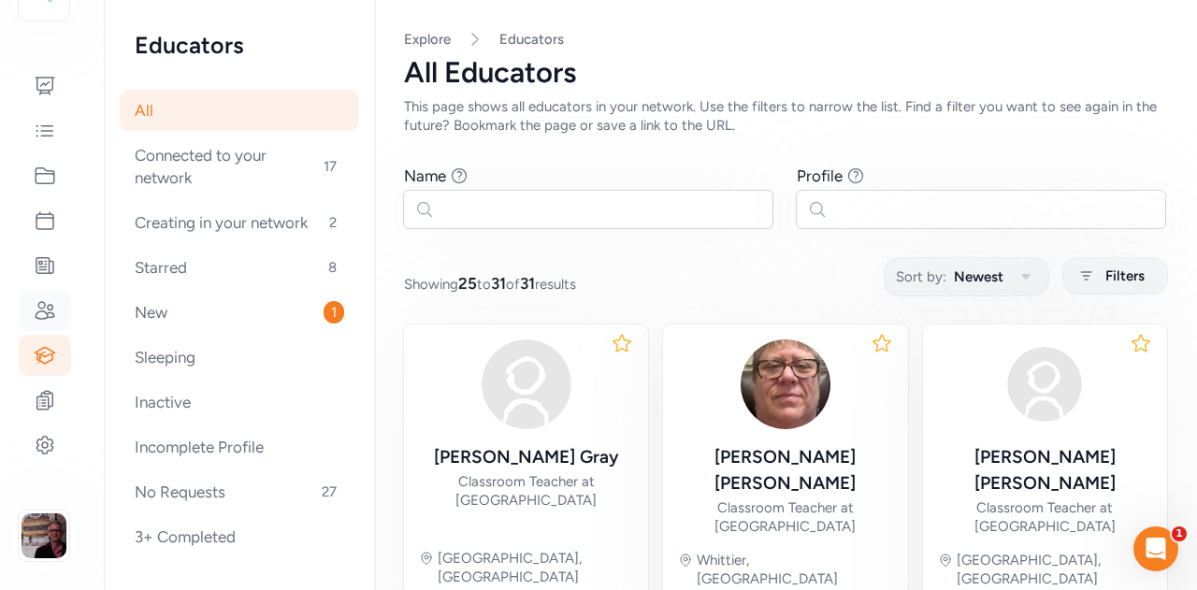
click at [39, 310] on icon at bounding box center [45, 310] width 22 height 22
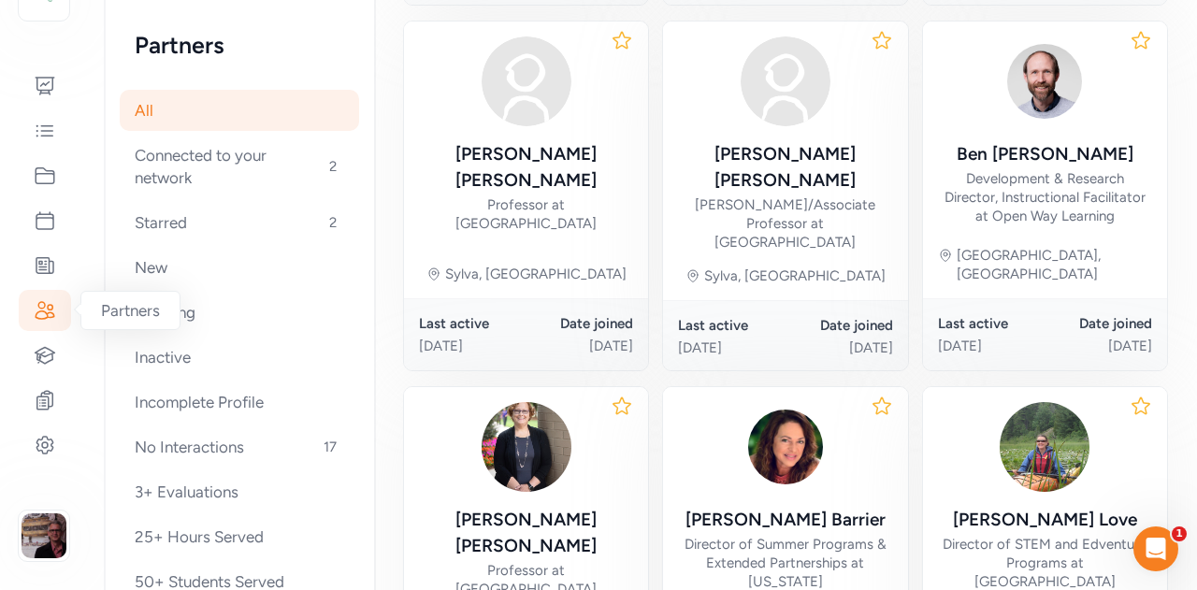
scroll to position [1064, 0]
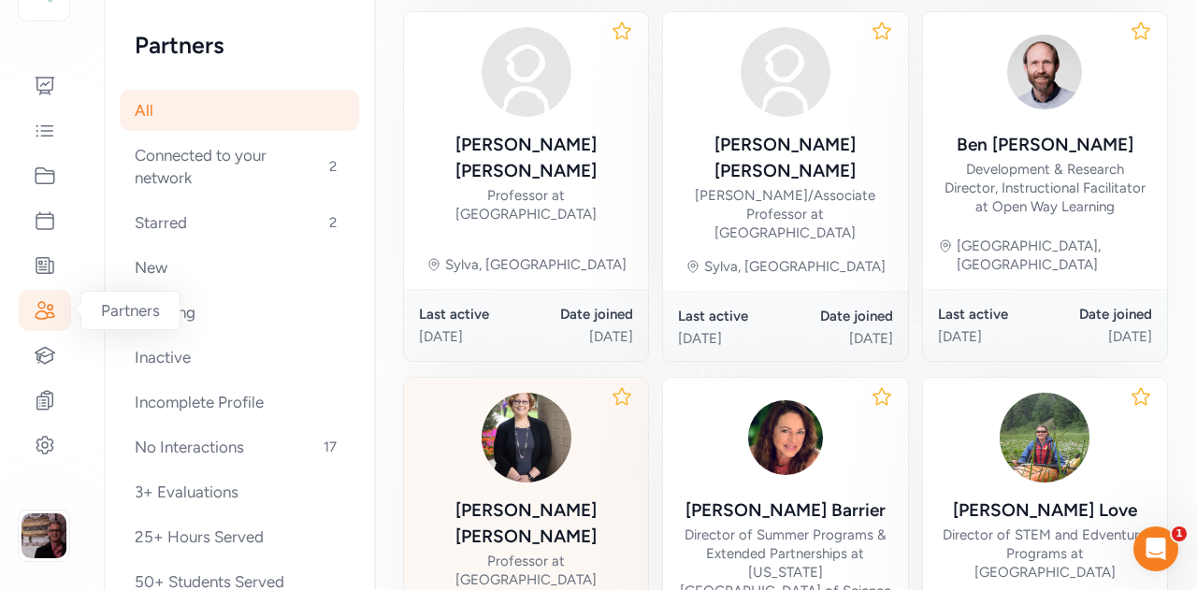
click at [604, 393] on div at bounding box center [526, 438] width 214 height 90
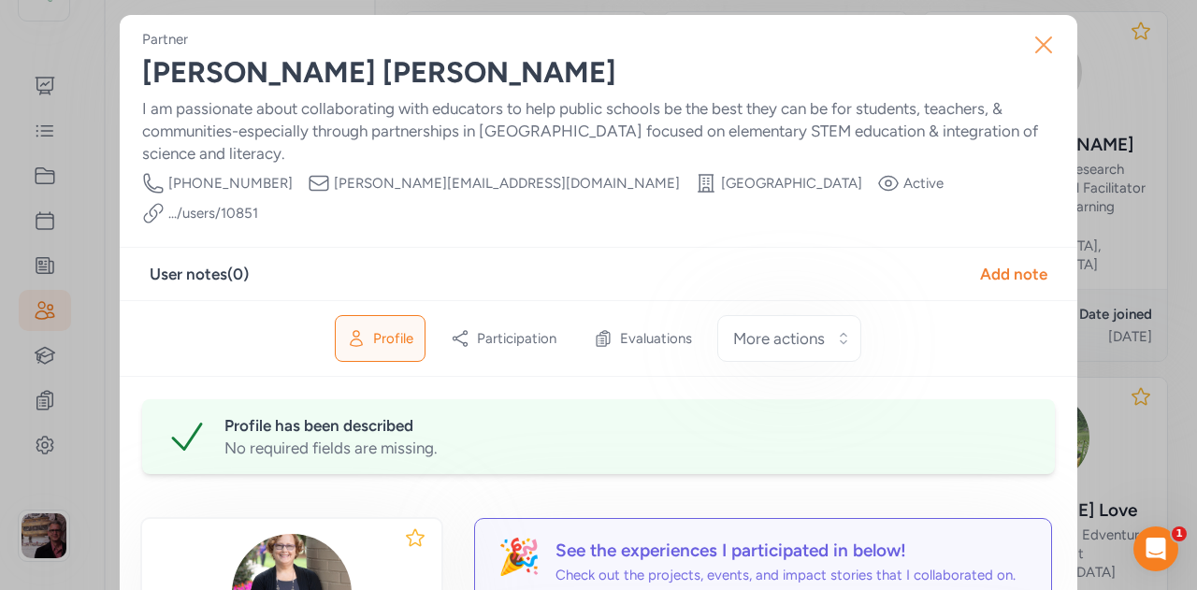
click at [1029, 59] on icon "button" at bounding box center [1044, 45] width 30 height 30
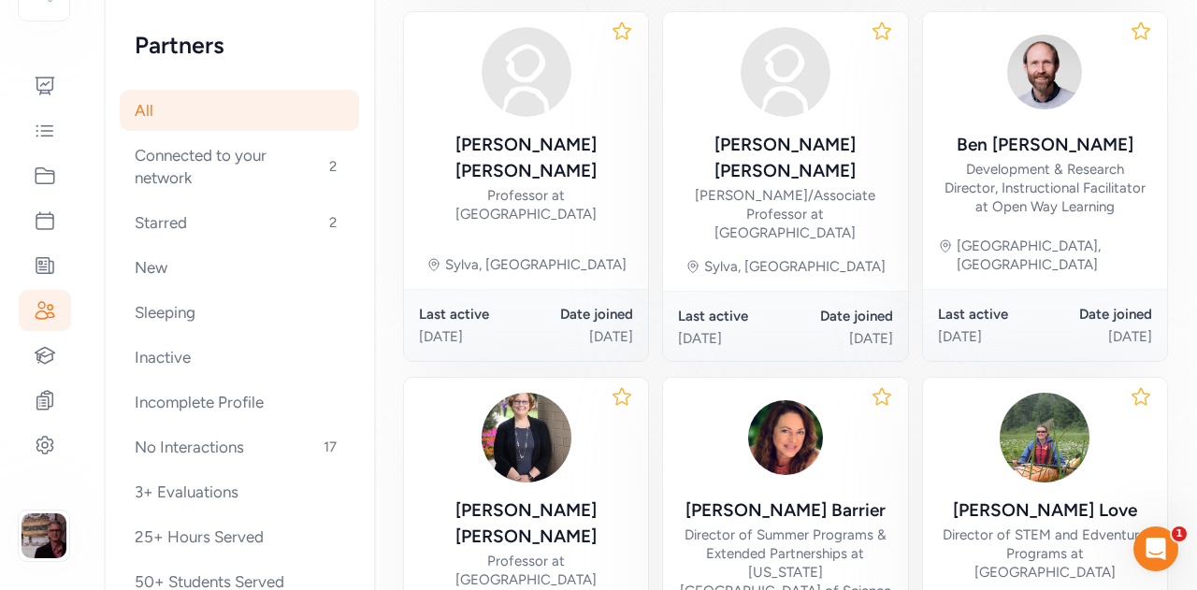
click at [612, 385] on icon at bounding box center [622, 396] width 22 height 22
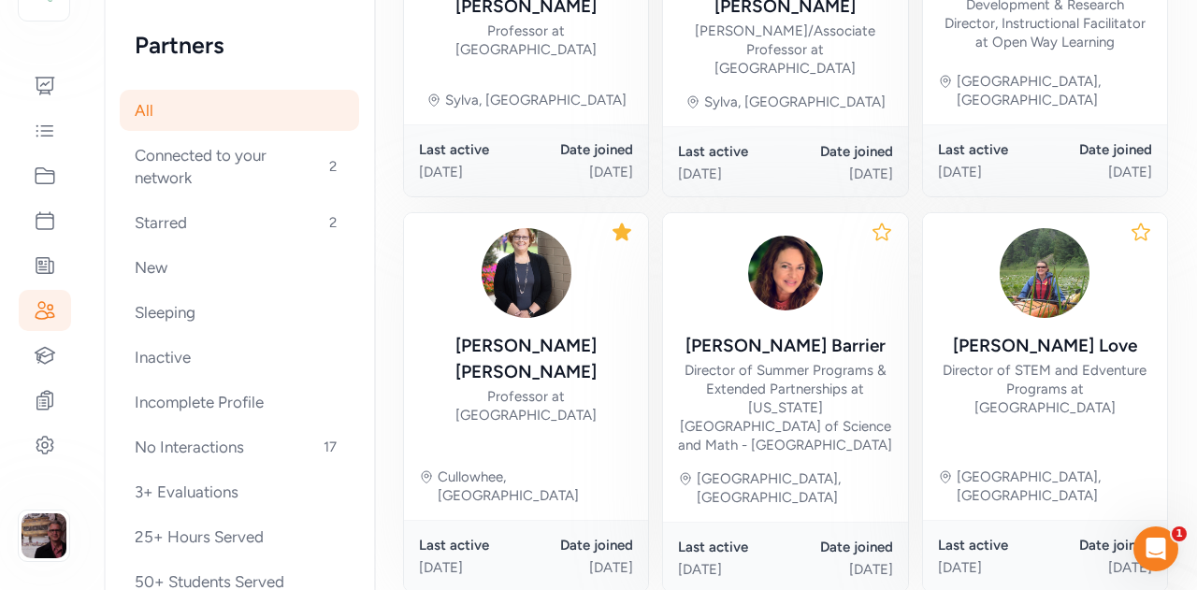
scroll to position [1238, 0]
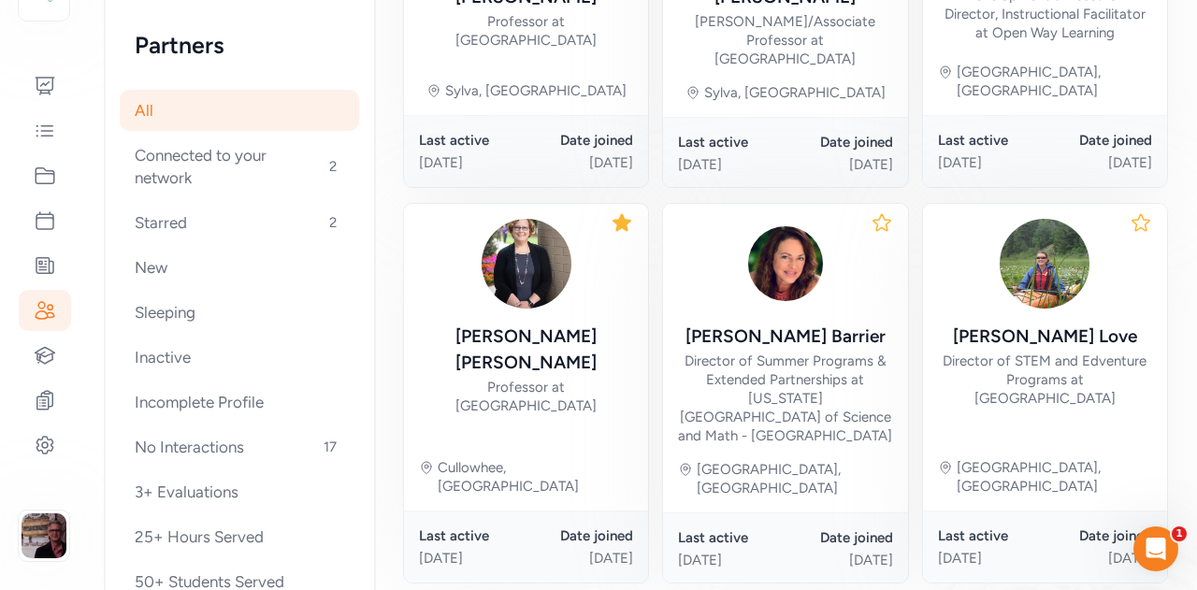
click at [1130, 211] on icon at bounding box center [1141, 222] width 22 height 22
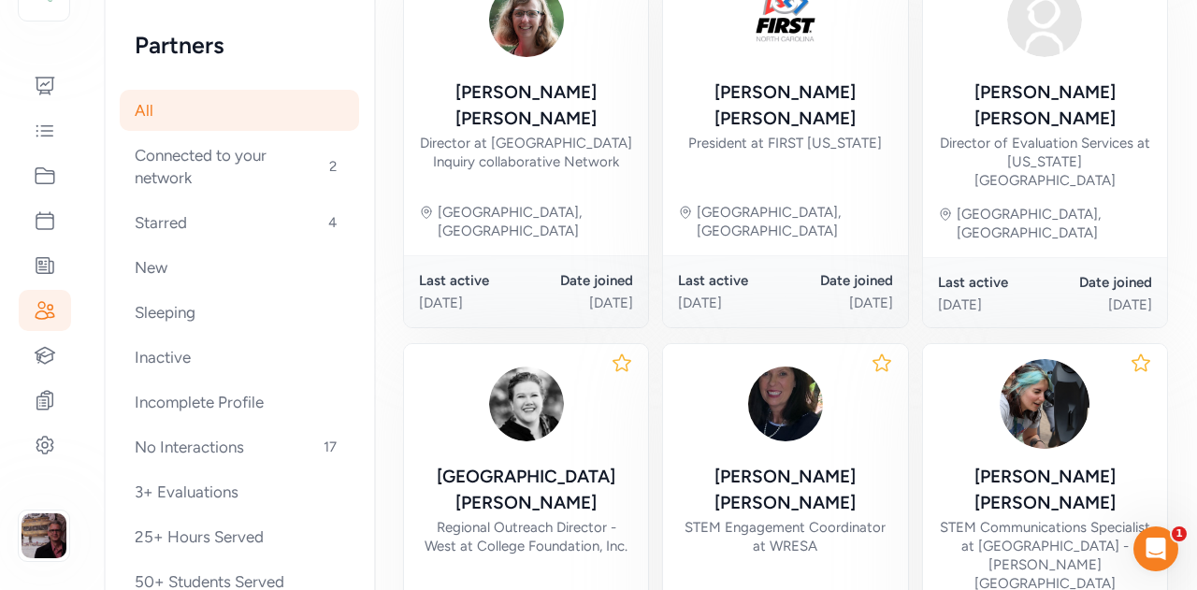
scroll to position [365, 0]
click at [871, 352] on icon at bounding box center [882, 363] width 22 height 22
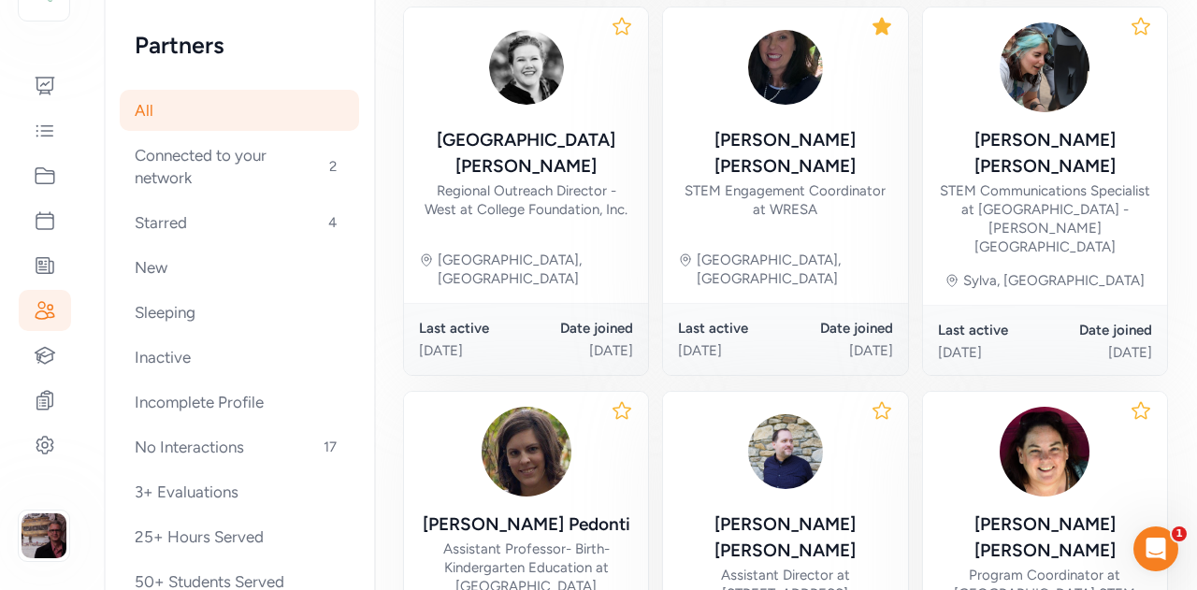
scroll to position [698, 0]
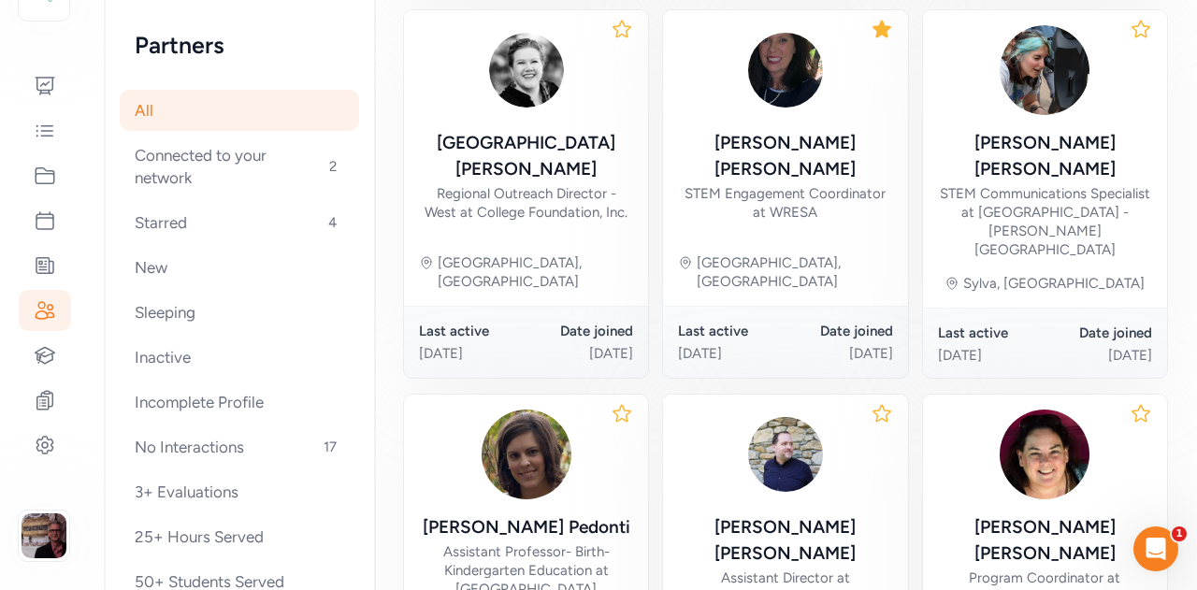
click at [1130, 402] on icon at bounding box center [1141, 413] width 22 height 22
click at [871, 402] on icon at bounding box center [882, 413] width 22 height 22
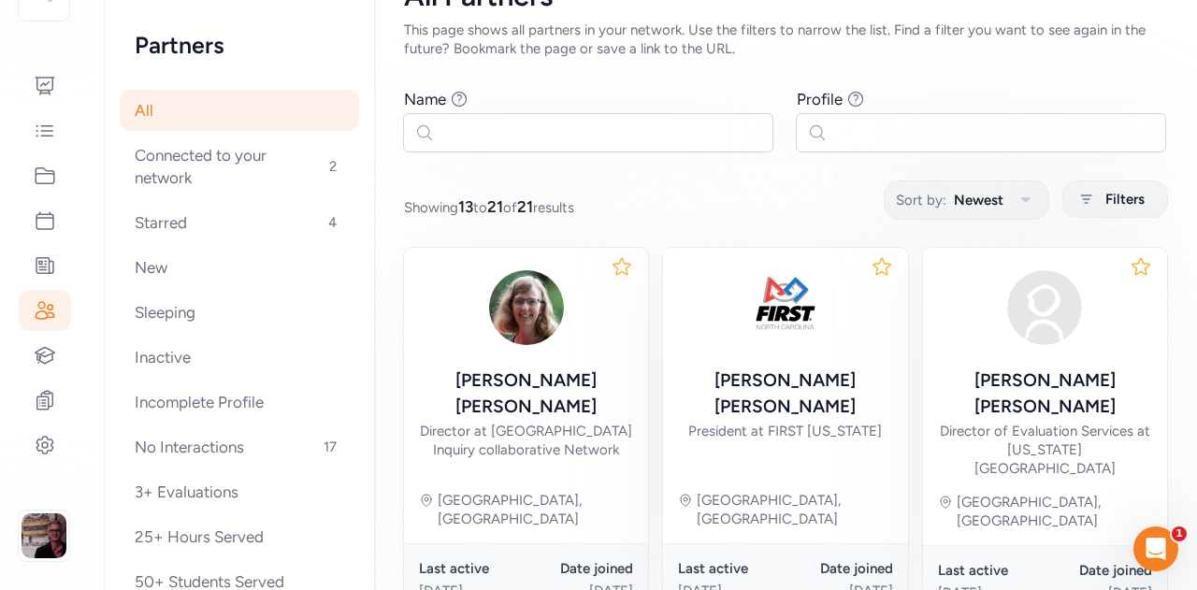
scroll to position [77, 0]
click at [37, 444] on icon at bounding box center [45, 445] width 22 height 22
